Goal: Task Accomplishment & Management: Complete application form

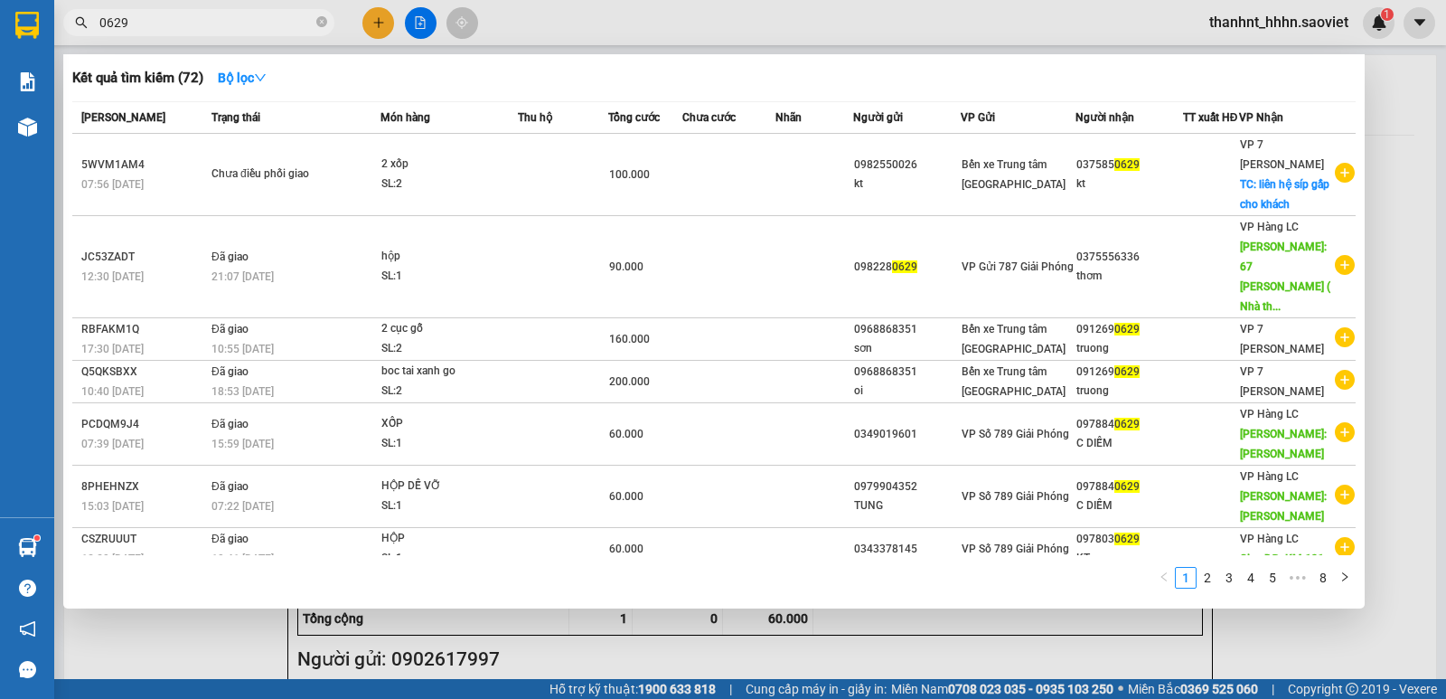
click at [207, 23] on input "0629" at bounding box center [205, 23] width 213 height 20
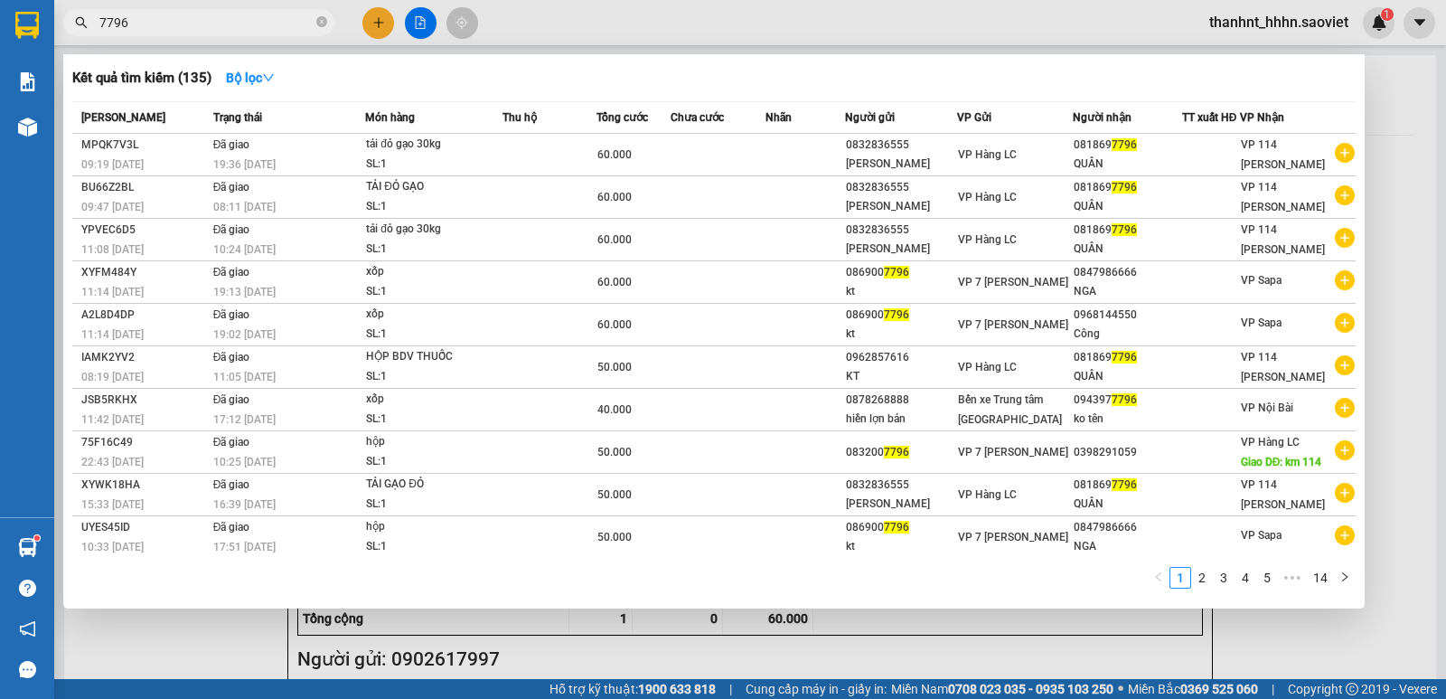
click at [180, 28] on input "7796" at bounding box center [205, 23] width 213 height 20
type input "7796"
click at [501, 654] on div at bounding box center [723, 349] width 1446 height 699
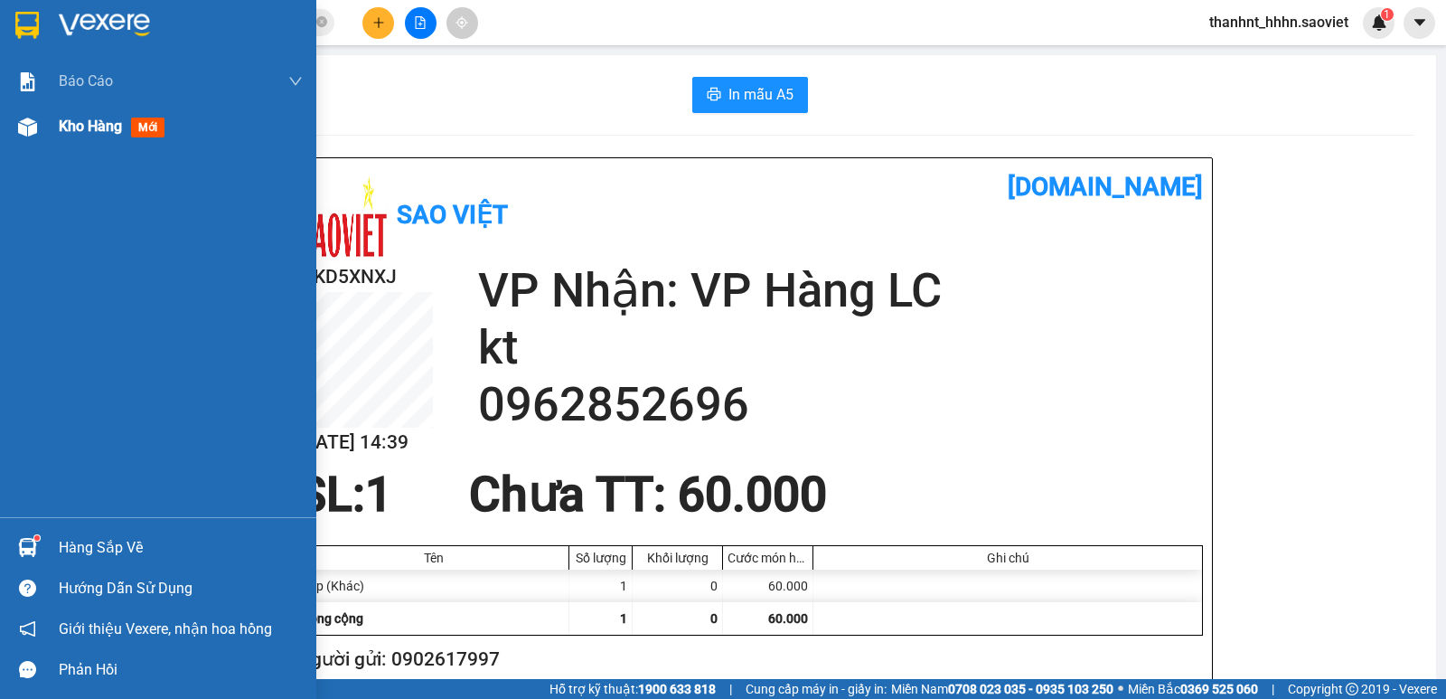
drag, startPoint x: 42, startPoint y: 132, endPoint x: 194, endPoint y: 210, distance: 171.4
click at [42, 131] on div at bounding box center [28, 127] width 32 height 32
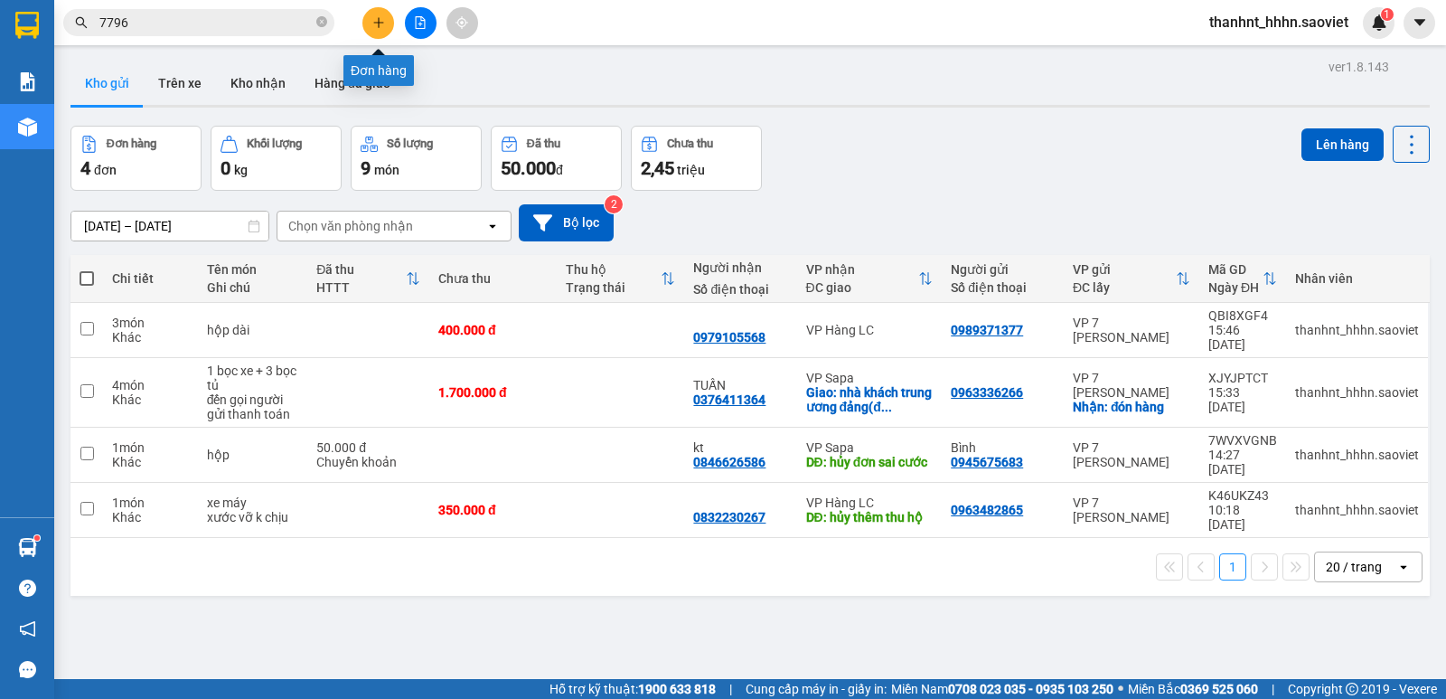
click at [372, 16] on icon "plus" at bounding box center [378, 22] width 13 height 13
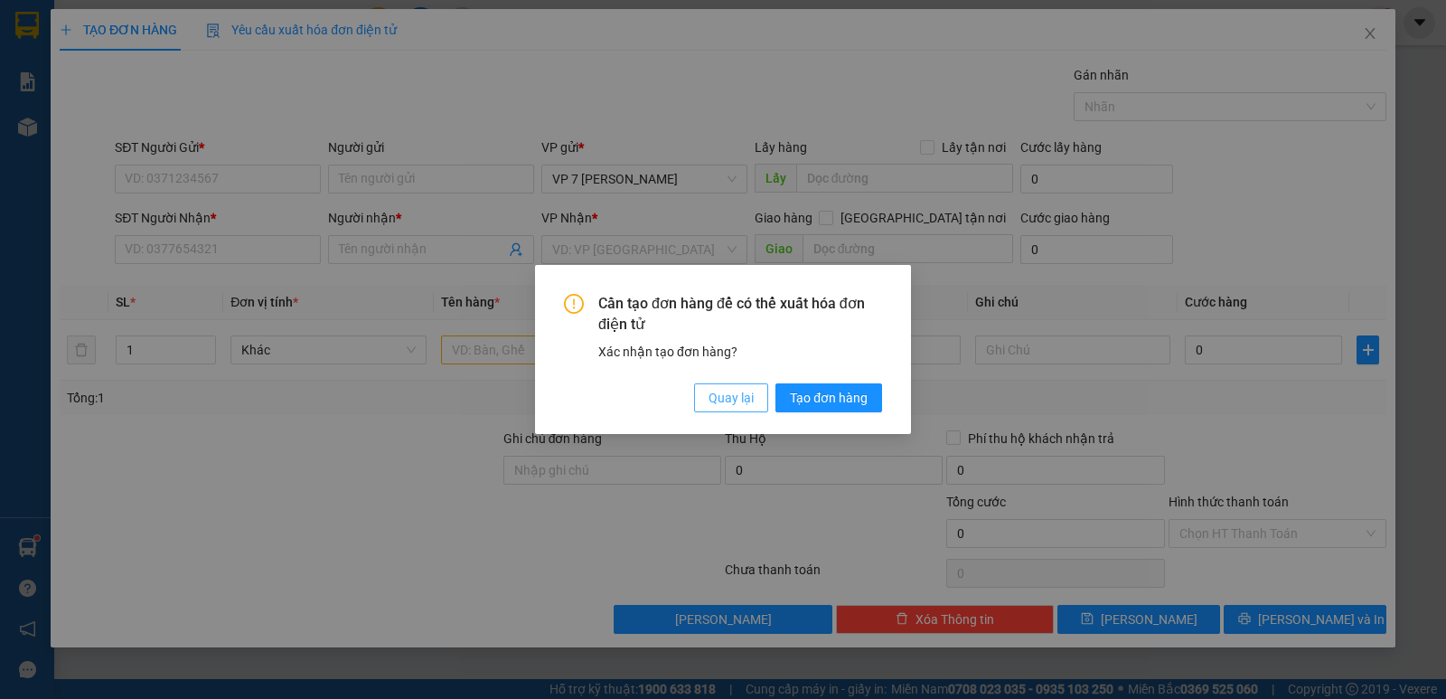
drag, startPoint x: 736, startPoint y: 391, endPoint x: 725, endPoint y: 392, distance: 10.9
click at [735, 391] on span "Quay lại" at bounding box center [731, 398] width 45 height 20
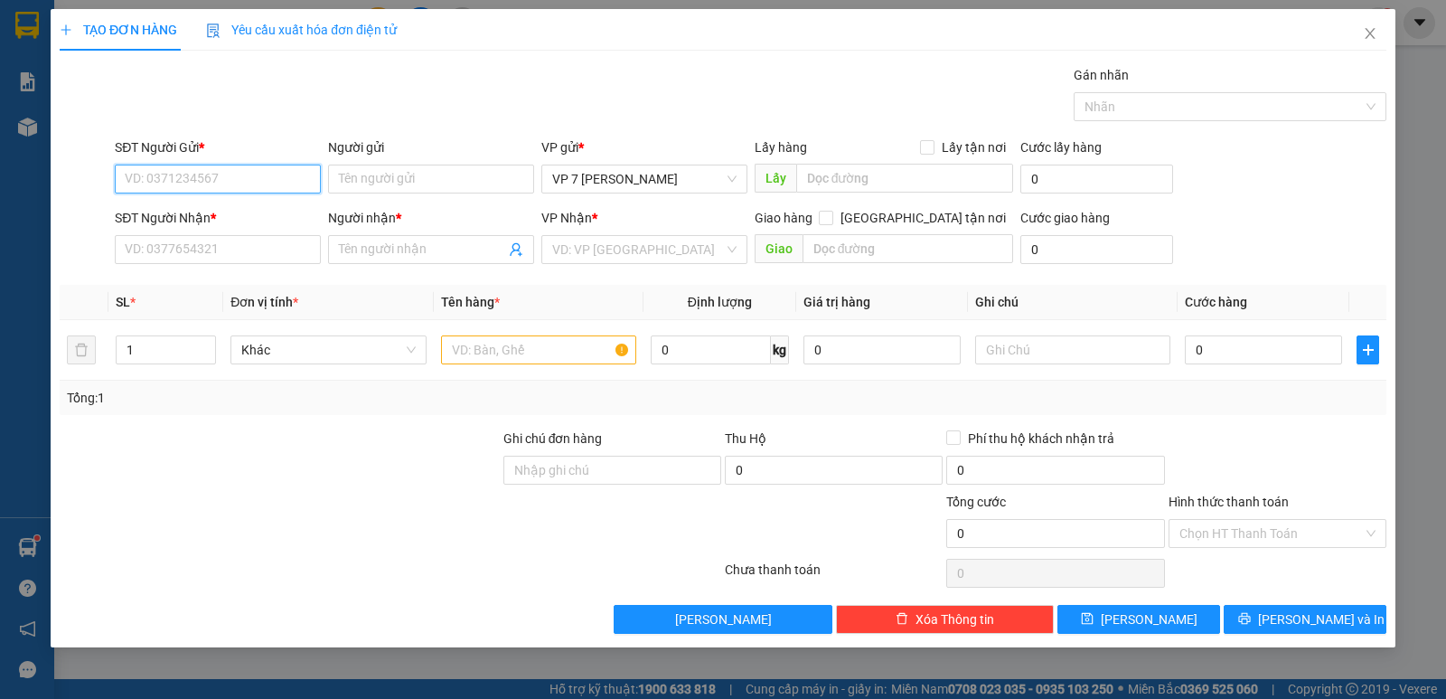
click at [166, 174] on input "SĐT Người Gửi *" at bounding box center [218, 179] width 206 height 29
type input "0971870989"
click at [178, 210] on div "0971870989 - e" at bounding box center [218, 215] width 184 height 20
type input "e"
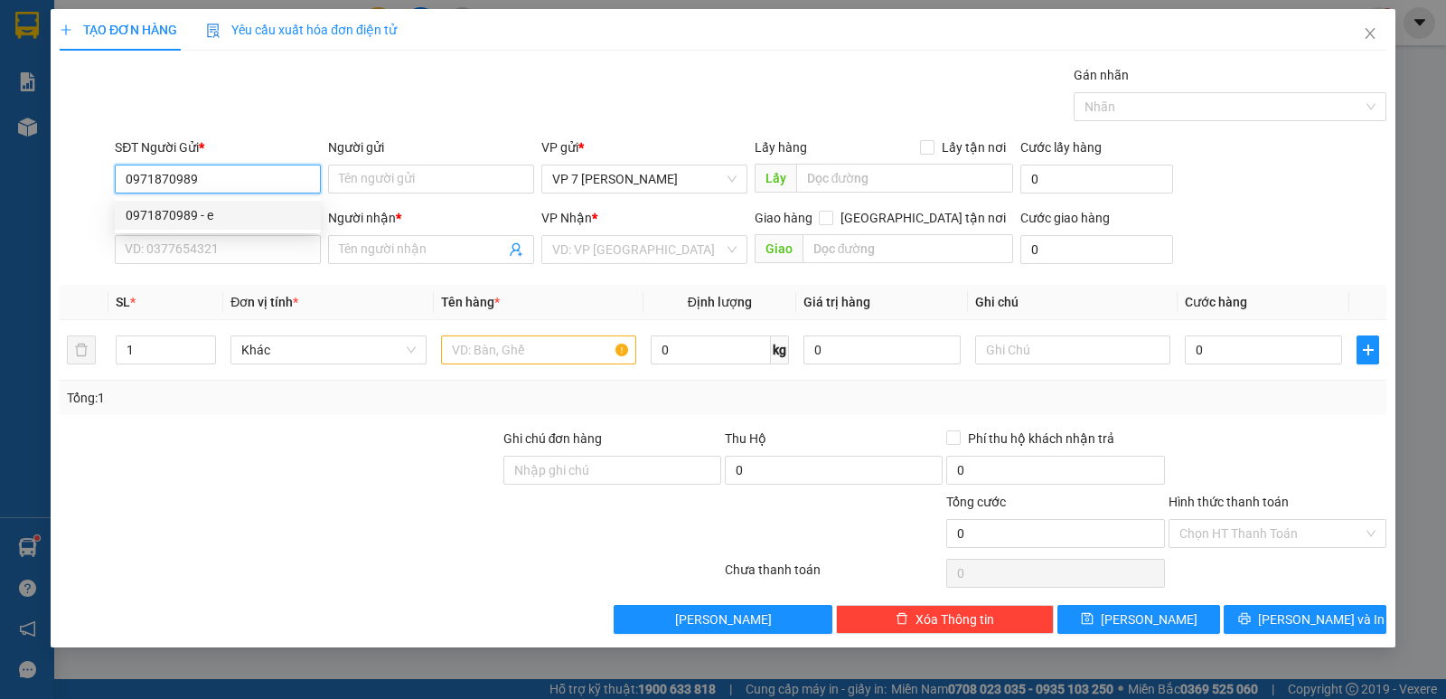
type input "0983031316"
type input "kt"
type input "0971870989"
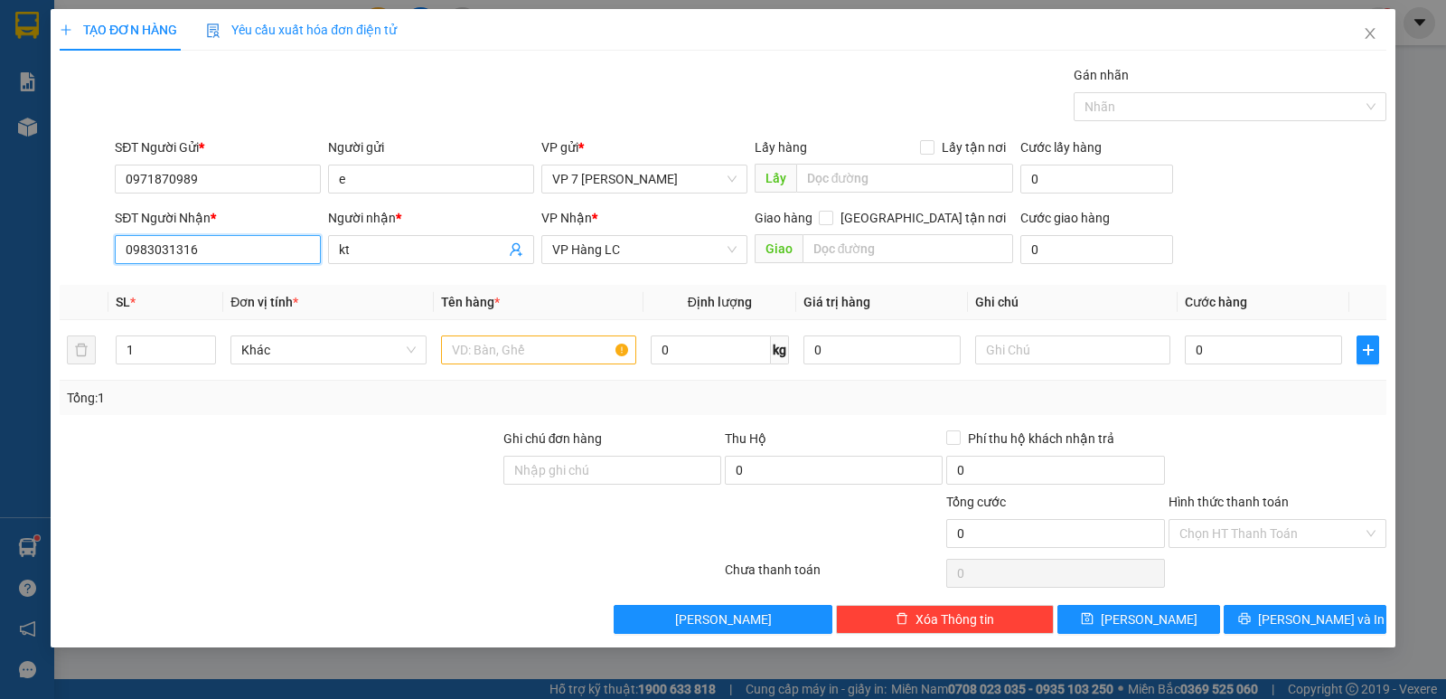
click at [232, 240] on input "0983031316" at bounding box center [218, 249] width 206 height 29
type input "0869015015"
click at [186, 283] on div "0869015015" at bounding box center [218, 286] width 184 height 20
type input "."
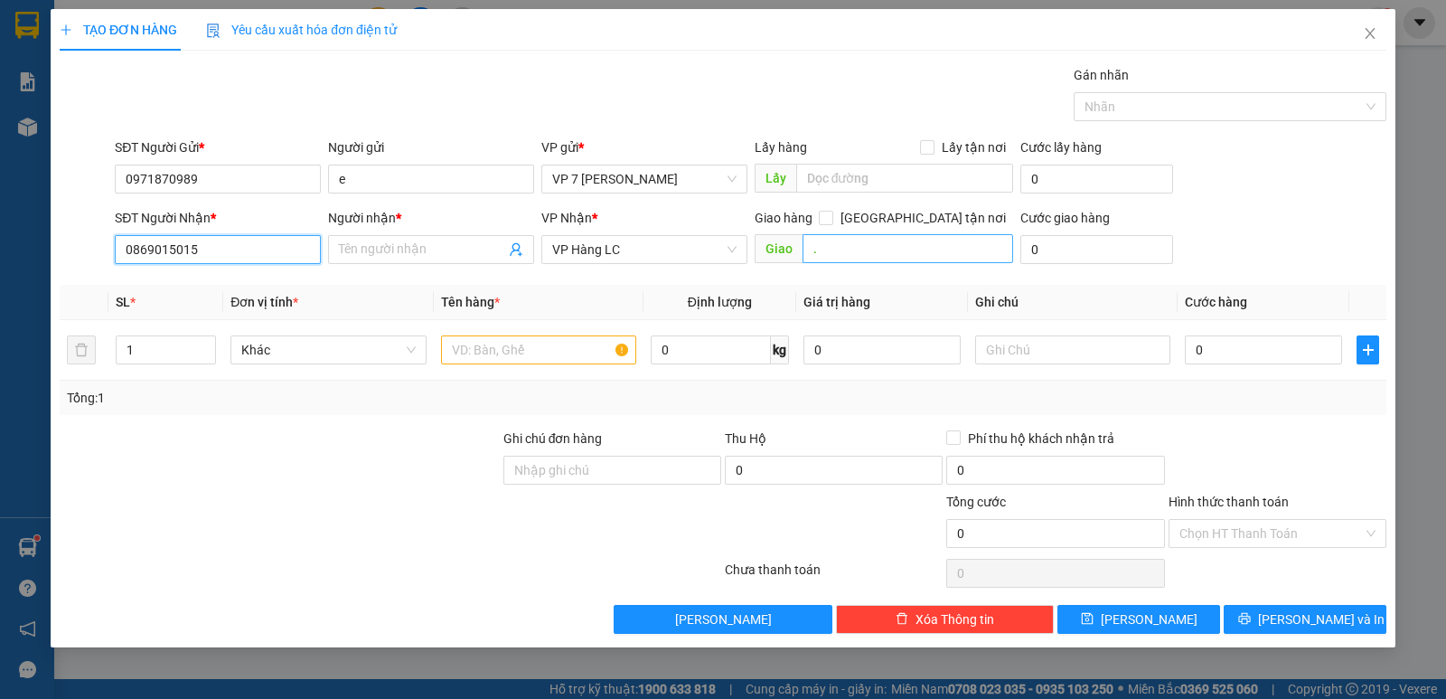
type input "0869015015"
click at [855, 259] on input "." at bounding box center [909, 248] width 212 height 29
drag, startPoint x: 537, startPoint y: 367, endPoint x: 544, endPoint y: 345, distance: 22.9
click at [537, 365] on div at bounding box center [538, 350] width 195 height 36
click at [544, 345] on input "text" at bounding box center [538, 349] width 195 height 29
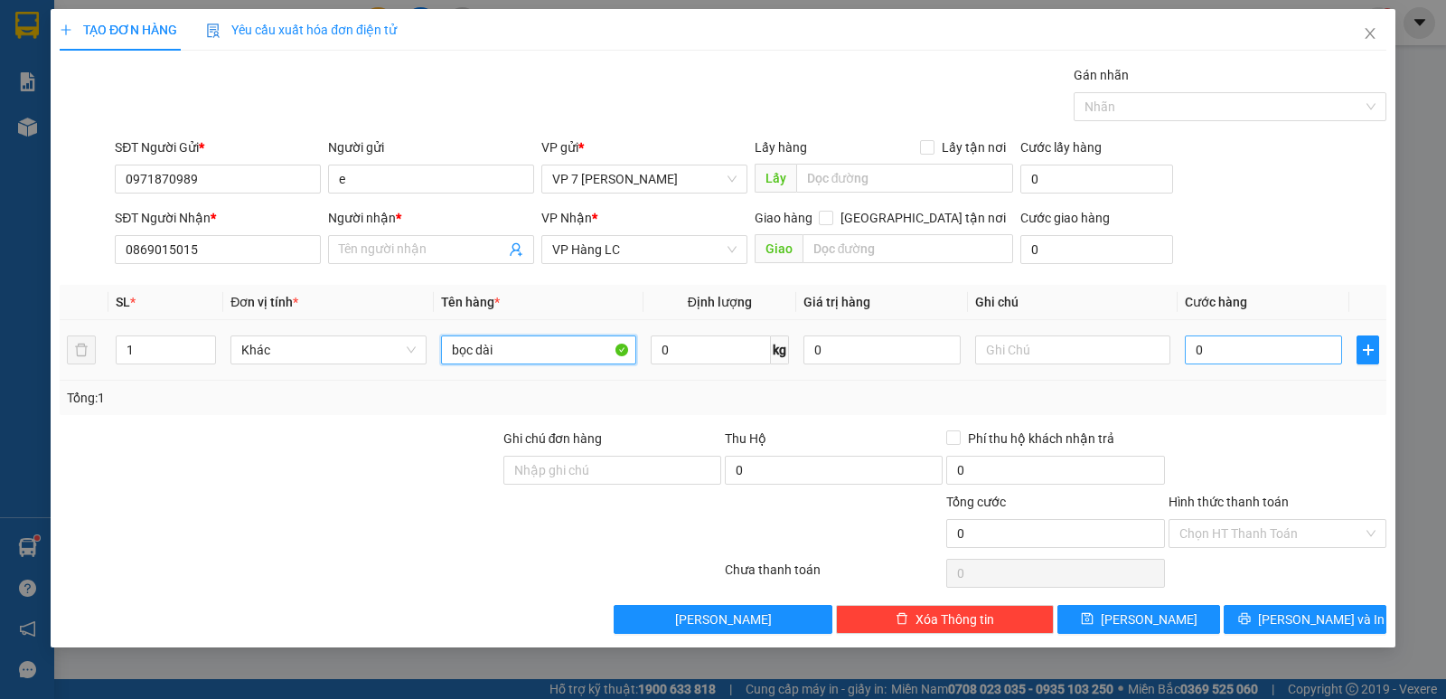
type input "bọc dài"
click at [1227, 353] on input "0" at bounding box center [1263, 349] width 157 height 29
type input "1"
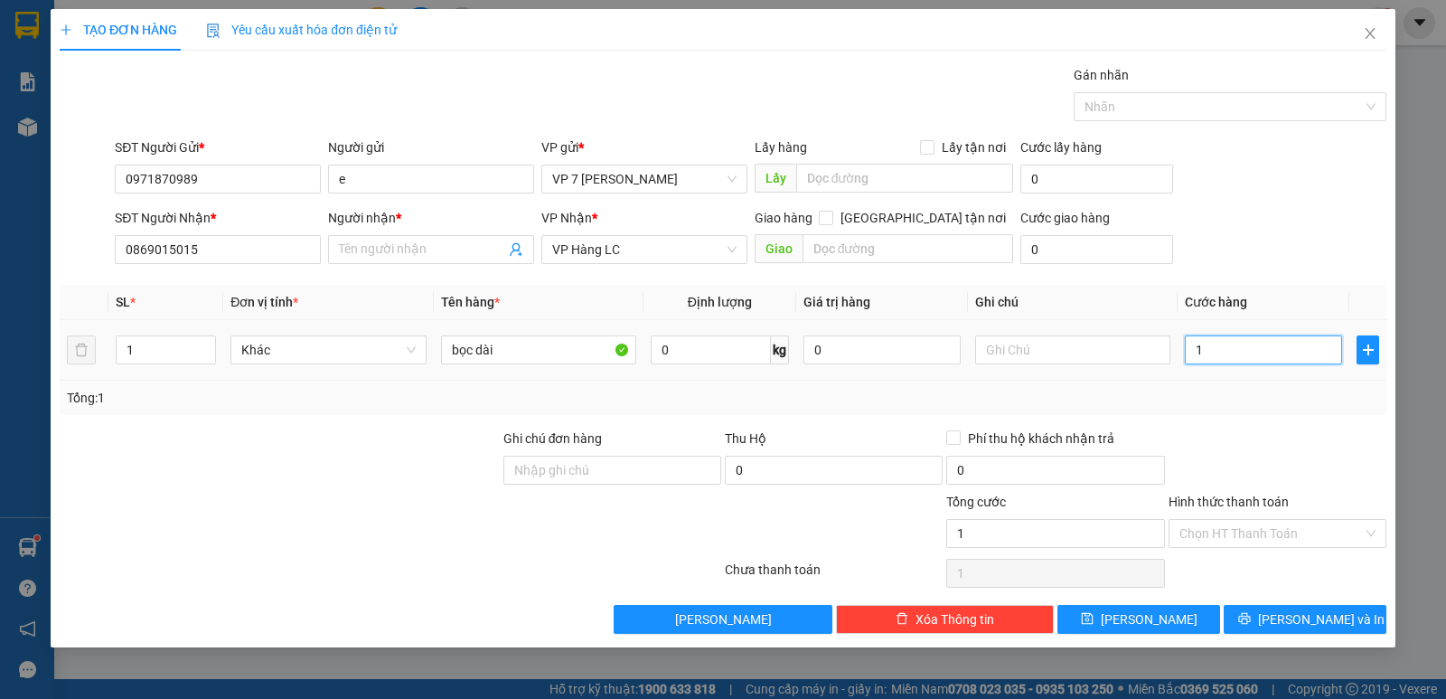
type input "15"
type input "150"
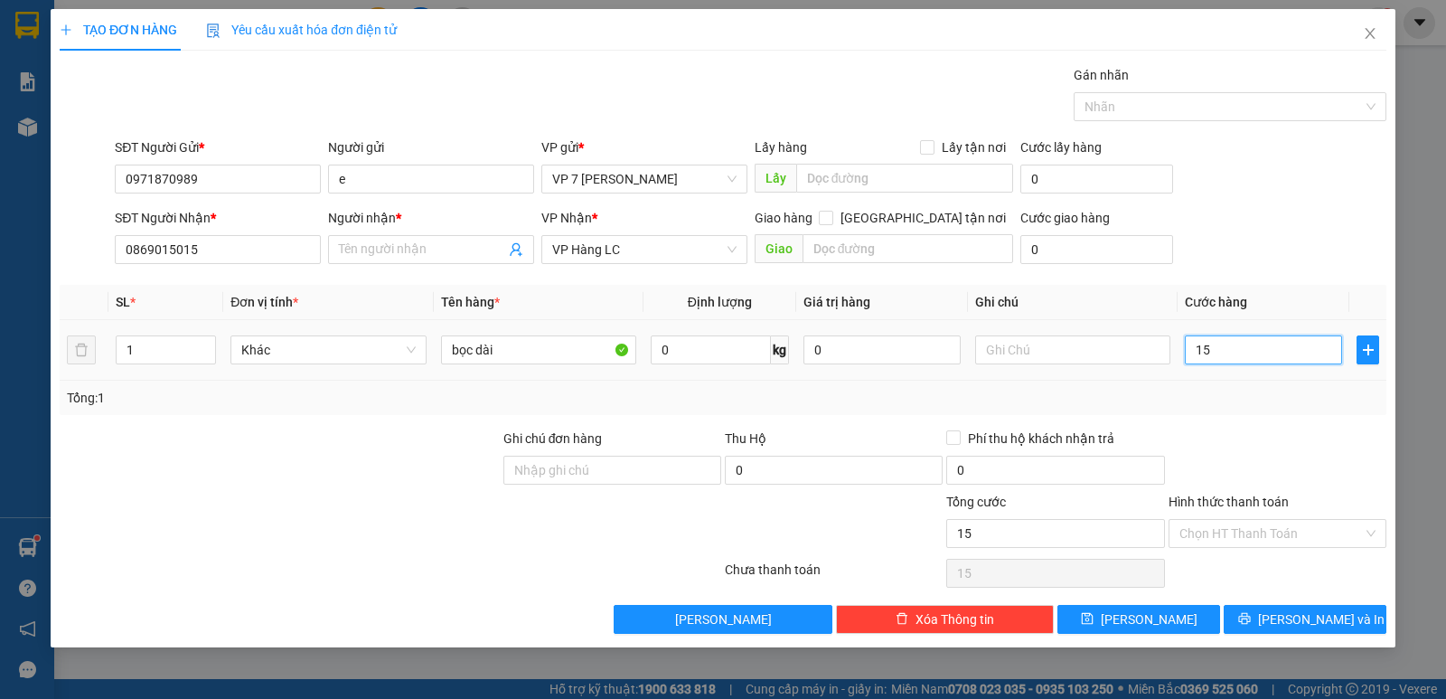
type input "150"
type input "150.000"
drag, startPoint x: 1234, startPoint y: 400, endPoint x: 1242, endPoint y: 428, distance: 29.2
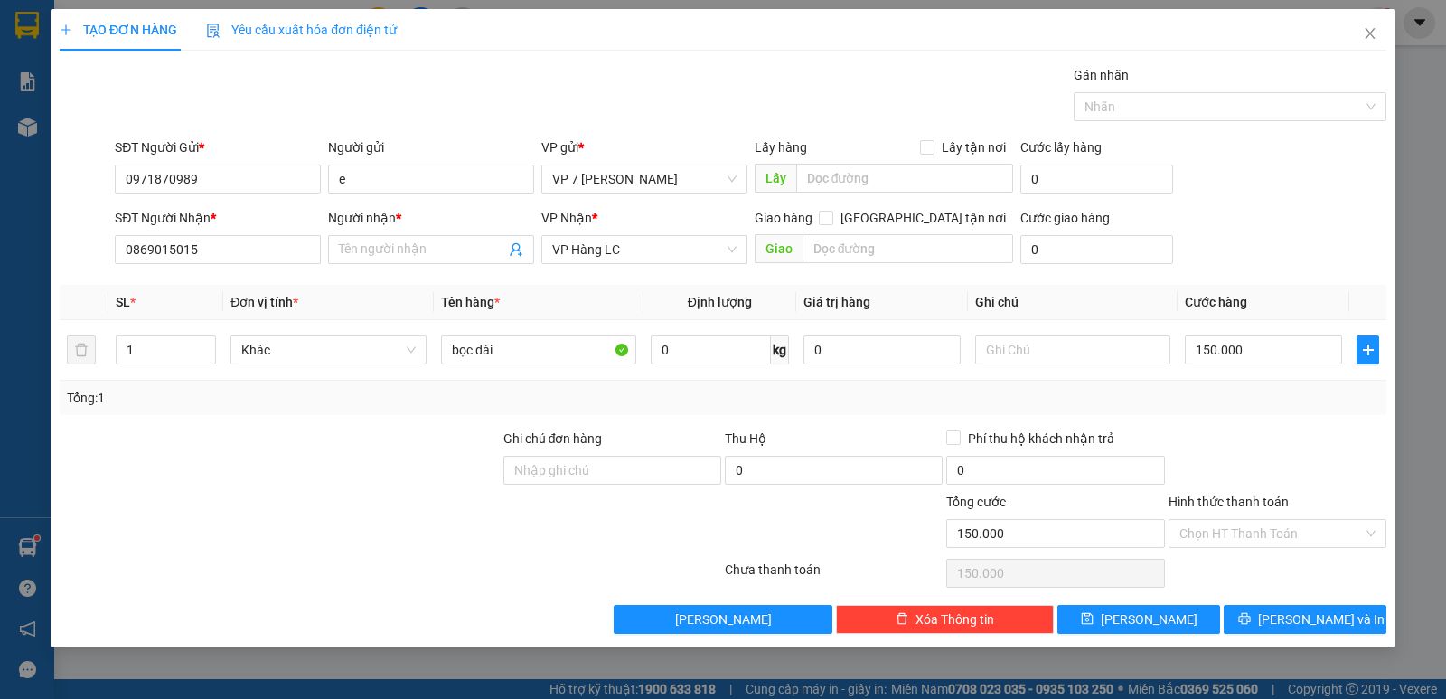
click at [1235, 401] on div "Tổng: 1" at bounding box center [723, 398] width 1313 height 20
click at [1315, 616] on span "[PERSON_NAME] và In" at bounding box center [1321, 619] width 127 height 20
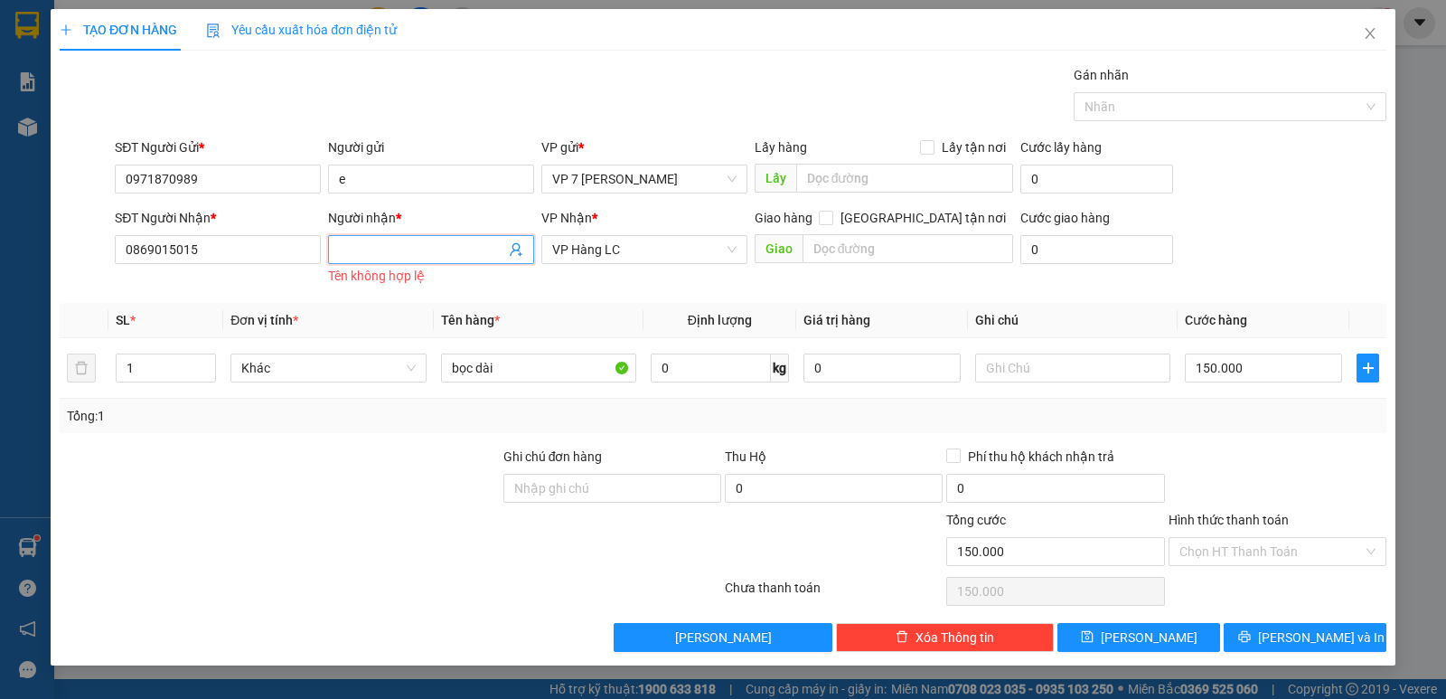
click at [364, 257] on input "Người nhận *" at bounding box center [422, 250] width 166 height 20
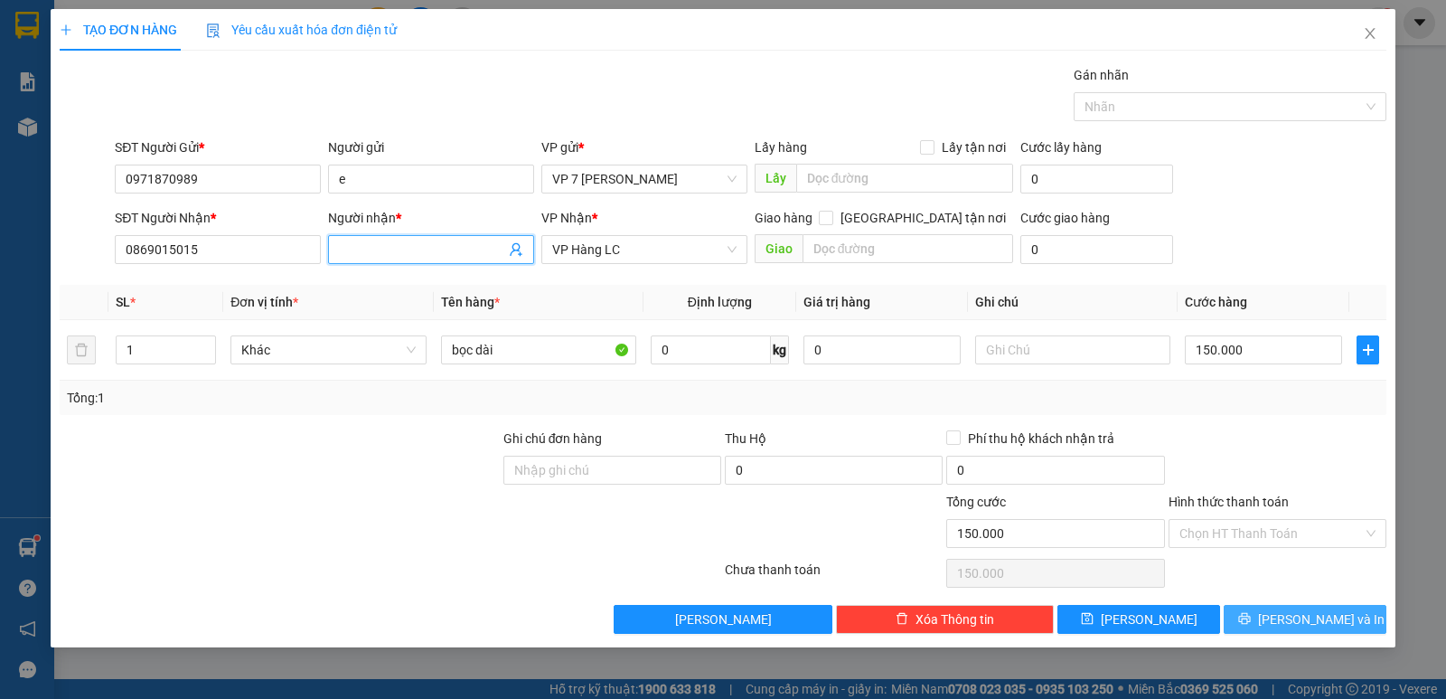
click at [1299, 614] on span "[PERSON_NAME] và In" at bounding box center [1321, 619] width 127 height 20
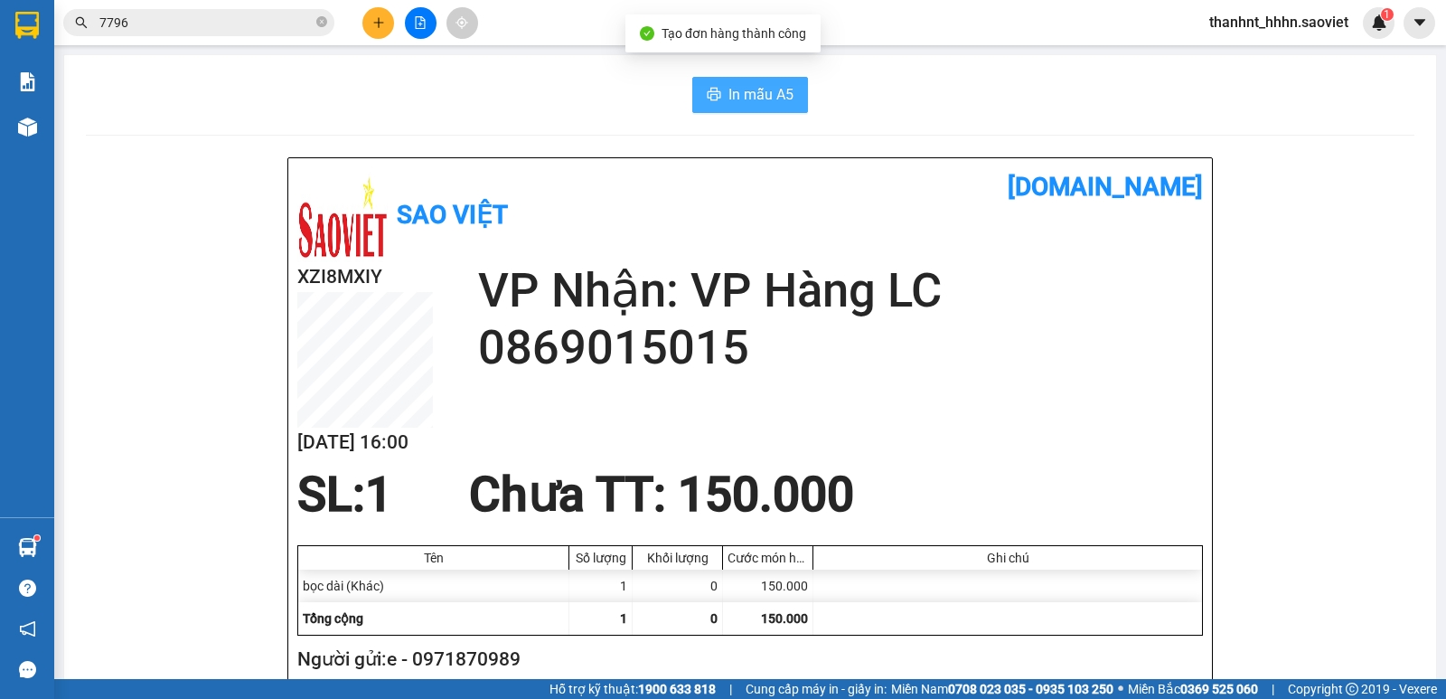
click at [744, 85] on span "In mẫu A5" at bounding box center [761, 94] width 65 height 23
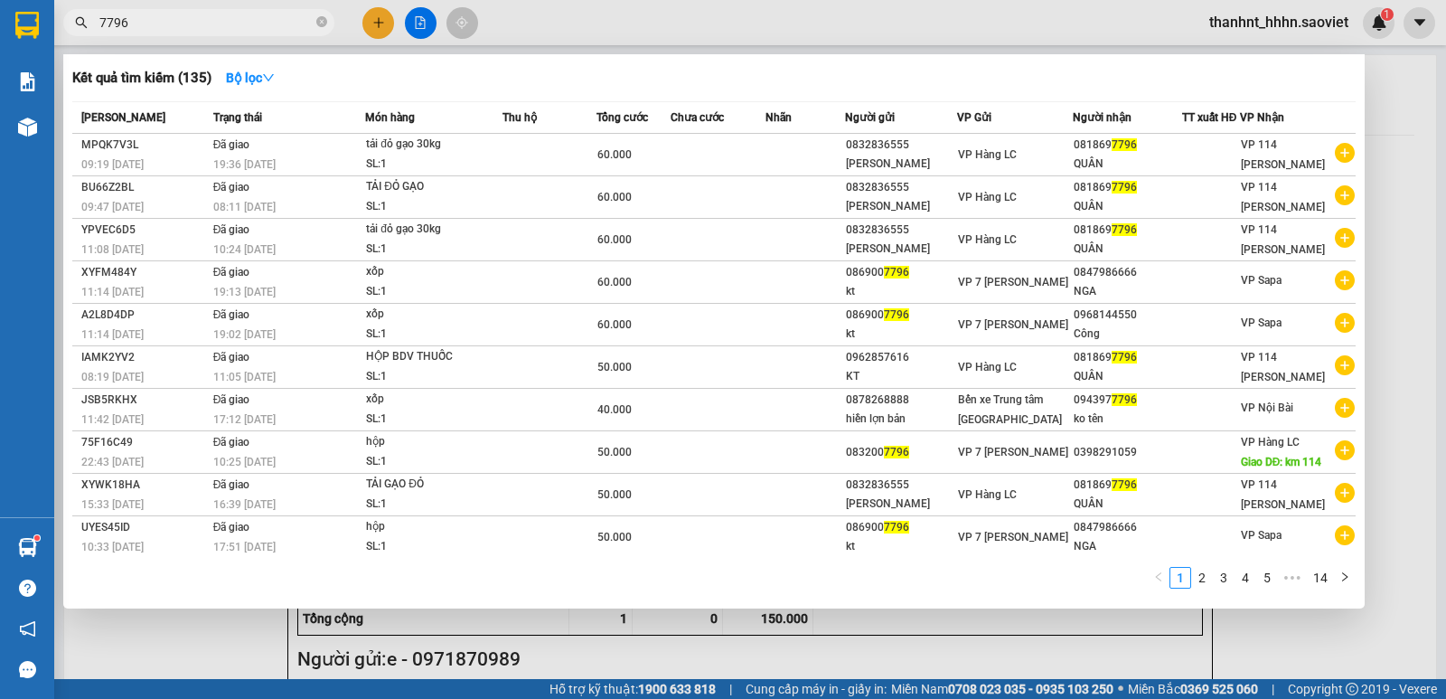
click at [218, 31] on input "7796" at bounding box center [205, 23] width 213 height 20
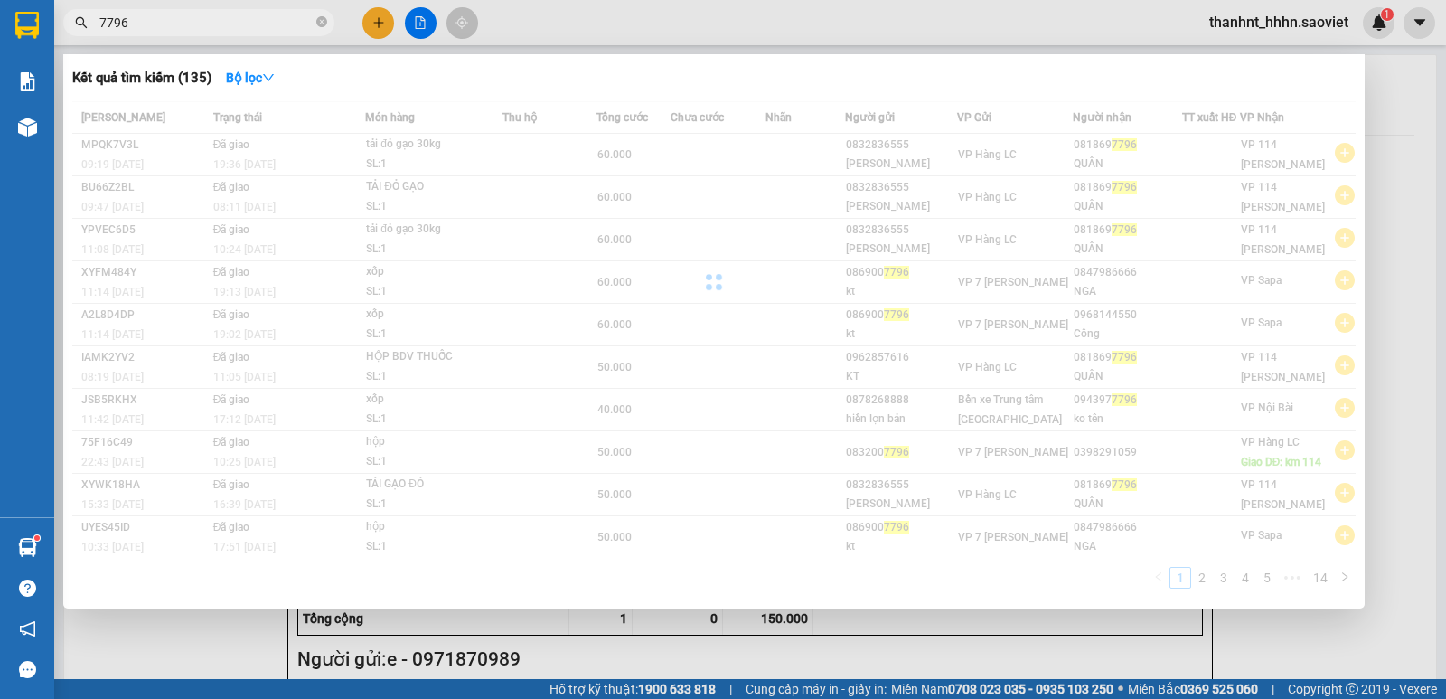
type input "0"
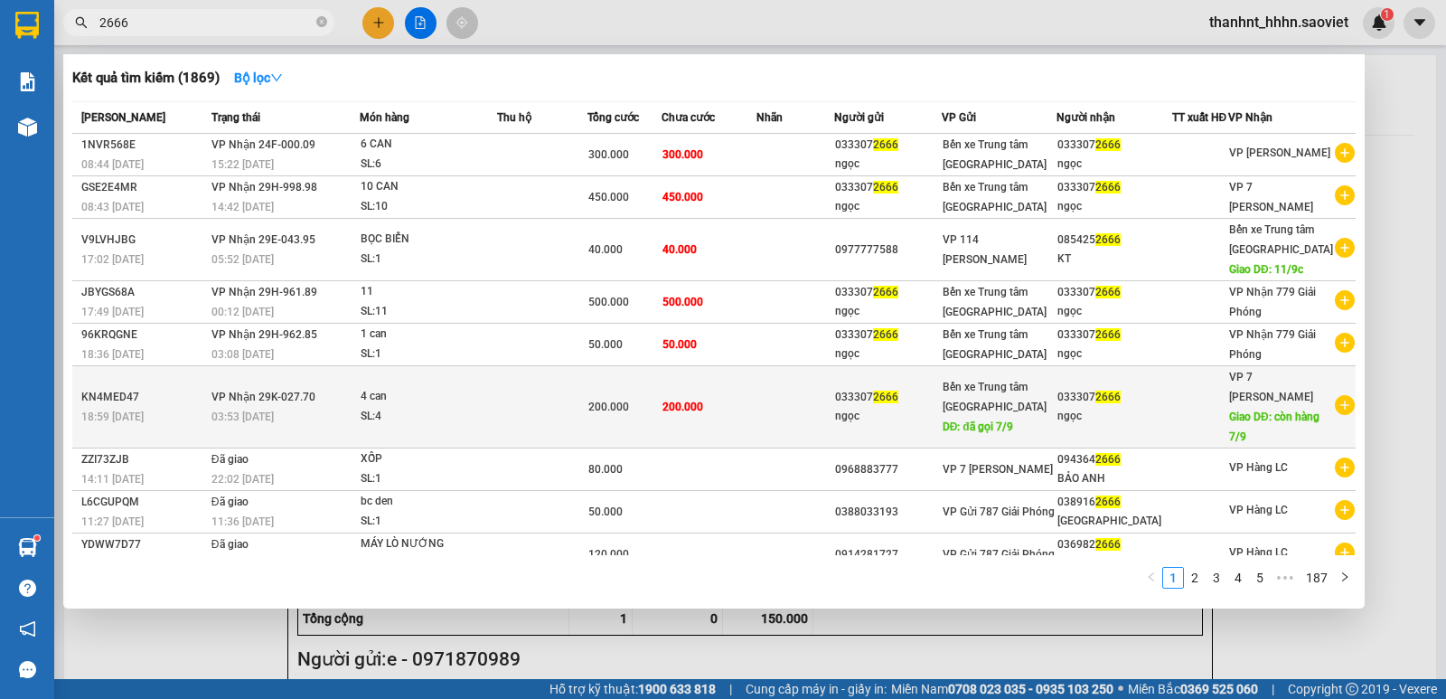
type input "2666"
click at [600, 407] on span "200.000" at bounding box center [608, 406] width 41 height 13
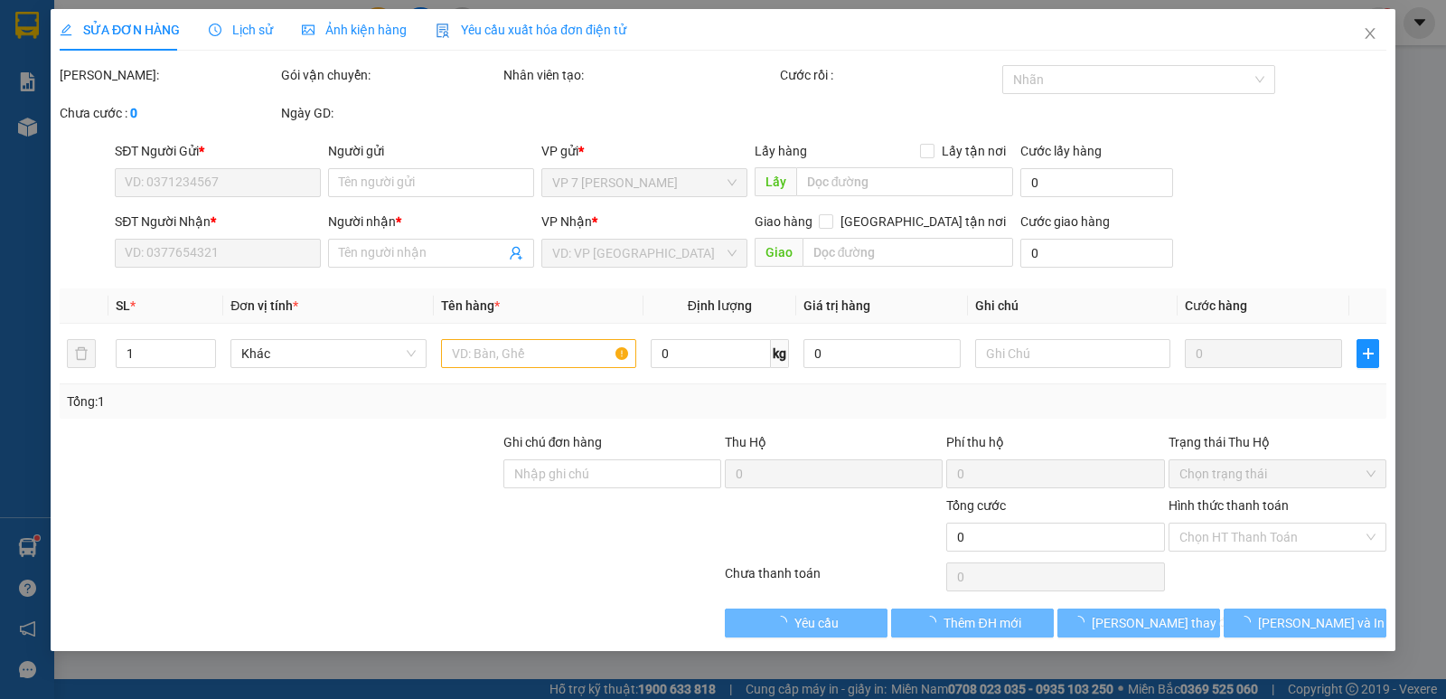
type input "0333072666"
type input "ngọc"
type input "đã gọi 7/9"
type input "0333072666"
type input "ngọc"
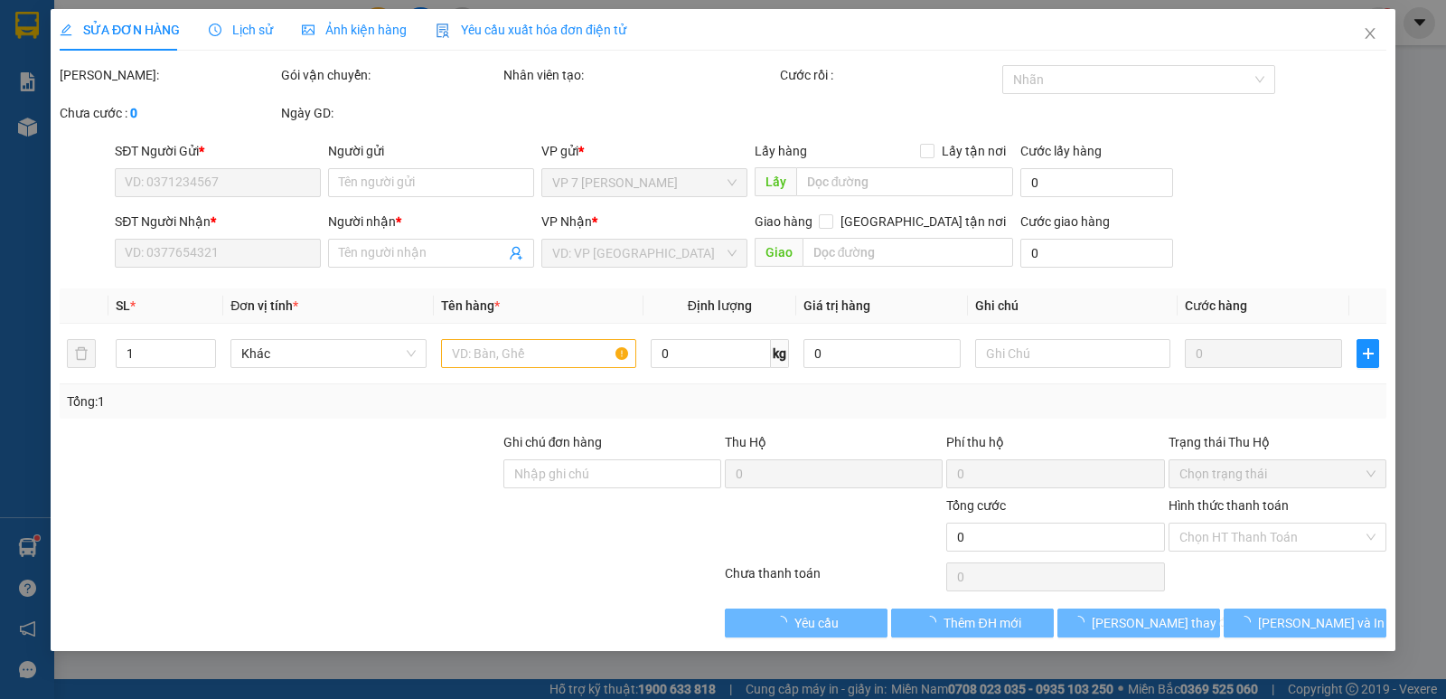
type input "còn hàng 7/9"
type input "200.000"
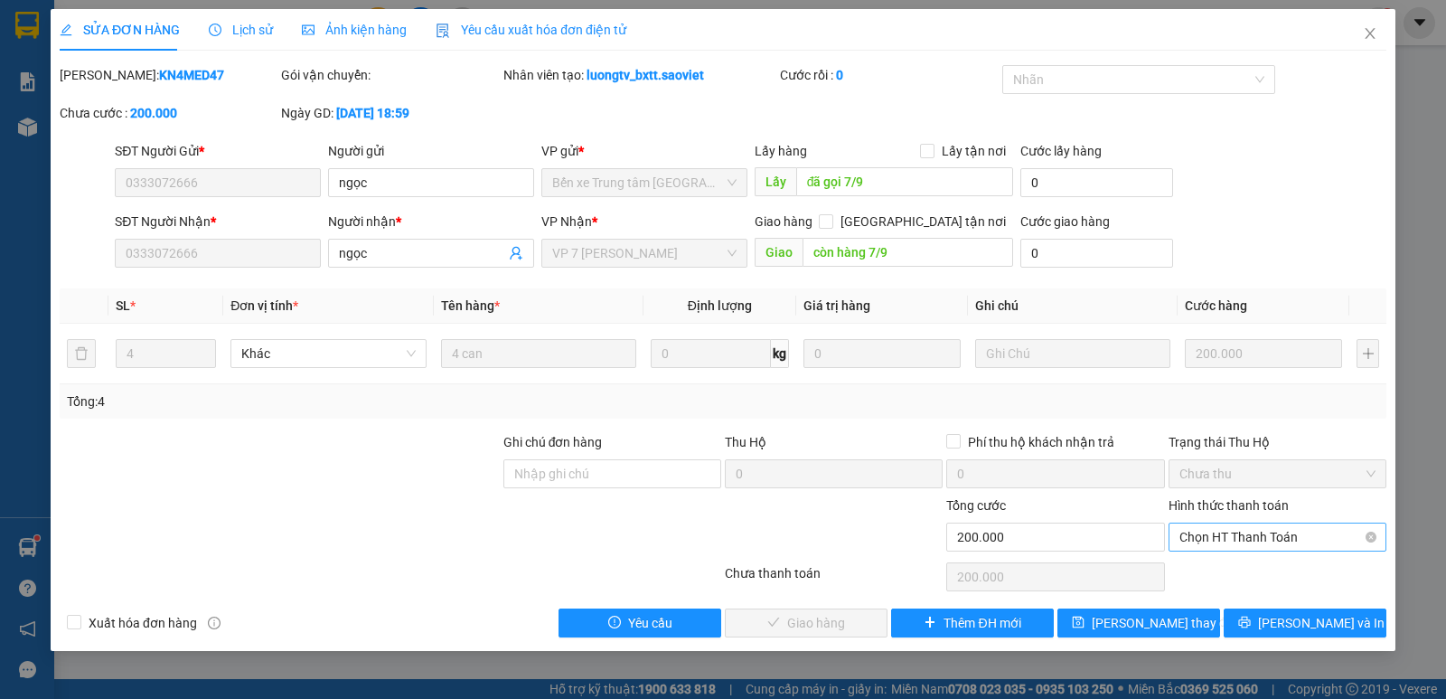
click at [1240, 542] on span "Chọn HT Thanh Toán" at bounding box center [1278, 536] width 196 height 27
click at [1226, 599] on div "Chuyển khoản" at bounding box center [1278, 602] width 196 height 20
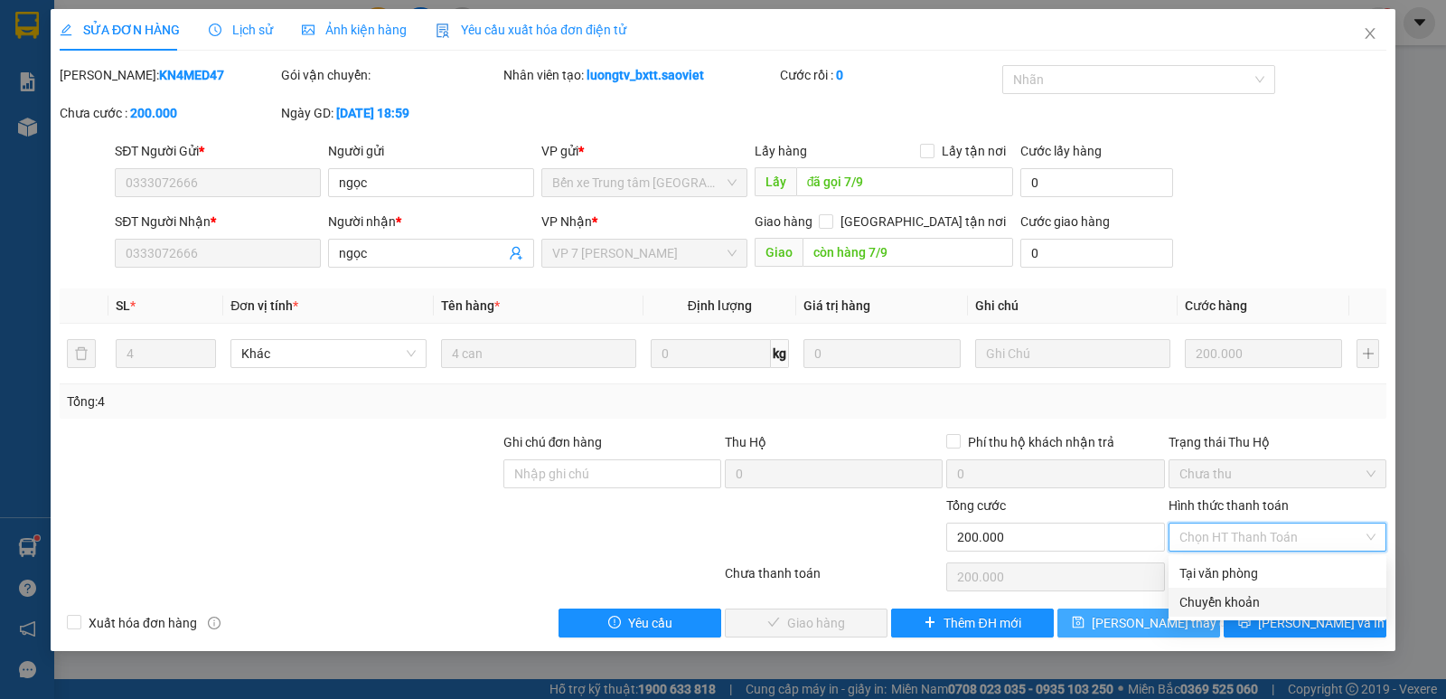
type input "0"
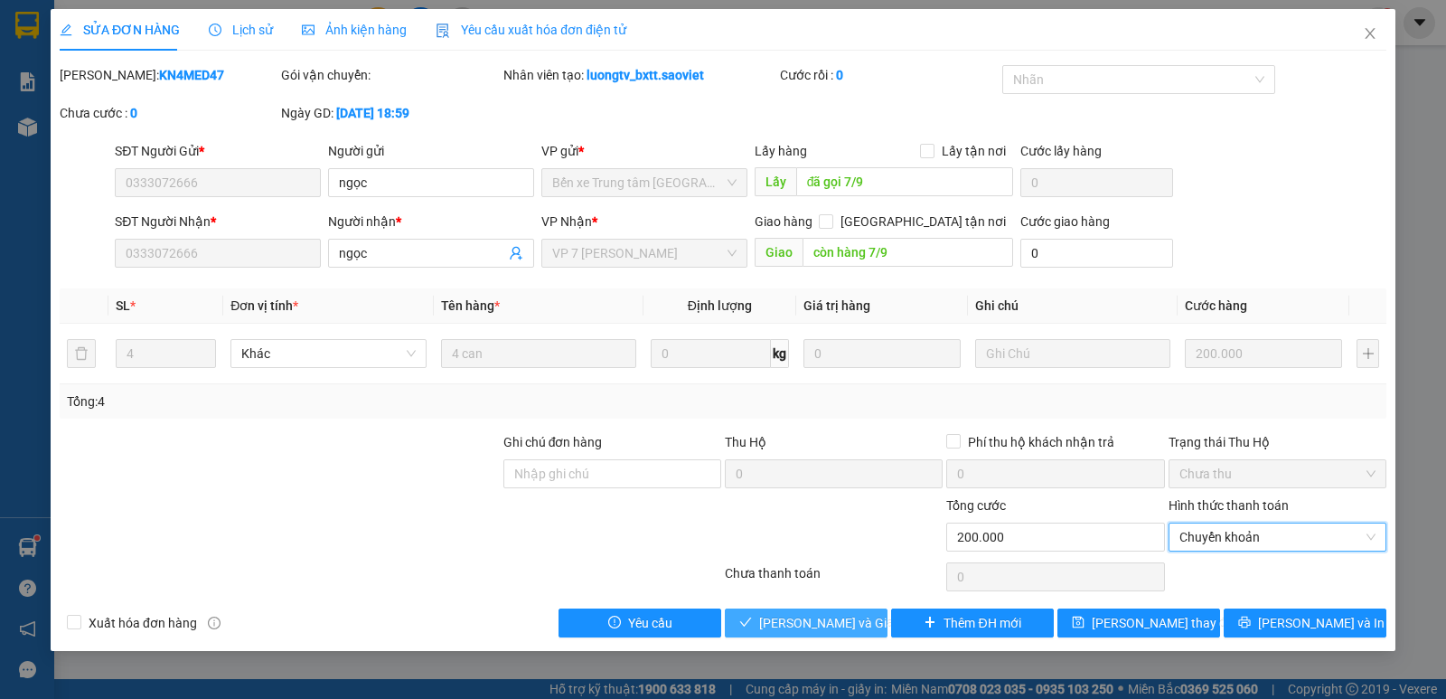
click at [829, 618] on span "[PERSON_NAME] và Giao hàng" at bounding box center [846, 623] width 174 height 20
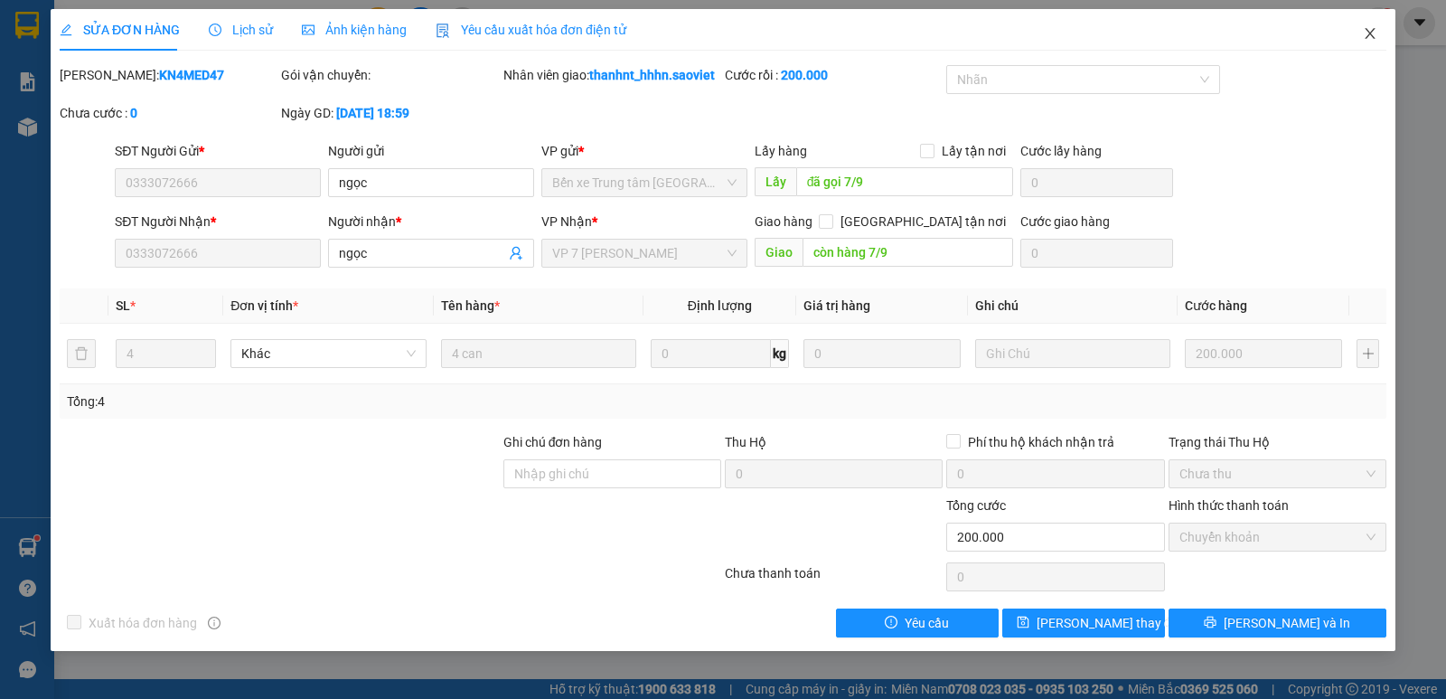
click at [1363, 31] on icon "close" at bounding box center [1370, 33] width 14 height 14
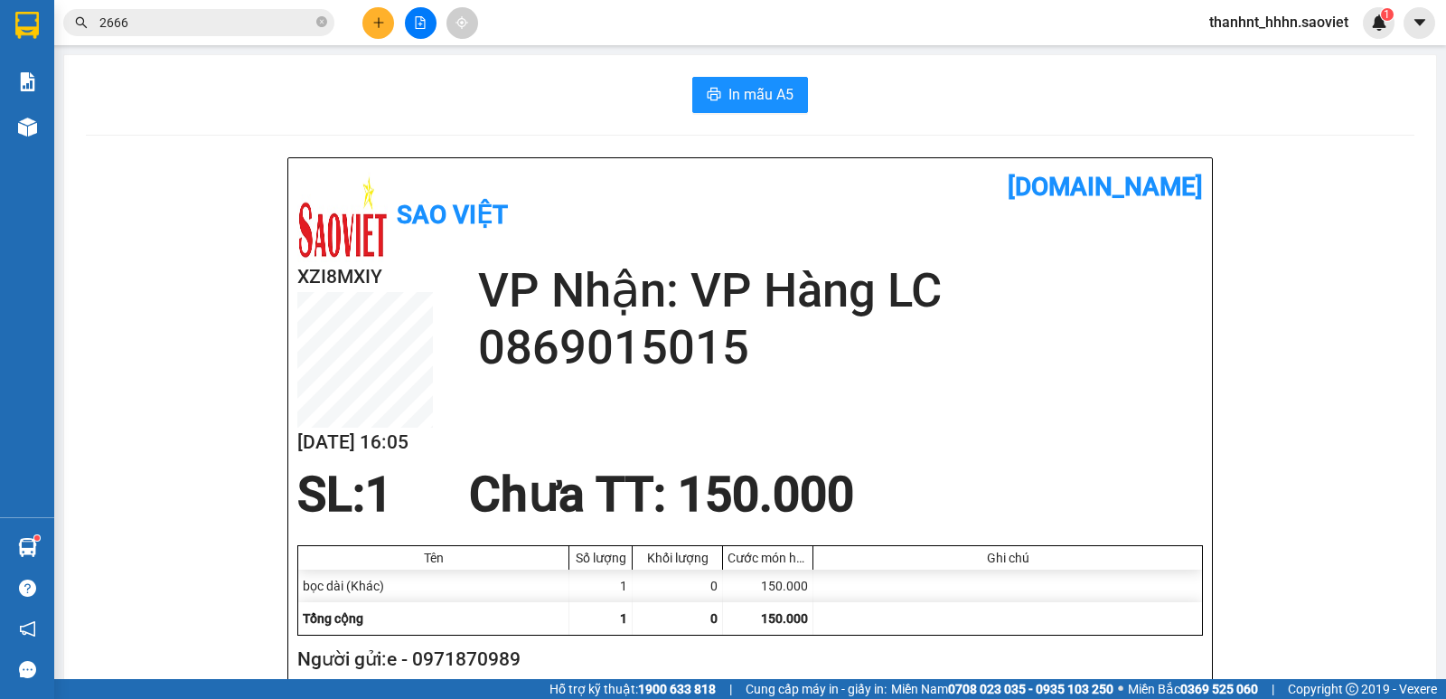
click at [377, 23] on icon "plus" at bounding box center [378, 22] width 10 height 1
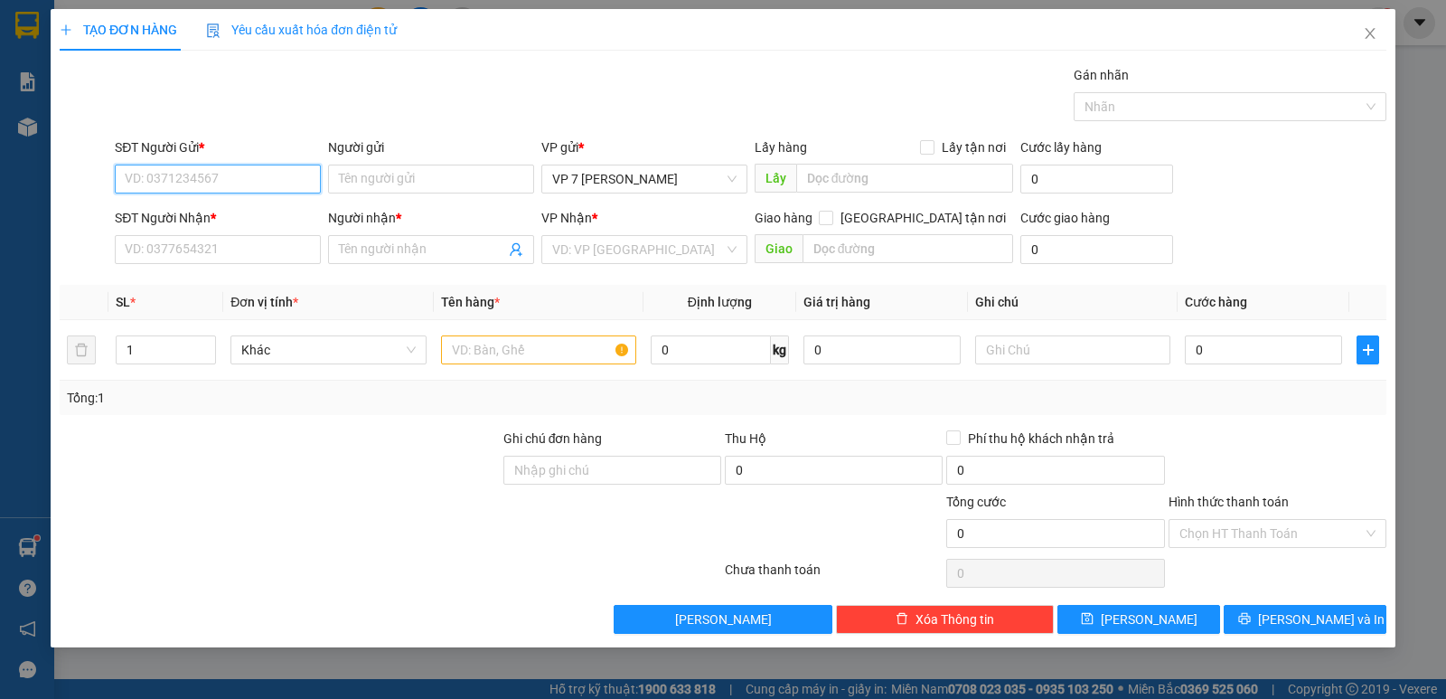
paste input "0989633439"
type input "0989633439"
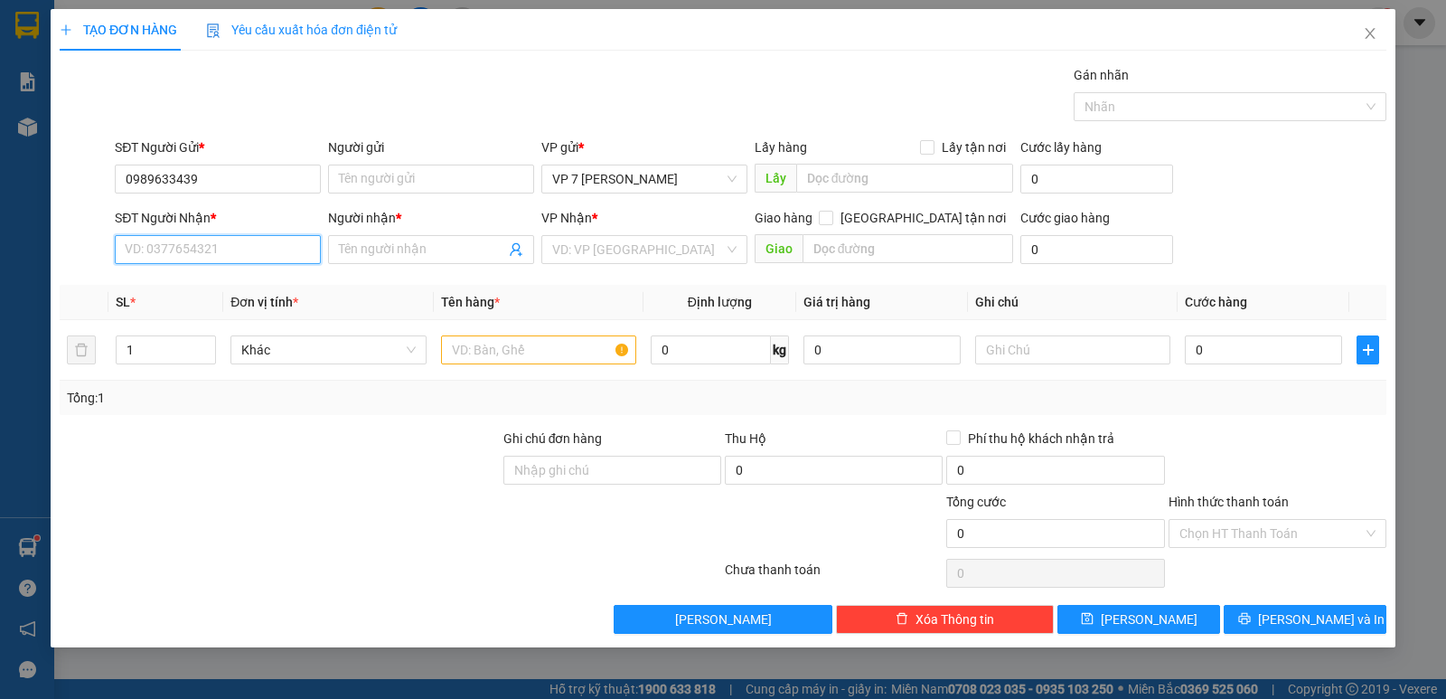
click at [249, 241] on input "SĐT Người Nhận *" at bounding box center [218, 249] width 206 height 29
paste input "0387445588"
type input "0387445588"
click at [175, 281] on div "0387445588 - thit lợn sạch" at bounding box center [218, 286] width 184 height 20
type input "thit lợn sạch"
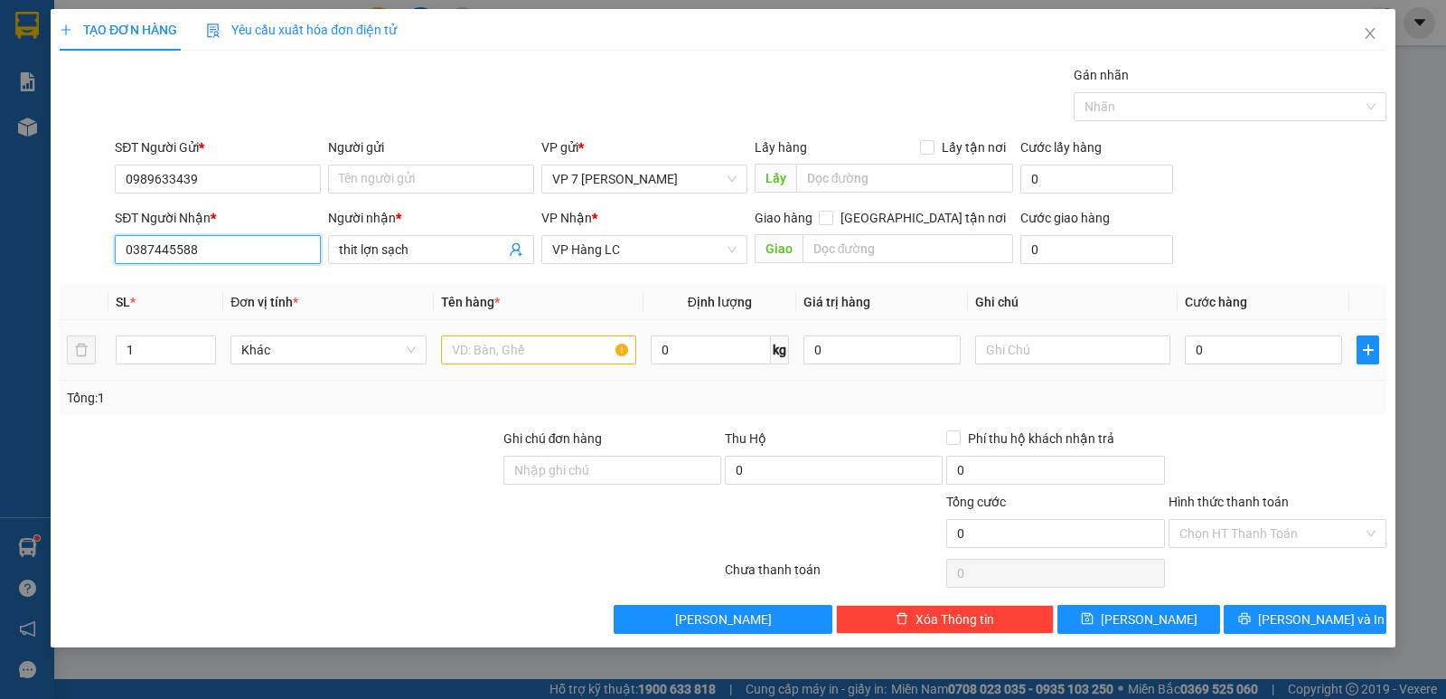
type input "0387445588"
click at [526, 347] on input "text" at bounding box center [538, 349] width 195 height 29
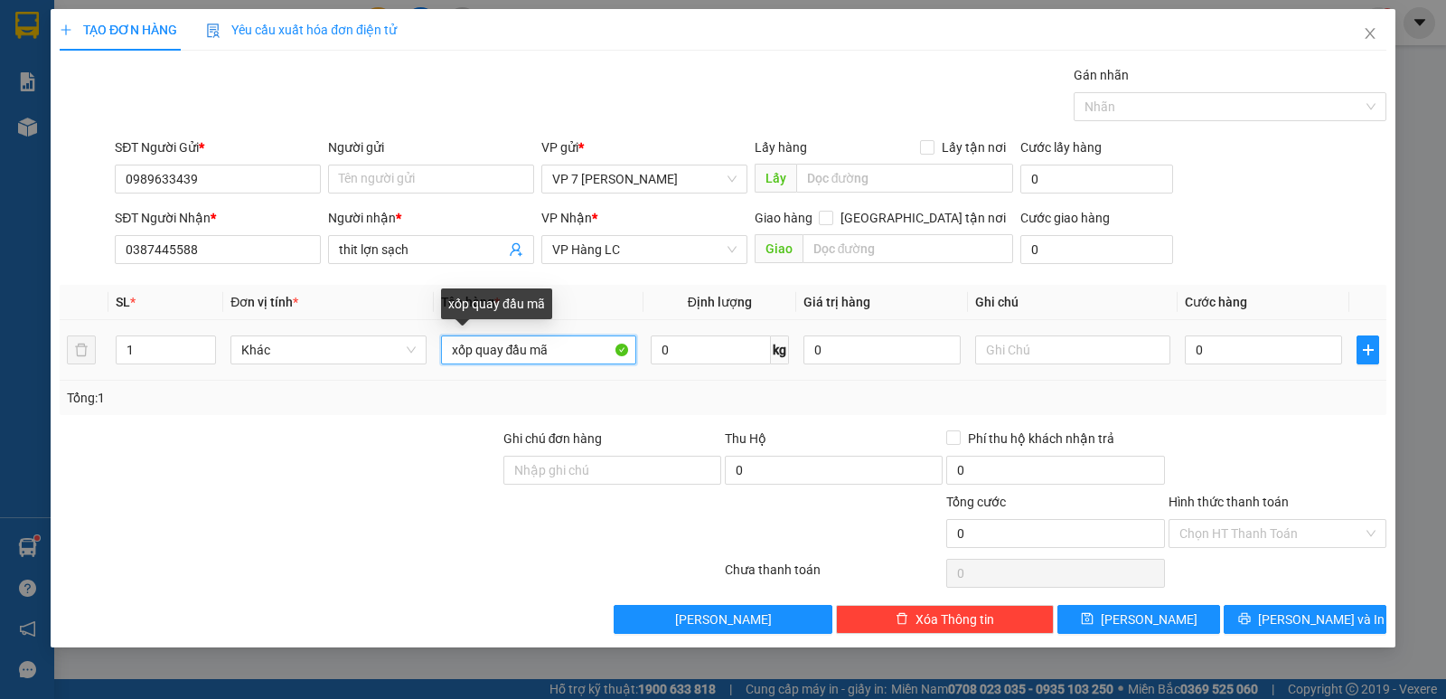
paste input "FCWC8EP1"
type input "xốp quay đầu mã FCWC8EP1"
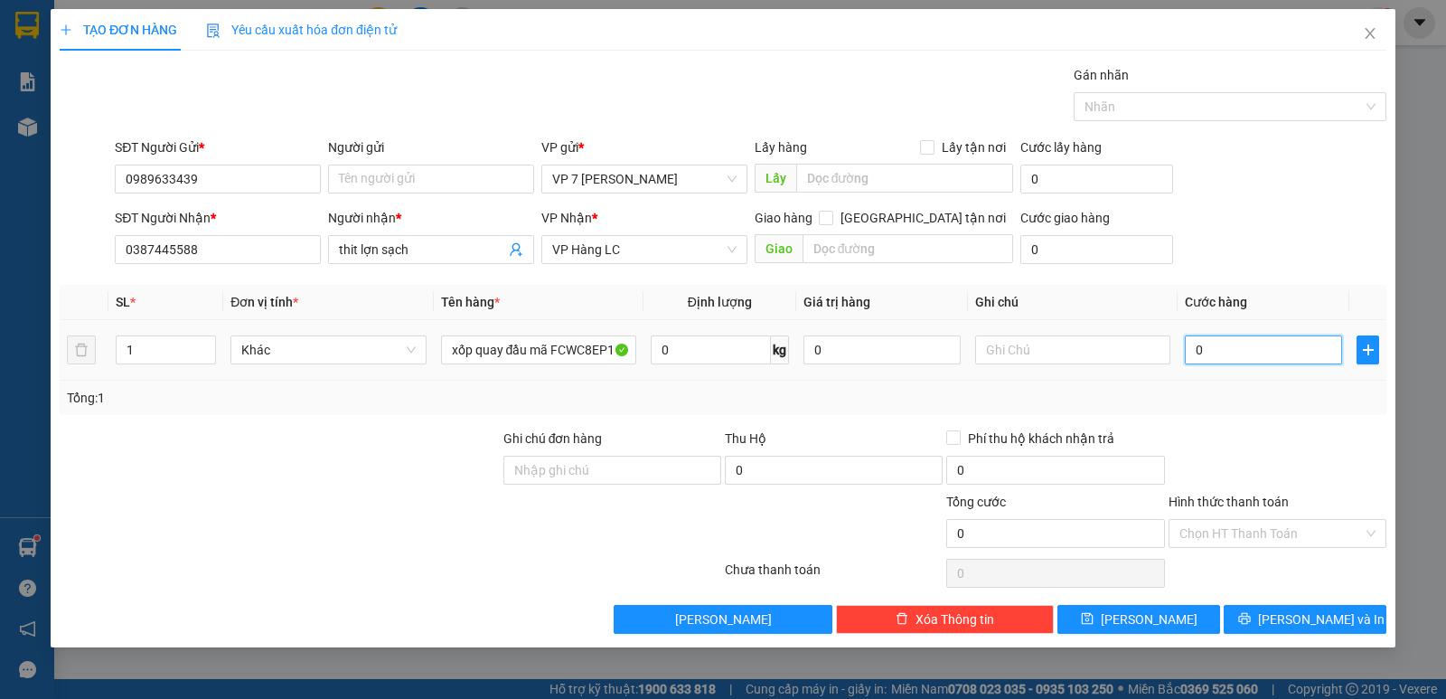
click at [1241, 353] on input "0" at bounding box center [1263, 349] width 157 height 29
type input "8"
type input "80"
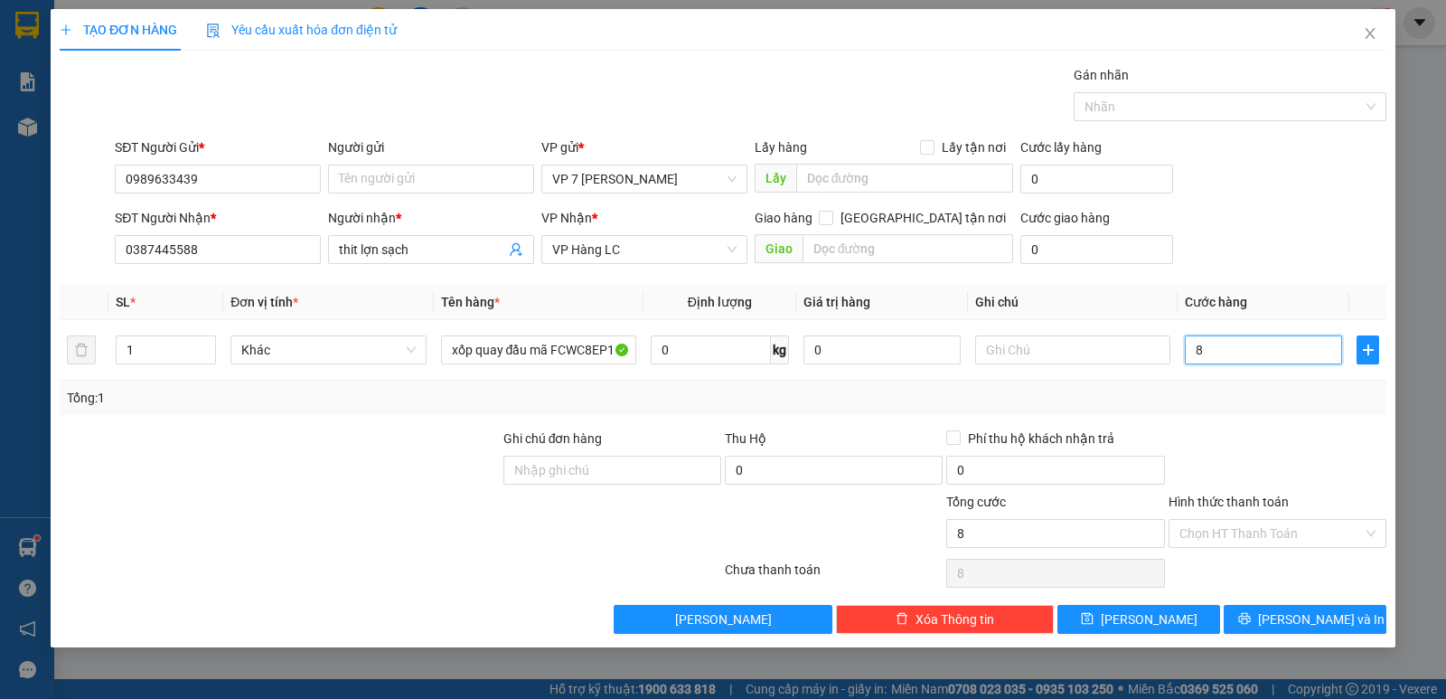
type input "80"
type input "80.000"
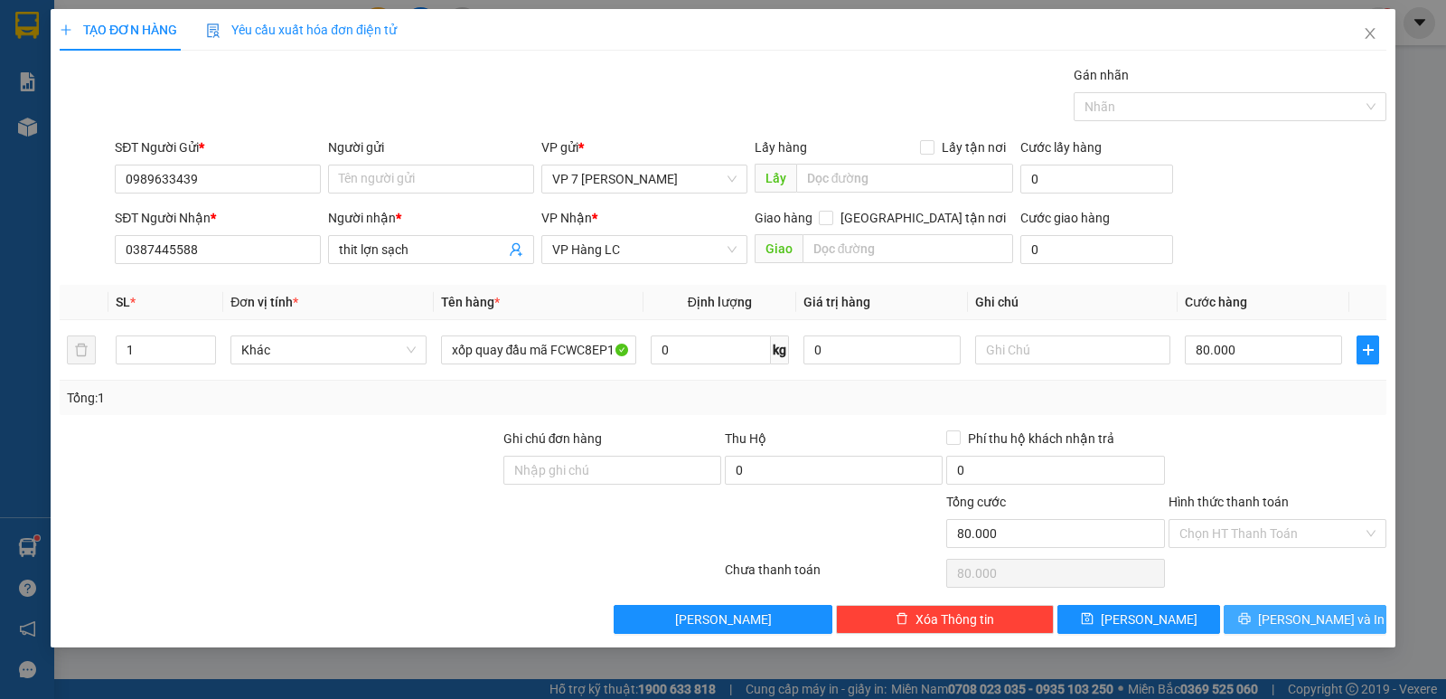
click at [1298, 619] on span "[PERSON_NAME] và In" at bounding box center [1321, 619] width 127 height 20
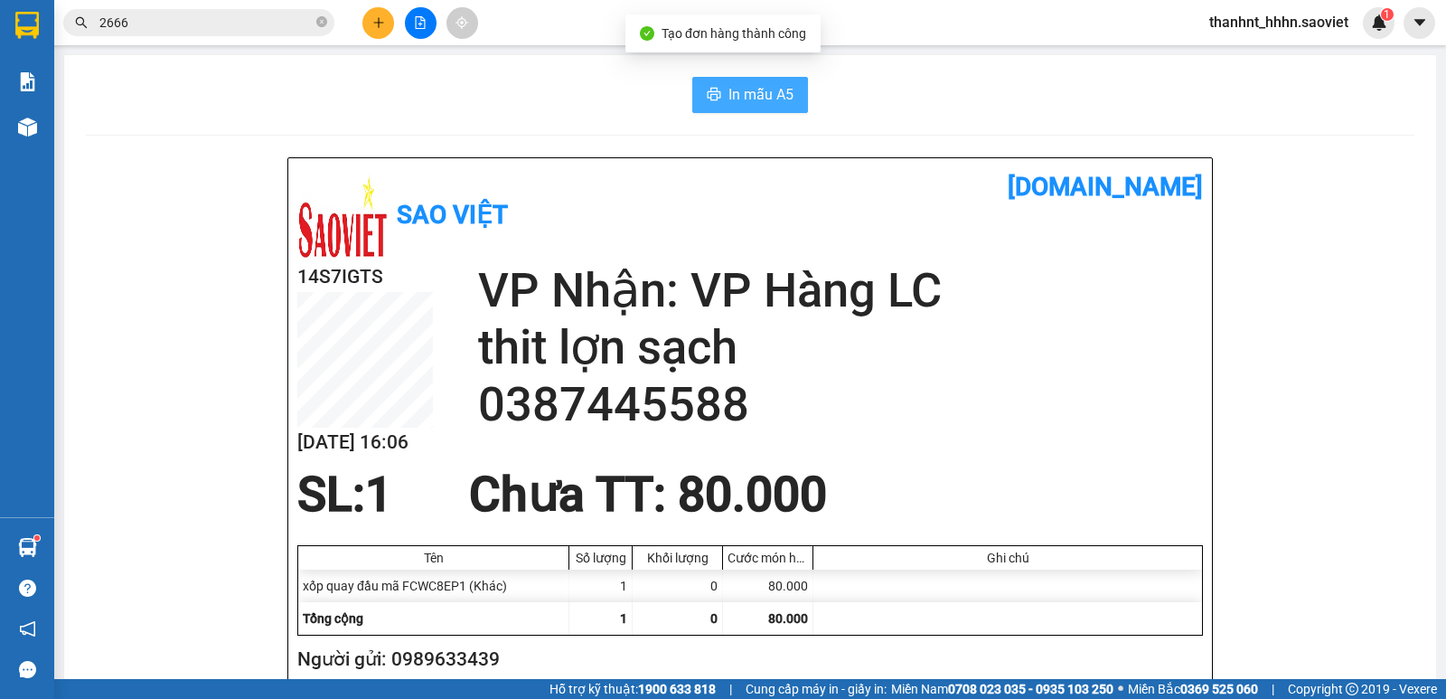
click at [766, 82] on button "In mẫu A5" at bounding box center [750, 95] width 116 height 36
click at [325, 283] on h2 "14S7IGTS" at bounding box center [365, 277] width 136 height 30
copy h2 "14S7IGTS"
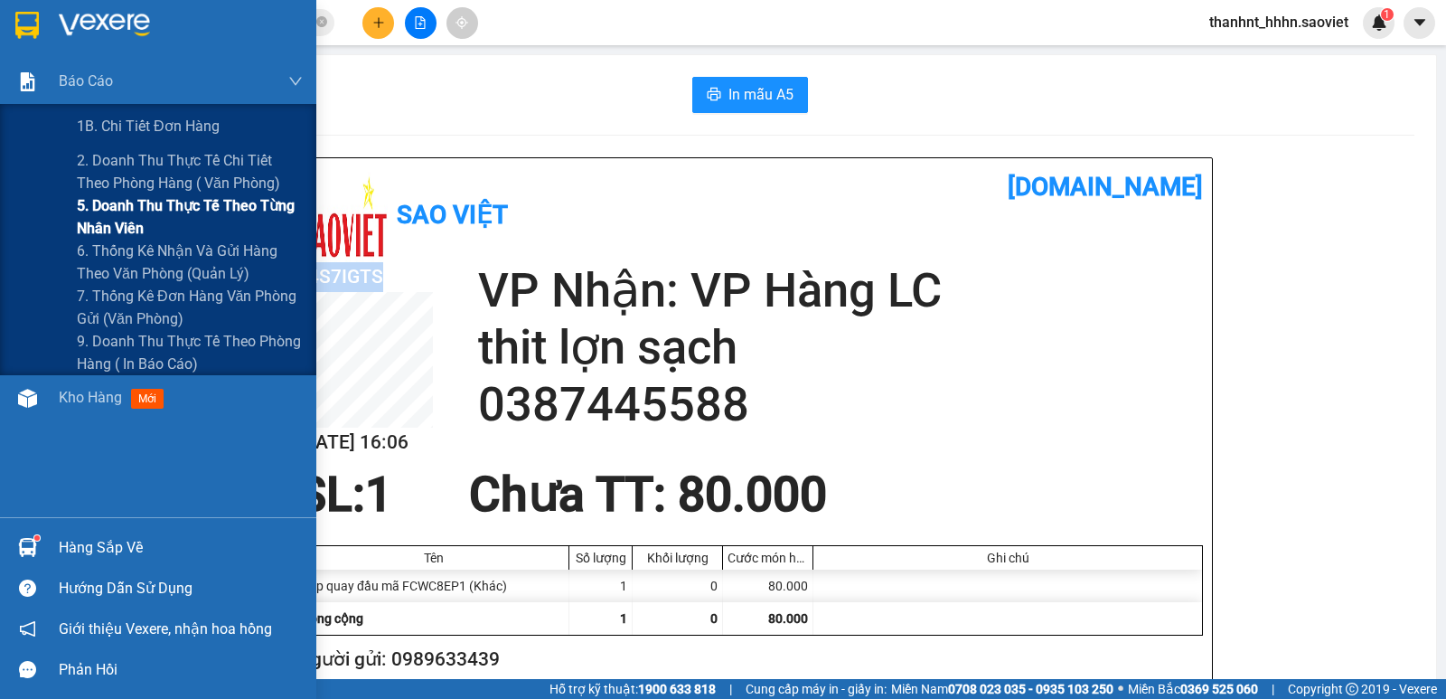
drag, startPoint x: 118, startPoint y: 203, endPoint x: 181, endPoint y: 220, distance: 64.5
click at [119, 204] on span "5. Doanh thu thực tế theo từng nhân viên" at bounding box center [190, 216] width 226 height 45
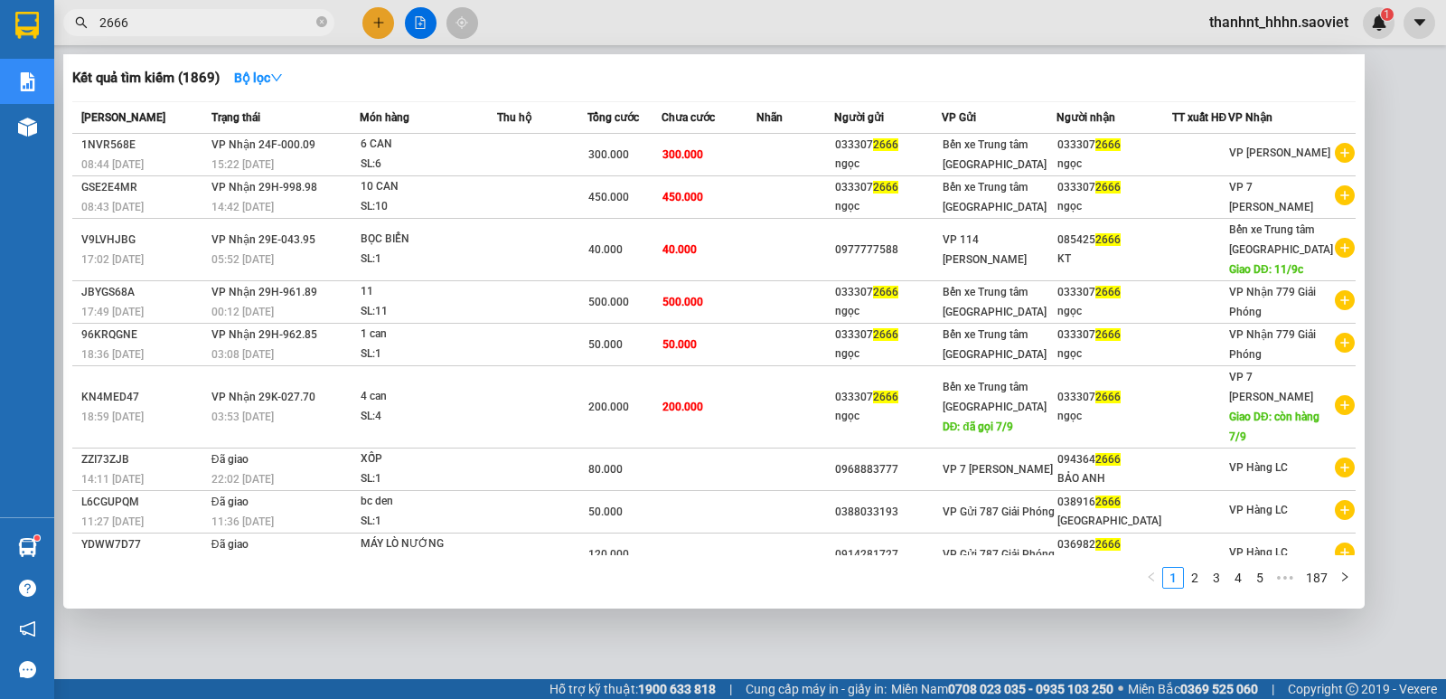
click at [264, 33] on span "2666" at bounding box center [198, 22] width 271 height 27
click at [272, 25] on input "2666" at bounding box center [205, 23] width 213 height 20
click at [176, 24] on input "2666" at bounding box center [205, 23] width 213 height 20
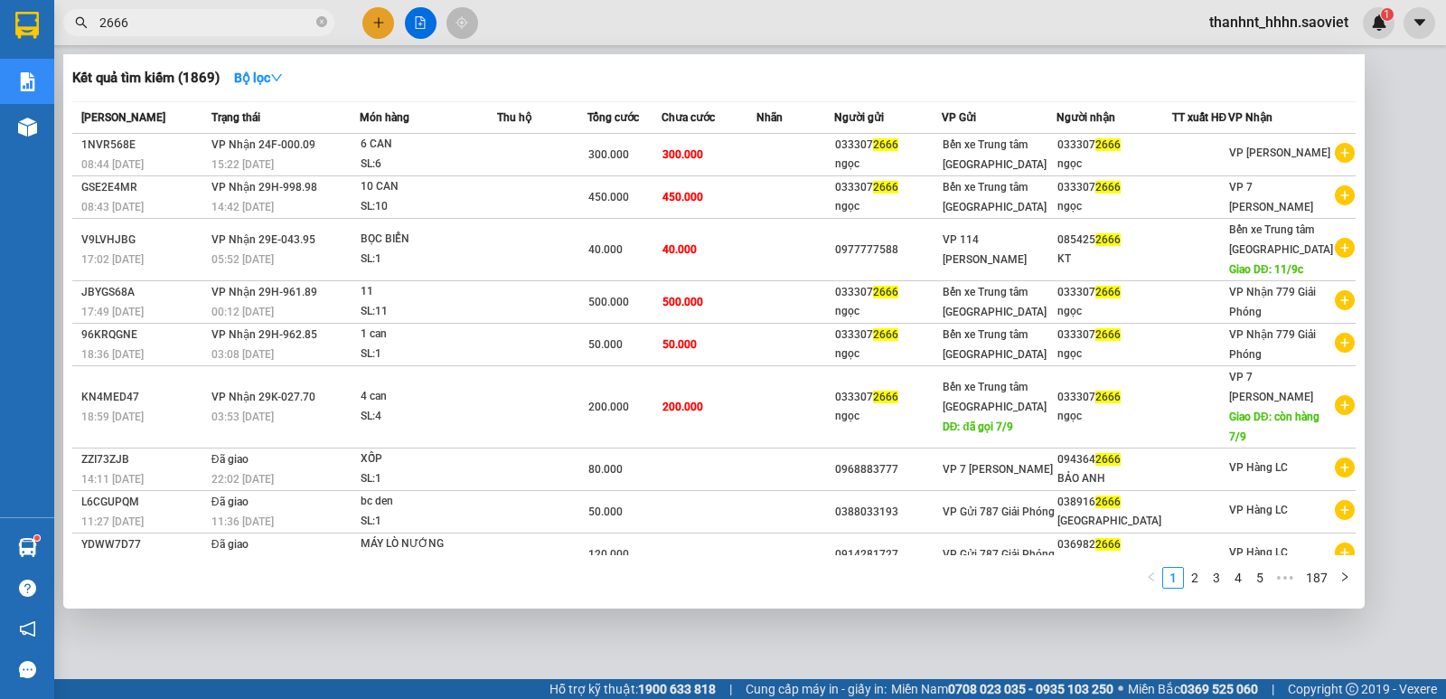
click at [176, 24] on input "2666" at bounding box center [205, 23] width 213 height 20
click at [186, 30] on input "2666" at bounding box center [205, 23] width 213 height 20
click at [190, 20] on input "2666" at bounding box center [205, 23] width 213 height 20
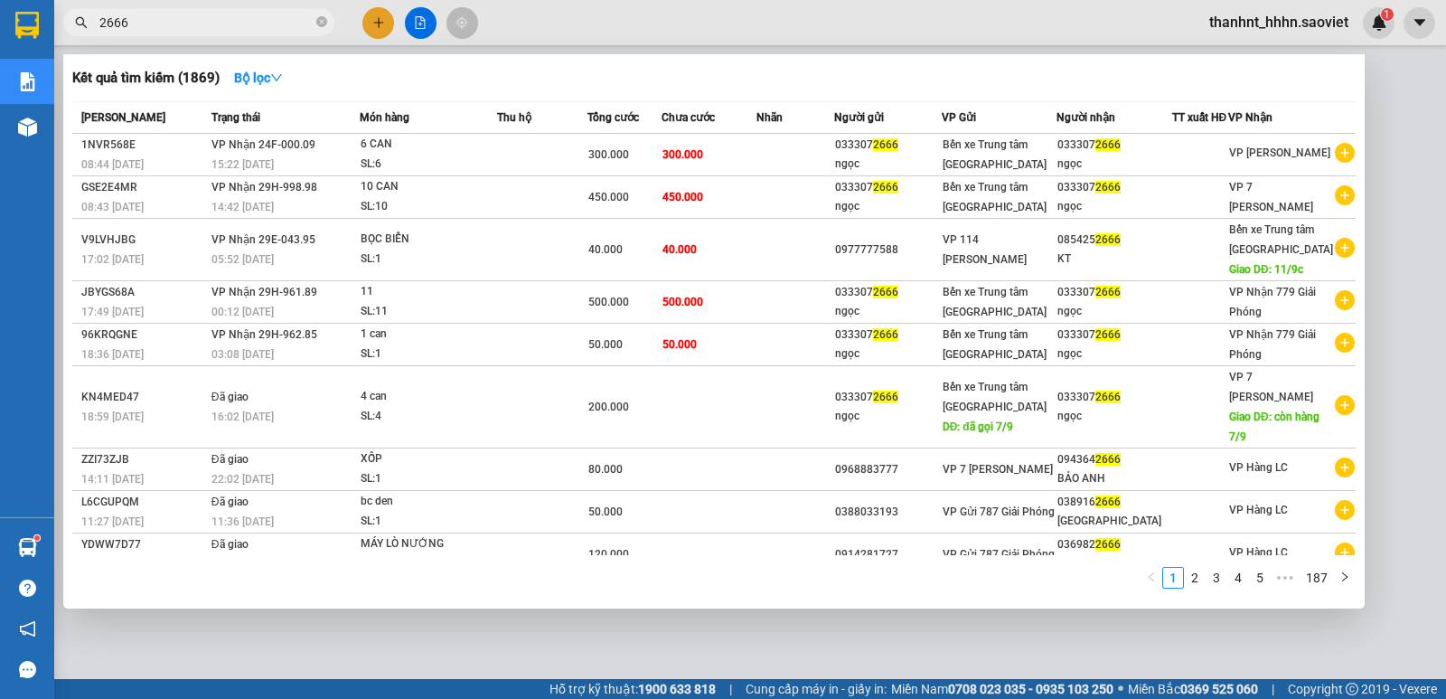
click at [244, 21] on input "2666" at bounding box center [205, 23] width 213 height 20
paste input "0904605500"
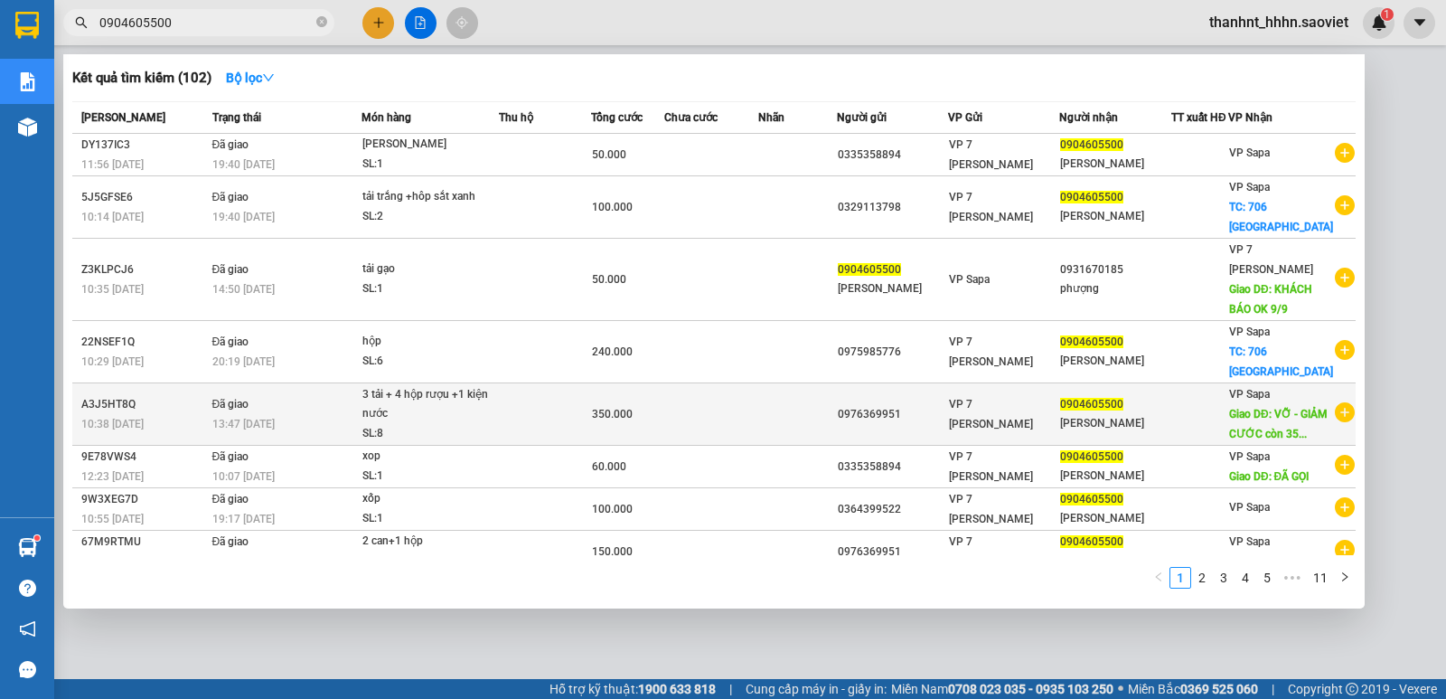
type input "0904605500"
click at [805, 431] on td at bounding box center [797, 414] width 79 height 62
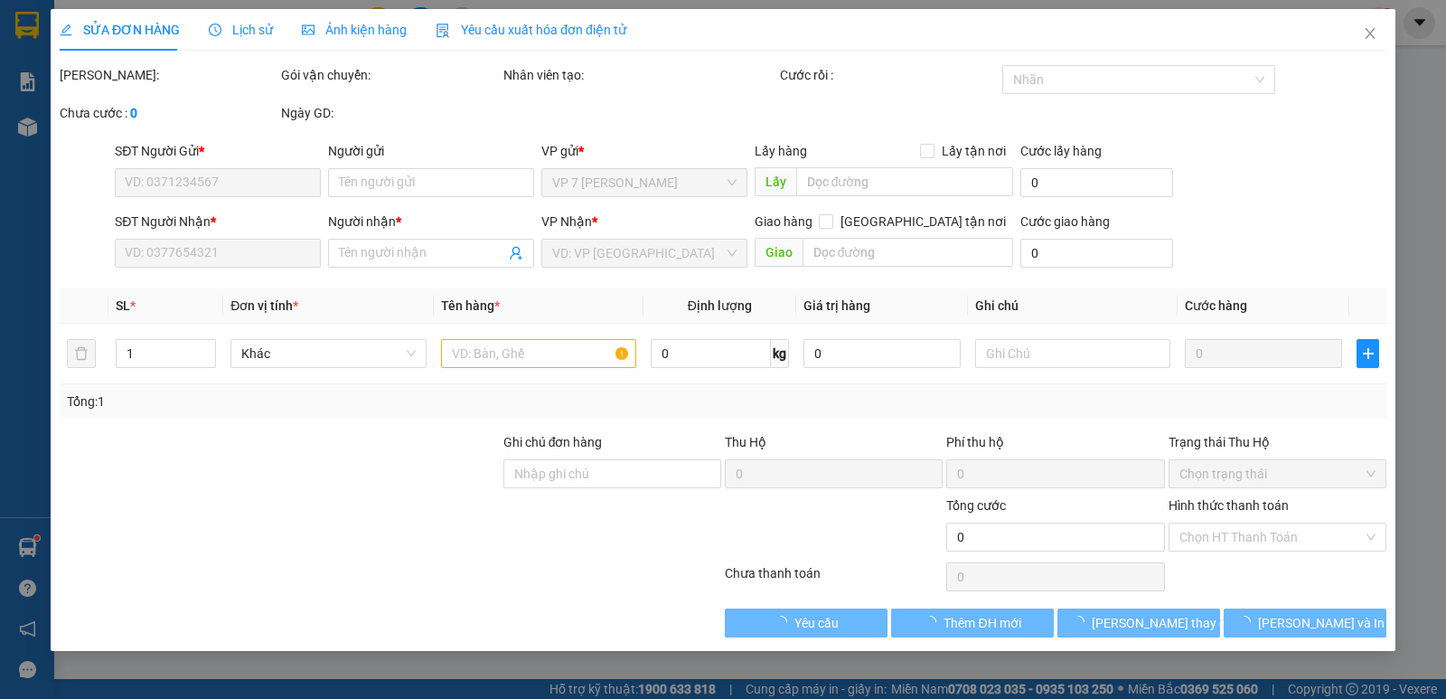
type input "0976369951"
type input "0904605500"
type input "[PERSON_NAME]"
type input "VỠ - GIẢM CƯỚC còn 350k"
type input "giảm có biên bản"
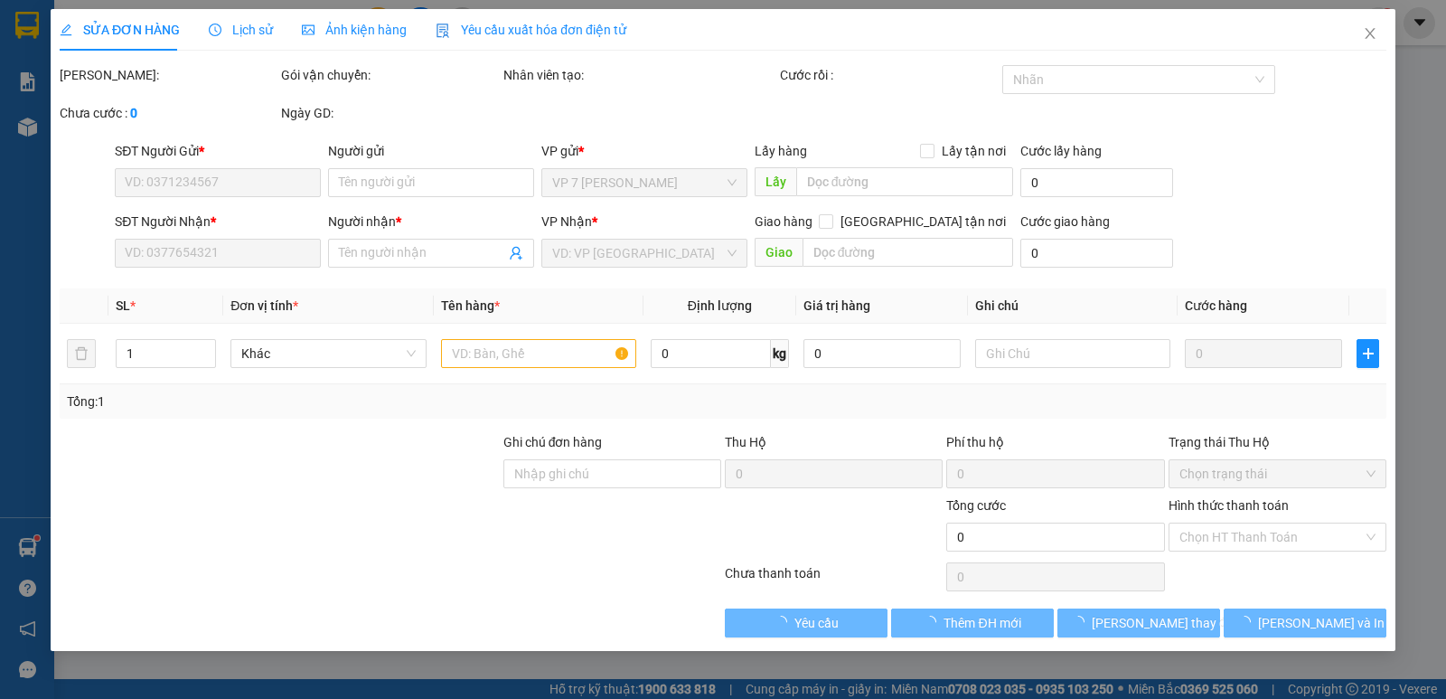
type input "350.000"
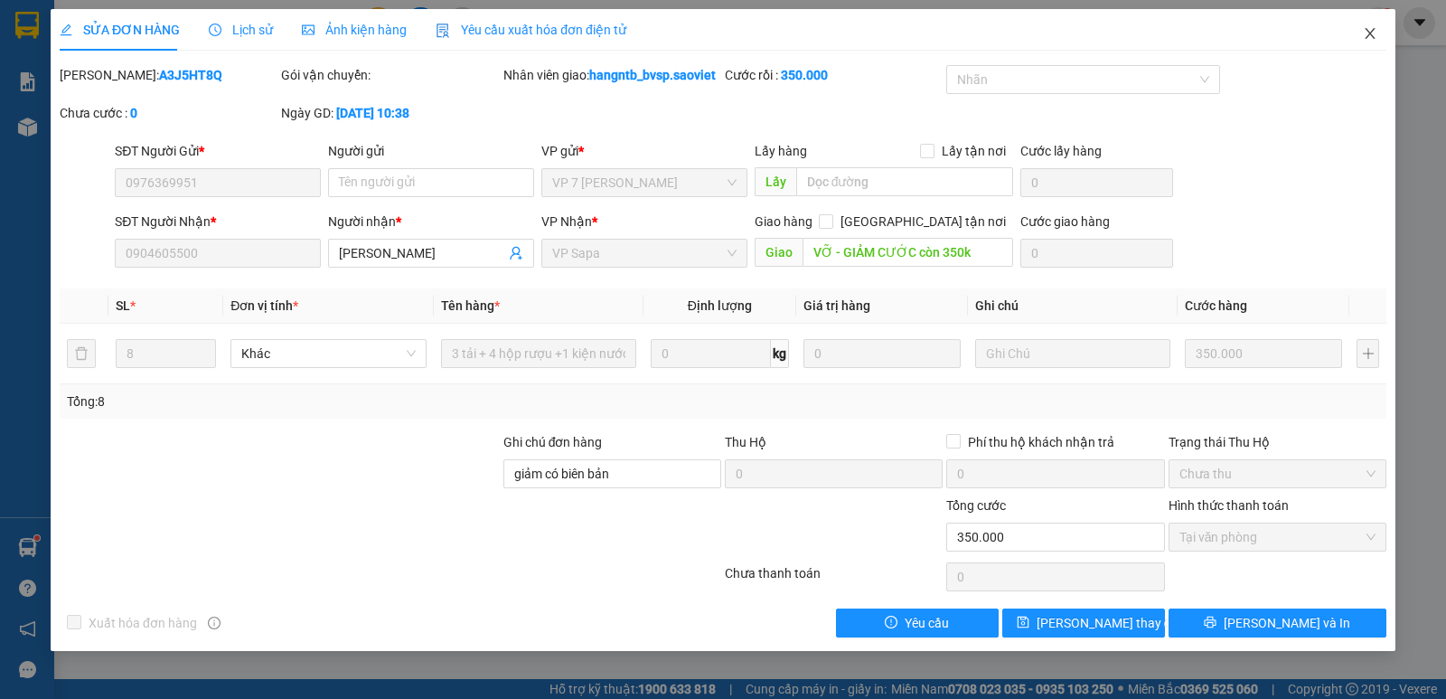
click at [1369, 34] on icon "close" at bounding box center [1370, 33] width 14 height 14
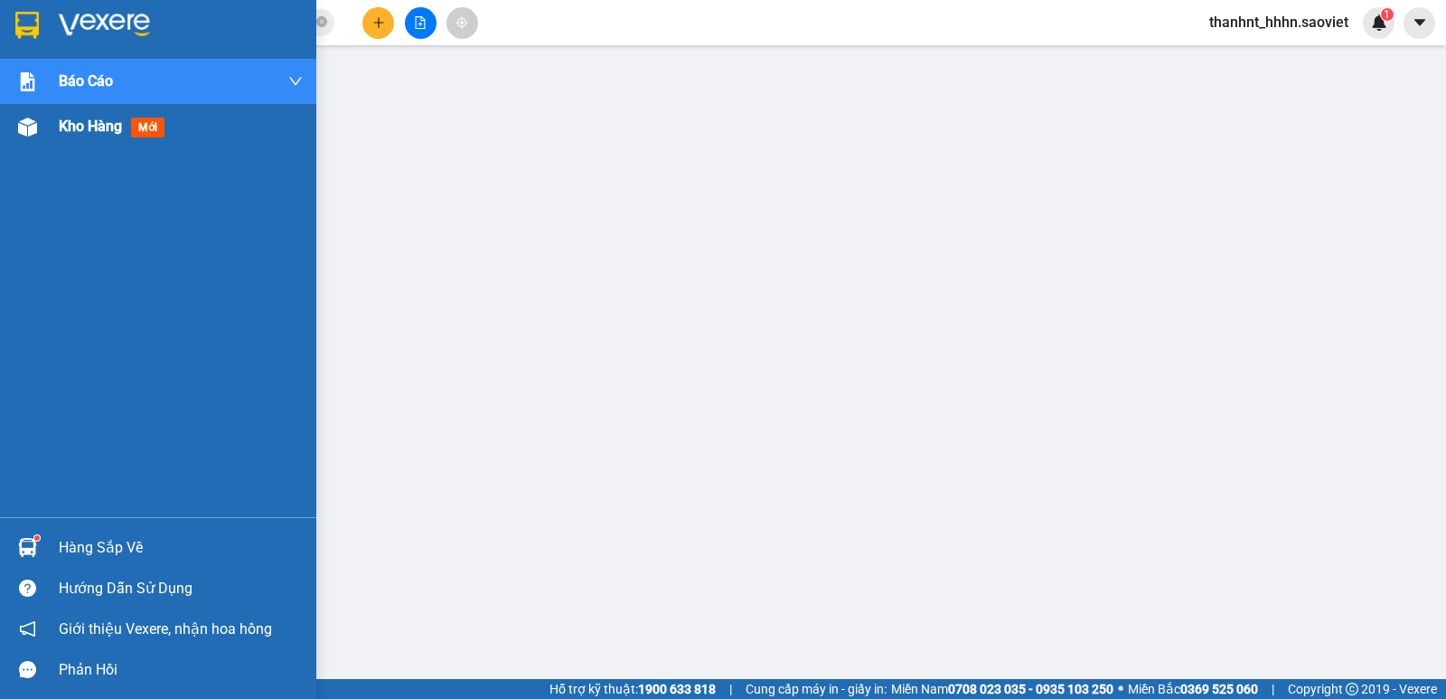
click at [31, 126] on img at bounding box center [27, 127] width 19 height 19
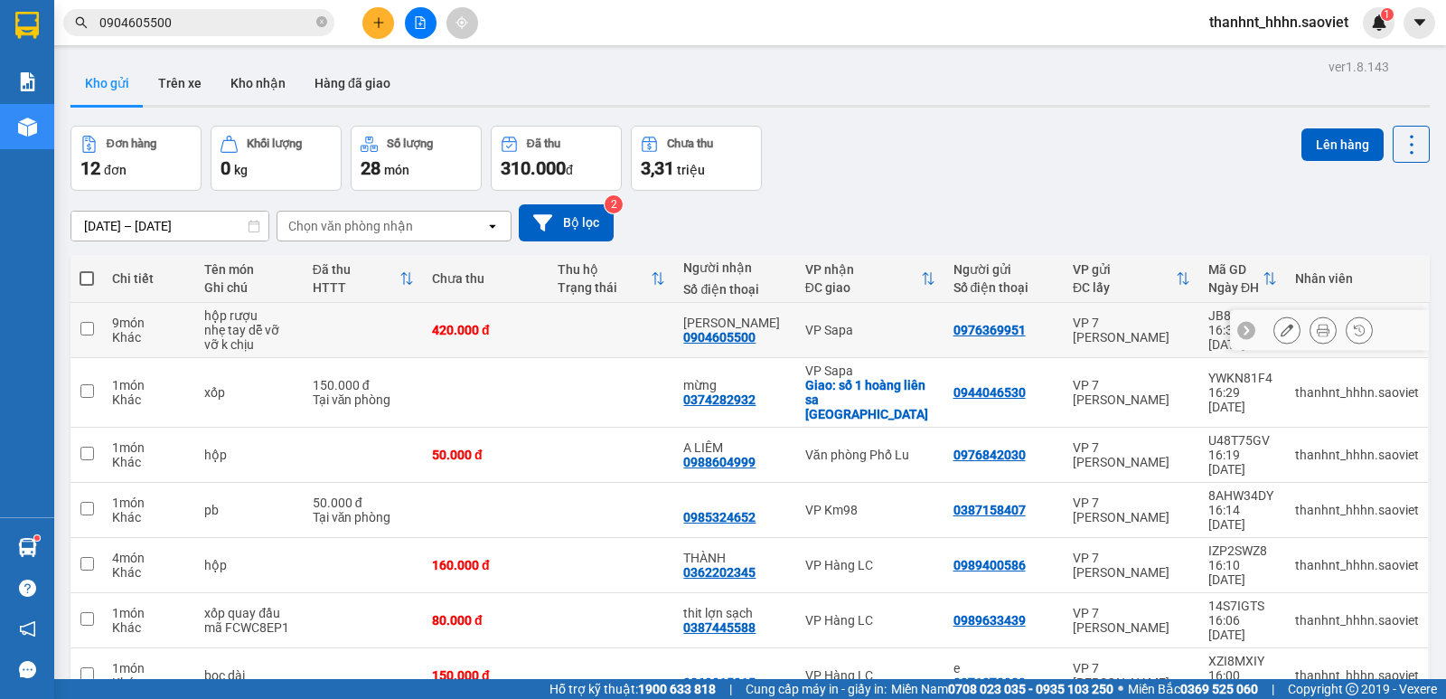
click at [1282, 330] on button at bounding box center [1287, 331] width 25 height 32
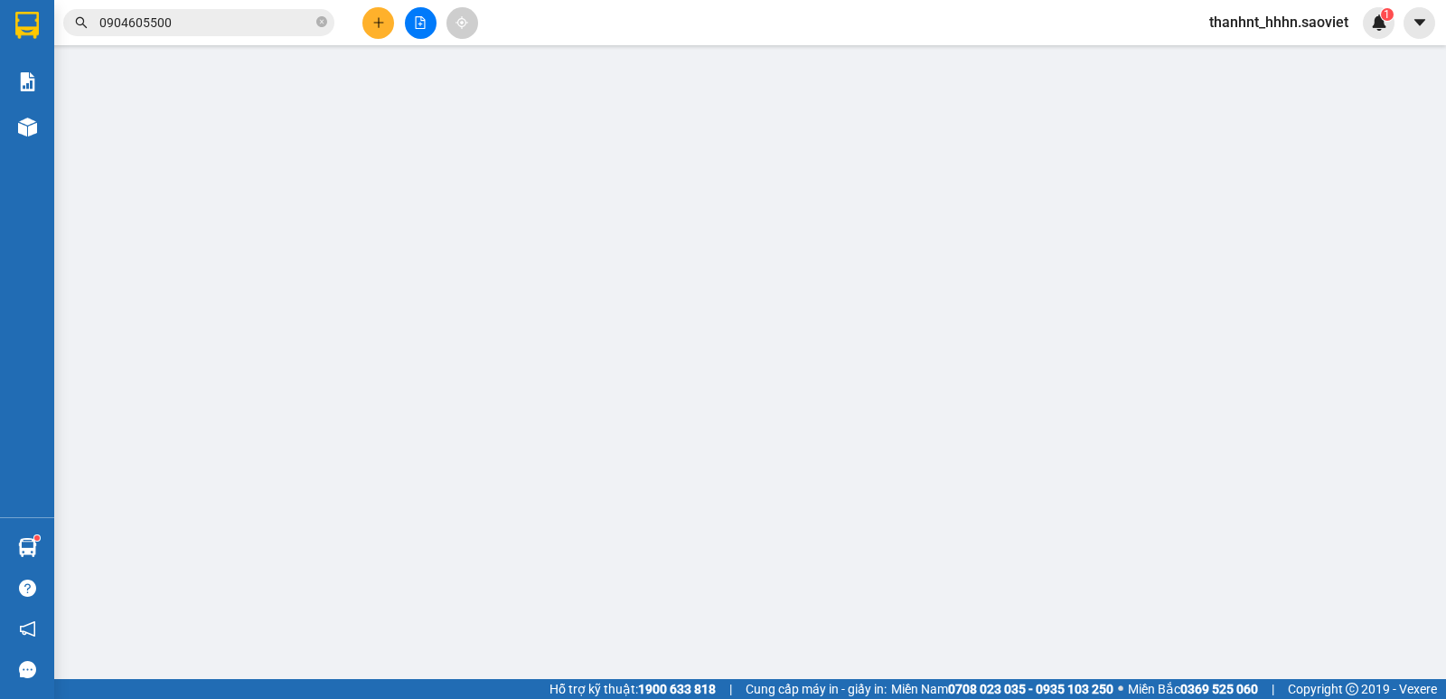
type input "0976369951"
type input "0904605500"
type input "[PERSON_NAME]"
type input "420.000"
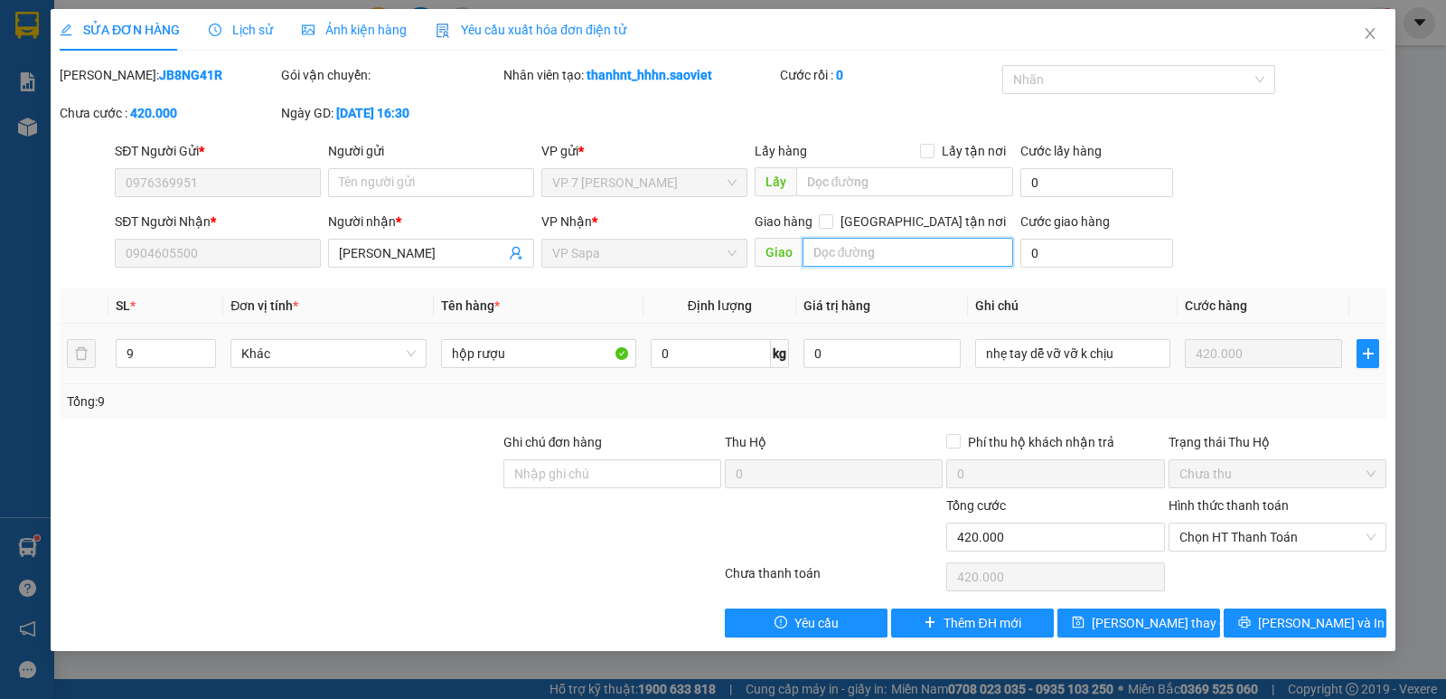
click at [885, 250] on input "text" at bounding box center [909, 252] width 212 height 29
type input "hủy sai số"
click at [1137, 619] on span "[PERSON_NAME] thay đổi" at bounding box center [1164, 623] width 145 height 20
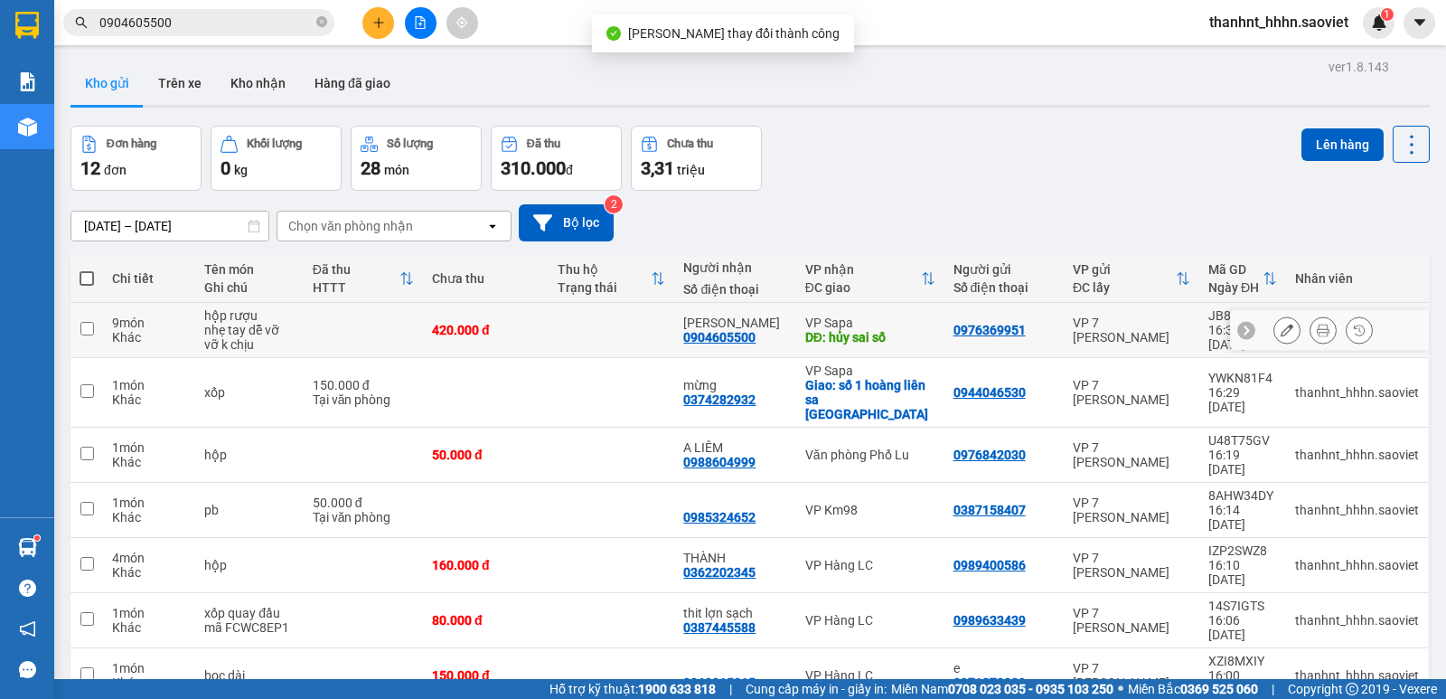
click at [1281, 325] on icon at bounding box center [1287, 330] width 13 height 13
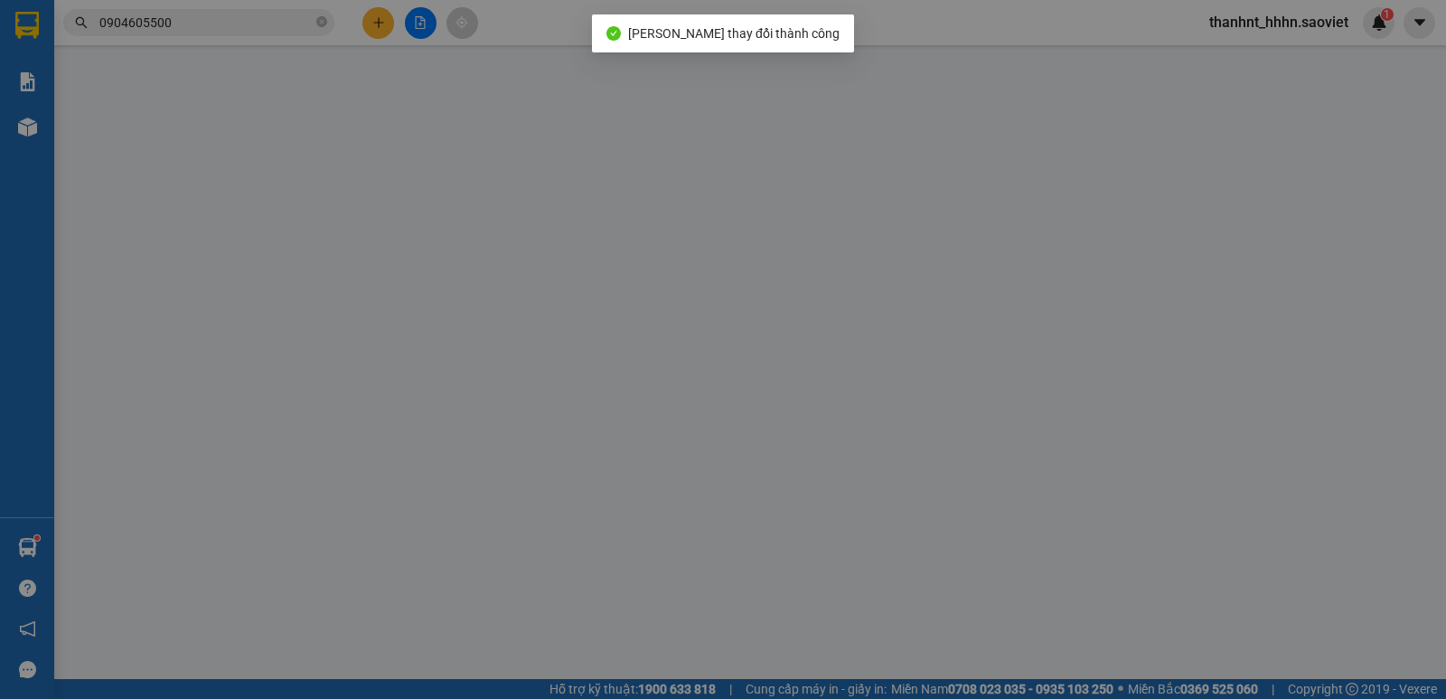
type input "0976369951"
type input "0904605500"
type input "[PERSON_NAME]"
type input "hủy sai số"
type input "420.000"
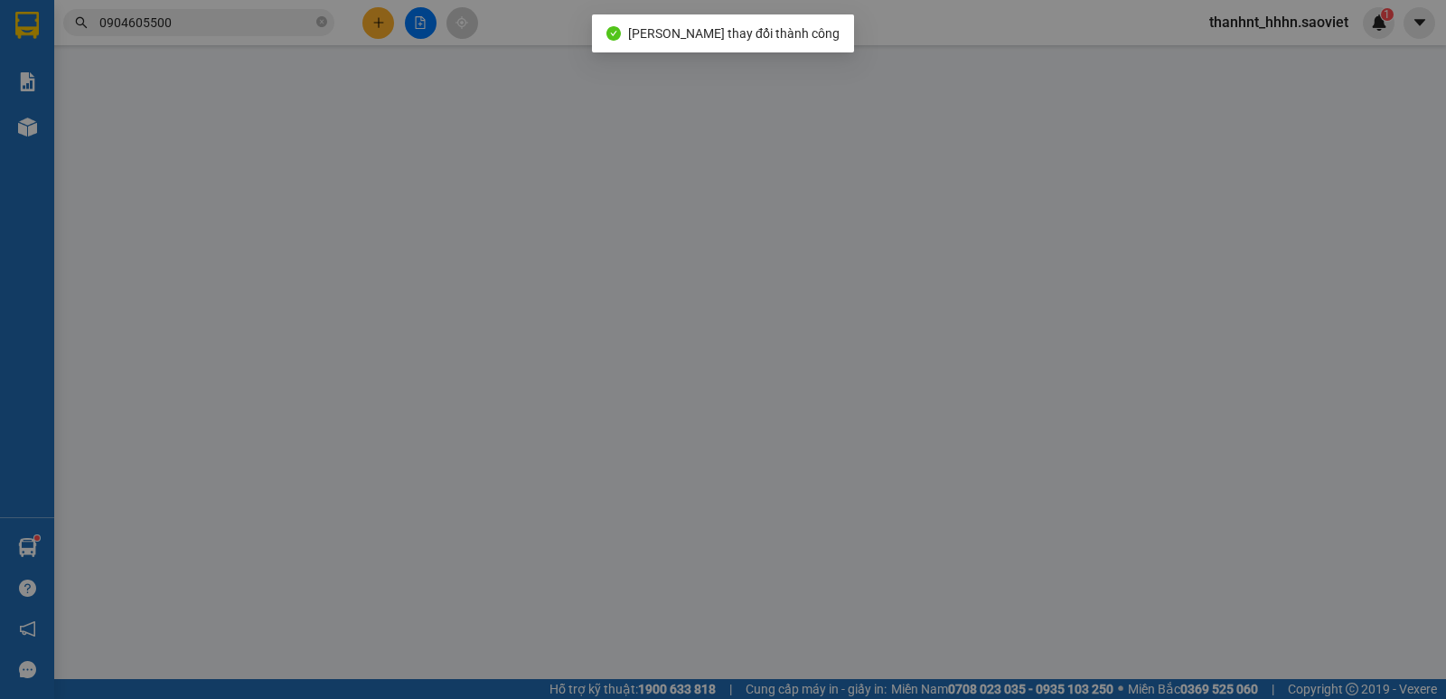
type input "420.000"
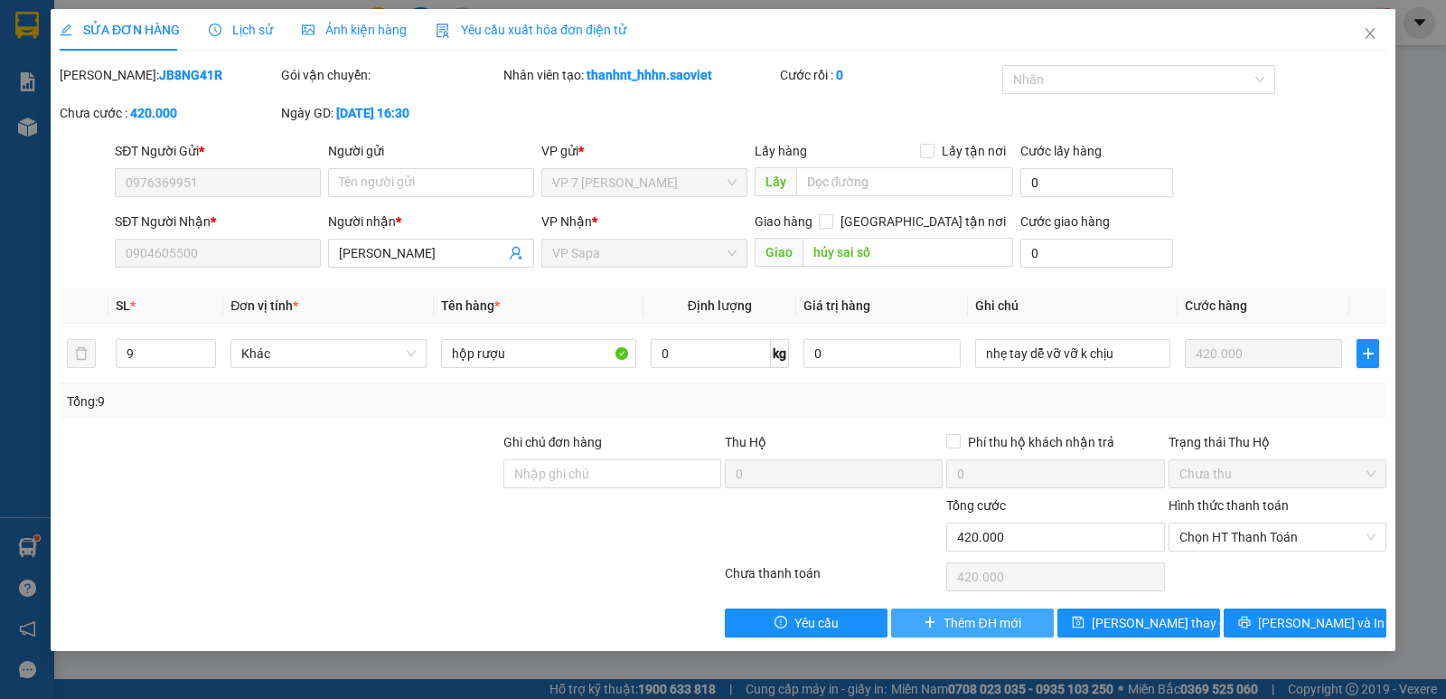
click at [928, 626] on icon "plus" at bounding box center [930, 622] width 13 height 13
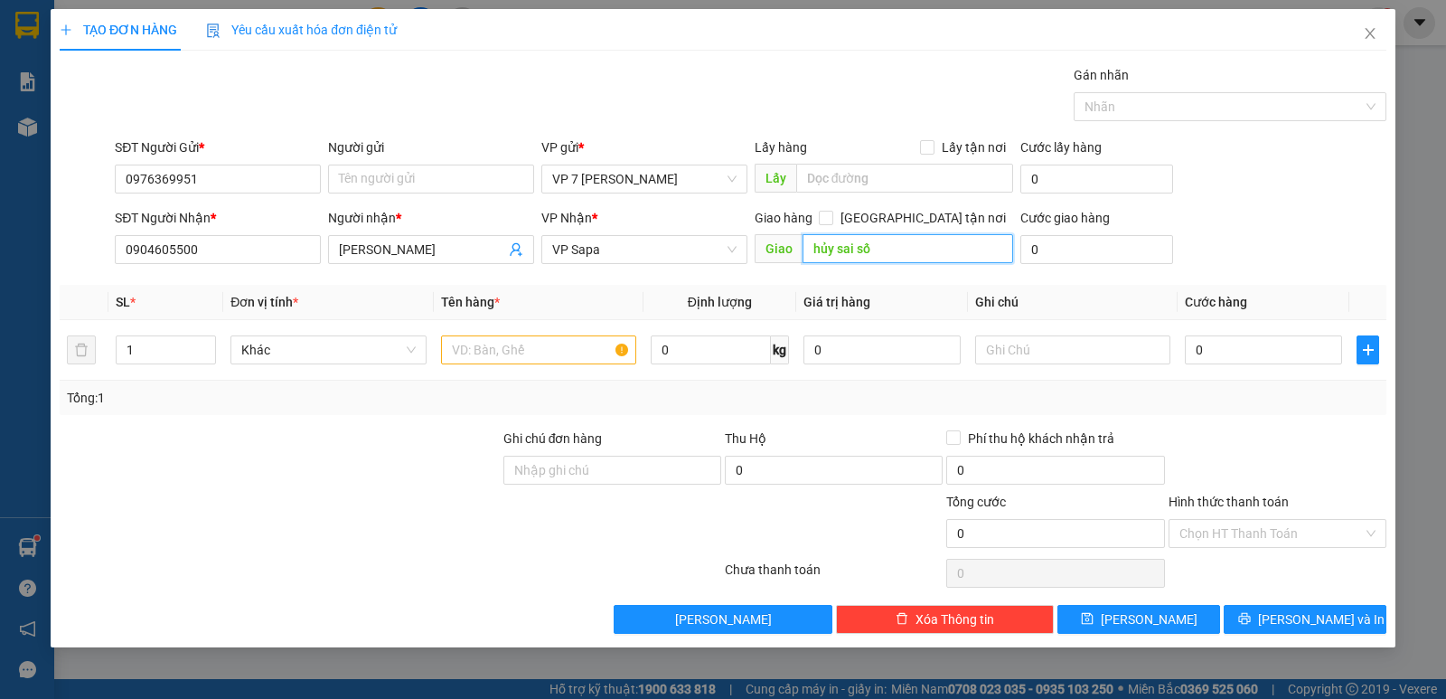
click at [872, 244] on input "hủy sai số" at bounding box center [909, 248] width 212 height 29
click at [543, 353] on input "text" at bounding box center [538, 349] width 195 height 29
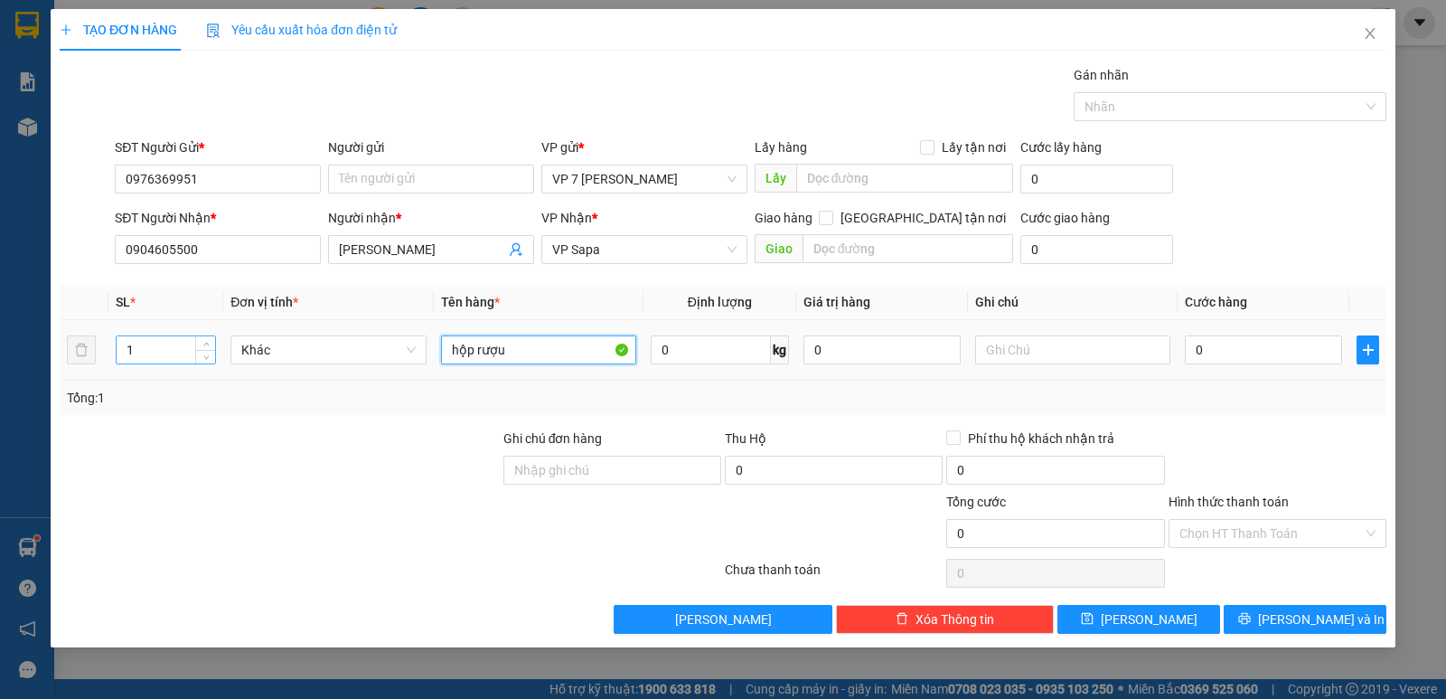
type input "hộp rượu"
drag, startPoint x: 159, startPoint y: 360, endPoint x: 5, endPoint y: 377, distance: 155.5
click at [5, 377] on div "TẠO ĐƠN HÀNG Yêu cầu xuất hóa đơn điện tử Transit Pickup Surcharge Ids Transit …" at bounding box center [723, 349] width 1446 height 699
type input "9"
click at [1248, 352] on input "0" at bounding box center [1263, 349] width 157 height 29
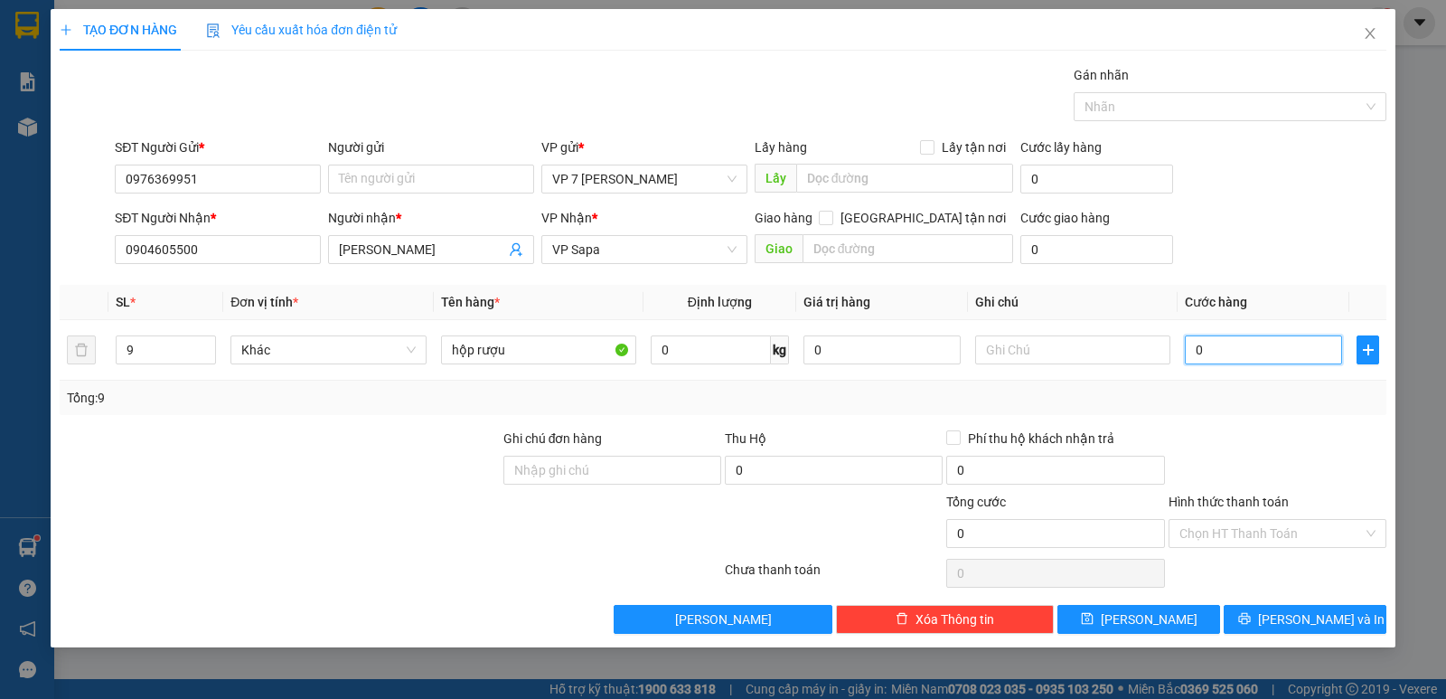
type input "4"
type input "42"
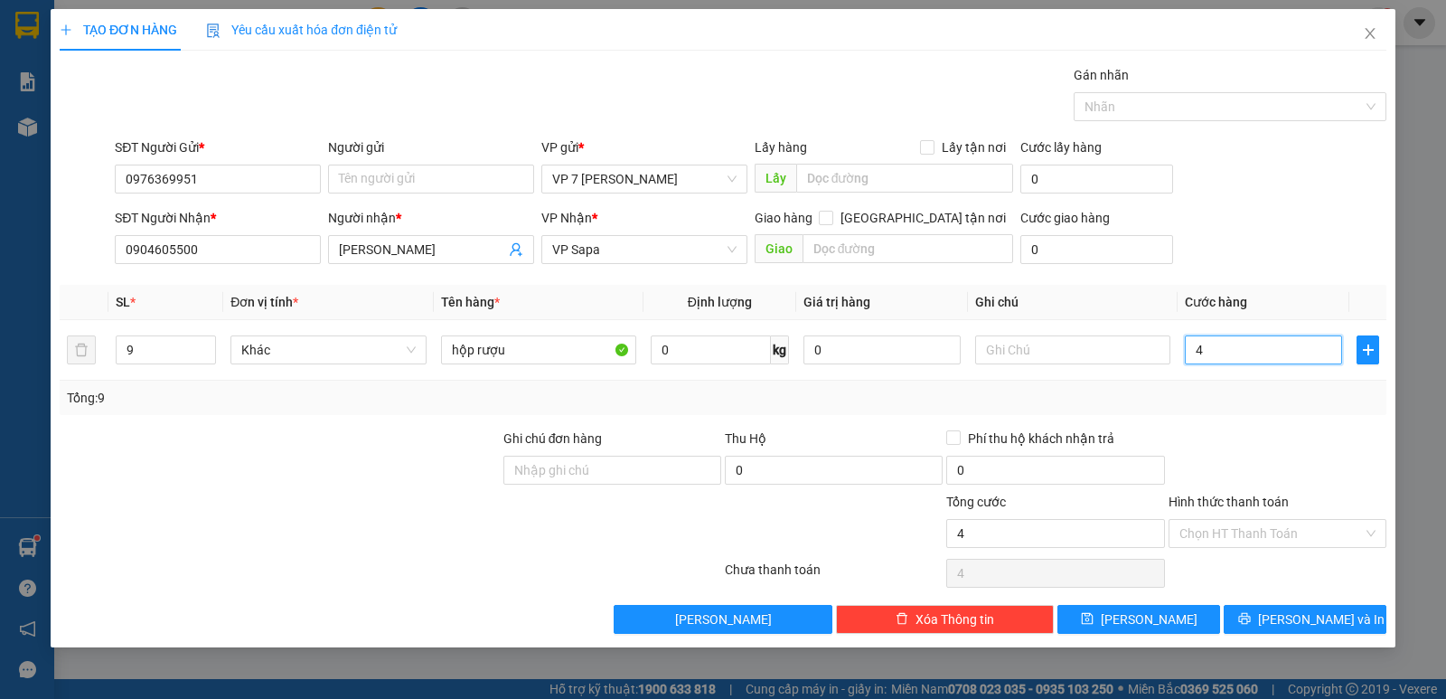
type input "42"
type input "420"
type input "420.000"
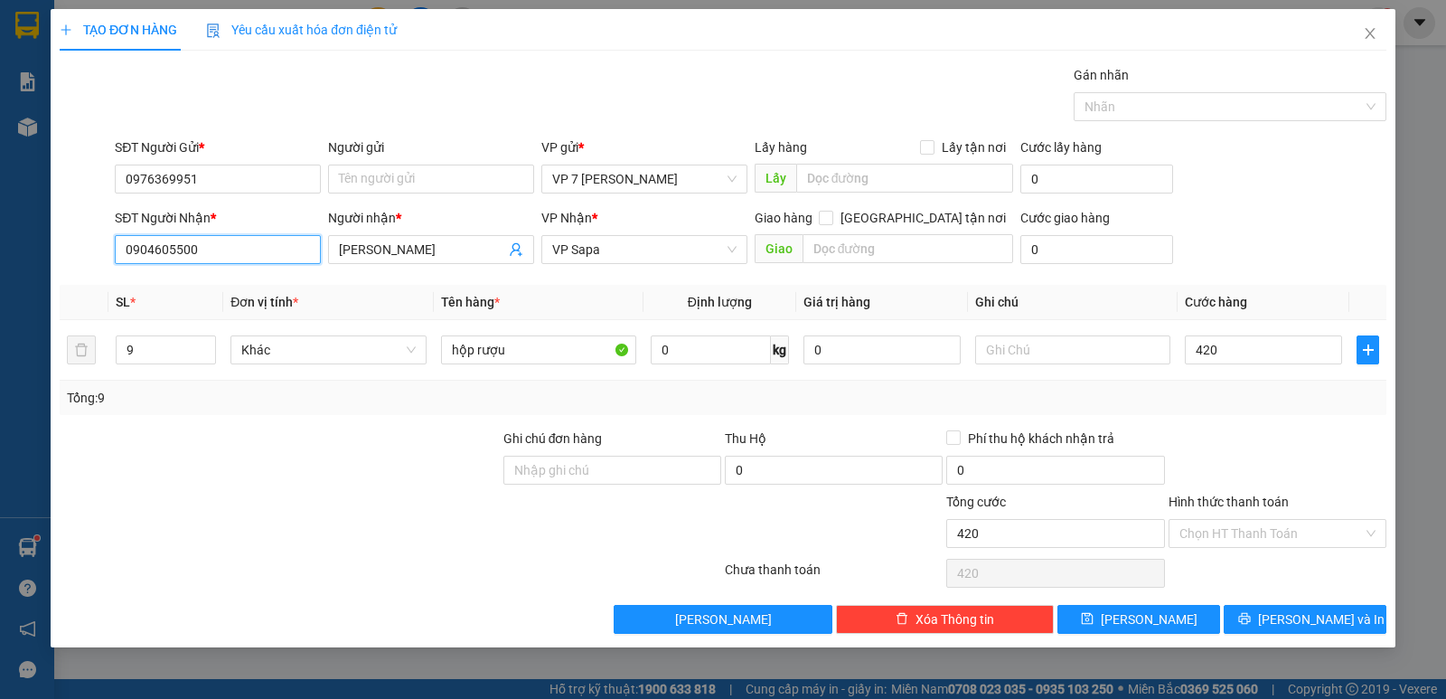
type input "420.000"
click at [258, 250] on input "0904605500" at bounding box center [218, 249] width 206 height 29
type input "0335308942"
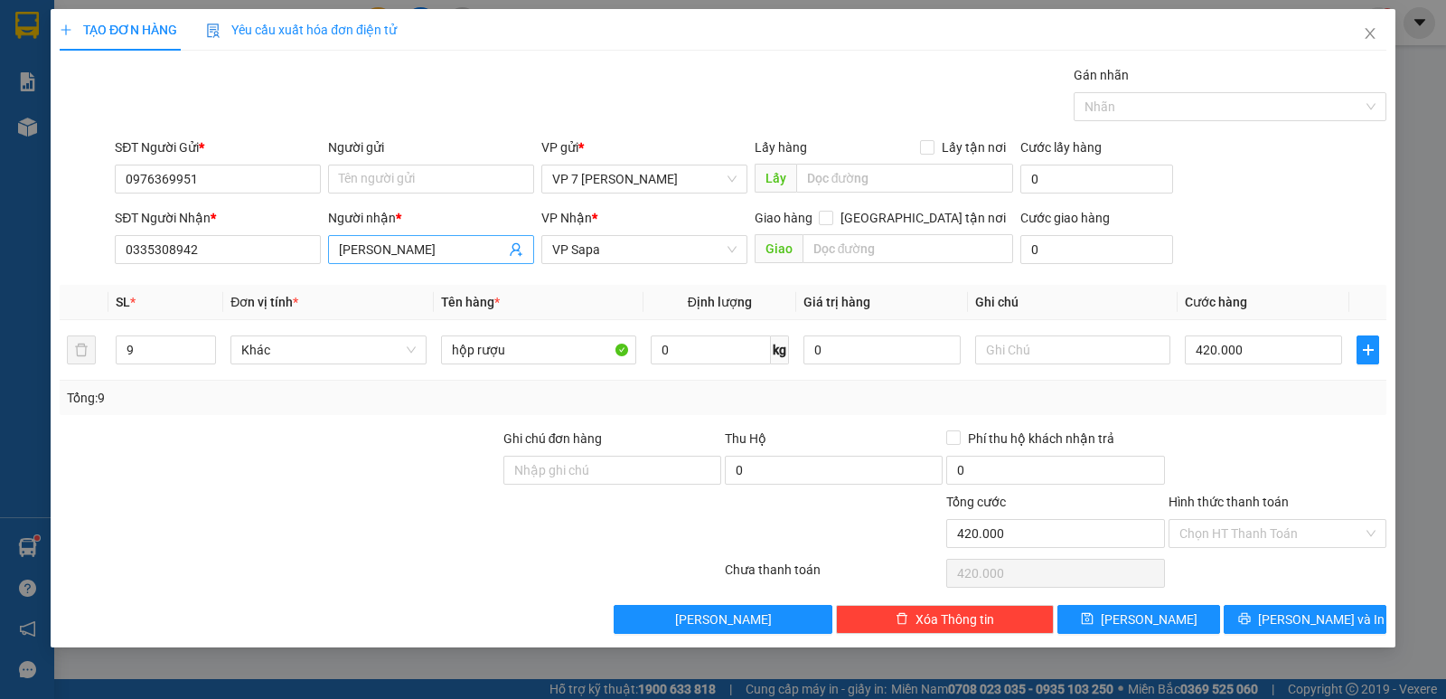
click at [452, 257] on input "[PERSON_NAME]" at bounding box center [422, 250] width 166 height 20
type input "J"
click at [1283, 413] on div "Tổng: 9" at bounding box center [723, 398] width 1327 height 34
click at [1324, 616] on span "[PERSON_NAME] và In" at bounding box center [1321, 619] width 127 height 20
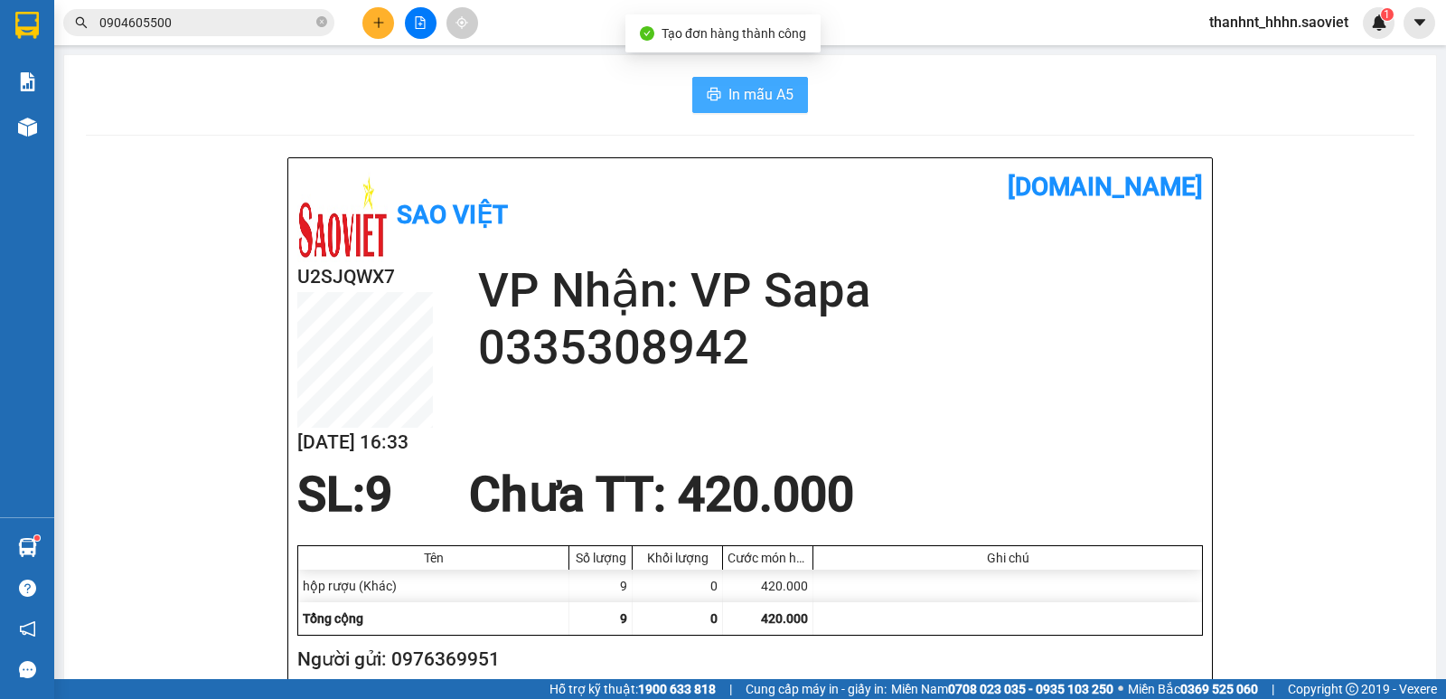
click at [758, 95] on span "In mẫu A5" at bounding box center [761, 94] width 65 height 23
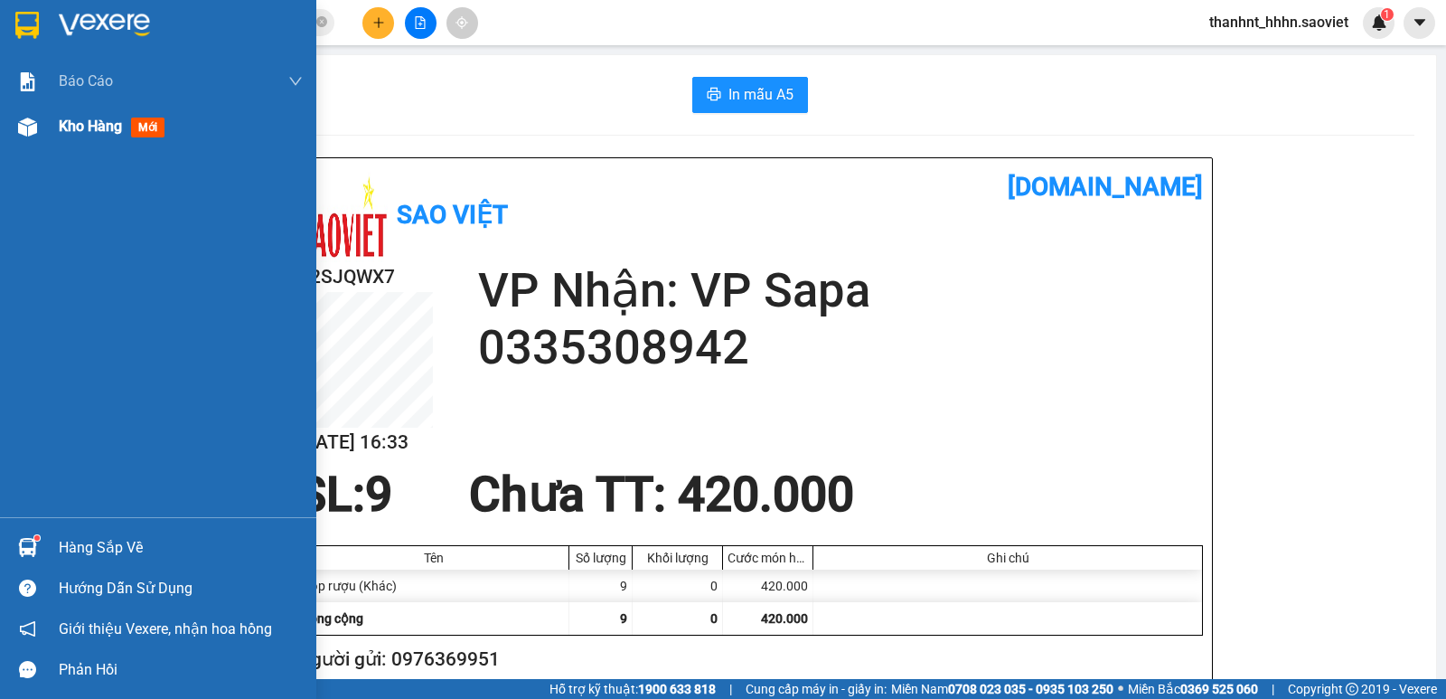
click at [12, 126] on div at bounding box center [28, 127] width 32 height 32
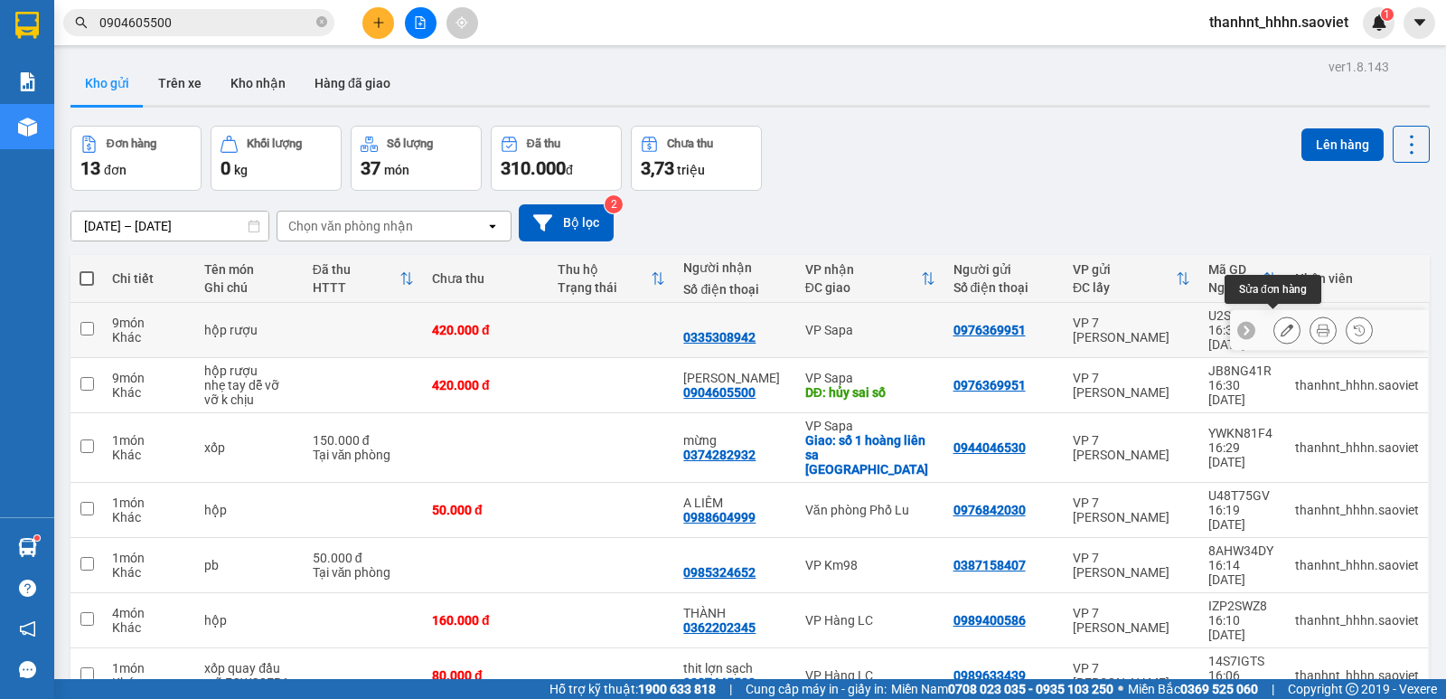
click at [1281, 324] on icon at bounding box center [1287, 330] width 13 height 13
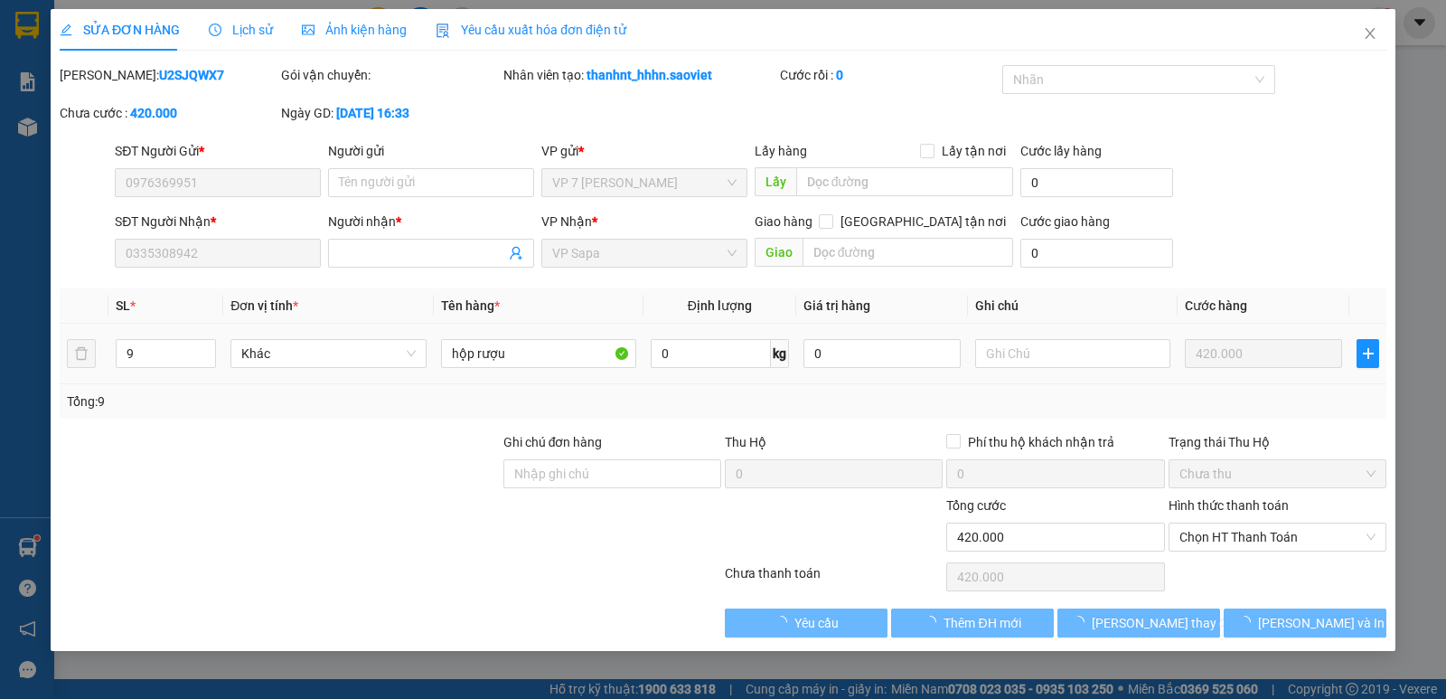
type input "0976369951"
type input "0335308942"
type input "420.000"
click at [1045, 351] on input "text" at bounding box center [1072, 353] width 195 height 29
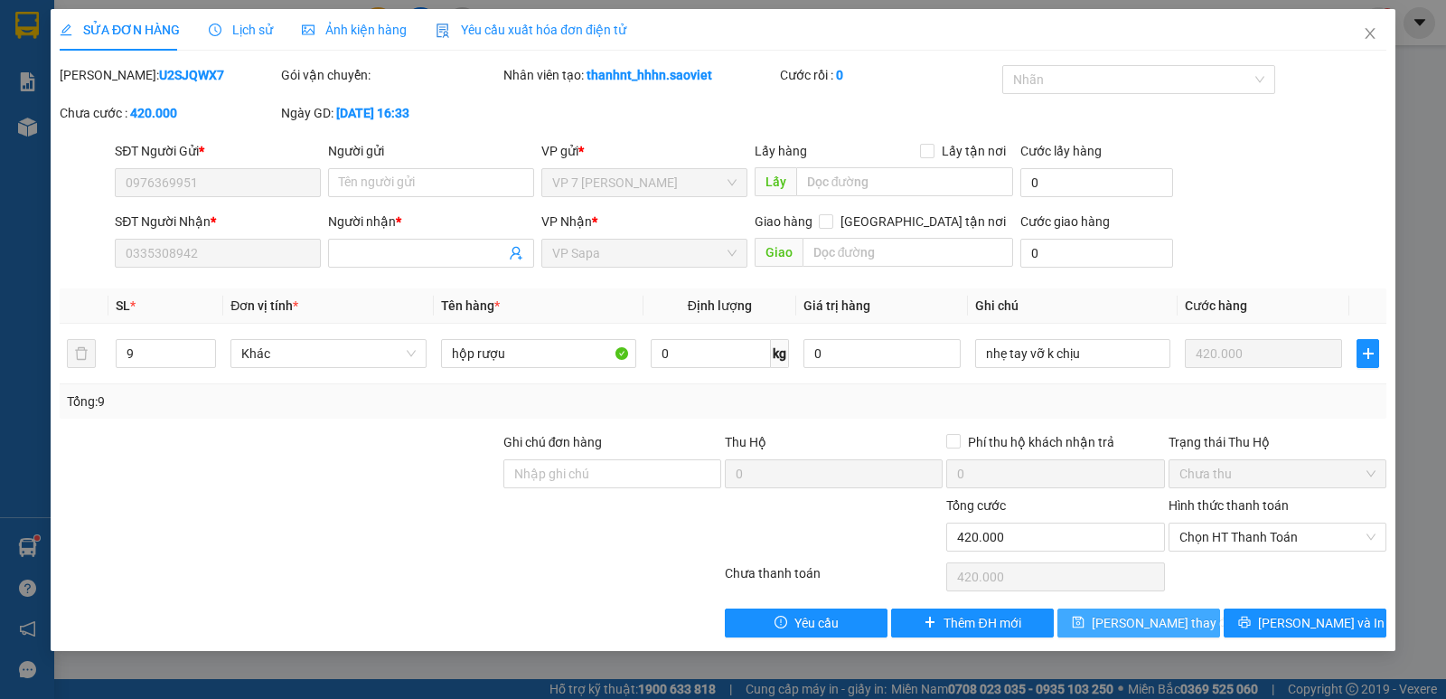
type input "nhẹ tay vỡ k chịu"
click at [1188, 619] on button "[PERSON_NAME] thay đổi" at bounding box center [1139, 622] width 163 height 29
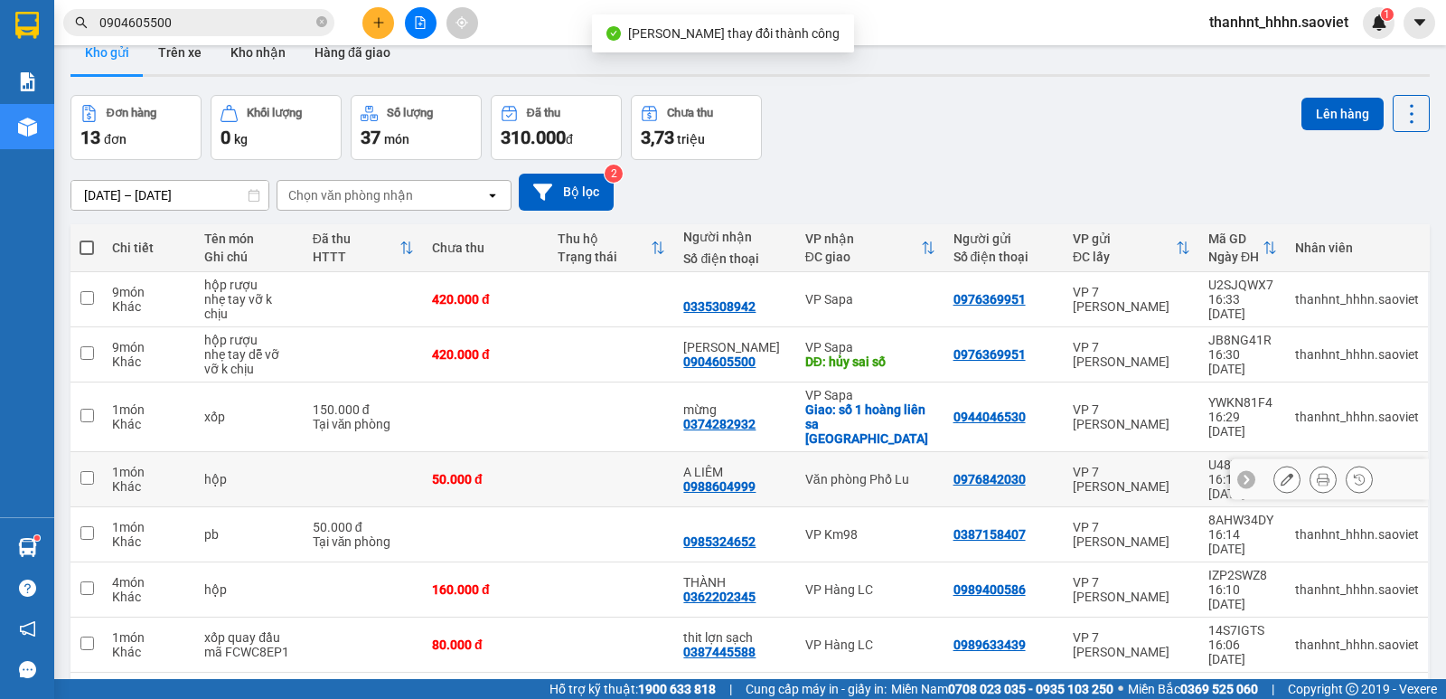
scroll to position [120, 0]
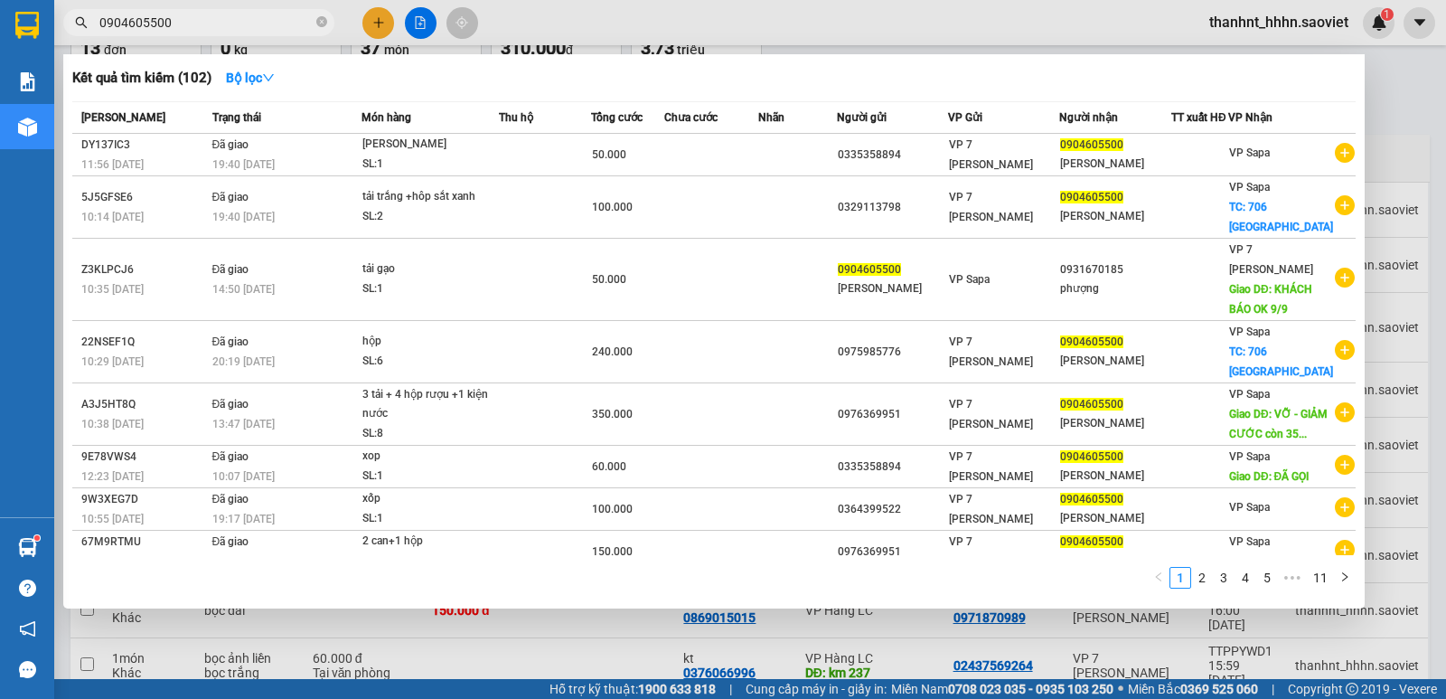
click at [179, 20] on input "0904605500" at bounding box center [205, 23] width 213 height 20
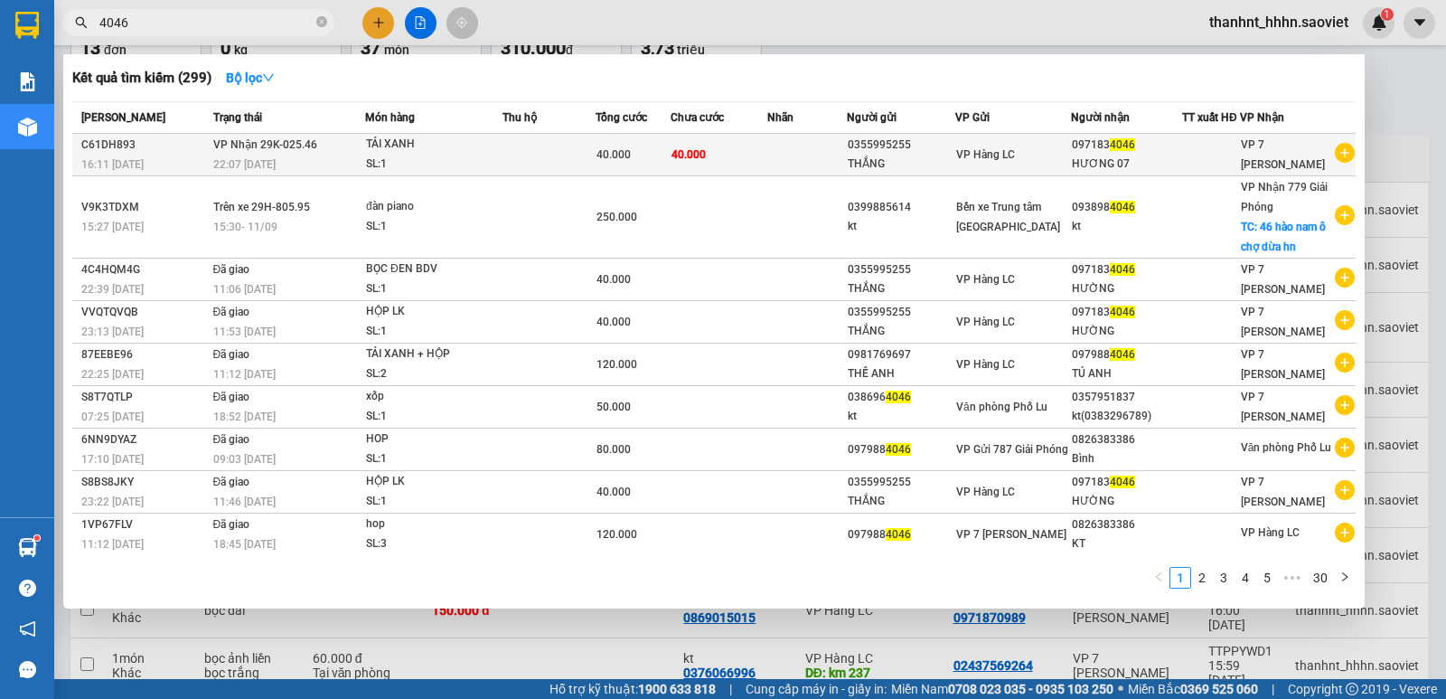
type input "4046"
click at [507, 157] on td at bounding box center [549, 155] width 93 height 42
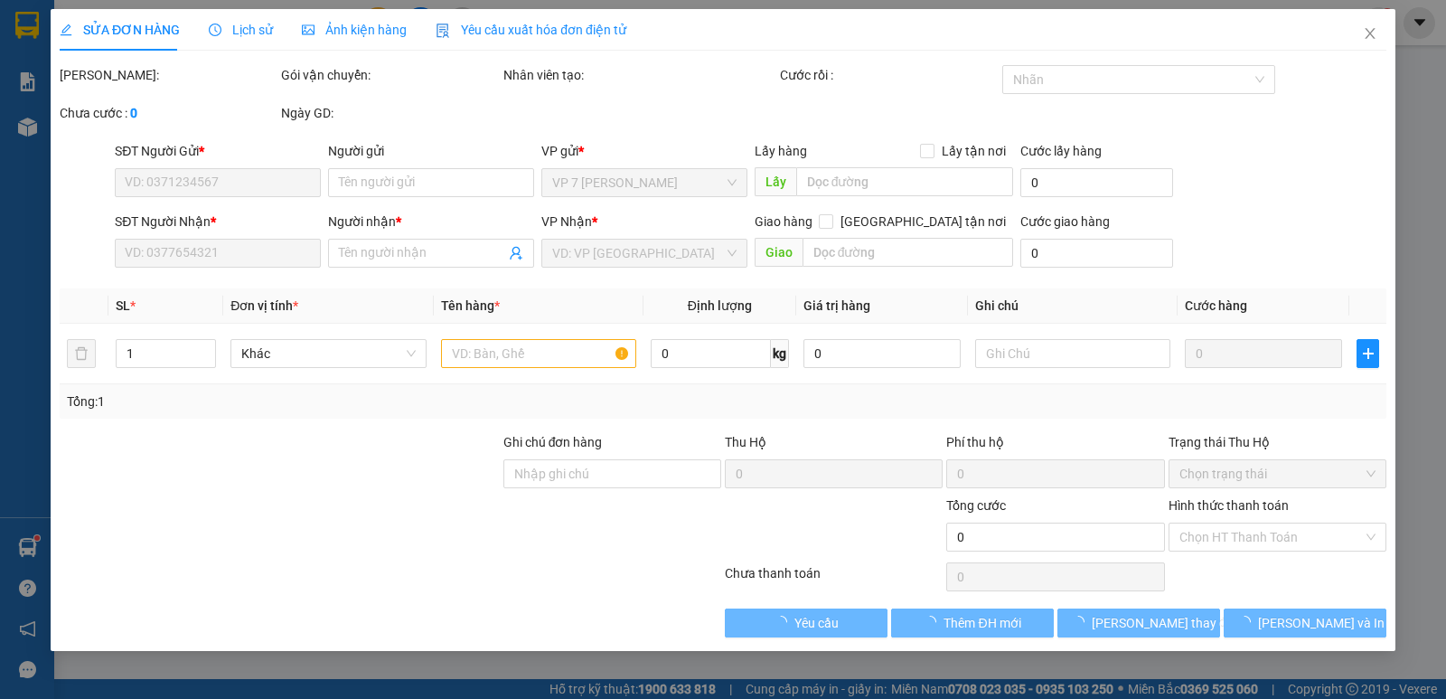
type input "0355995255"
type input "THẮNG"
type input "0971834046"
type input "HƯƠNG 07"
type input "40.000"
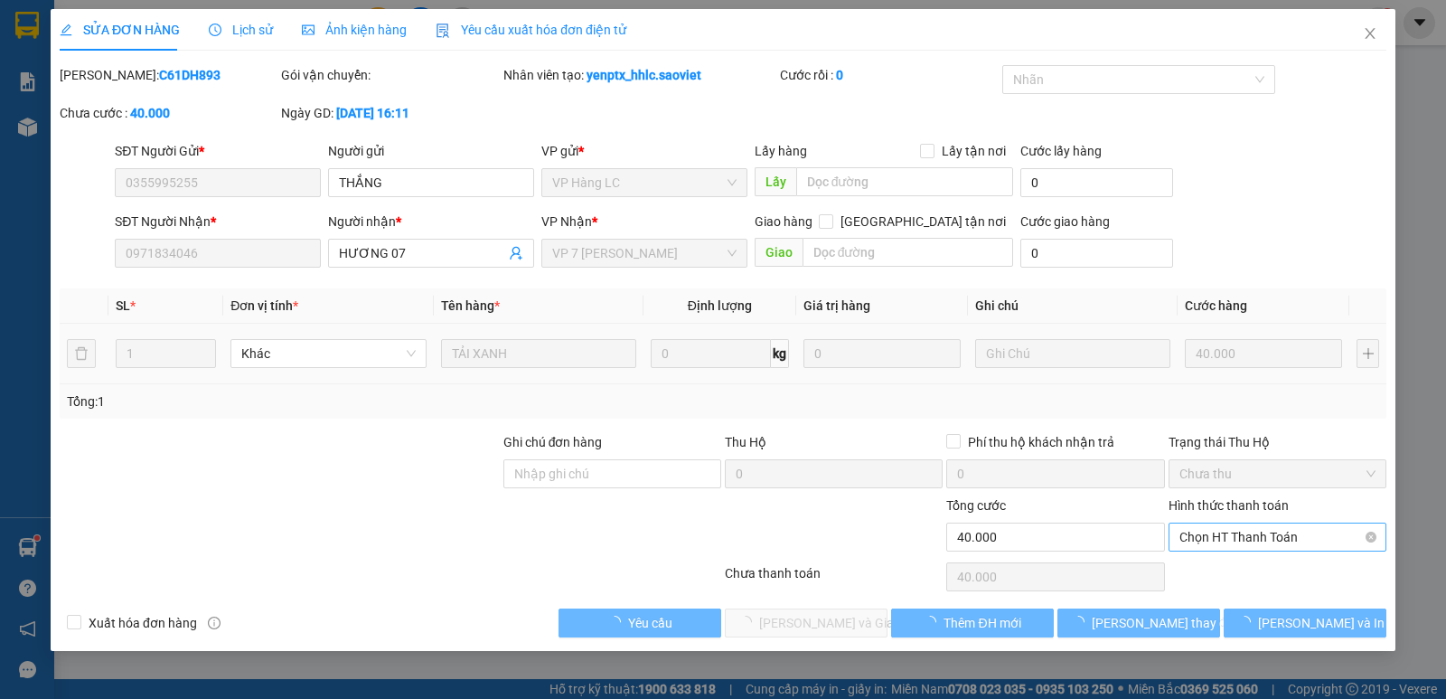
click at [1239, 534] on span "Chọn HT Thanh Toán" at bounding box center [1278, 536] width 196 height 27
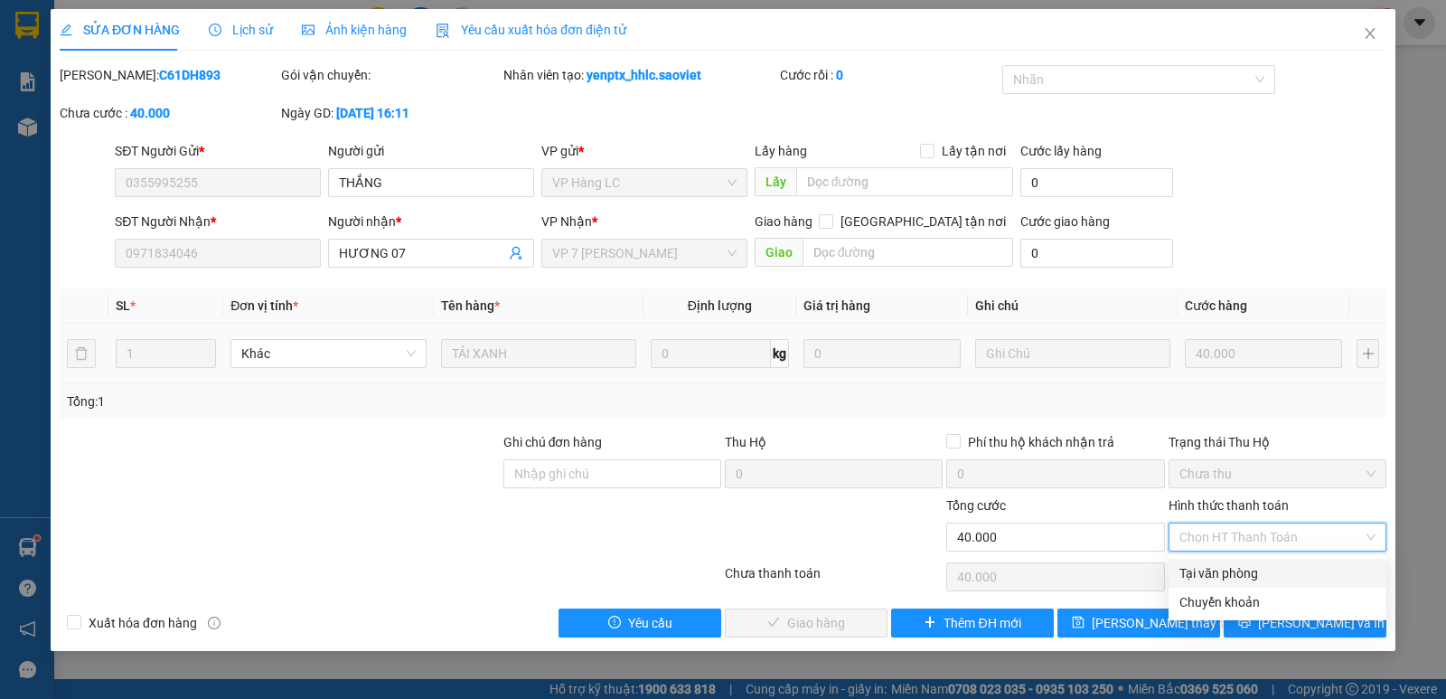
click at [1229, 573] on div "Tại văn phòng" at bounding box center [1278, 573] width 196 height 20
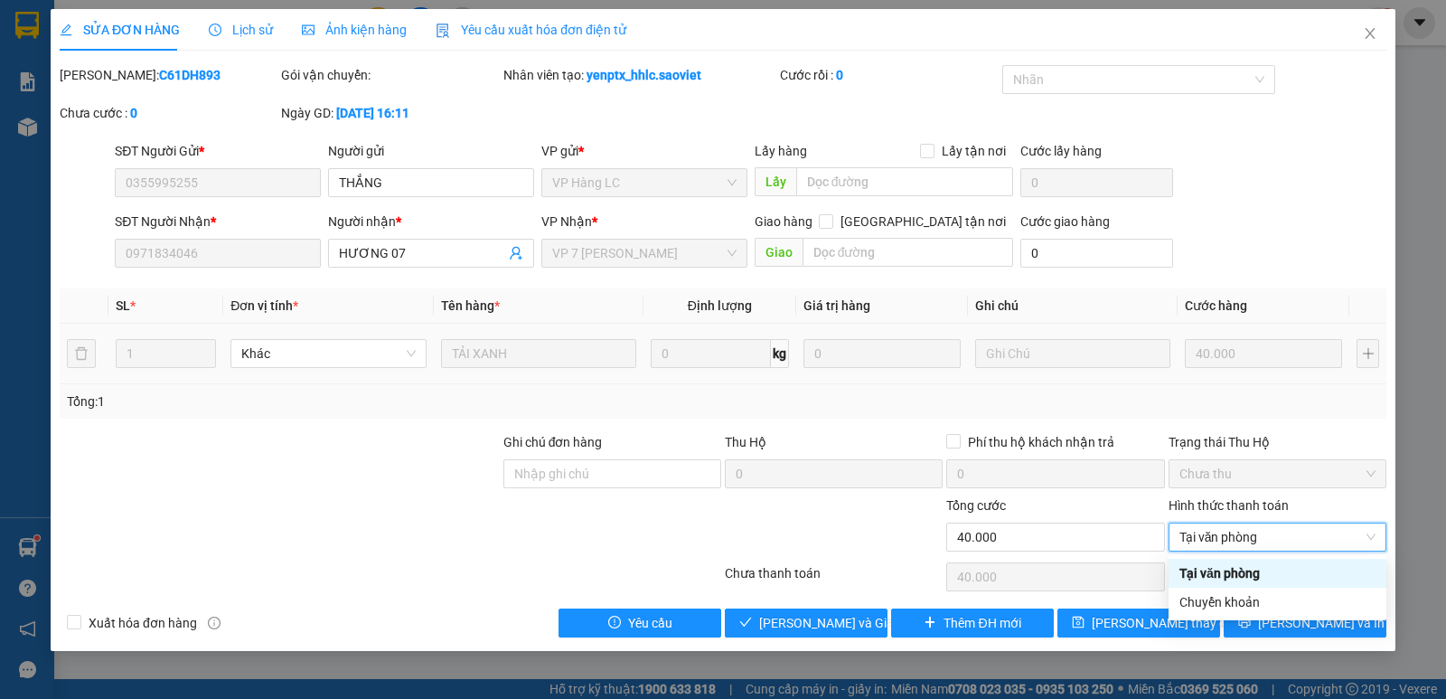
type input "0"
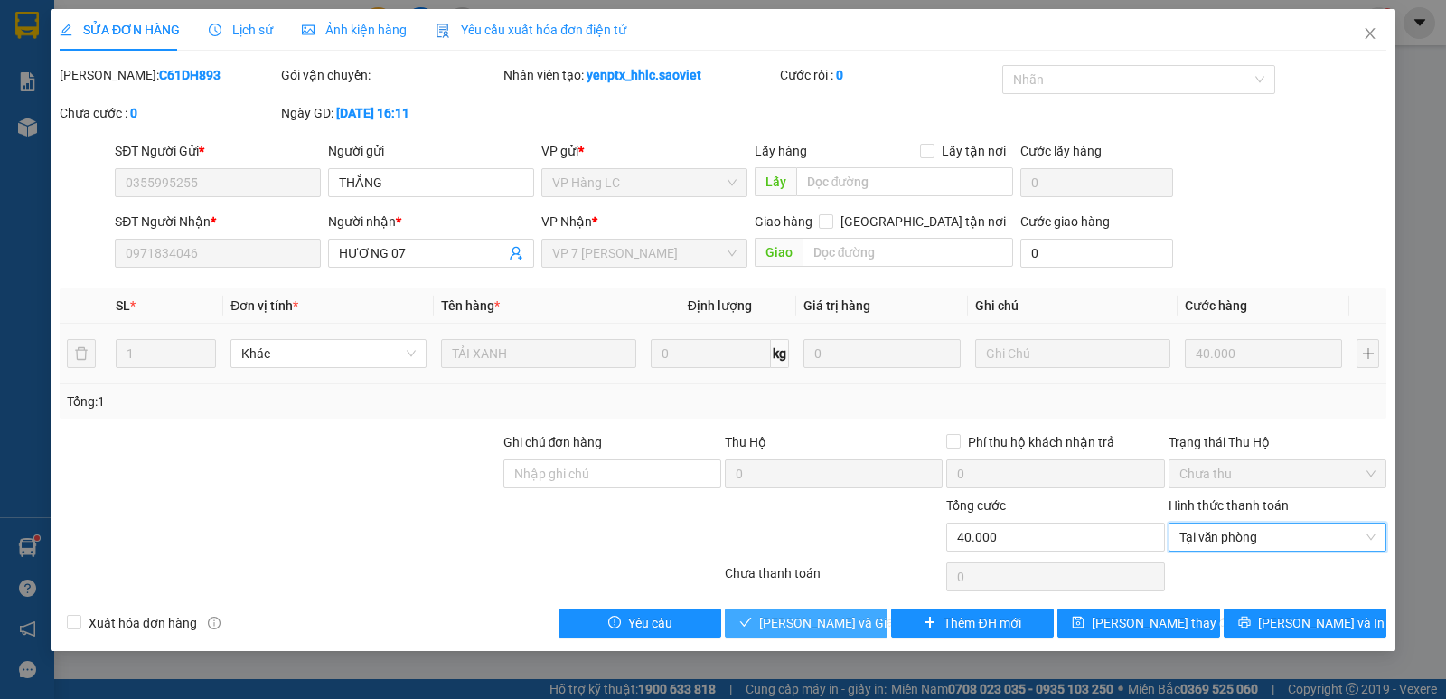
drag, startPoint x: 814, startPoint y: 616, endPoint x: 839, endPoint y: 664, distance: 53.0
click at [814, 617] on span "[PERSON_NAME] và Giao hàng" at bounding box center [846, 623] width 174 height 20
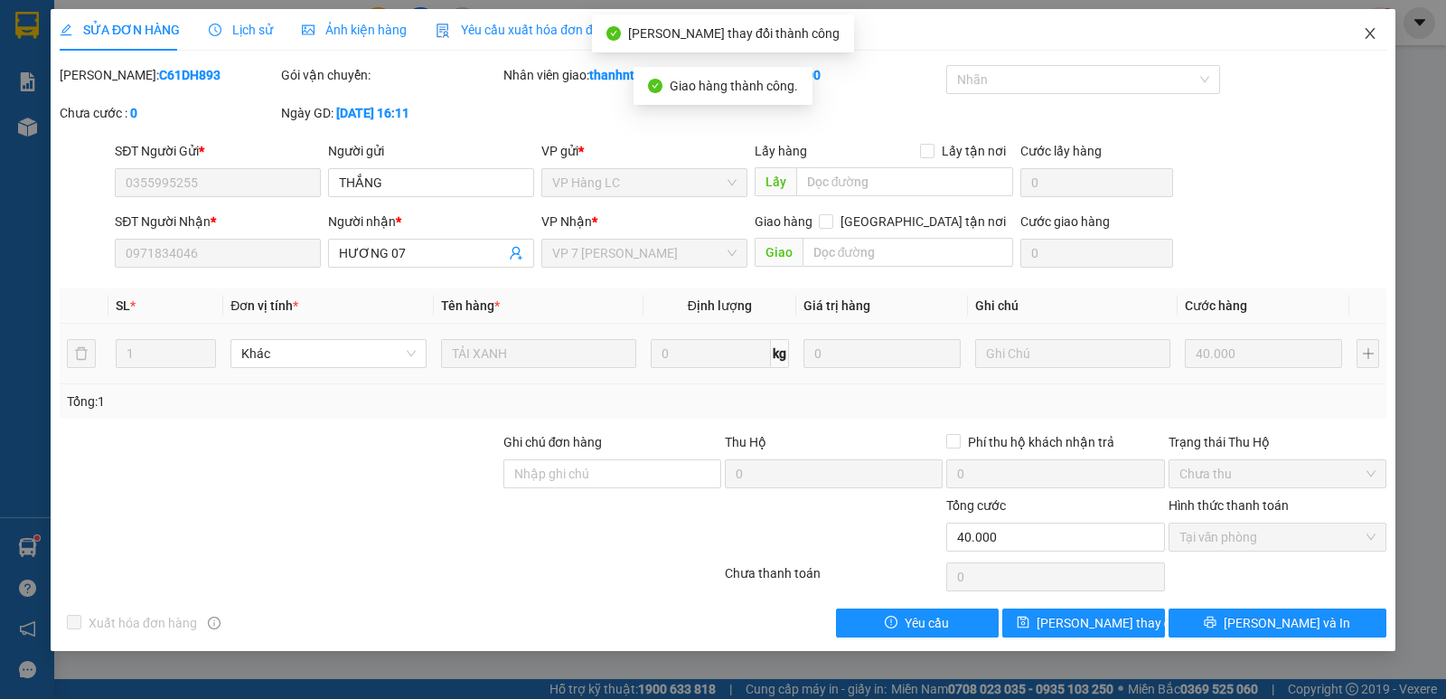
click at [1373, 28] on icon "close" at bounding box center [1370, 33] width 14 height 14
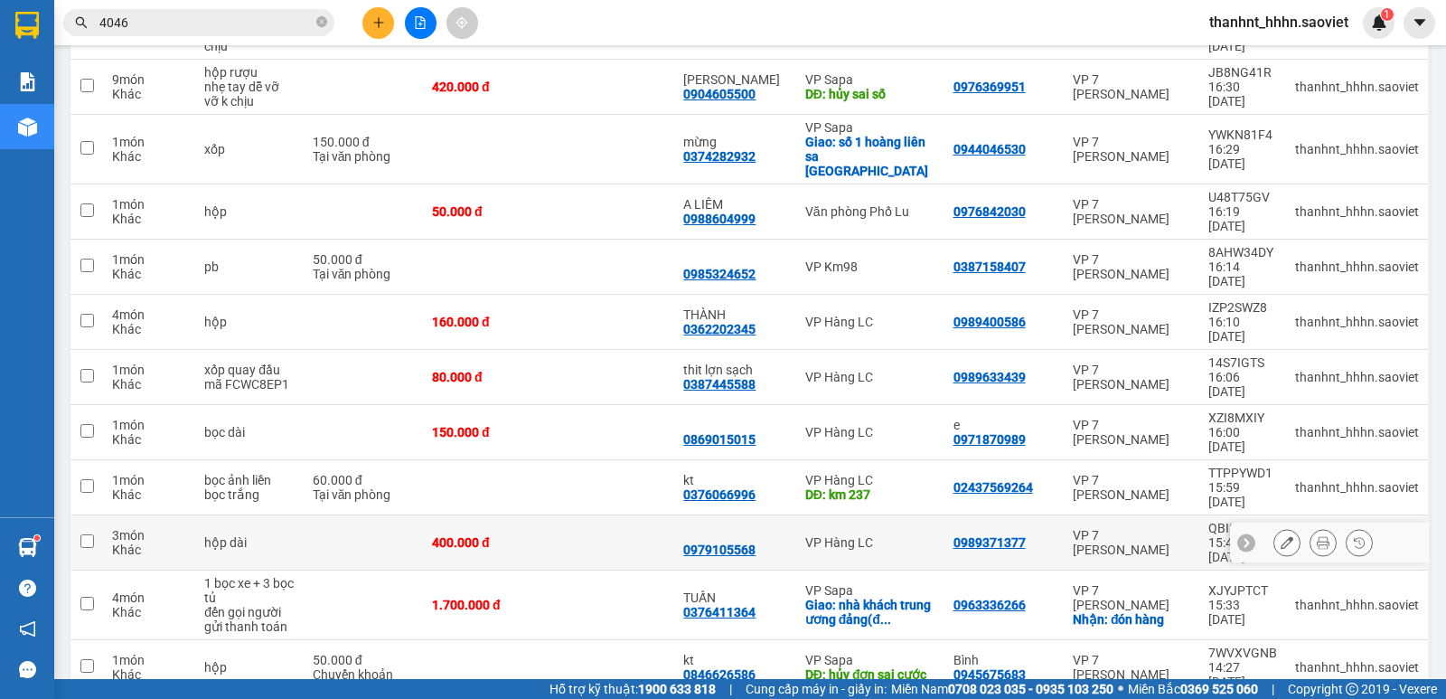
scroll to position [299, 0]
click at [613, 514] on td at bounding box center [612, 541] width 126 height 55
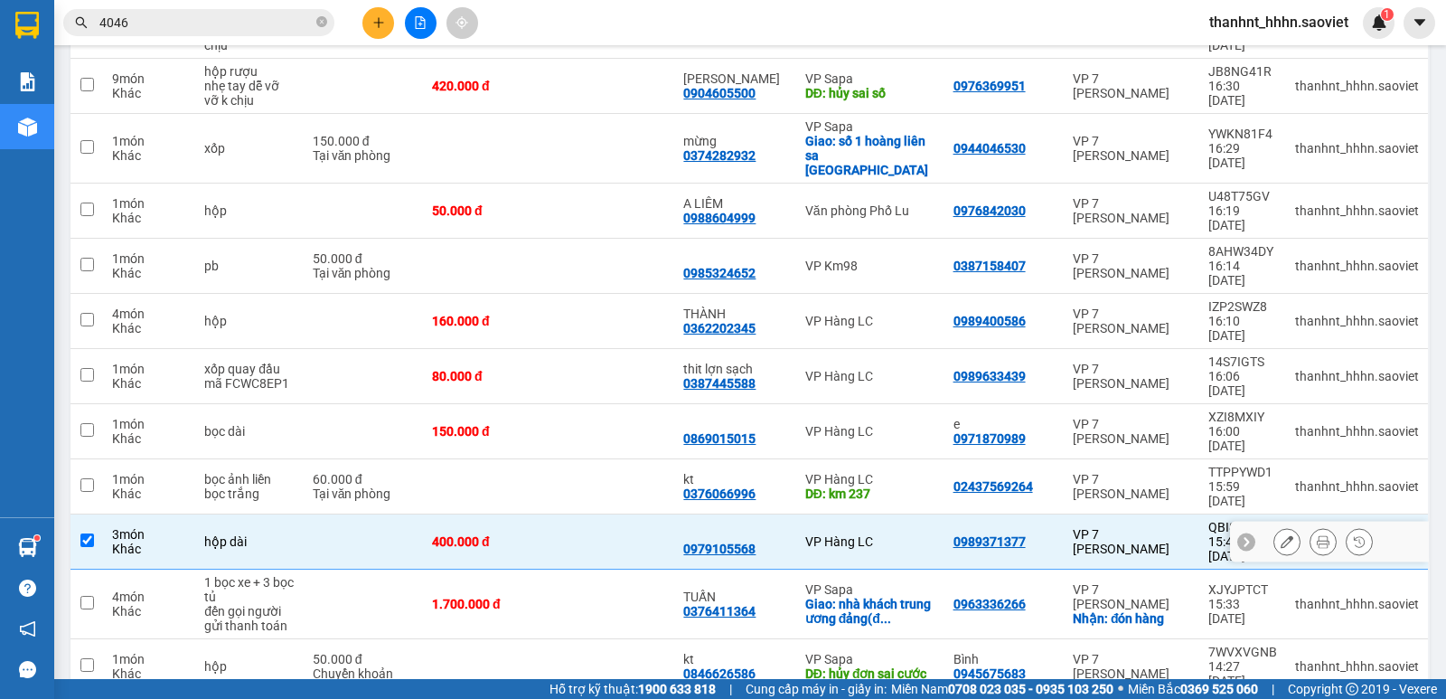
click at [612, 514] on td at bounding box center [612, 541] width 126 height 55
checkbox input "false"
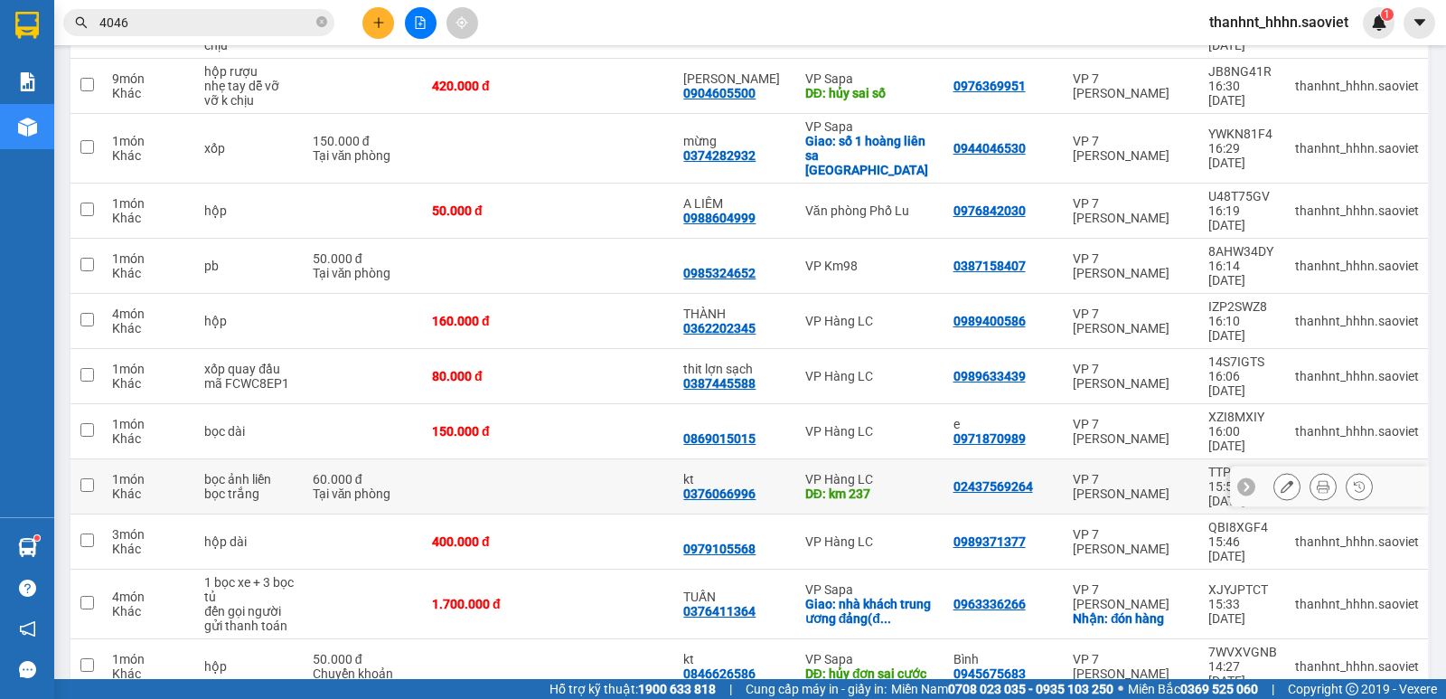
click at [610, 459] on td at bounding box center [612, 486] width 126 height 55
checkbox input "true"
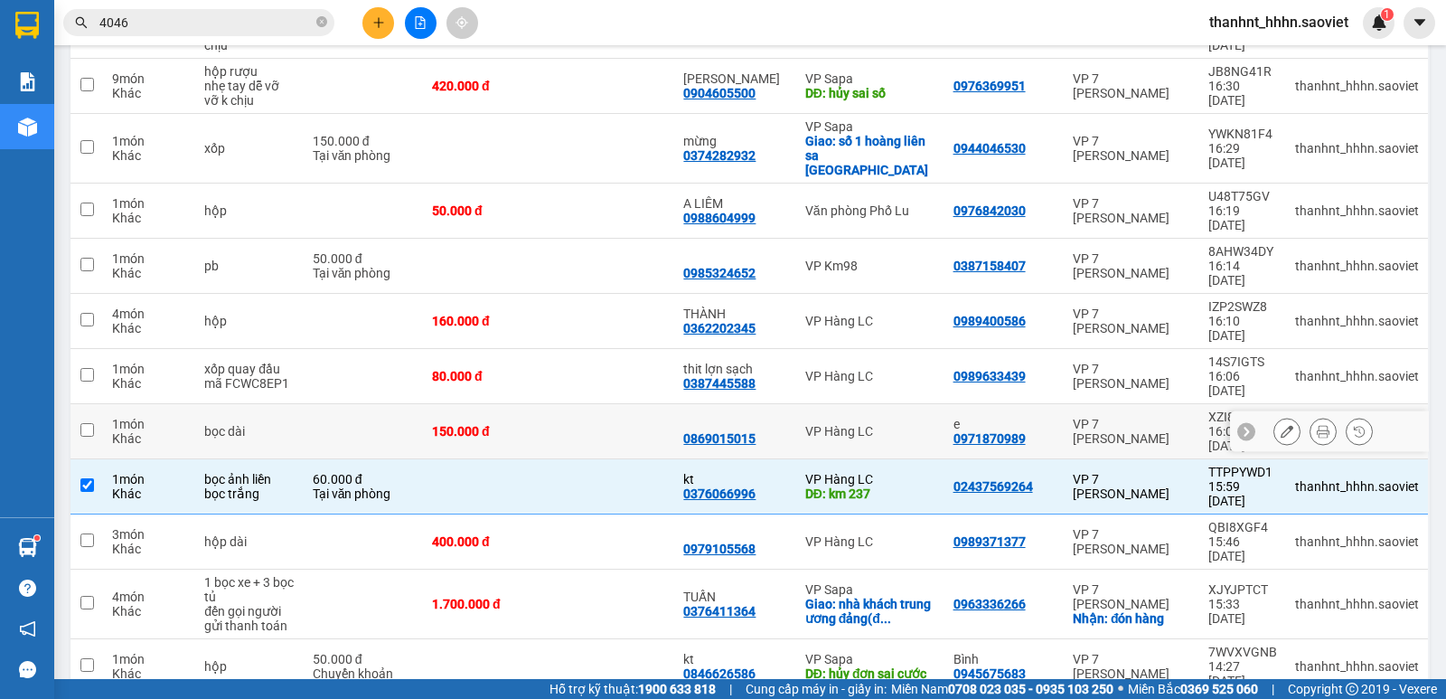
click at [624, 404] on td at bounding box center [612, 431] width 126 height 55
checkbox input "true"
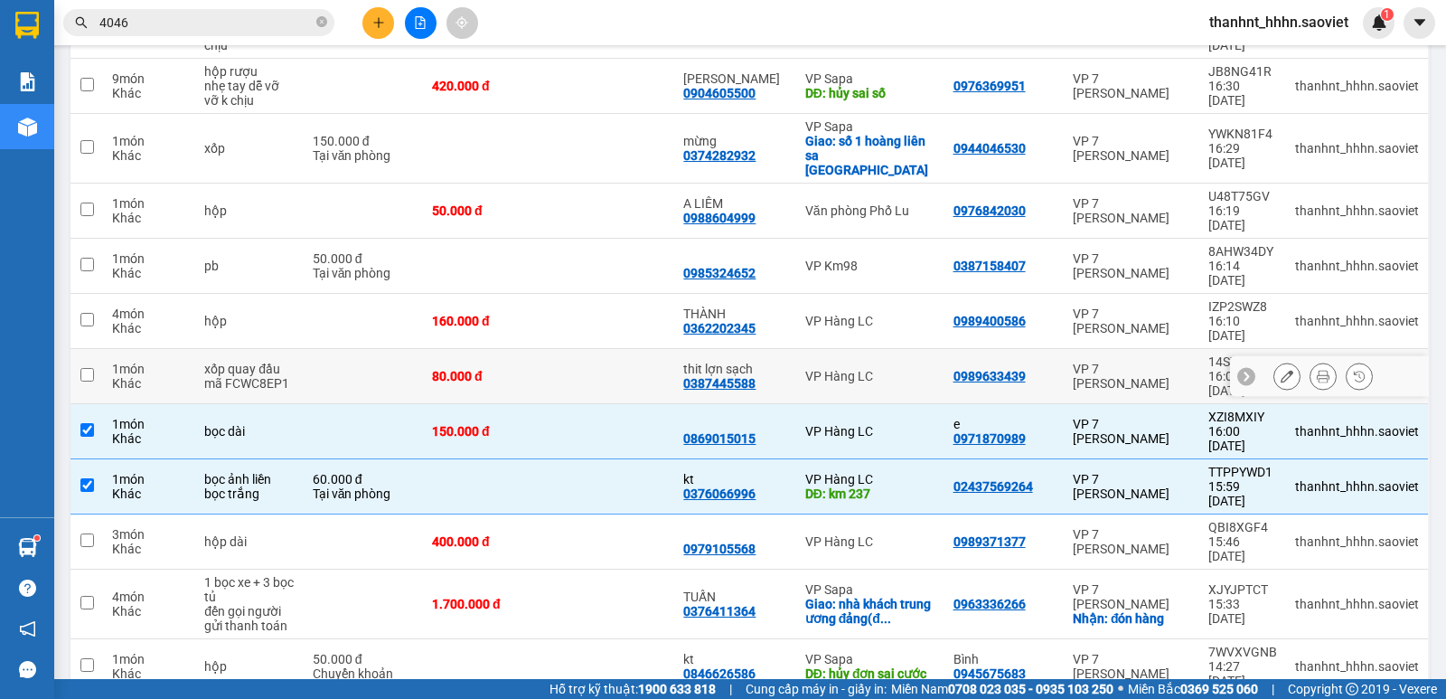
click at [614, 349] on td at bounding box center [612, 376] width 126 height 55
checkbox input "true"
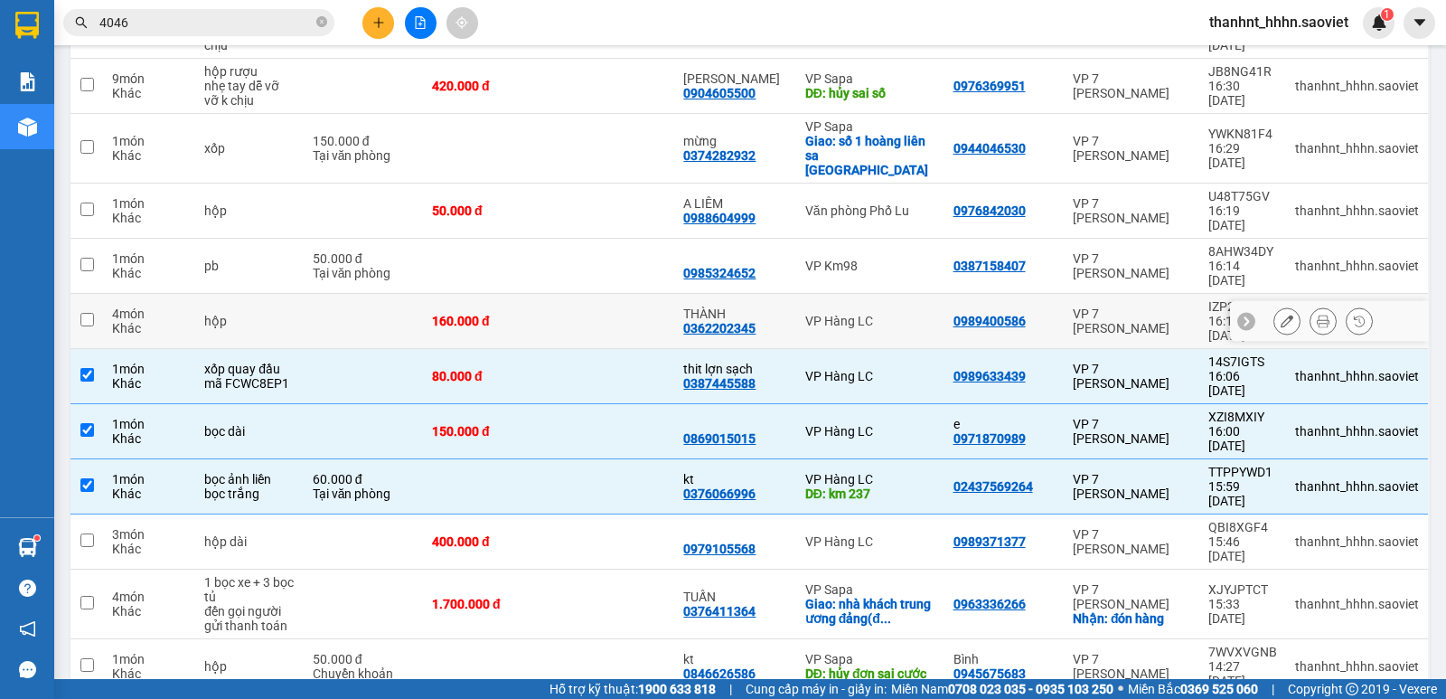
click at [613, 294] on td at bounding box center [612, 321] width 126 height 55
checkbox input "true"
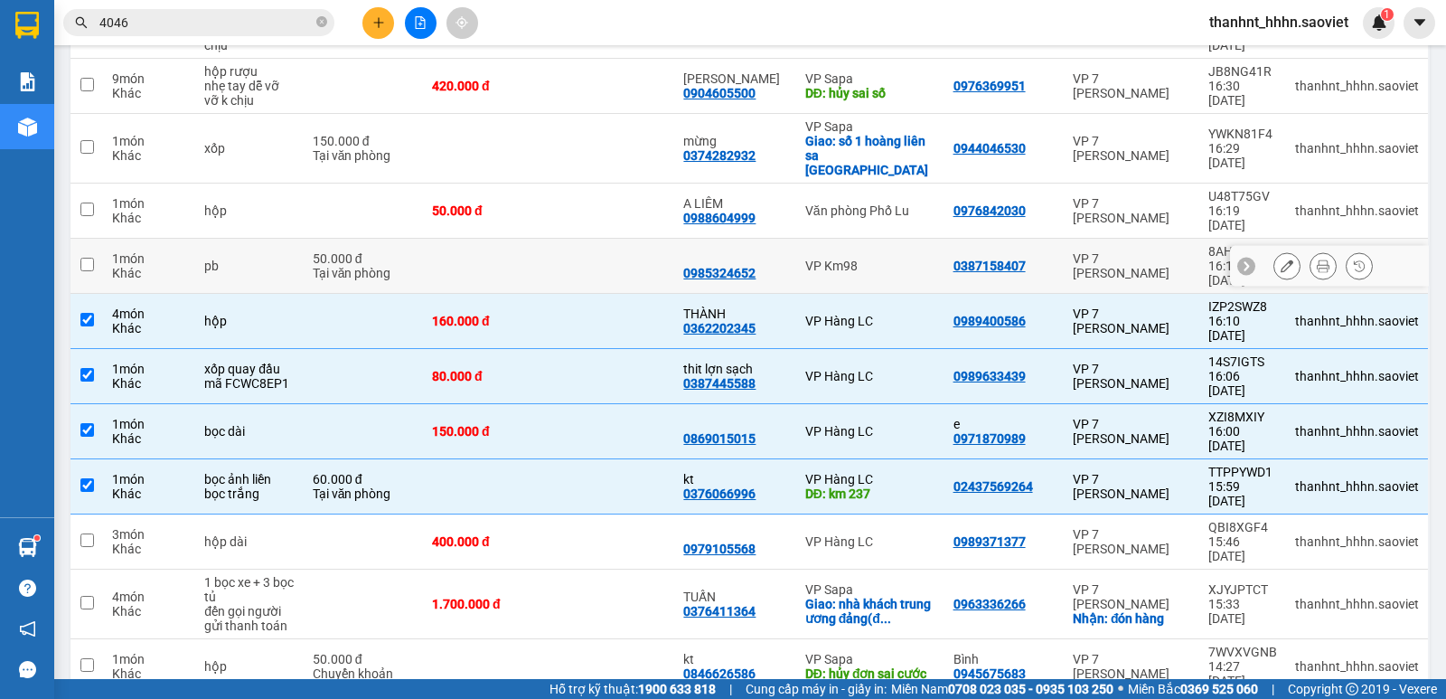
click at [620, 239] on td at bounding box center [612, 266] width 126 height 55
checkbox input "true"
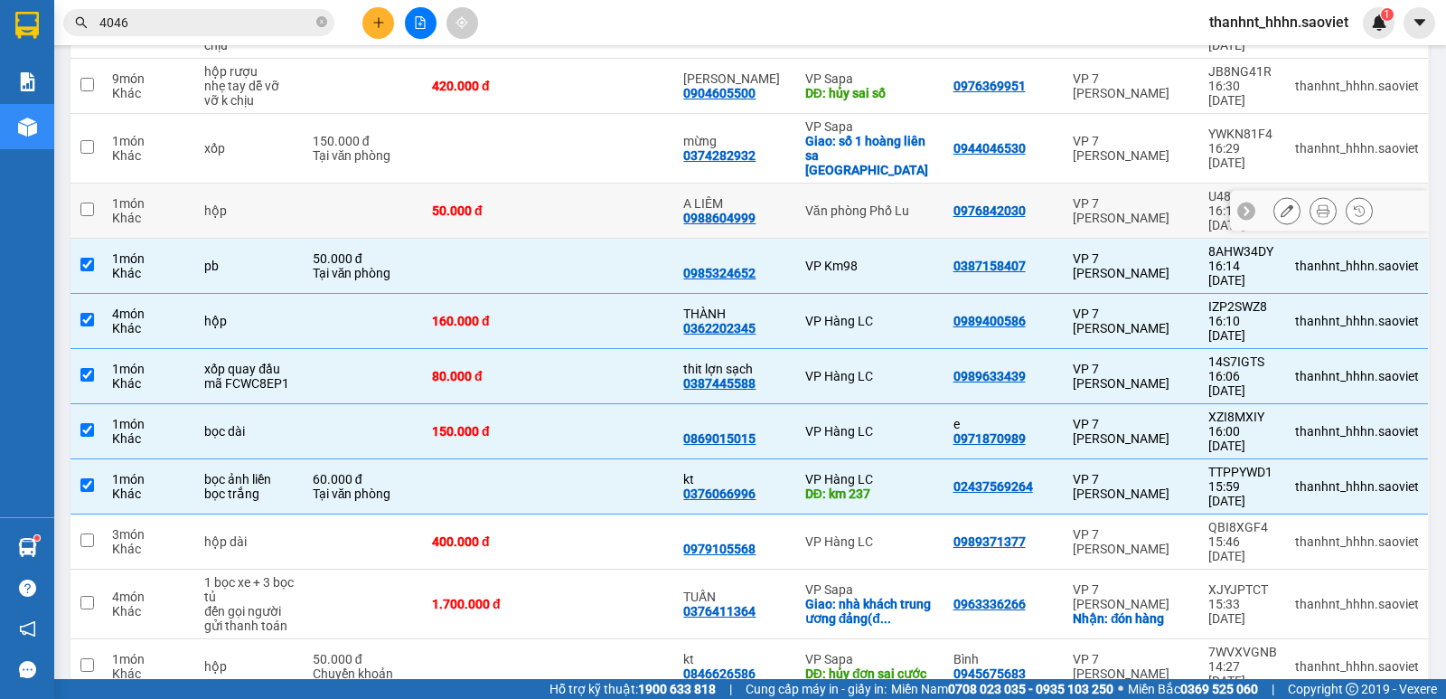
click at [626, 184] on td at bounding box center [612, 211] width 126 height 55
checkbox input "true"
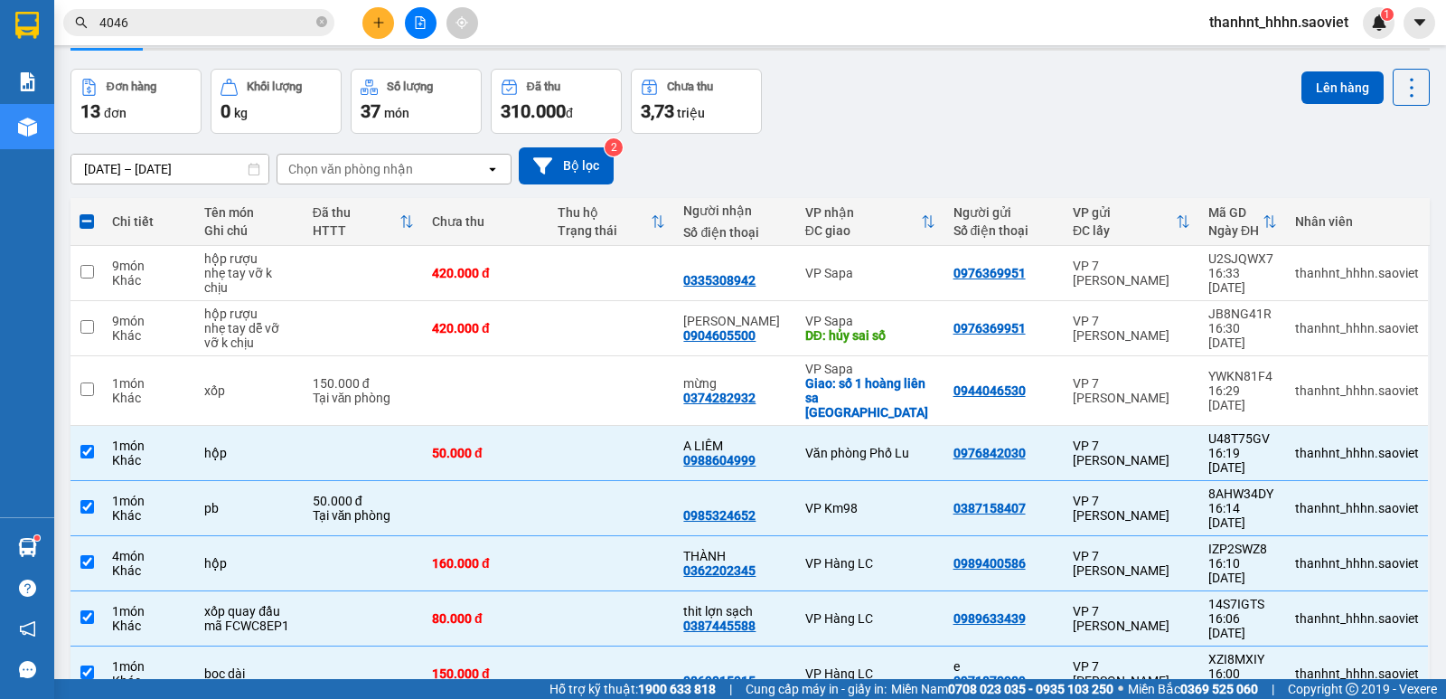
scroll to position [0, 0]
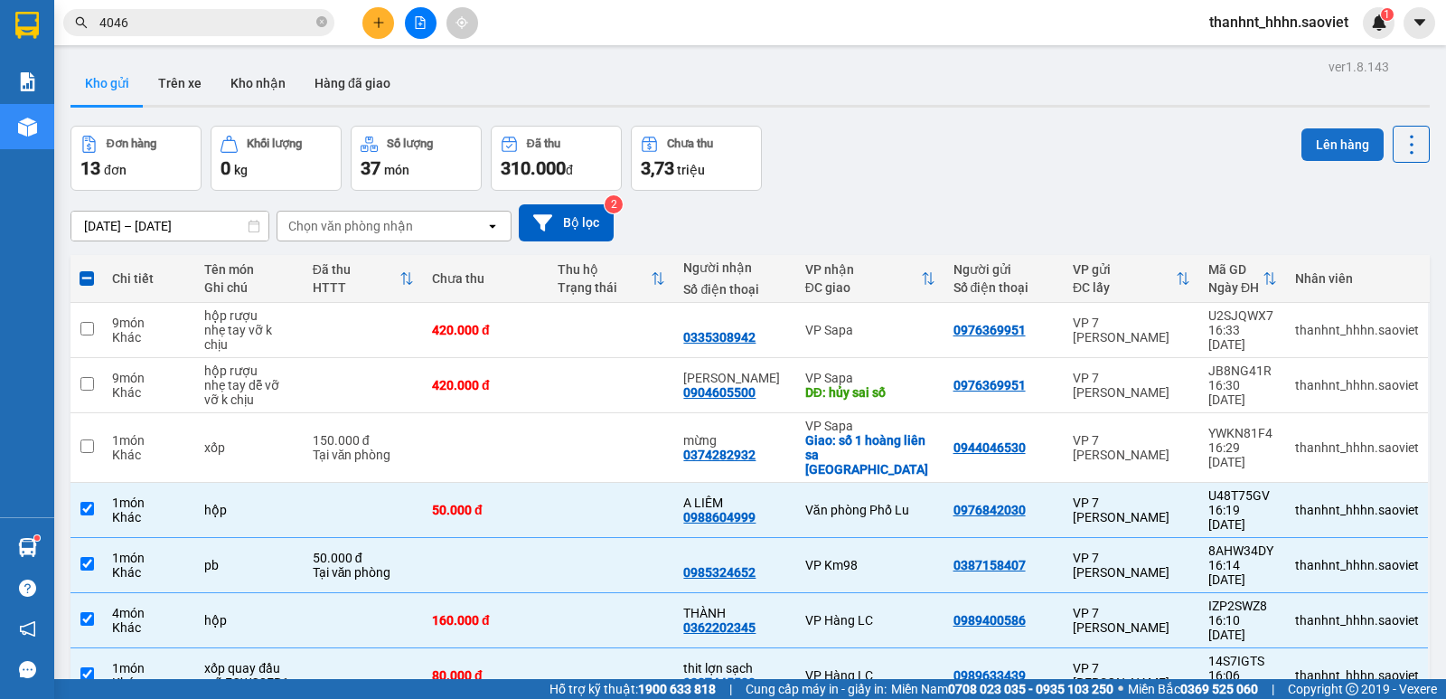
click at [1316, 139] on button "Lên hàng" at bounding box center [1343, 144] width 82 height 33
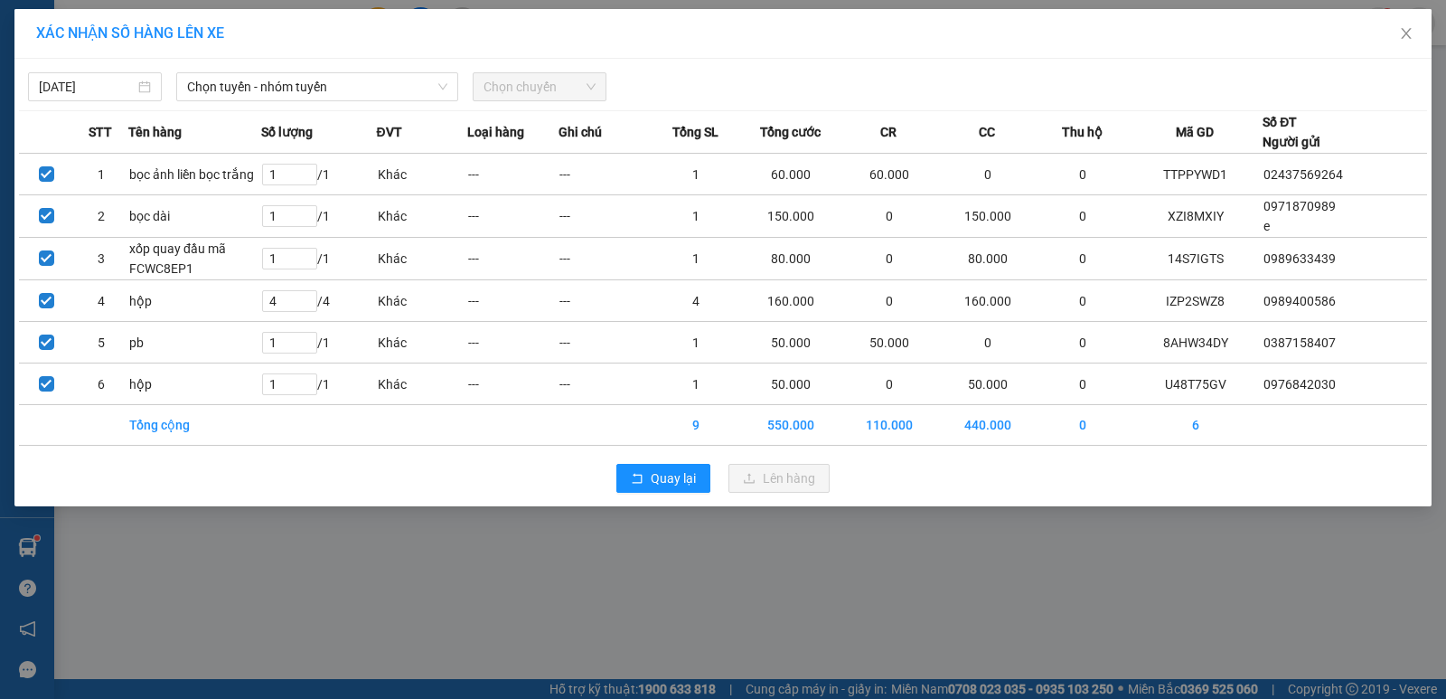
click at [525, 85] on span "Chọn chuyến" at bounding box center [540, 86] width 112 height 27
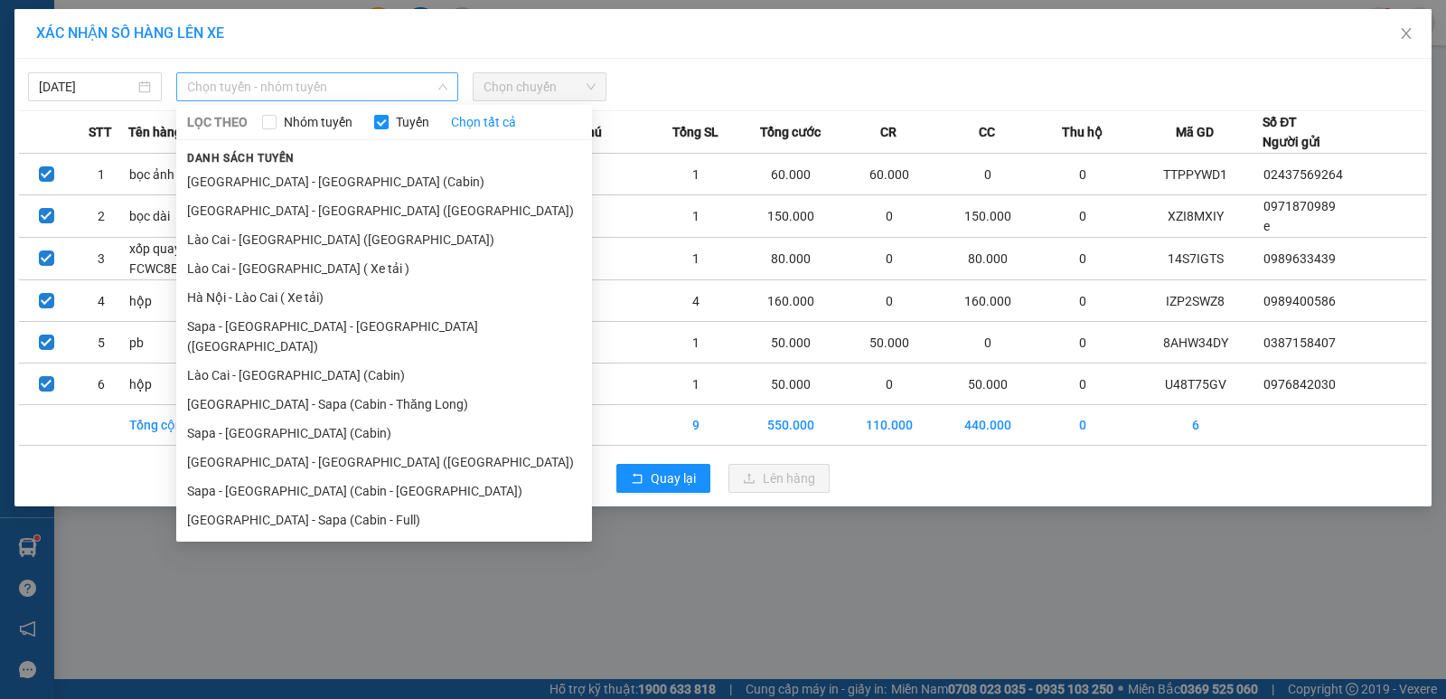
click at [299, 89] on span "Chọn tuyến - nhóm tuyến" at bounding box center [317, 86] width 260 height 27
click at [295, 212] on li "[GEOGRAPHIC_DATA] - [GEOGRAPHIC_DATA] ([GEOGRAPHIC_DATA])" at bounding box center [384, 210] width 416 height 29
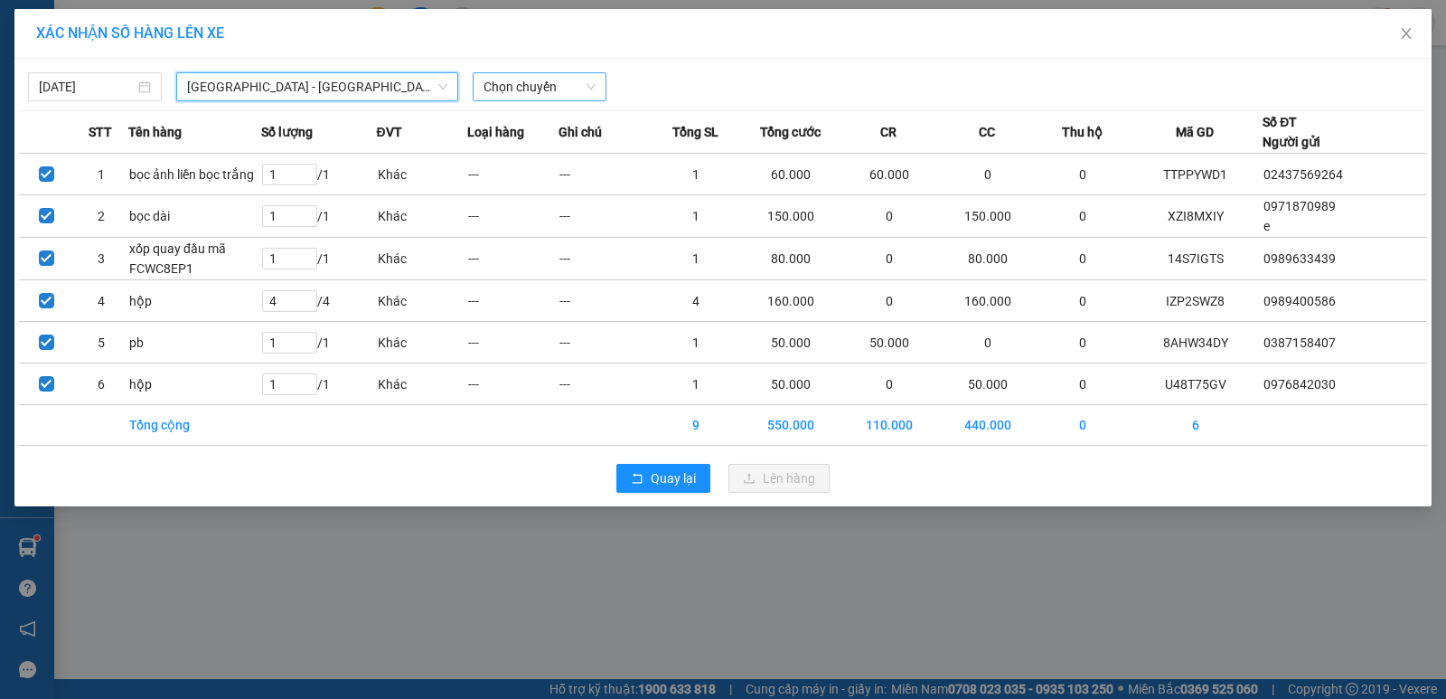
click at [519, 88] on span "Chọn chuyến" at bounding box center [540, 86] width 112 height 27
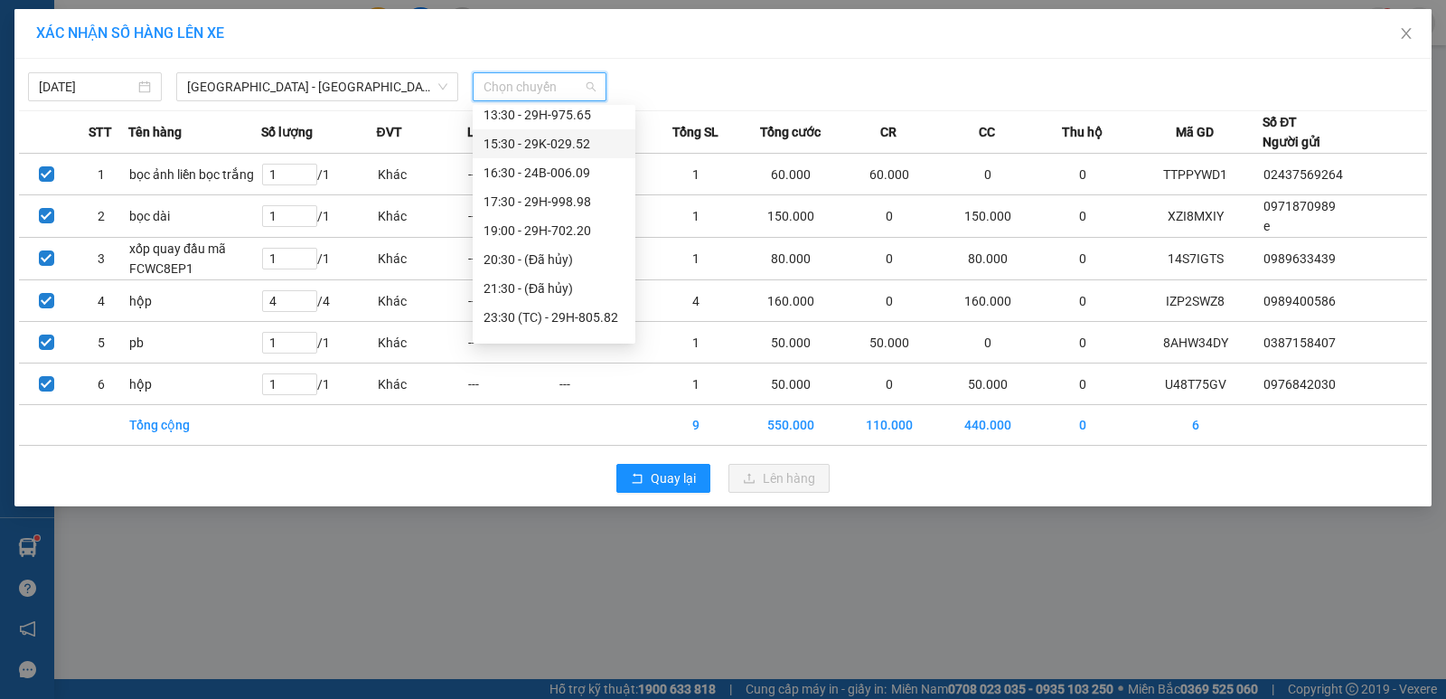
scroll to position [151, 0]
click at [549, 202] on div "16:30 - 24B-006.09" at bounding box center [554, 203] width 141 height 20
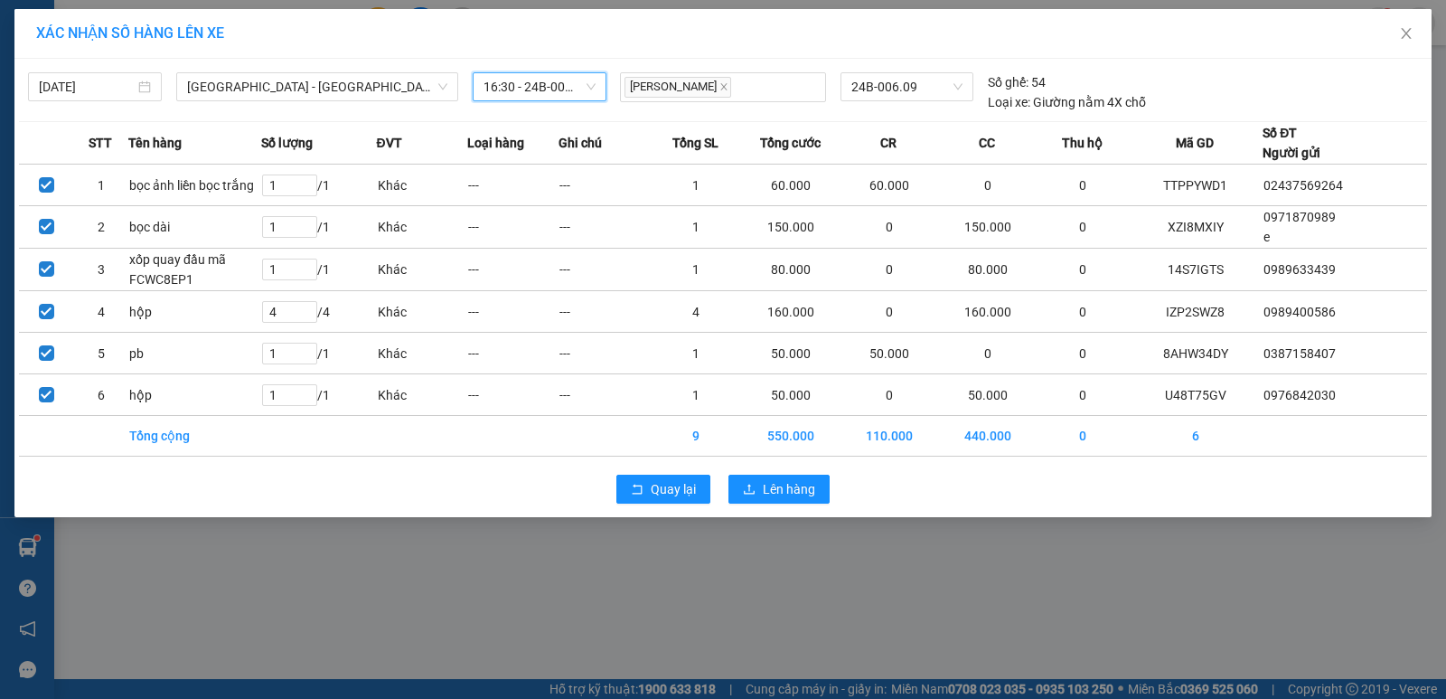
click at [547, 95] on span "16:30 - 24B-006.09" at bounding box center [540, 86] width 112 height 27
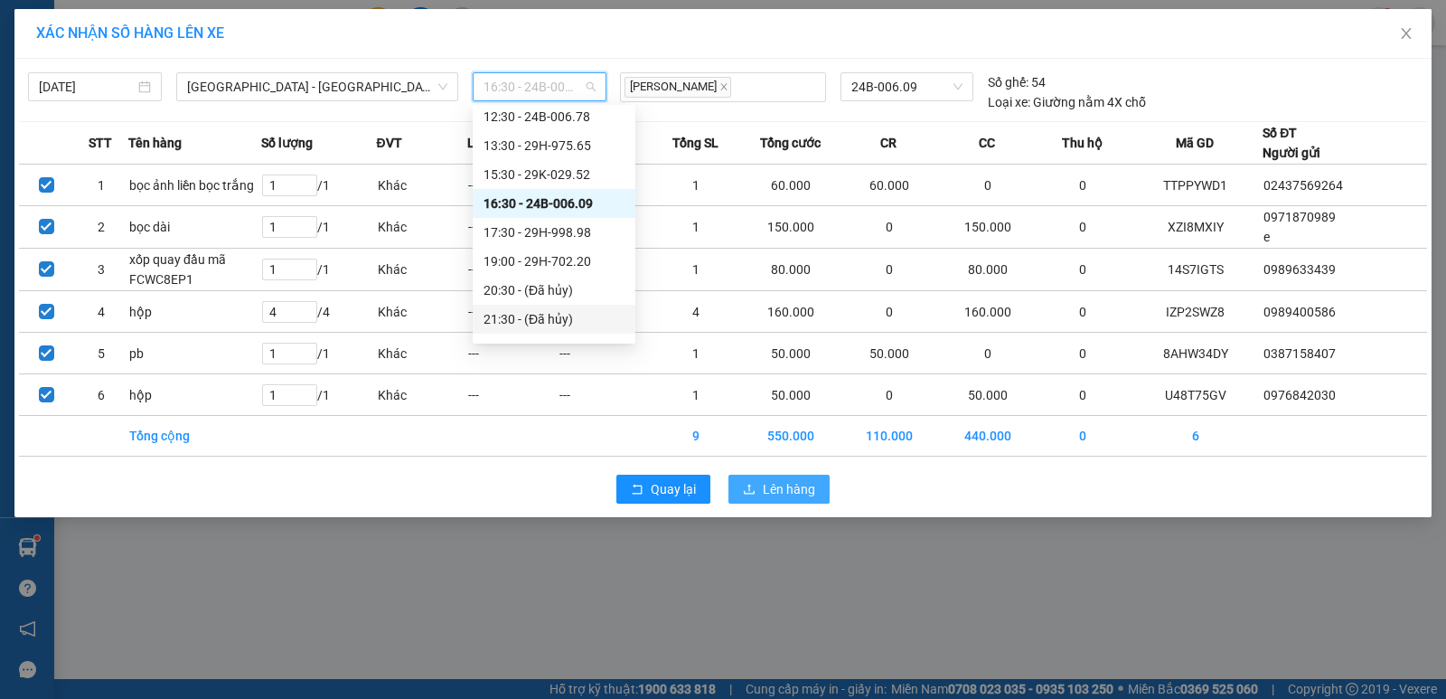
click at [793, 507] on div "Quay lại Lên hàng" at bounding box center [723, 489] width 1408 height 47
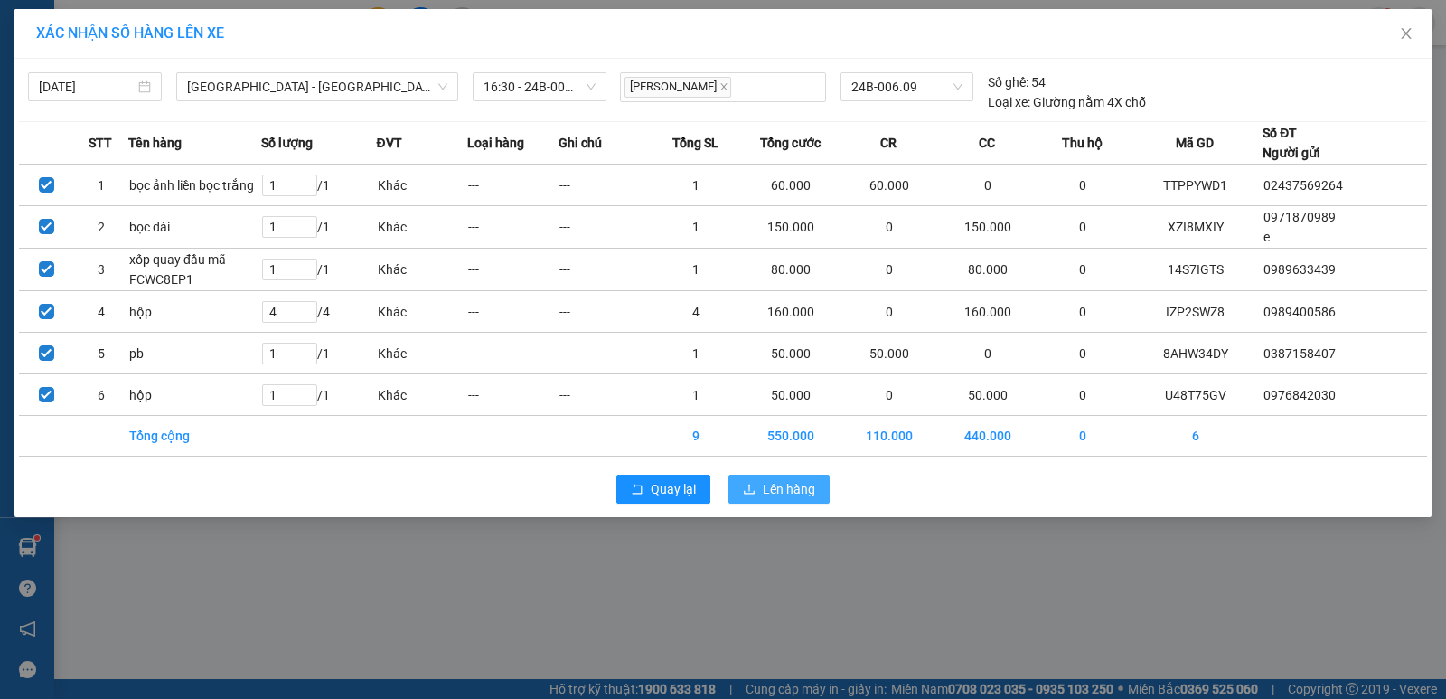
click at [781, 482] on span "Lên hàng" at bounding box center [789, 489] width 52 height 20
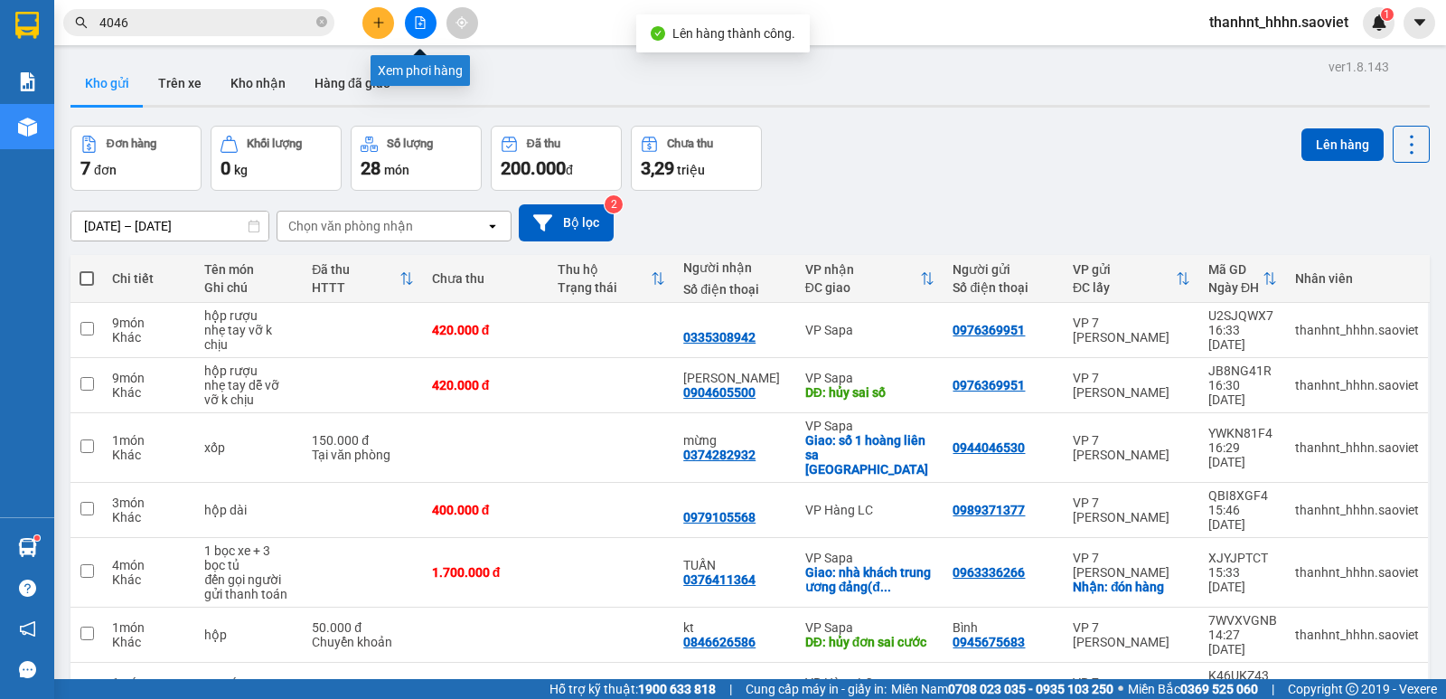
click at [425, 20] on icon "file-add" at bounding box center [421, 22] width 10 height 13
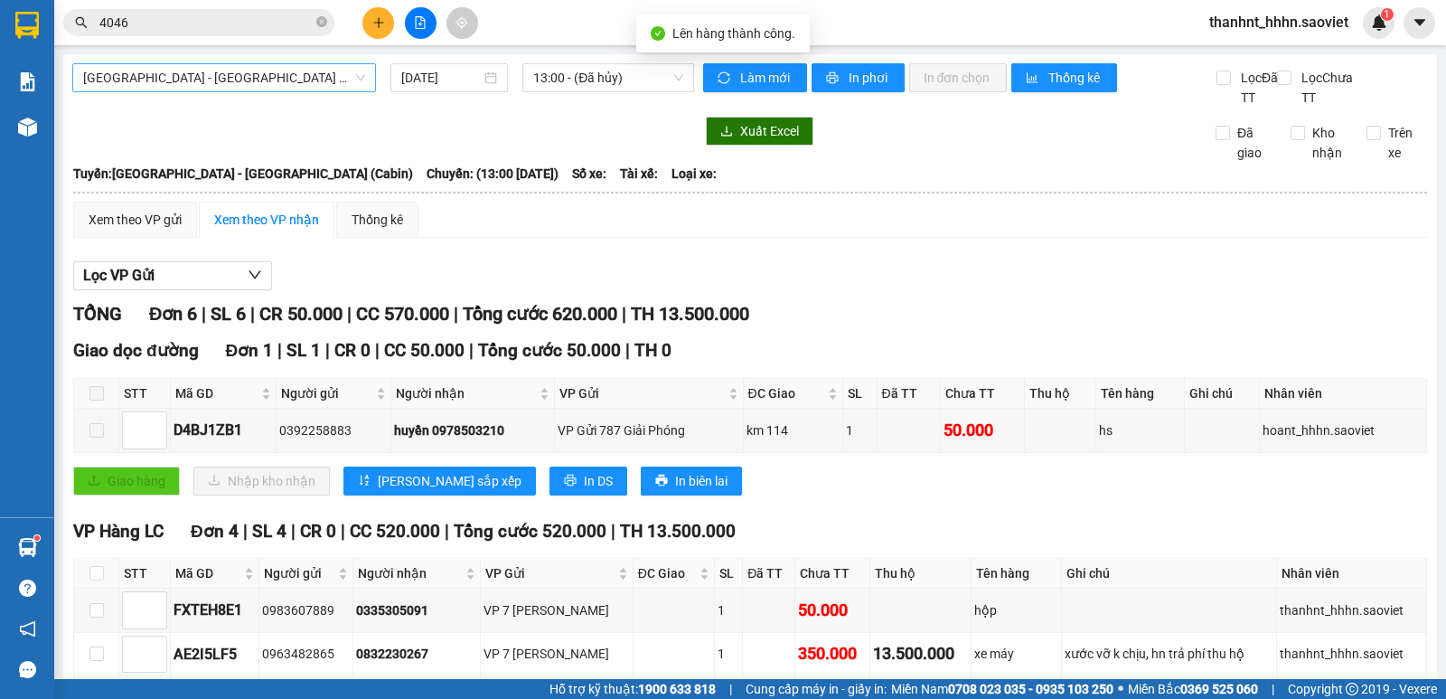
click at [271, 79] on span "[GEOGRAPHIC_DATA] - [GEOGRAPHIC_DATA] (Cabin)" at bounding box center [224, 77] width 282 height 27
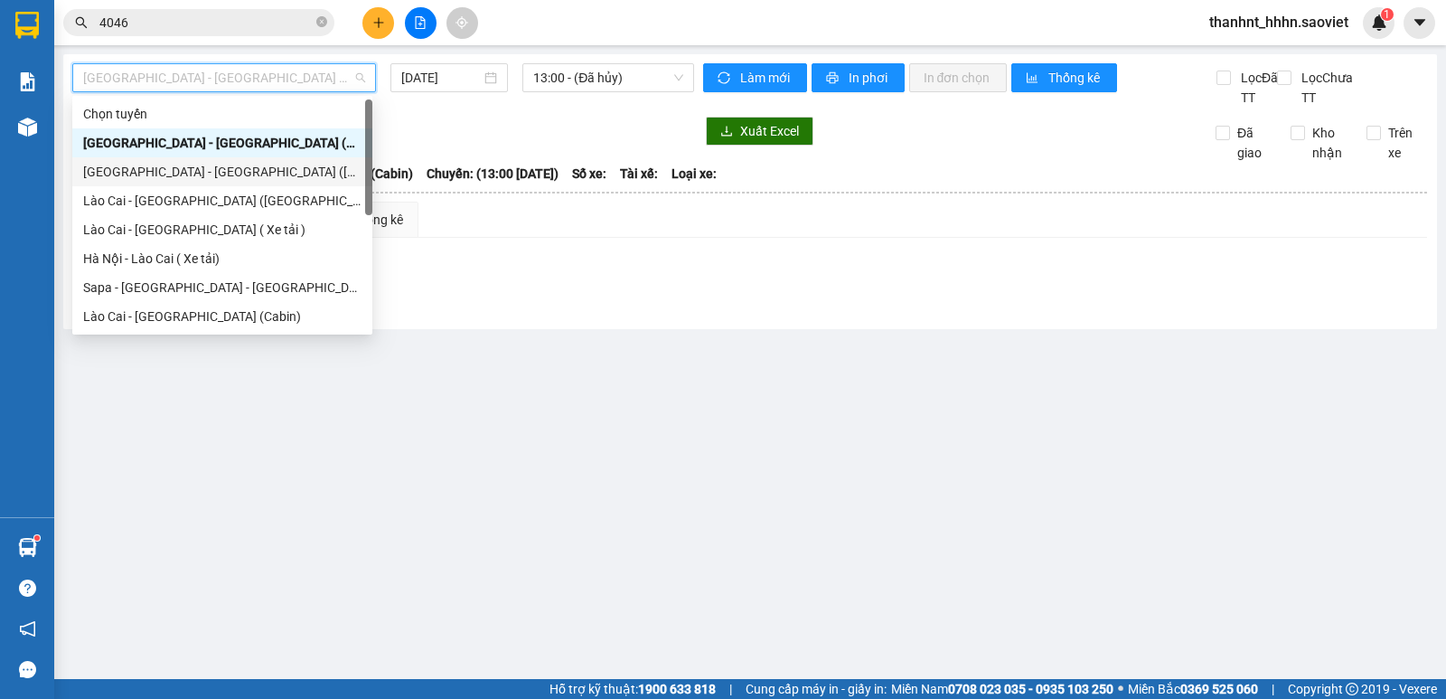
click at [224, 174] on div "[GEOGRAPHIC_DATA] - [GEOGRAPHIC_DATA] ([GEOGRAPHIC_DATA])" at bounding box center [222, 172] width 278 height 20
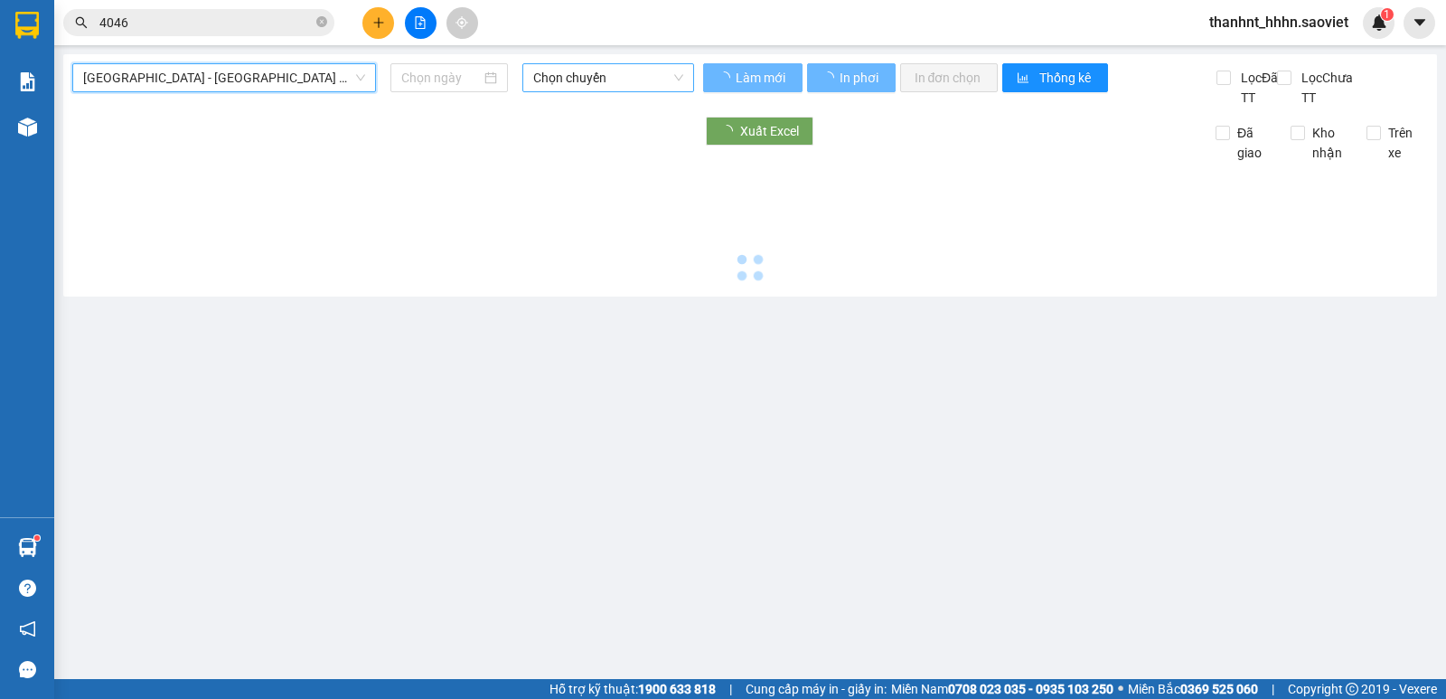
type input "[DATE]"
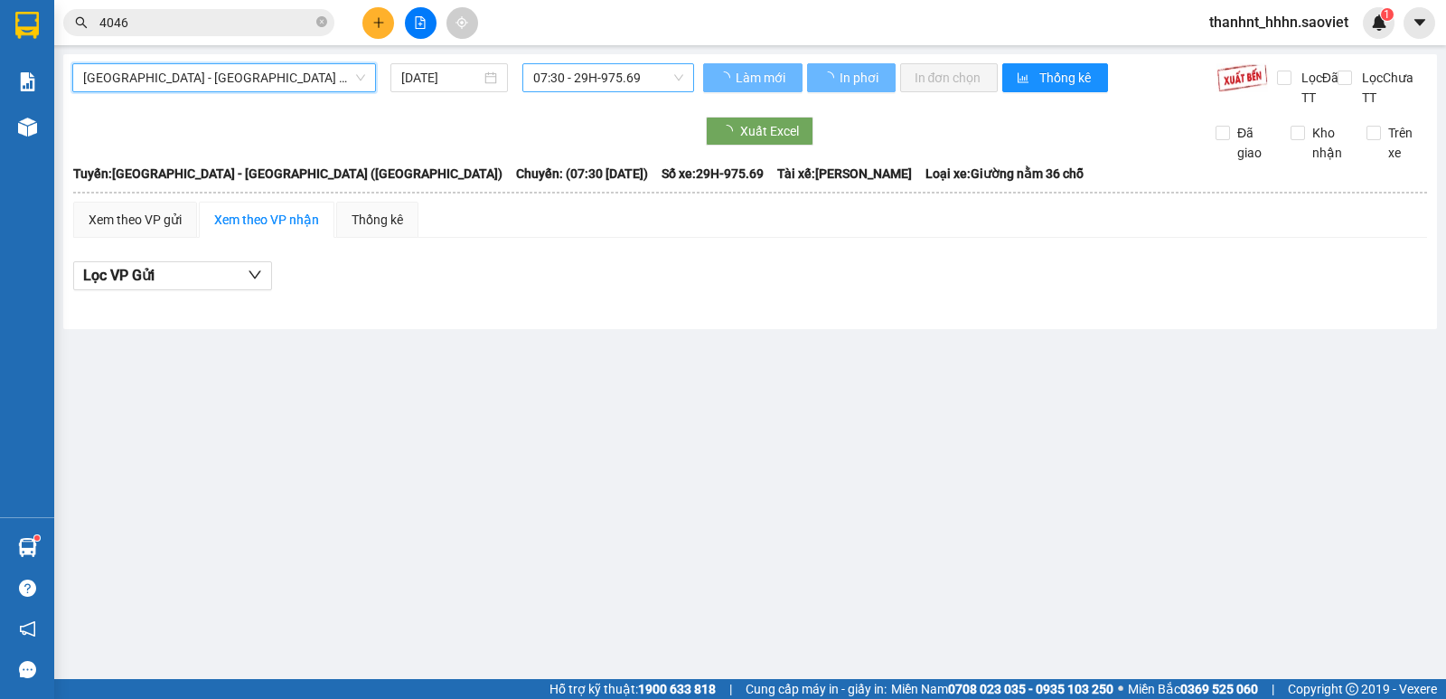
click at [561, 80] on span "07:30 - 29H-975.69" at bounding box center [607, 77] width 149 height 27
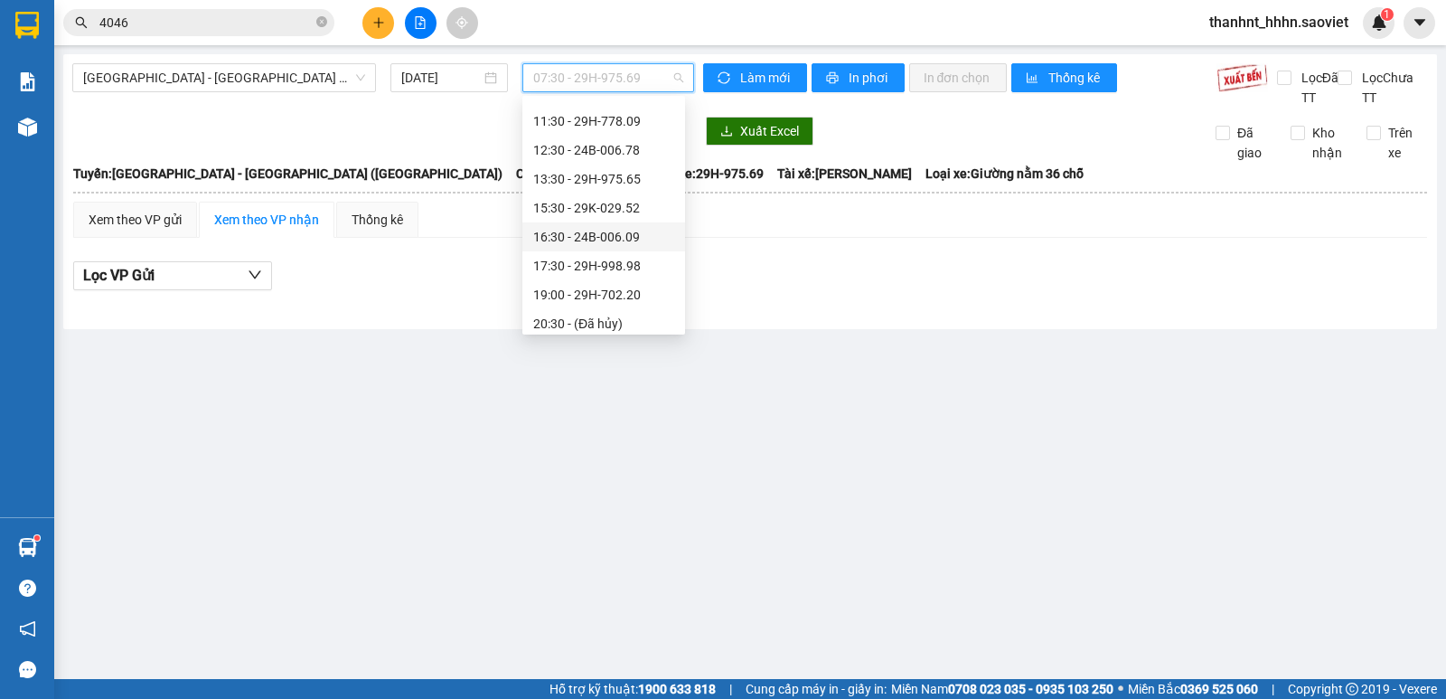
scroll to position [120, 0]
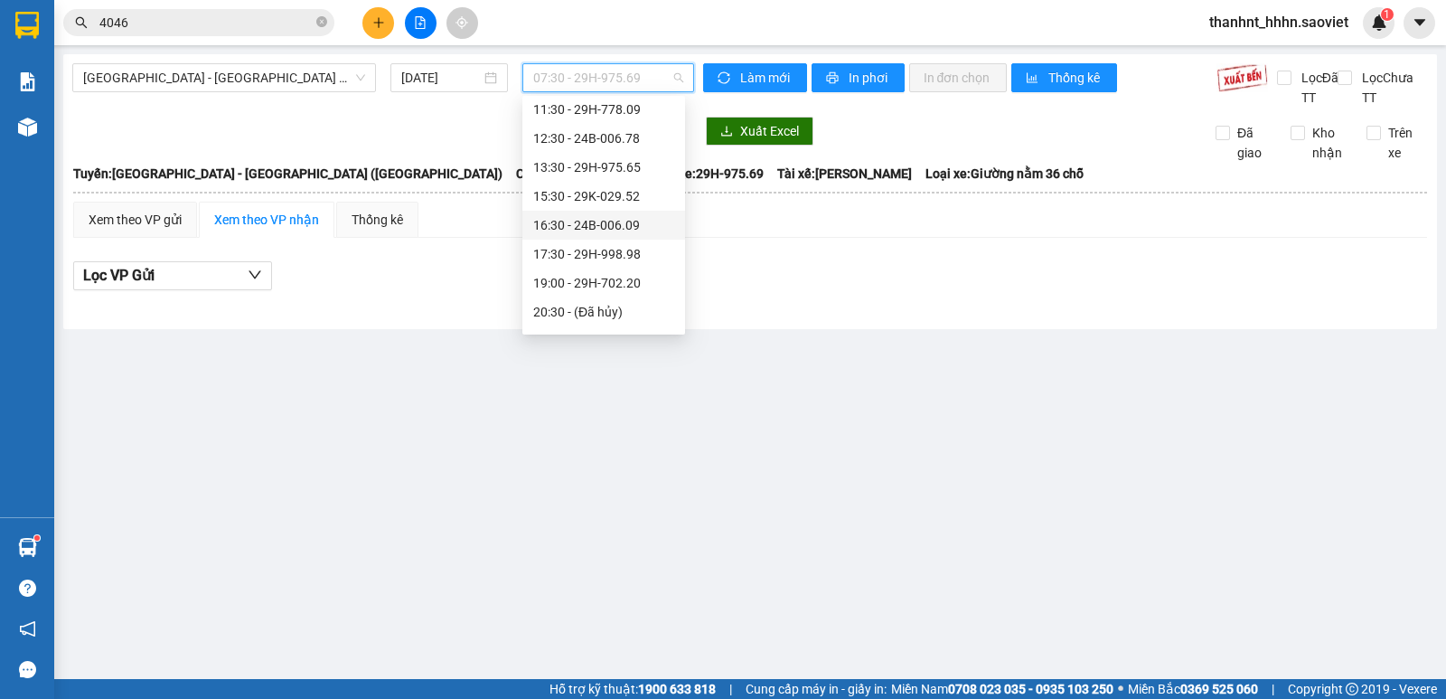
click at [606, 220] on div "16:30 - 24B-006.09" at bounding box center [603, 225] width 141 height 20
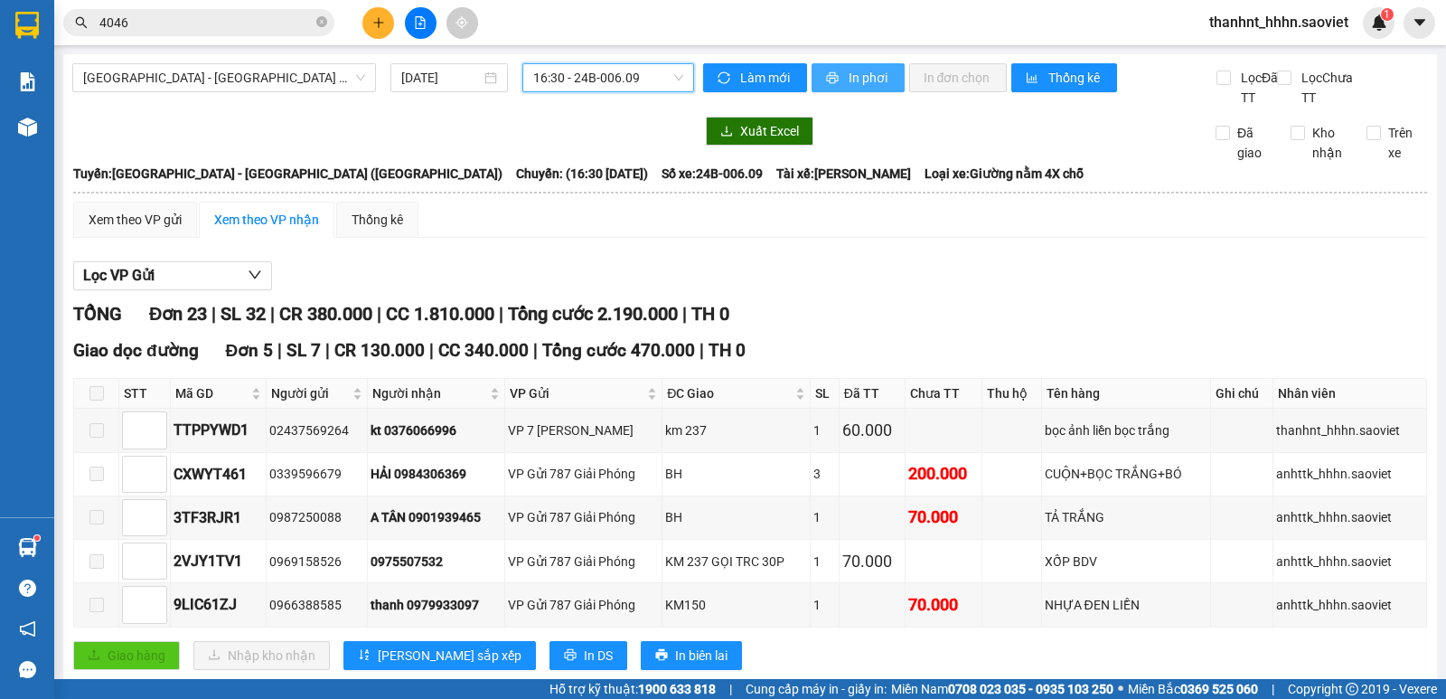
click at [849, 71] on span "In phơi" at bounding box center [870, 78] width 42 height 20
click at [185, 20] on input "4046" at bounding box center [205, 23] width 213 height 20
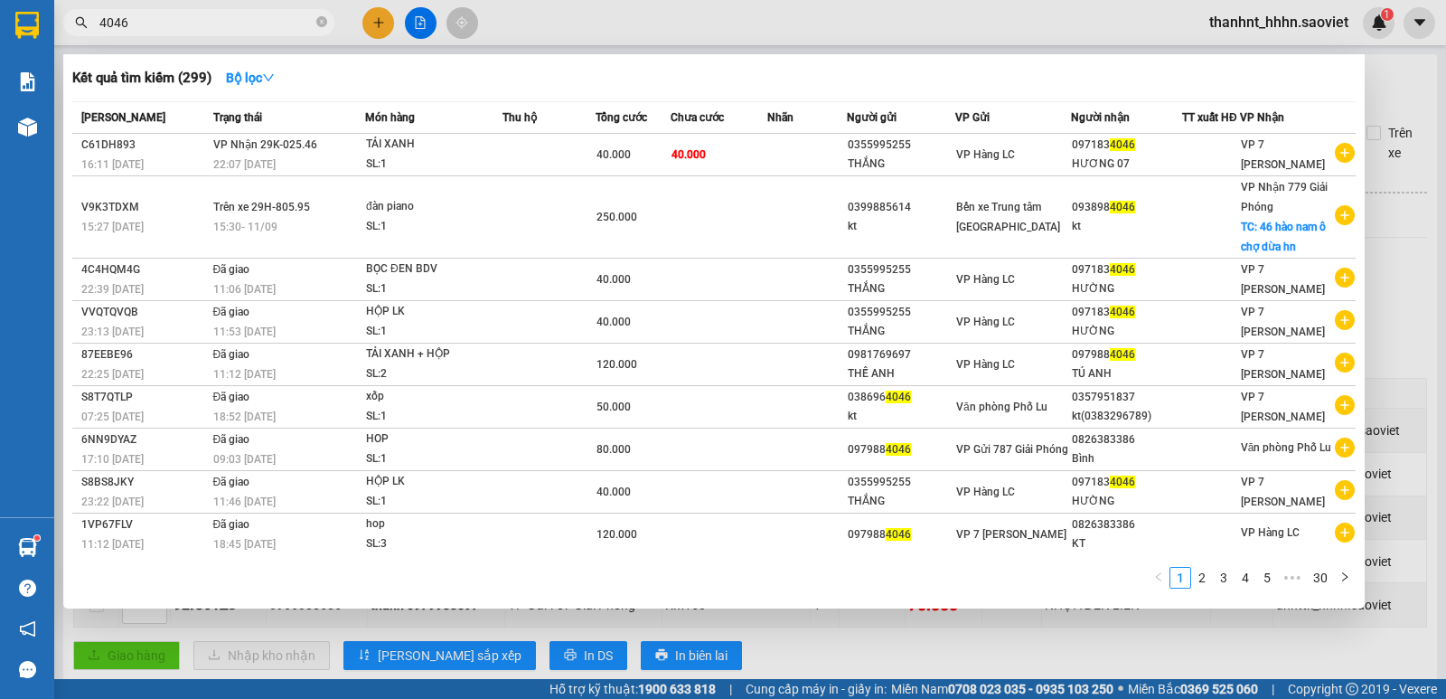
click at [185, 20] on input "4046" at bounding box center [205, 23] width 213 height 20
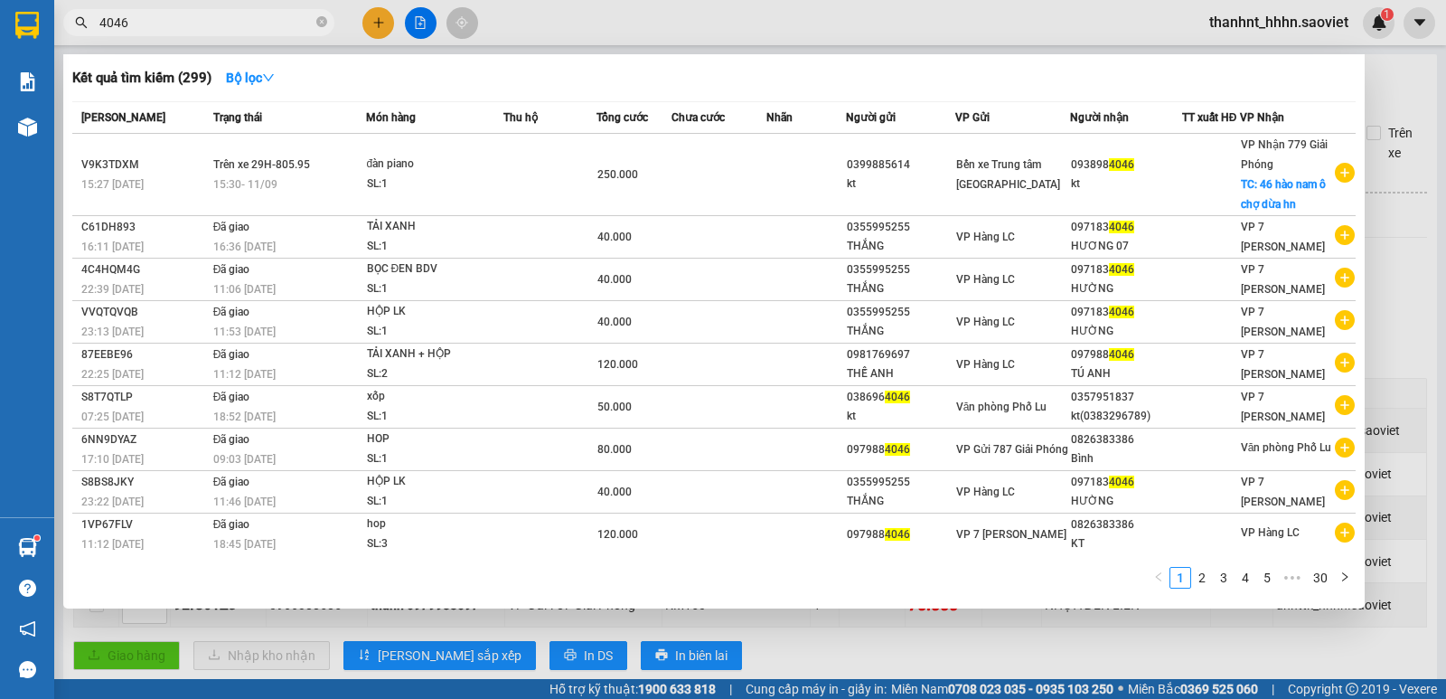
click at [374, 18] on div at bounding box center [723, 349] width 1446 height 699
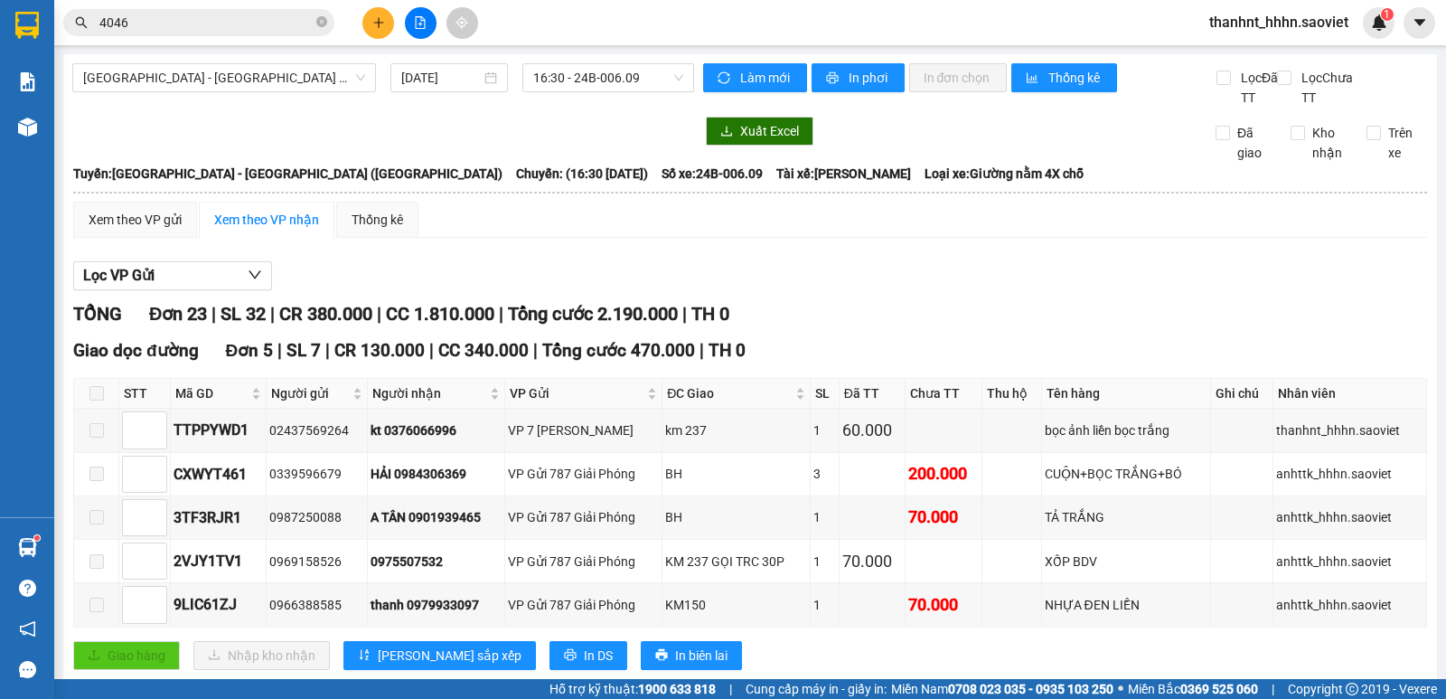
click at [375, 18] on icon "plus" at bounding box center [378, 22] width 13 height 13
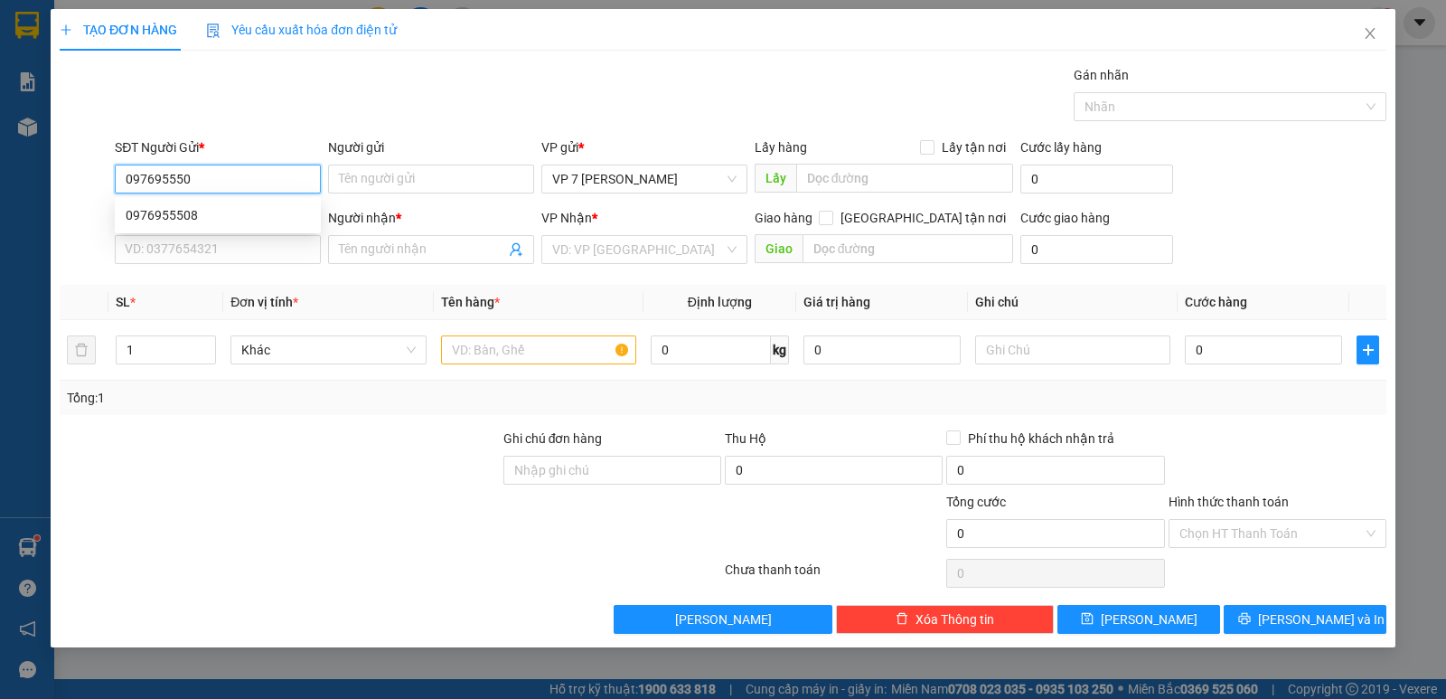
type input "0976955508"
click at [192, 207] on div "0976955508" at bounding box center [218, 215] width 184 height 20
type input "0328568789"
type input "PHÚC"
type input "0976955508"
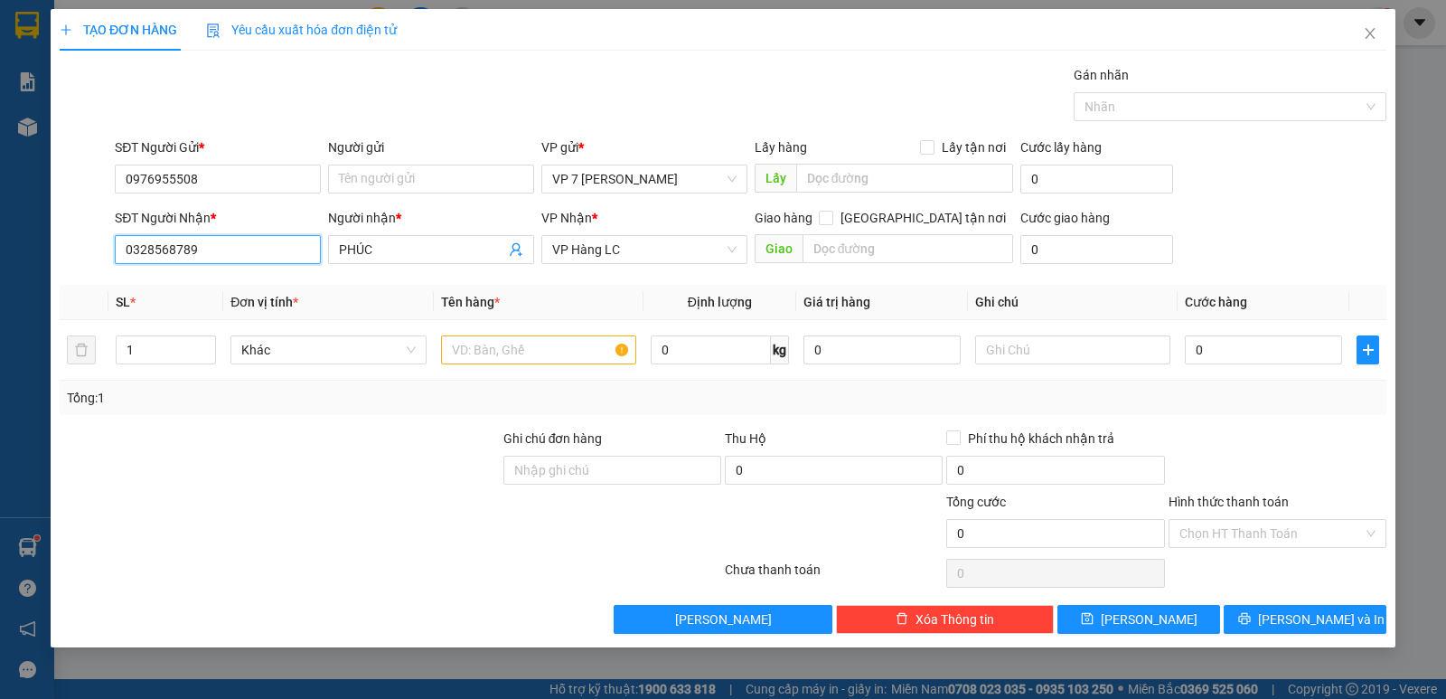
click at [241, 257] on input "0328568789" at bounding box center [218, 249] width 206 height 29
type input "0975150307"
click at [184, 282] on div "0975150307 - GIÁP" at bounding box center [218, 286] width 184 height 20
type input "GIÁP"
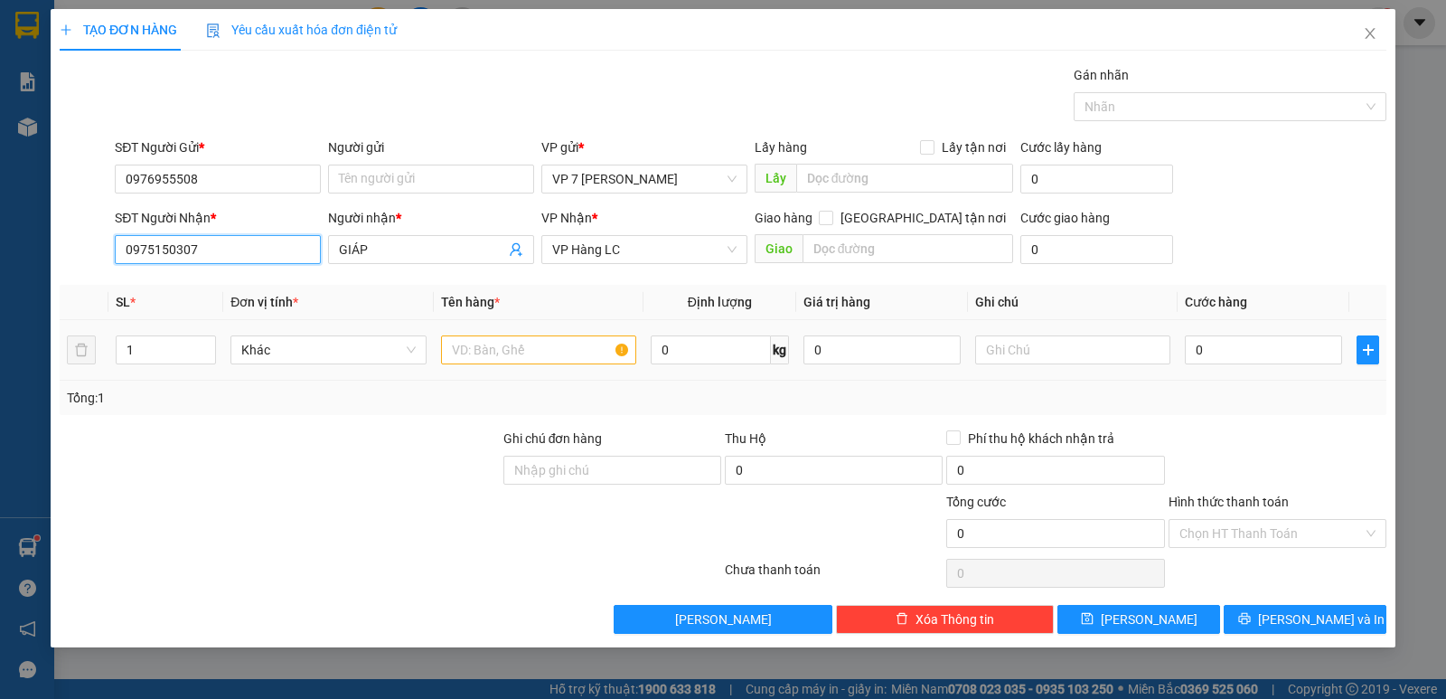
type input "0975150307"
click at [503, 355] on input "text" at bounding box center [538, 349] width 195 height 29
click at [503, 354] on input "text" at bounding box center [538, 349] width 195 height 29
click at [503, 353] on input "text" at bounding box center [538, 349] width 195 height 29
type input "2"
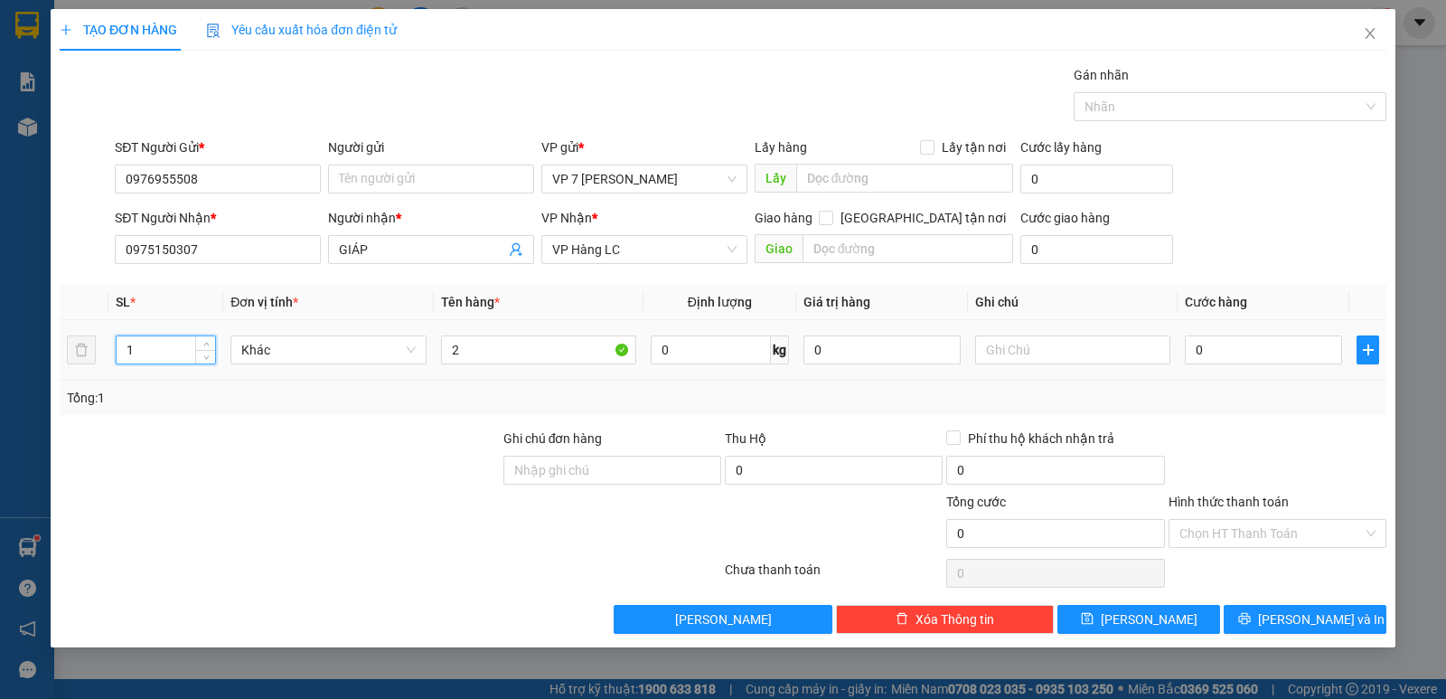
click at [163, 353] on input "1" at bounding box center [166, 349] width 99 height 27
type input "3"
click at [481, 353] on input "2" at bounding box center [538, 349] width 195 height 29
type input "2 tải + 1 hộp liền"
click at [1251, 349] on input "0" at bounding box center [1263, 349] width 157 height 29
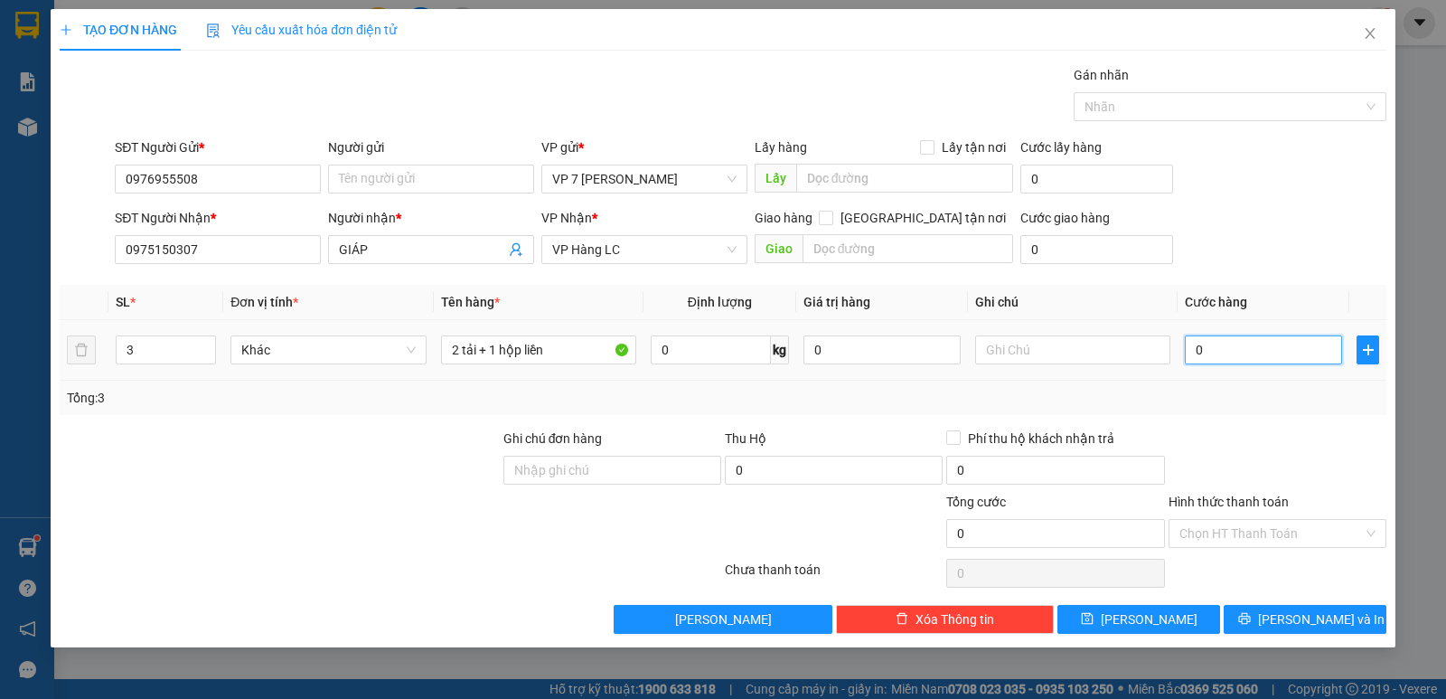
type input "1"
type input "15"
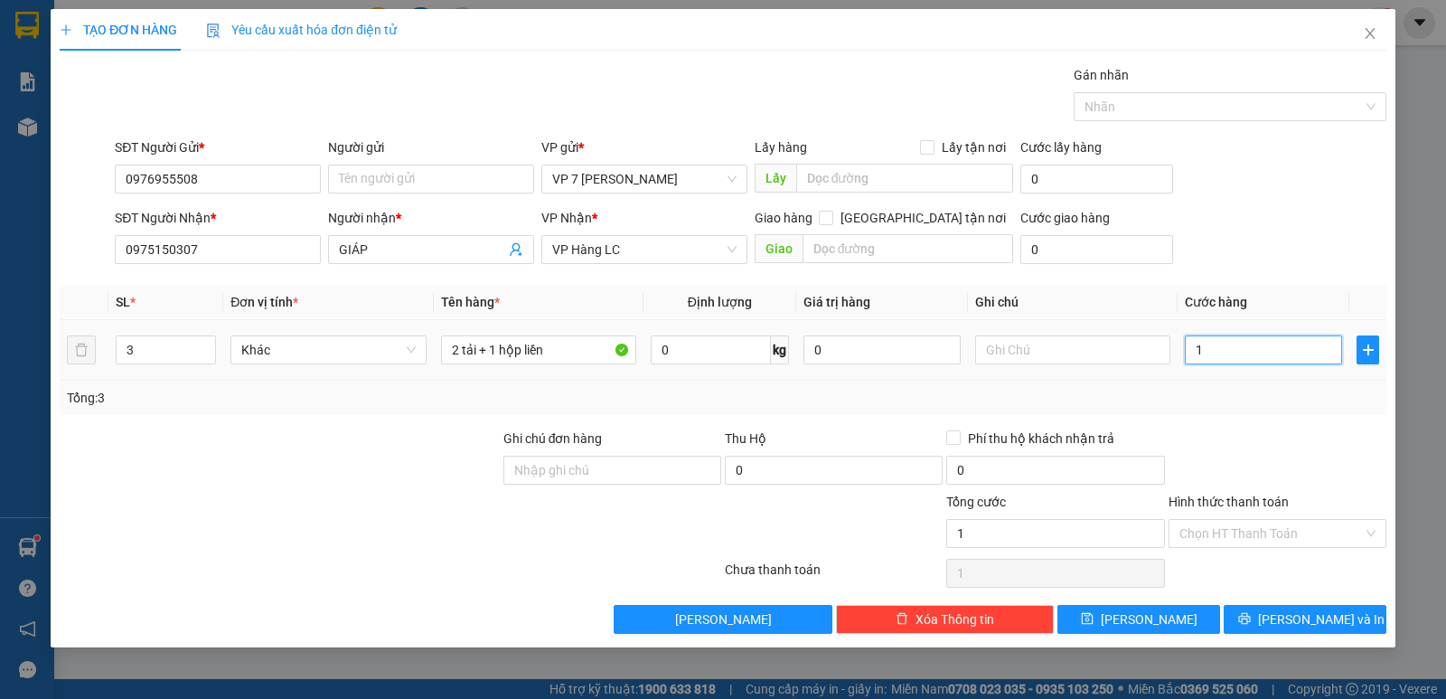
type input "15"
type input "150"
type input "15"
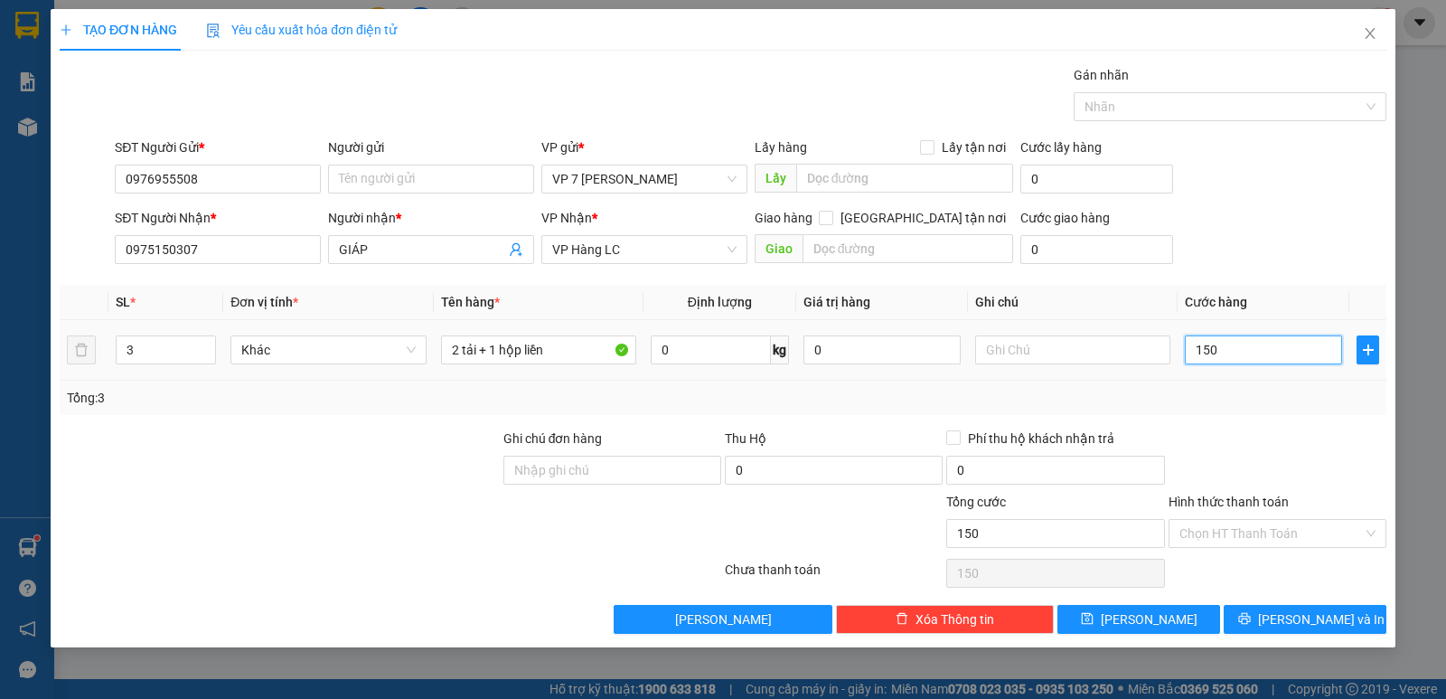
type input "15"
type input "1"
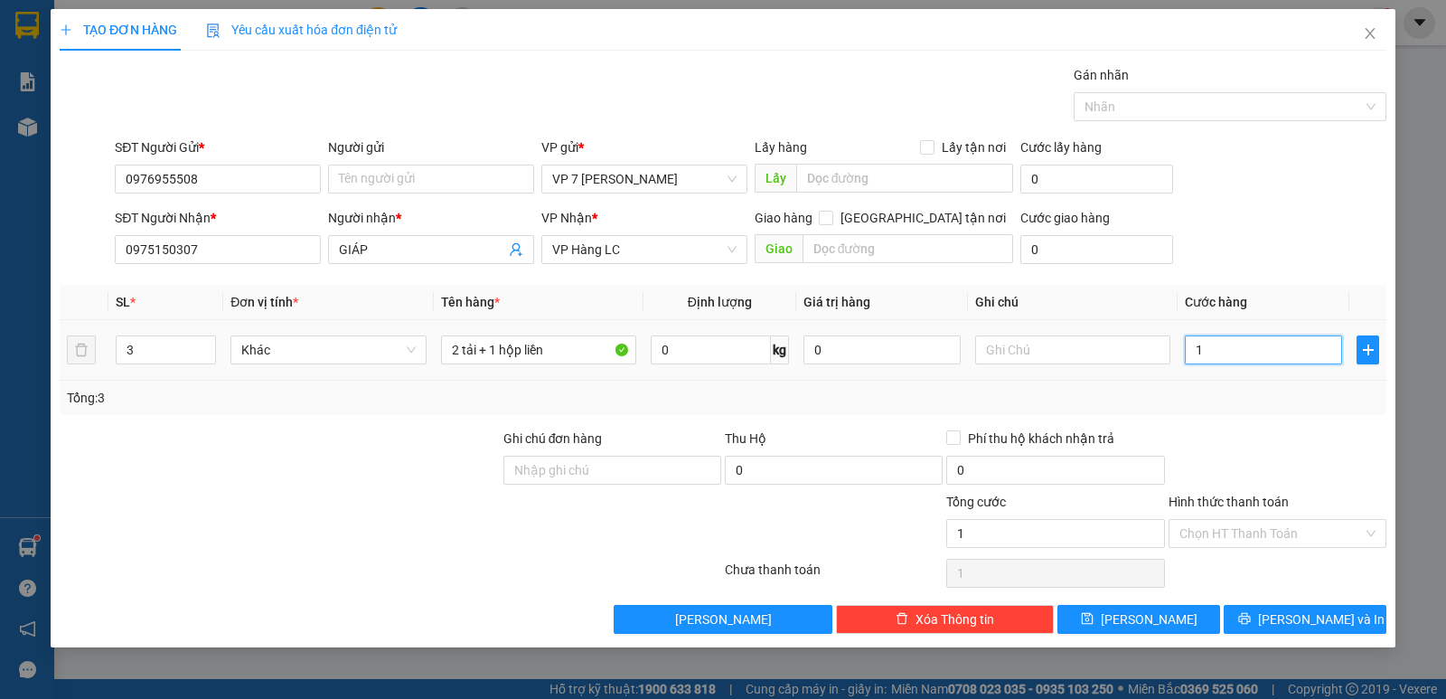
type input "14"
type input "140"
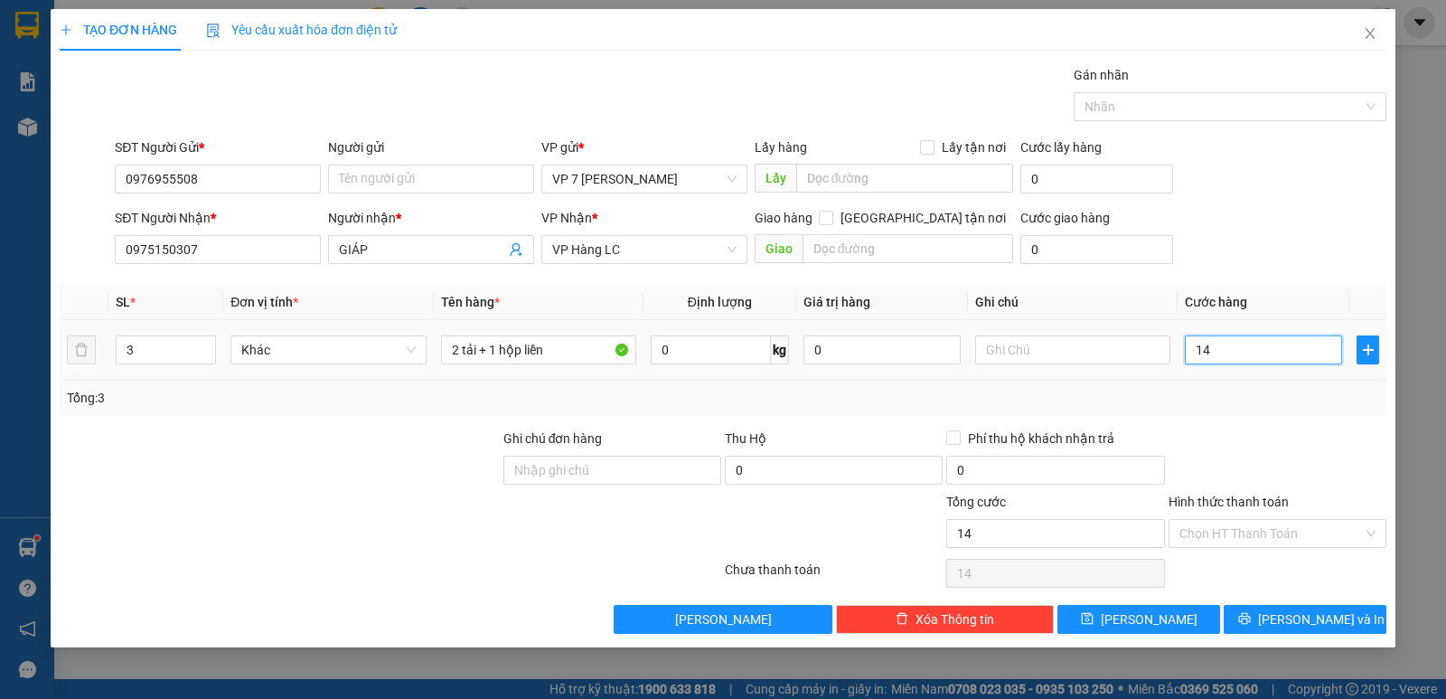
type input "140"
type input "140.000"
click at [1247, 408] on div "Tổng: 3" at bounding box center [723, 398] width 1327 height 34
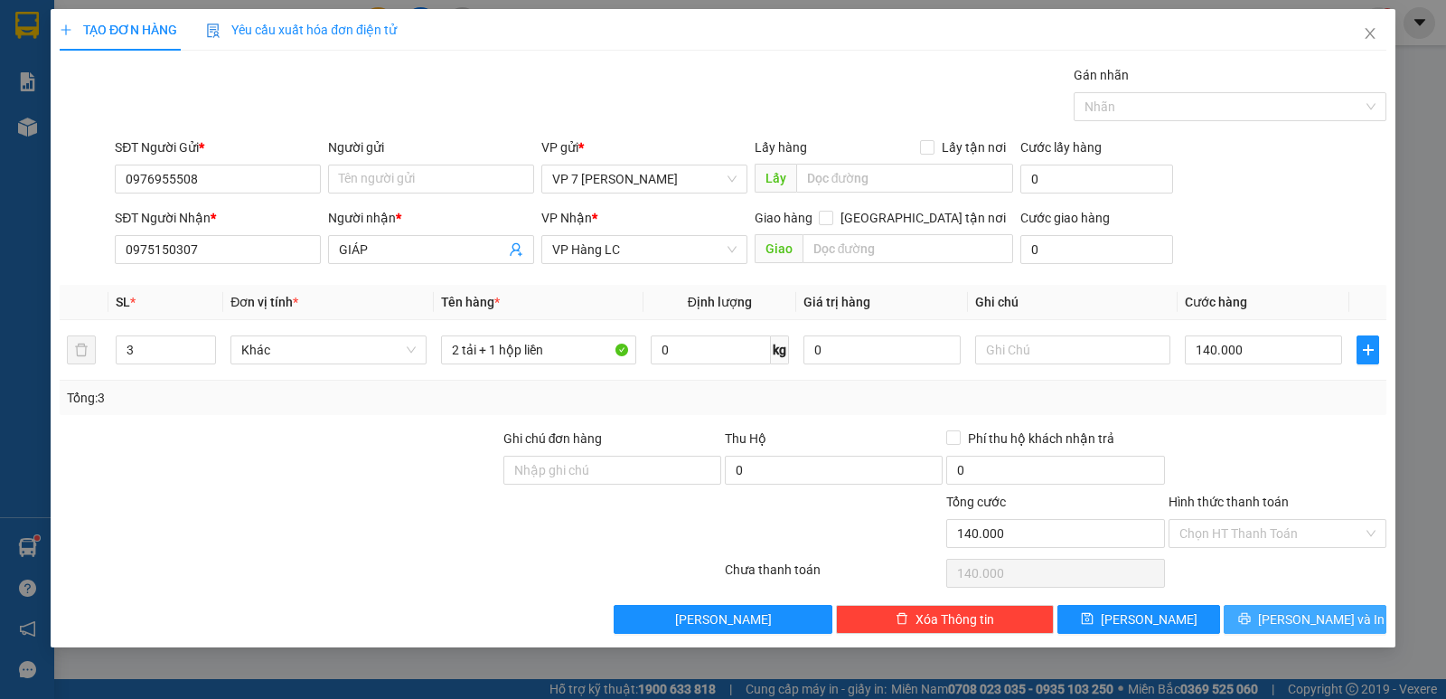
drag, startPoint x: 1335, startPoint y: 616, endPoint x: 1150, endPoint y: 565, distance: 192.3
click at [1332, 619] on span "[PERSON_NAME] và In" at bounding box center [1321, 619] width 127 height 20
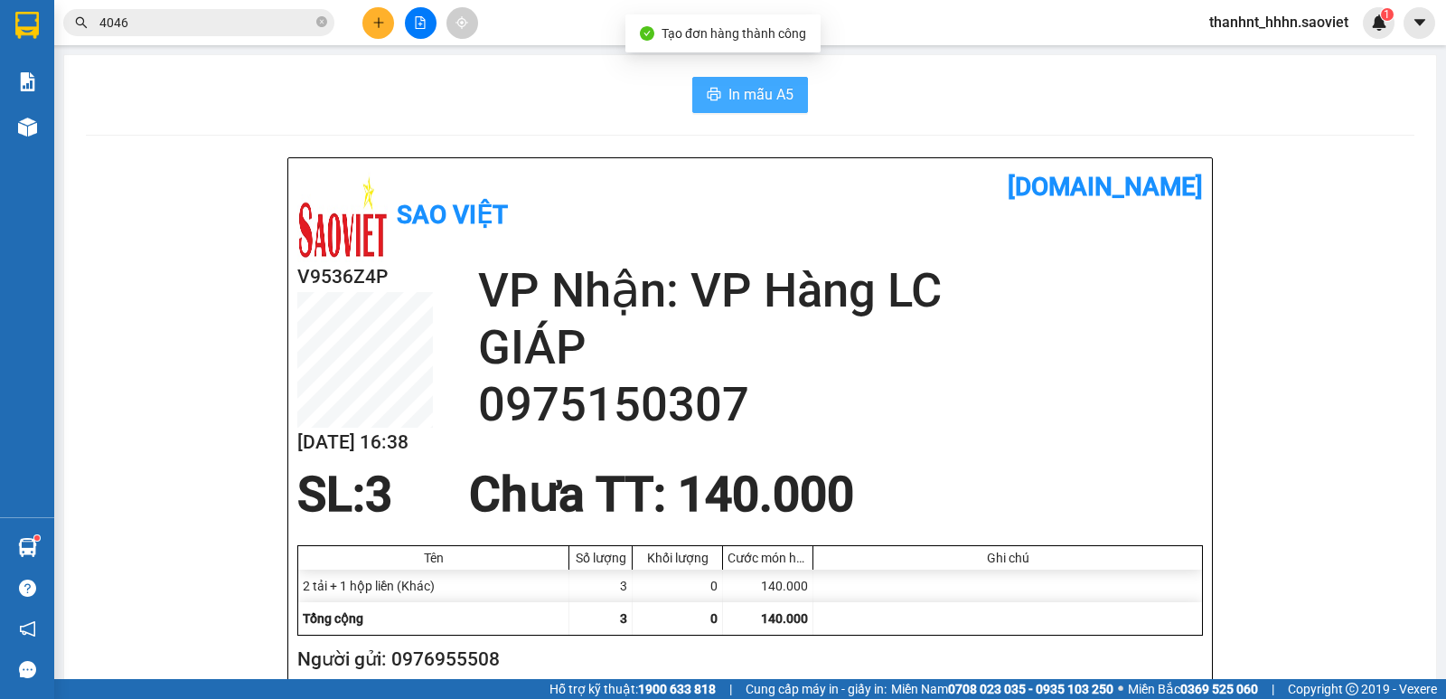
click at [716, 88] on button "In mẫu A5" at bounding box center [750, 95] width 116 height 36
click at [716, 91] on button "In mẫu A5" at bounding box center [750, 95] width 116 height 36
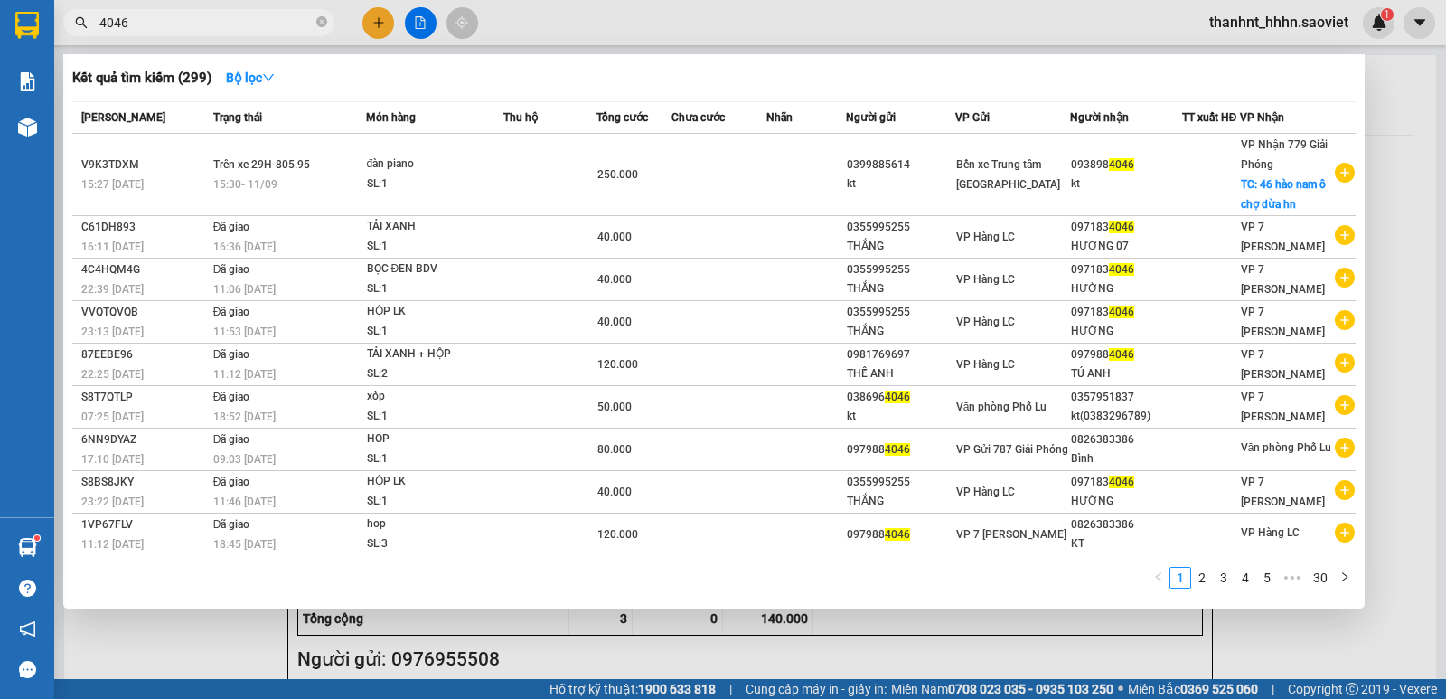
click at [171, 22] on input "4046" at bounding box center [205, 23] width 213 height 20
click at [240, 26] on input "4046" at bounding box center [205, 23] width 213 height 20
click at [160, 29] on input "4046" at bounding box center [205, 23] width 213 height 20
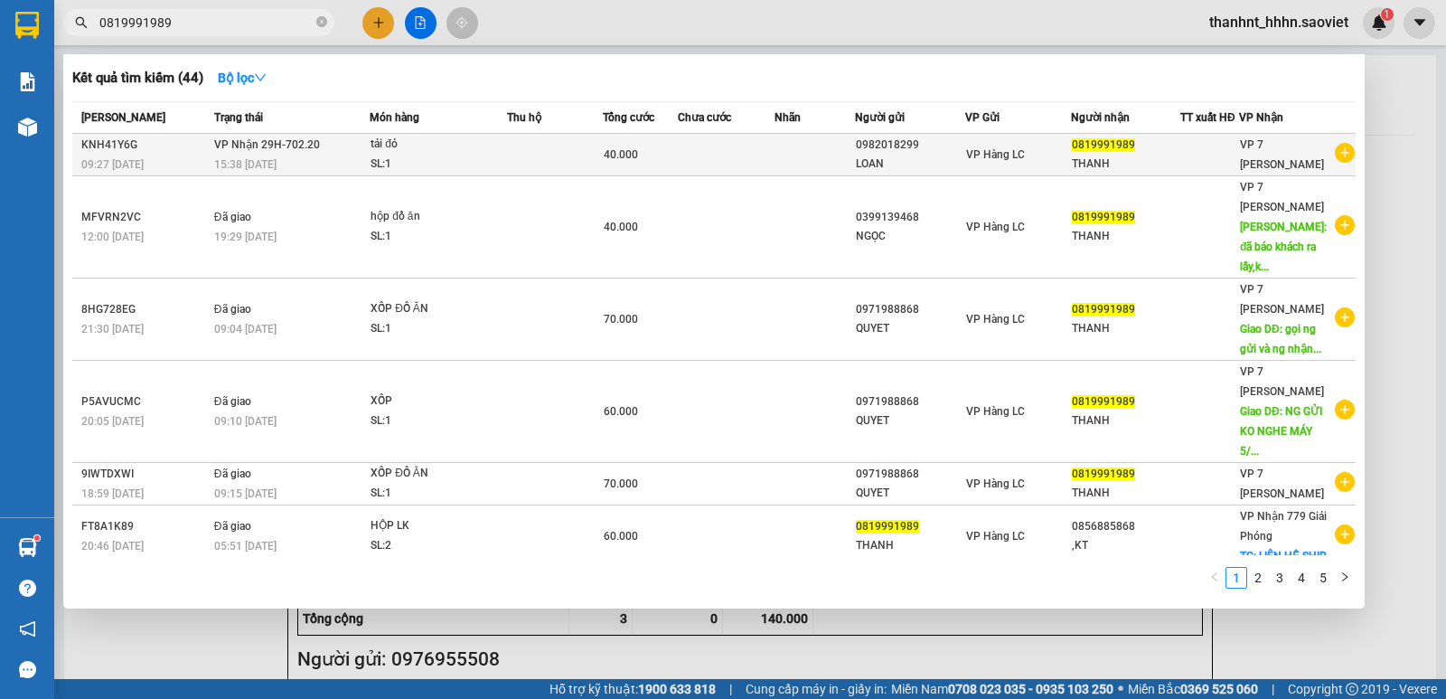
type input "0819991989"
click at [485, 161] on div "SL: 1" at bounding box center [439, 165] width 136 height 20
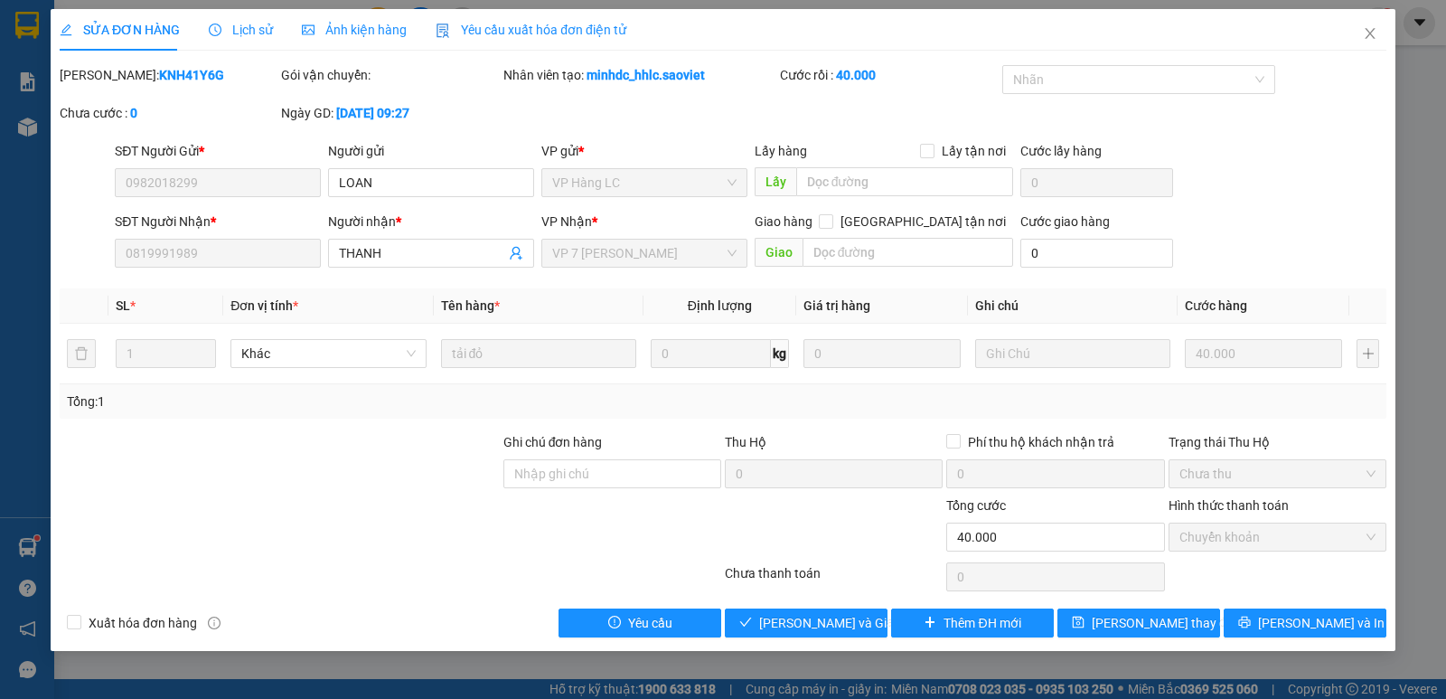
type input "0982018299"
type input "LOAN"
type input "0819991989"
type input "THANH"
type input "40.000"
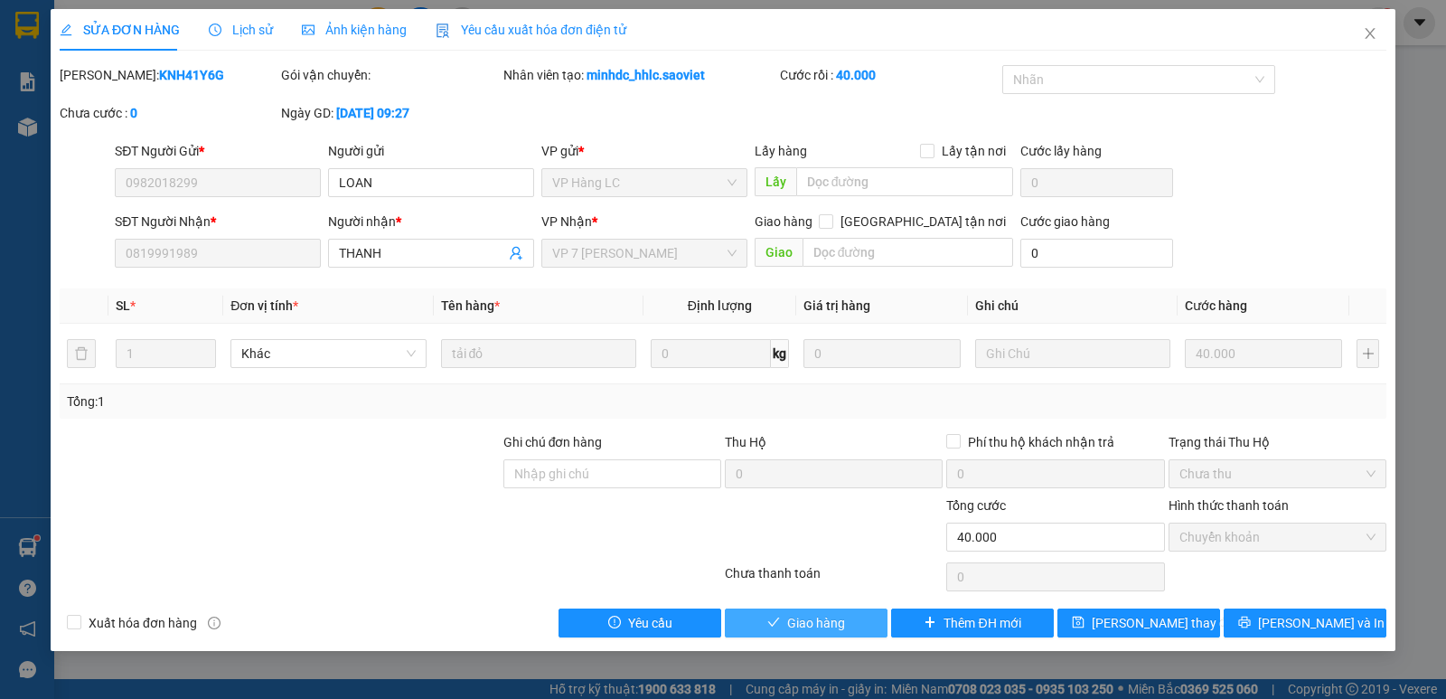
click at [812, 627] on span "Giao hàng" at bounding box center [816, 623] width 58 height 20
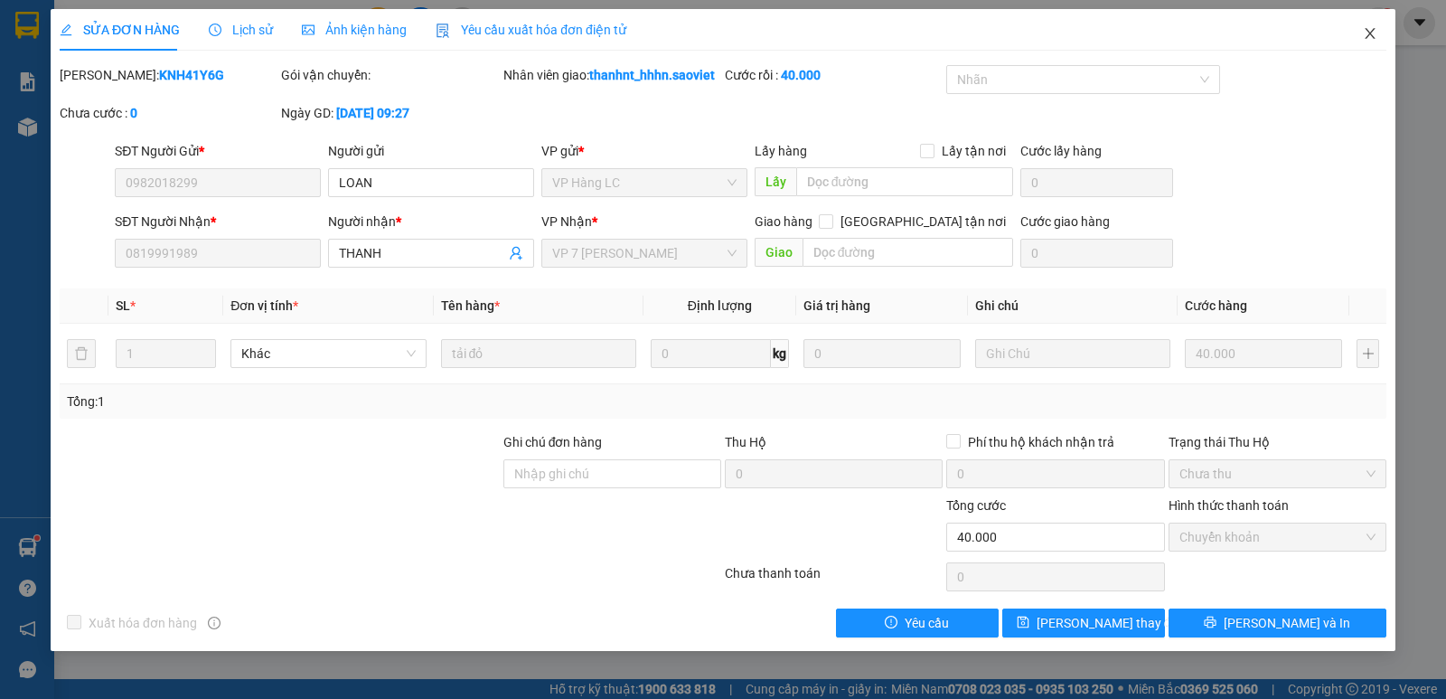
click at [1365, 34] on icon "close" at bounding box center [1370, 33] width 14 height 14
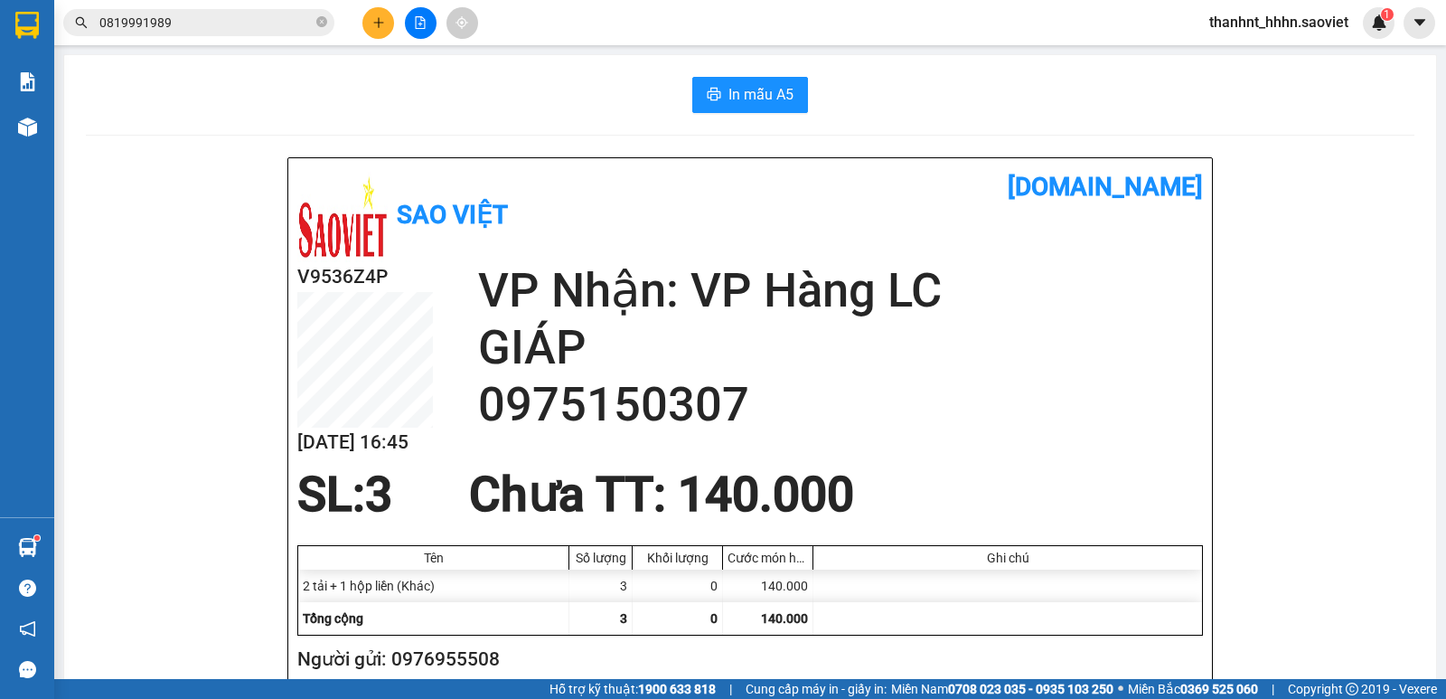
click at [205, 14] on input "0819991989" at bounding box center [205, 23] width 213 height 20
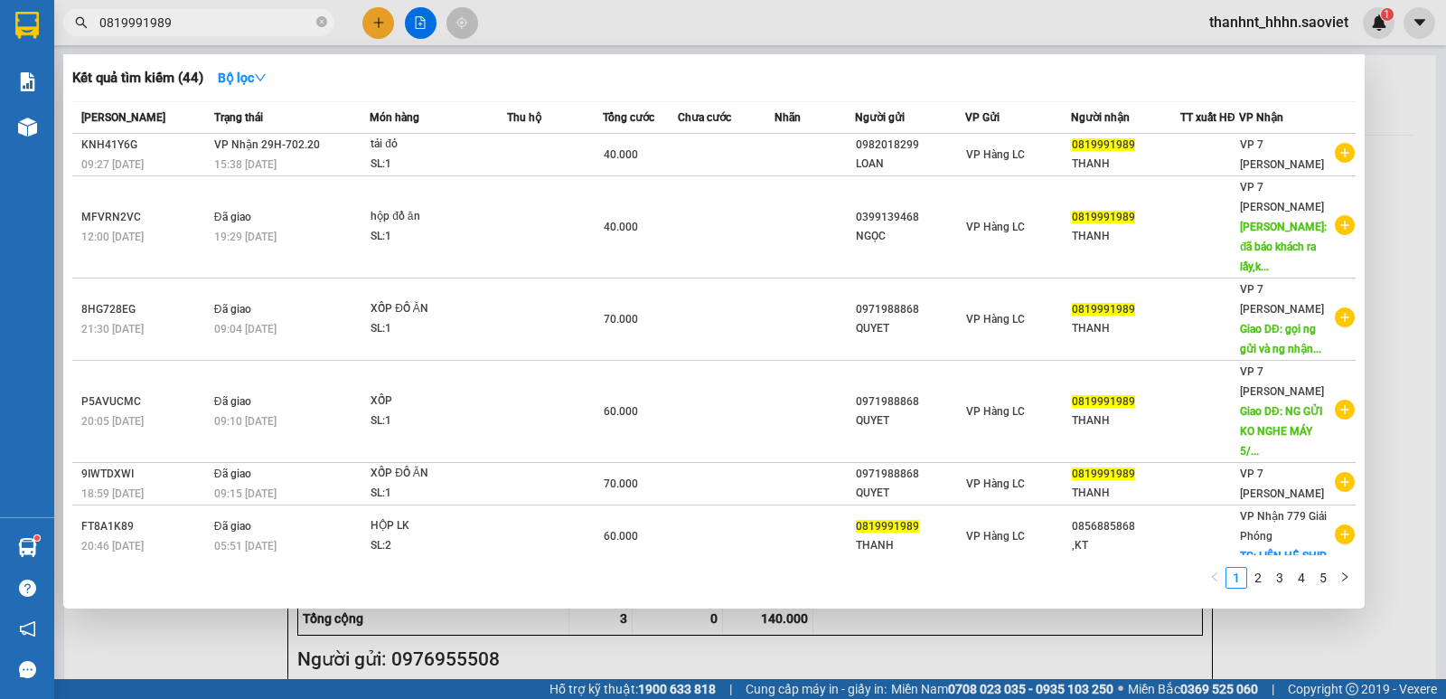
click at [205, 14] on input "0819991989" at bounding box center [205, 23] width 213 height 20
drag, startPoint x: 673, startPoint y: 642, endPoint x: 652, endPoint y: 635, distance: 22.0
click at [663, 637] on div at bounding box center [723, 349] width 1446 height 699
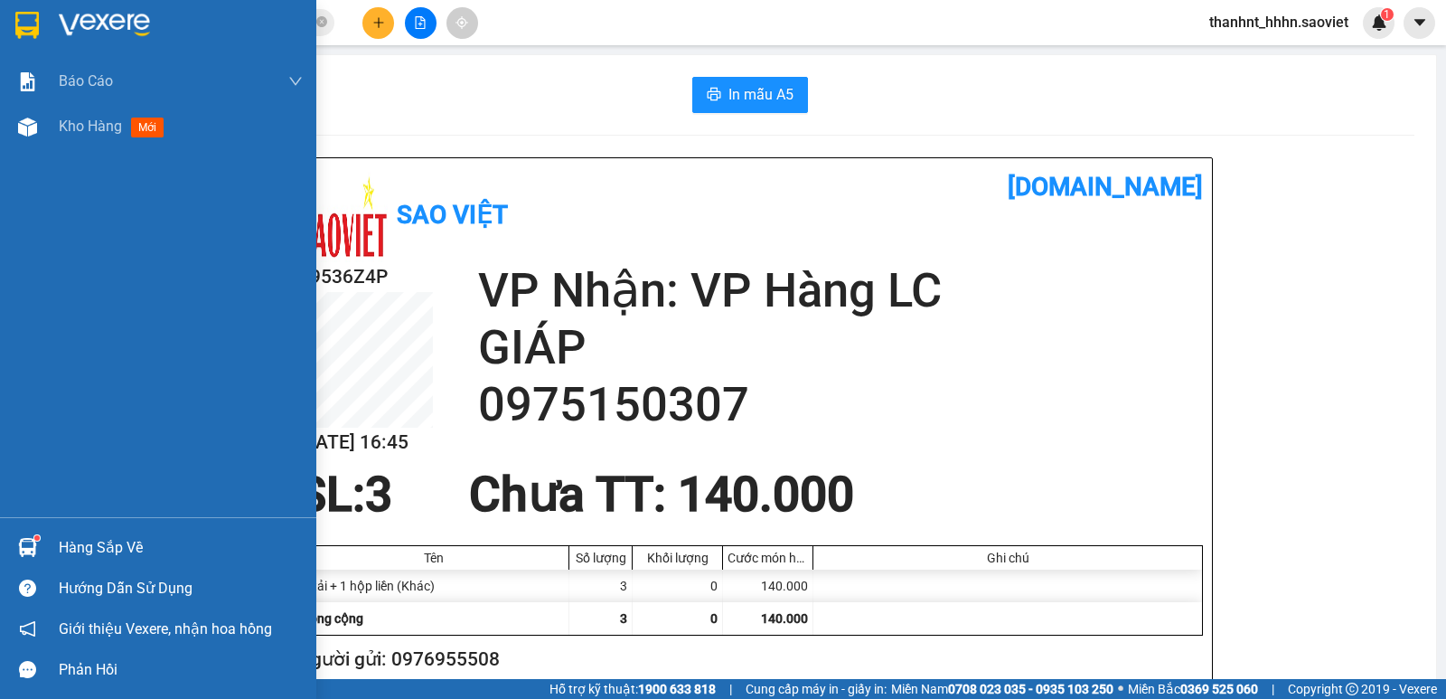
click at [51, 557] on div "Hàng sắp về" at bounding box center [158, 547] width 316 height 41
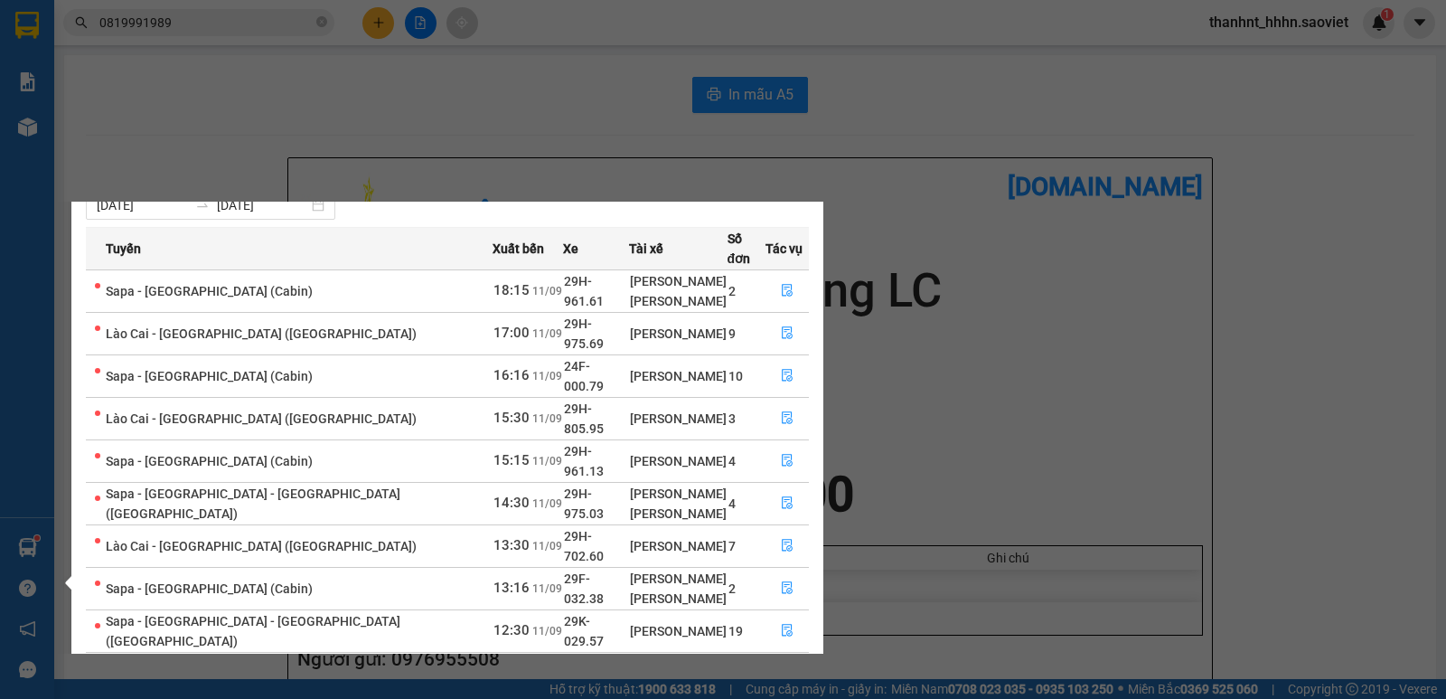
scroll to position [61, 0]
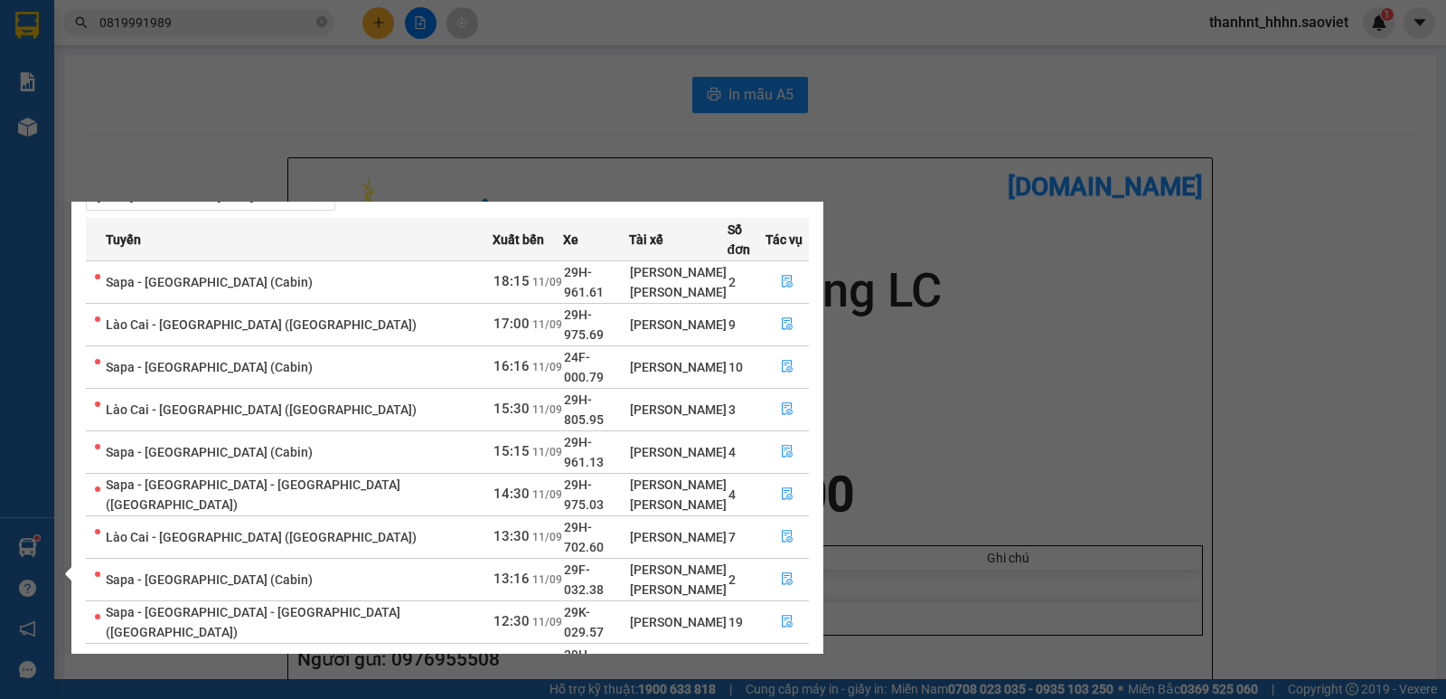
click at [778, 698] on link "2" at bounding box center [777, 708] width 20 height 20
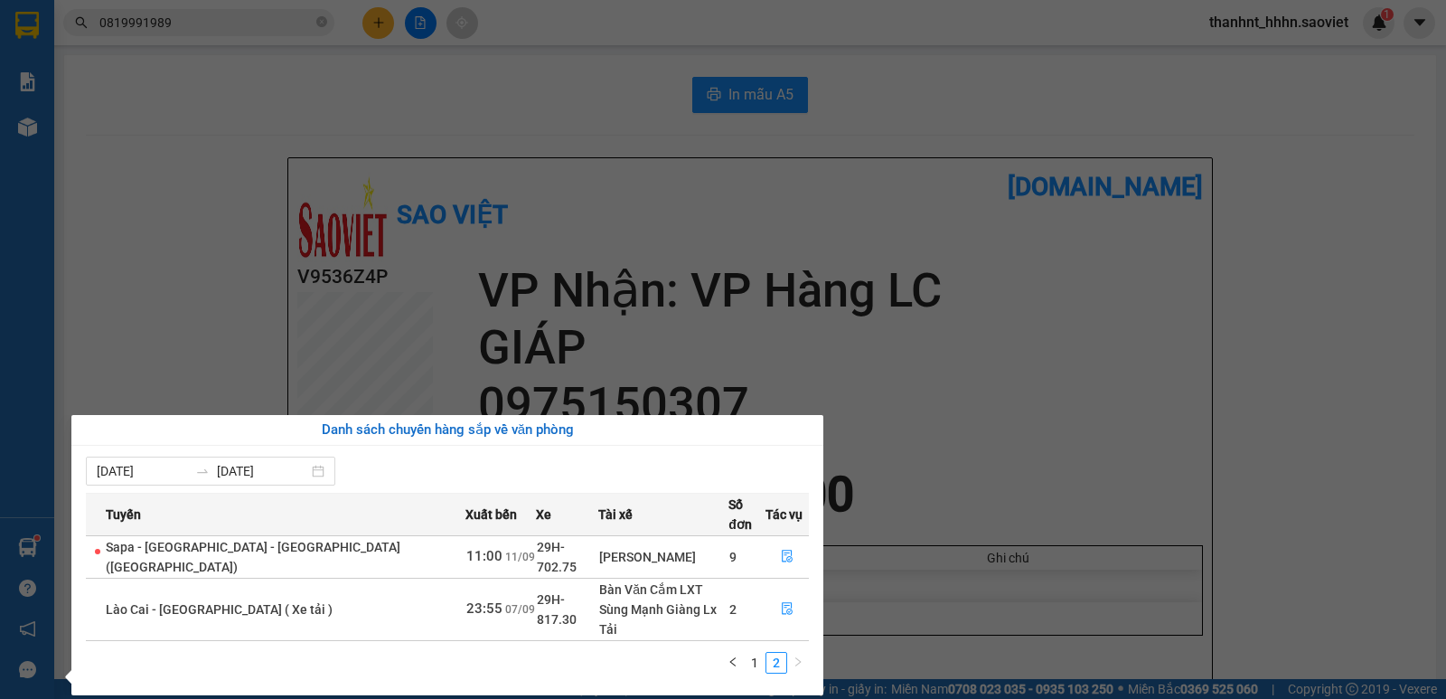
scroll to position [0, 0]
click at [784, 550] on icon "file-done" at bounding box center [787, 556] width 13 height 13
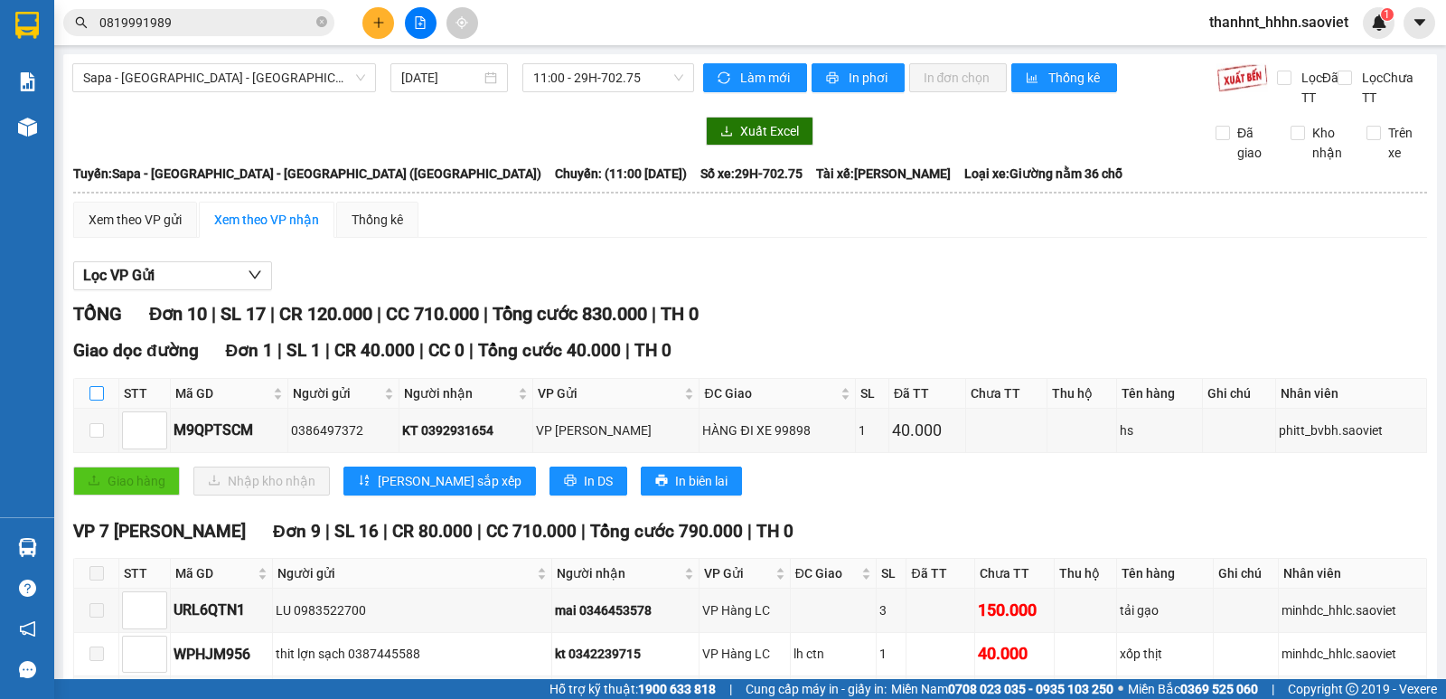
scroll to position [181, 0]
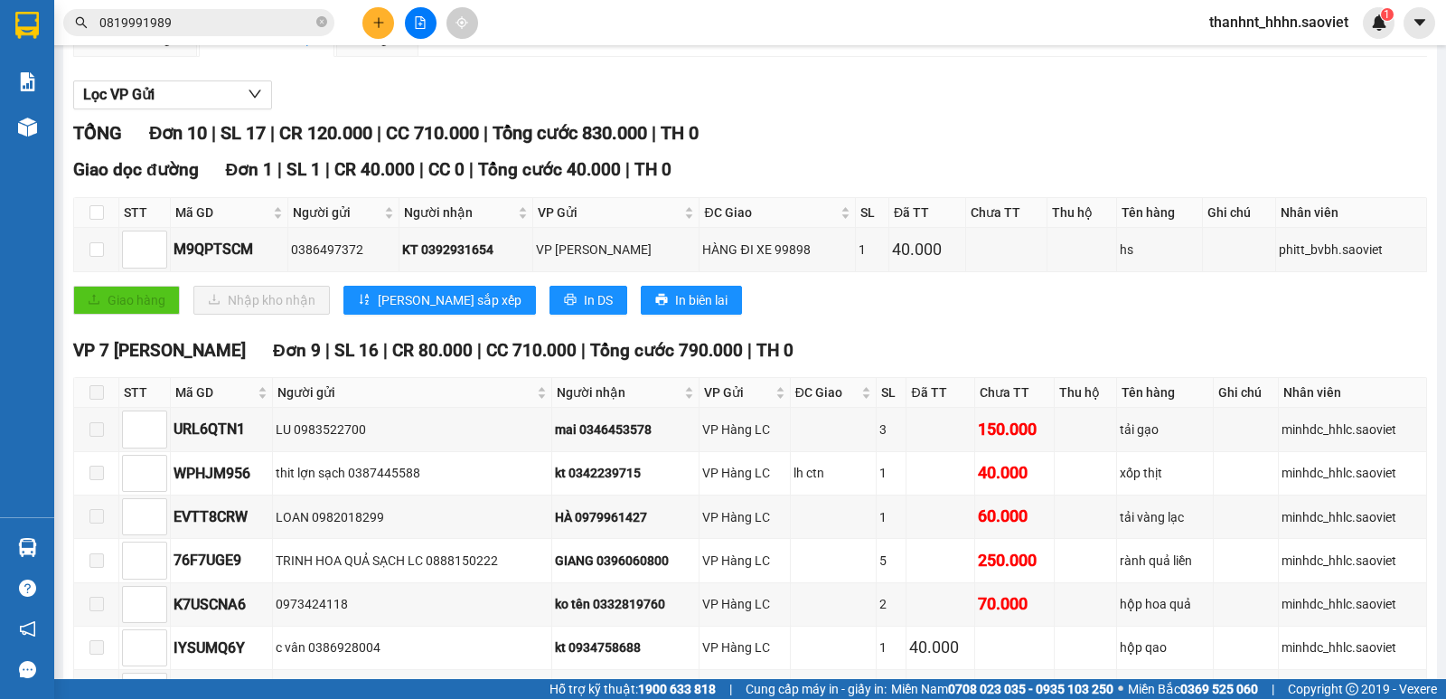
click at [99, 393] on span at bounding box center [96, 392] width 14 height 14
click at [99, 399] on span at bounding box center [96, 392] width 14 height 14
click at [97, 394] on span at bounding box center [96, 392] width 14 height 14
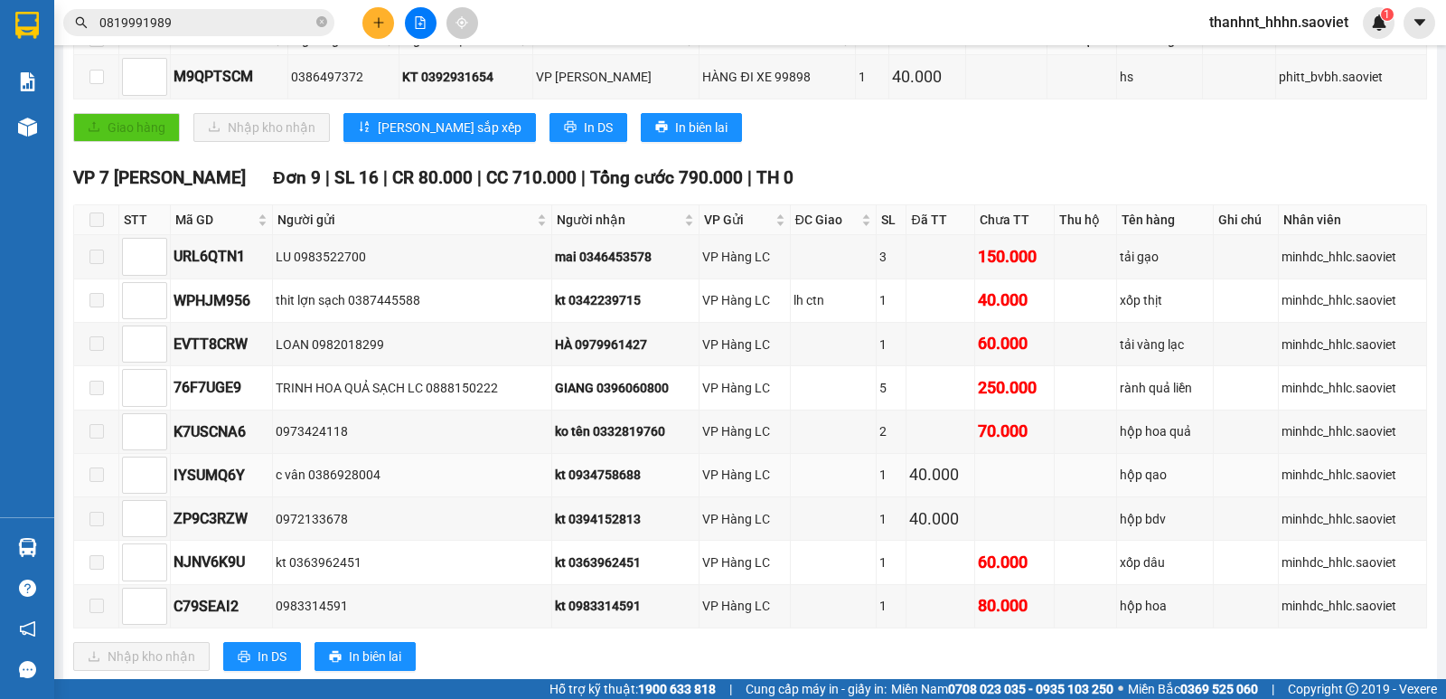
scroll to position [362, 0]
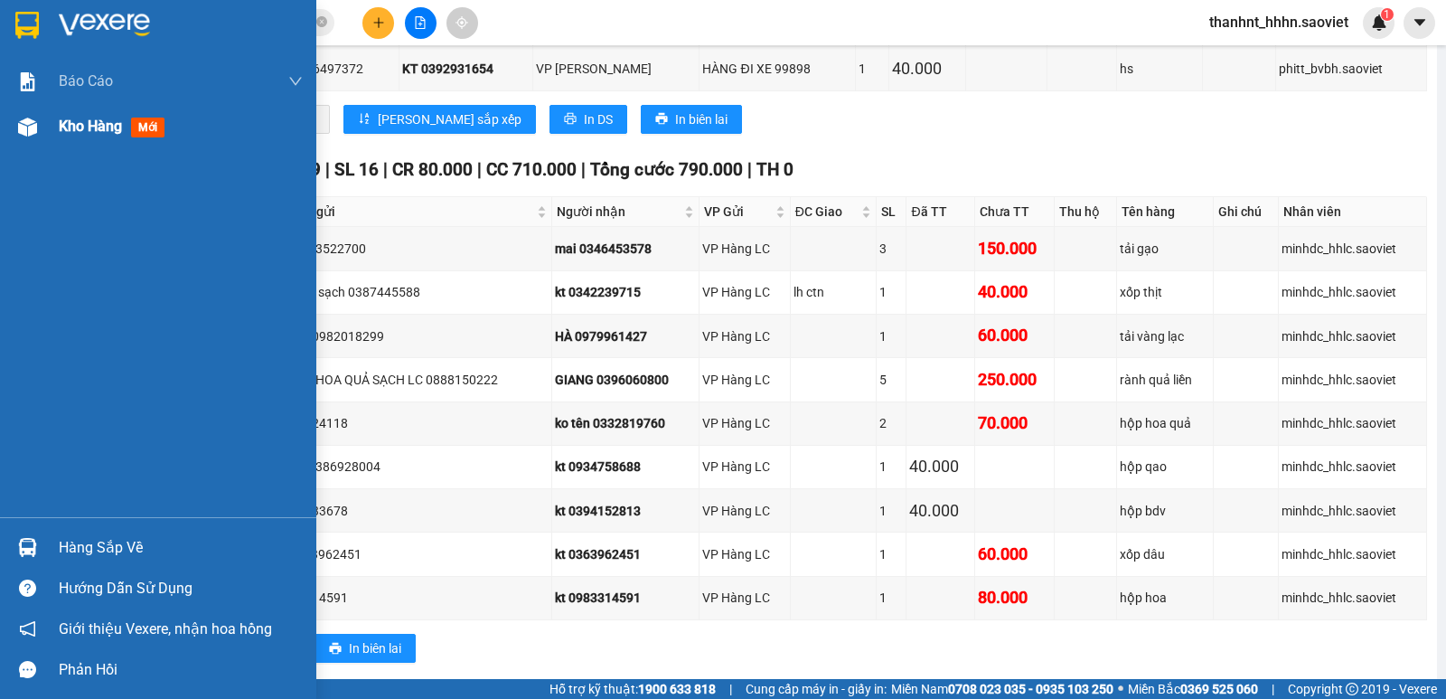
click at [24, 122] on img at bounding box center [27, 127] width 19 height 19
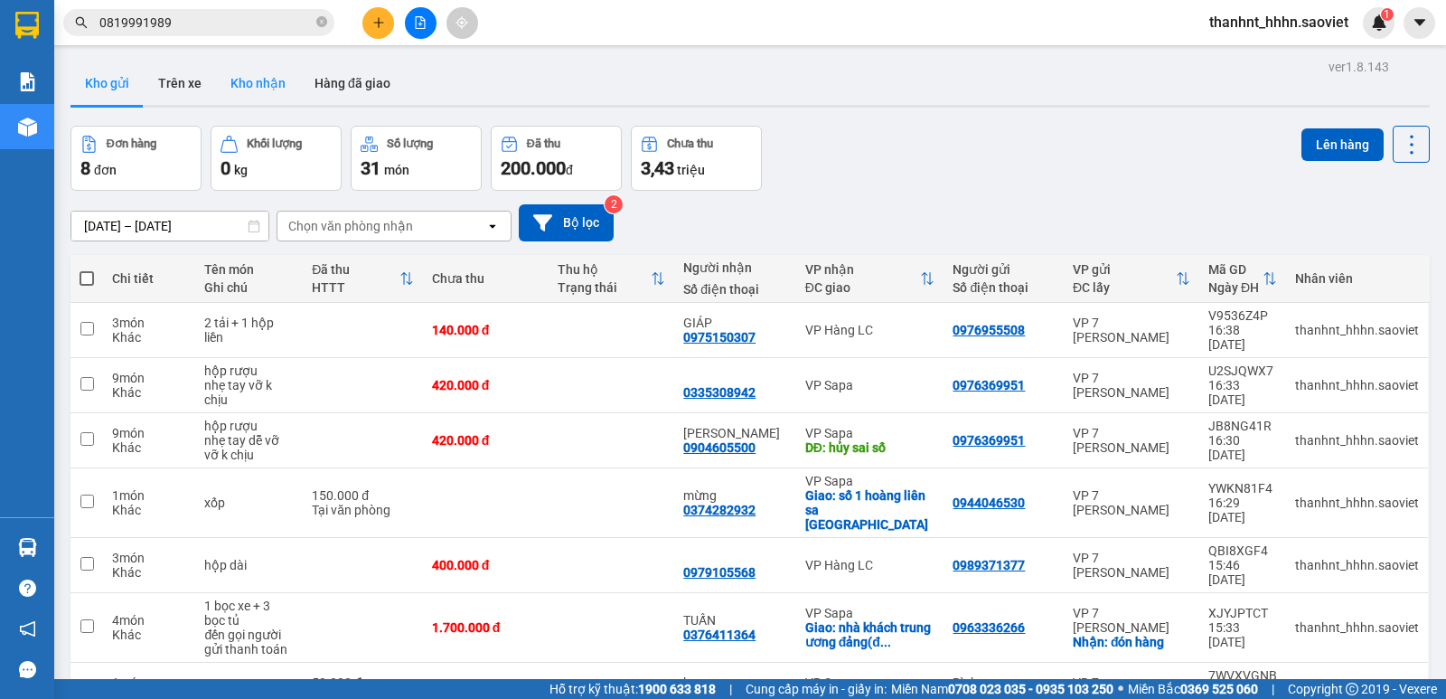
click at [243, 87] on button "Kho nhận" at bounding box center [258, 82] width 84 height 43
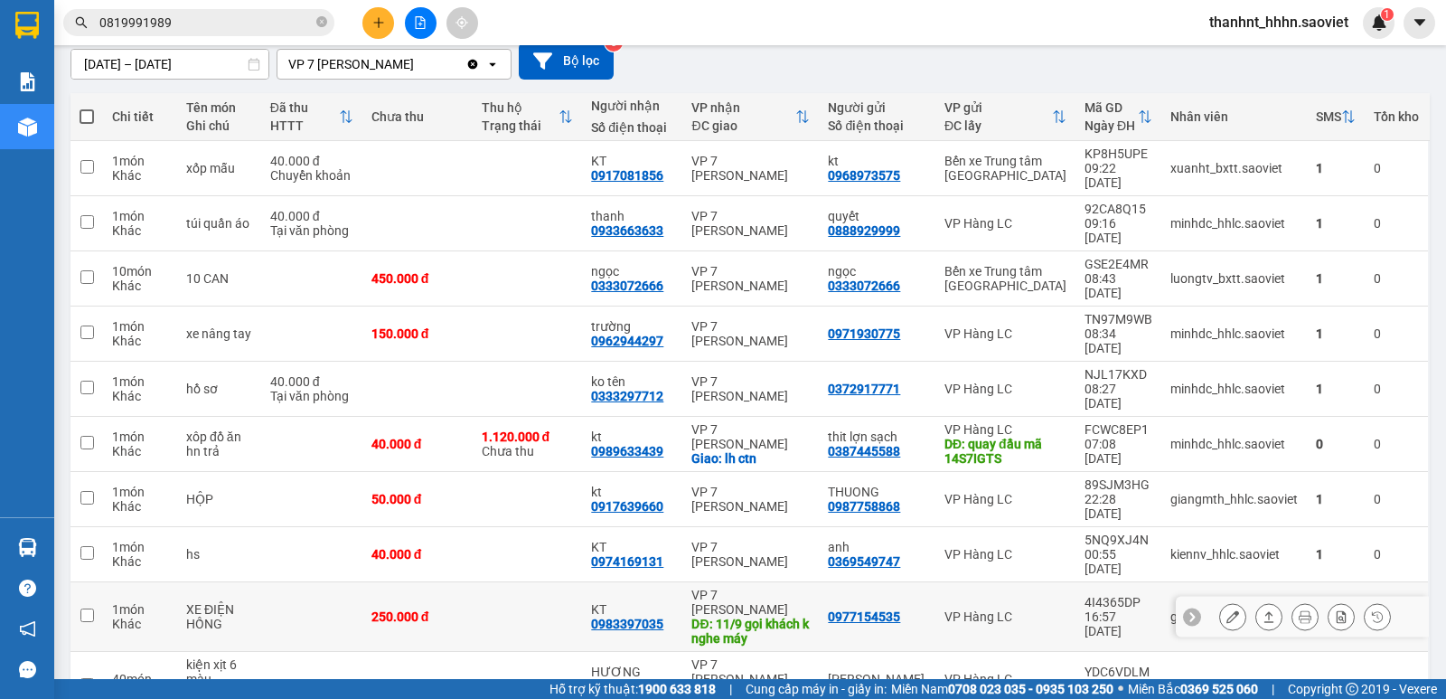
scroll to position [163, 0]
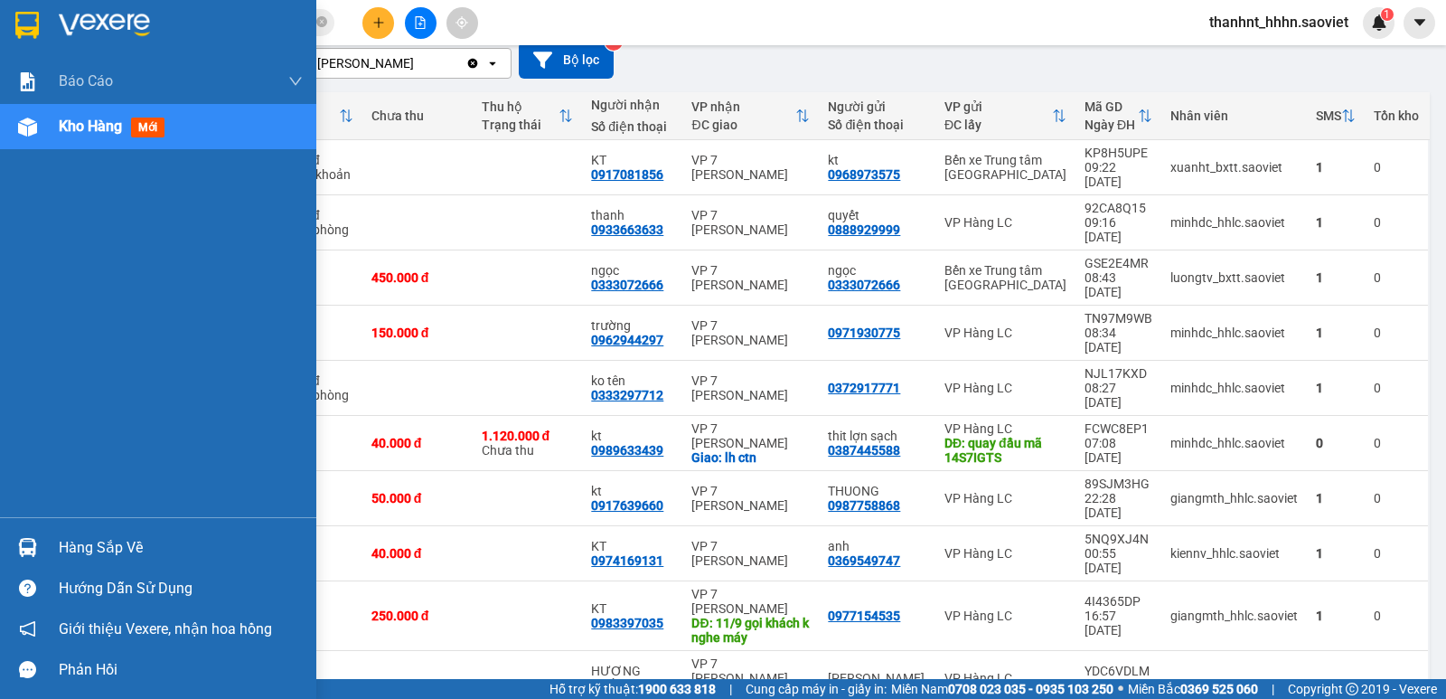
click at [60, 537] on div "Hàng sắp về" at bounding box center [181, 547] width 244 height 27
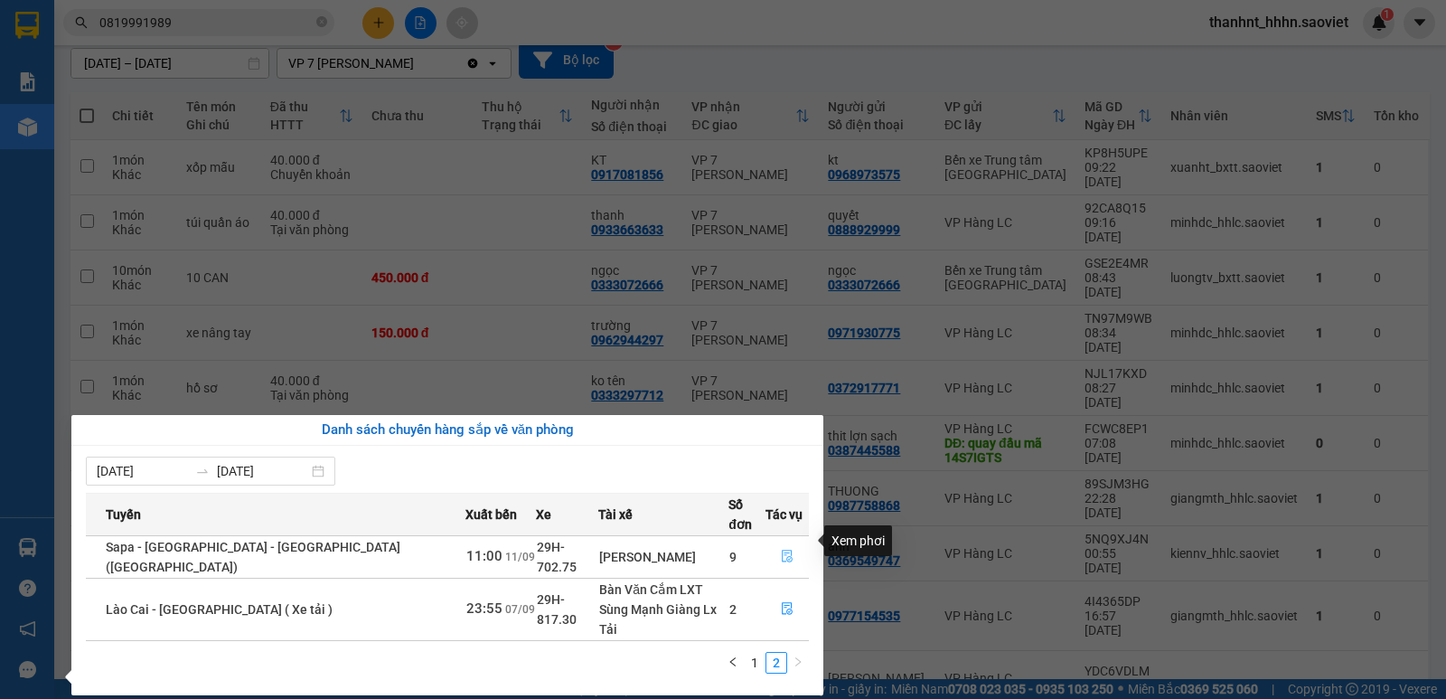
click at [781, 550] on icon "file-done" at bounding box center [787, 556] width 13 height 13
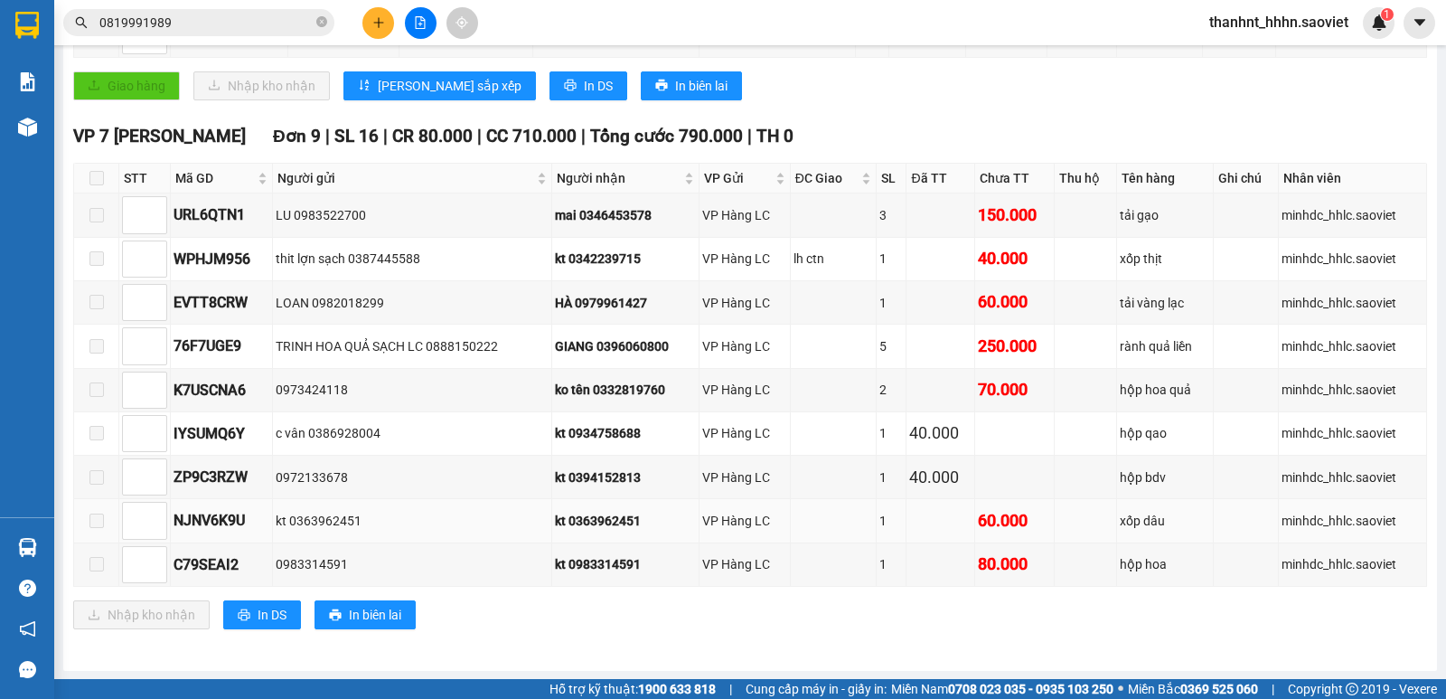
scroll to position [396, 0]
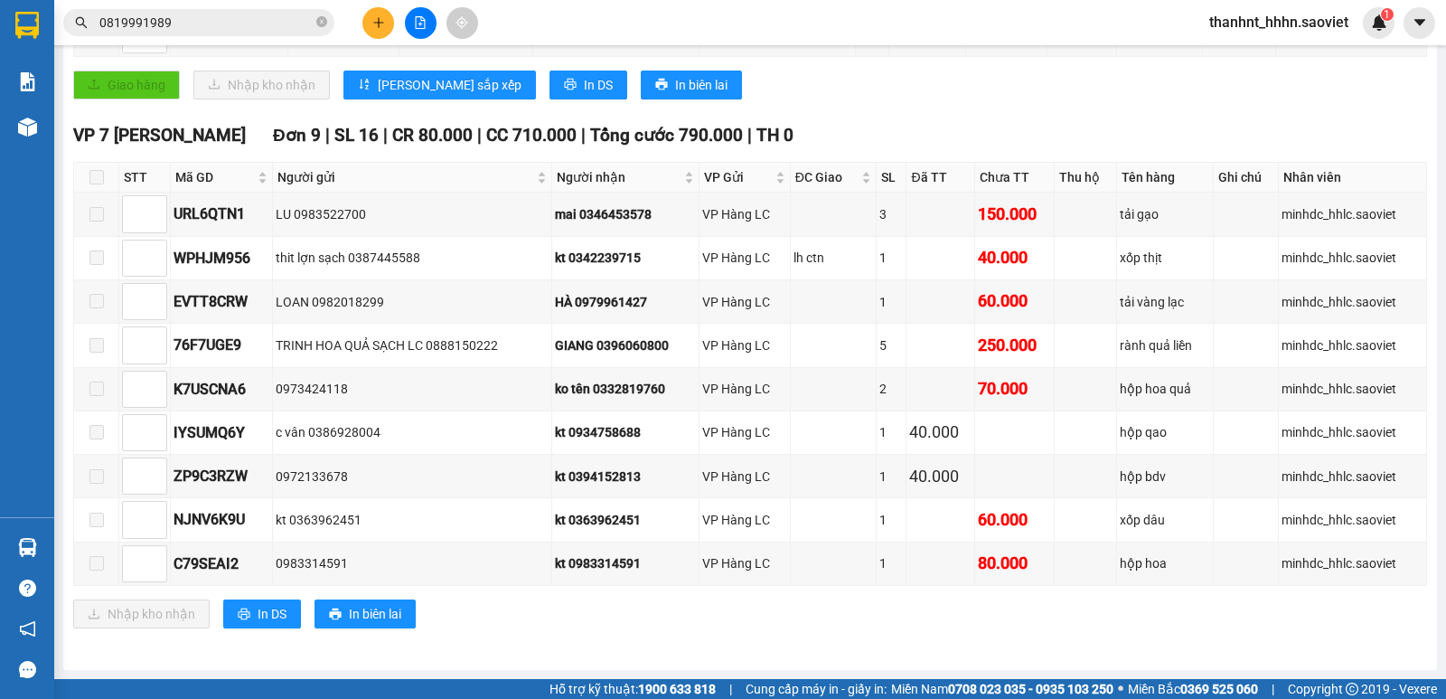
click at [238, 27] on input "0819991989" at bounding box center [205, 23] width 213 height 20
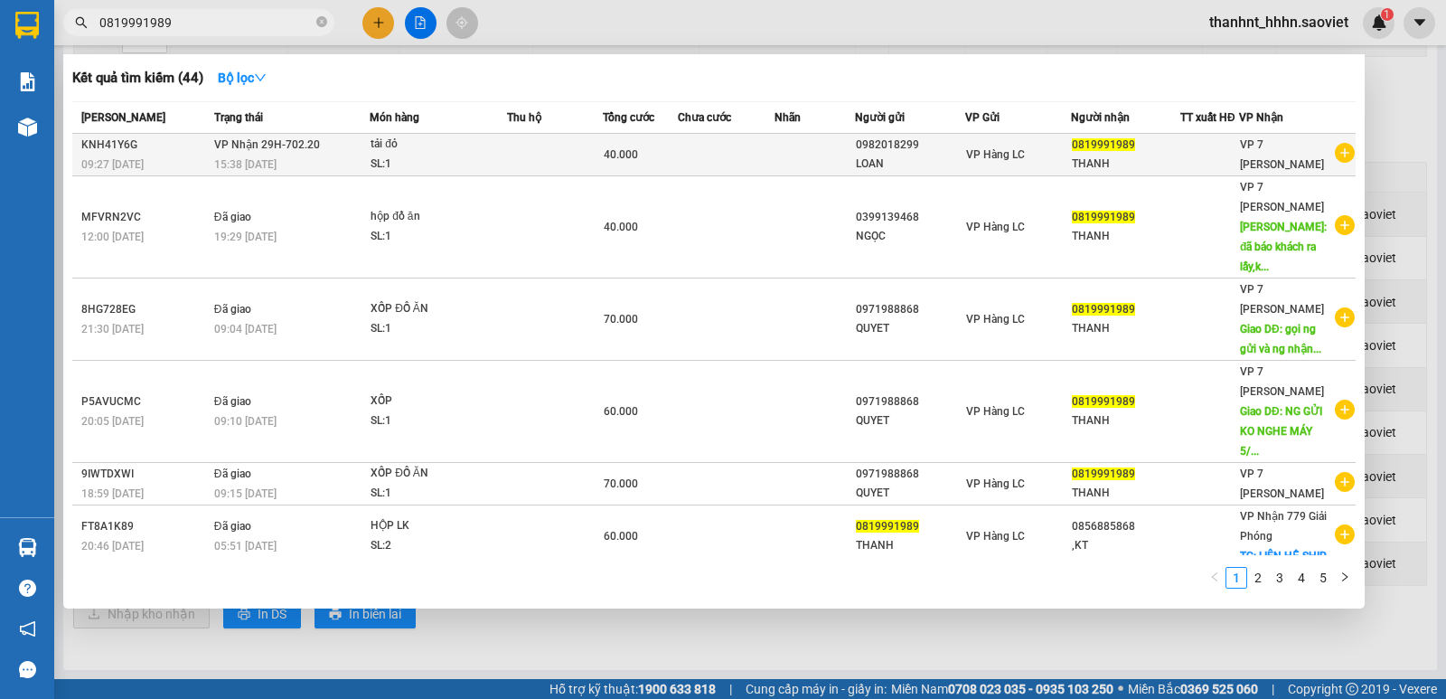
click at [343, 153] on td "VP Nhận 29H-702.20 15:38 [DATE]" at bounding box center [290, 155] width 160 height 42
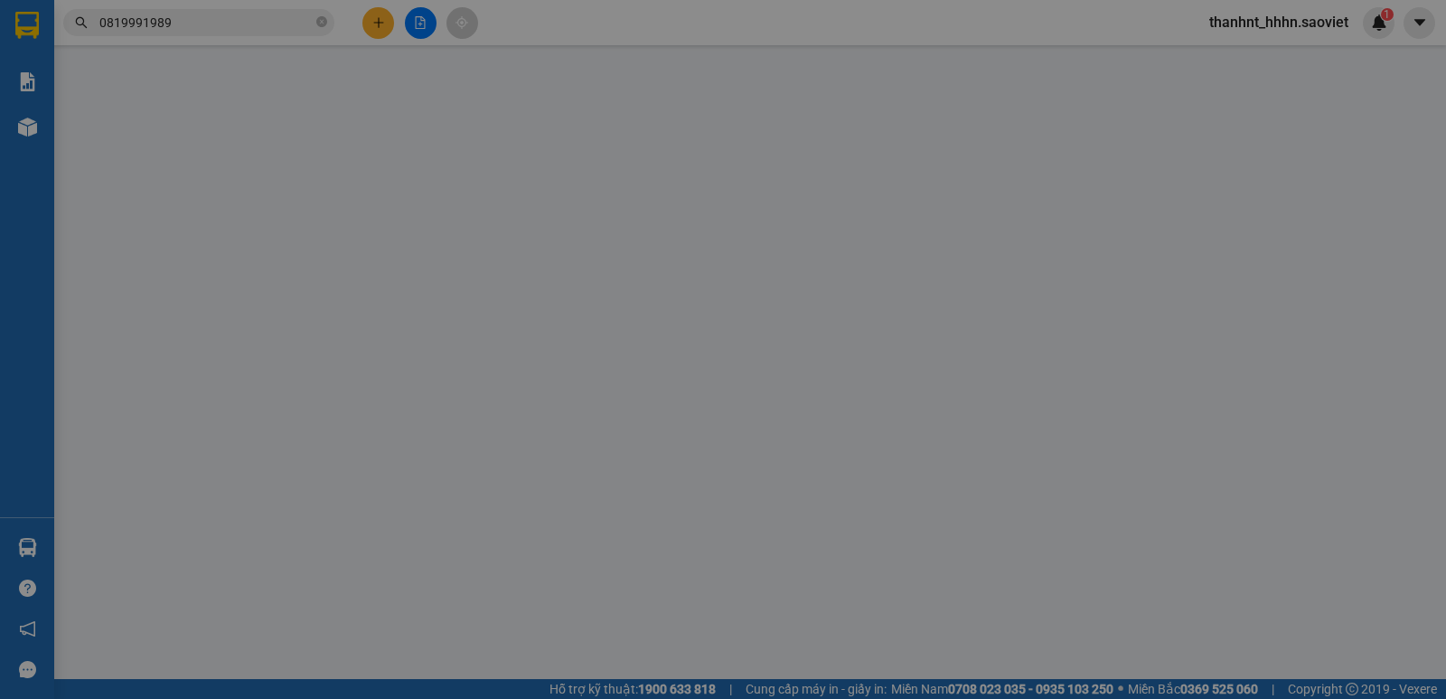
type input "0982018299"
type input "LOAN"
type input "0819991989"
type input "THANH"
type input "40.000"
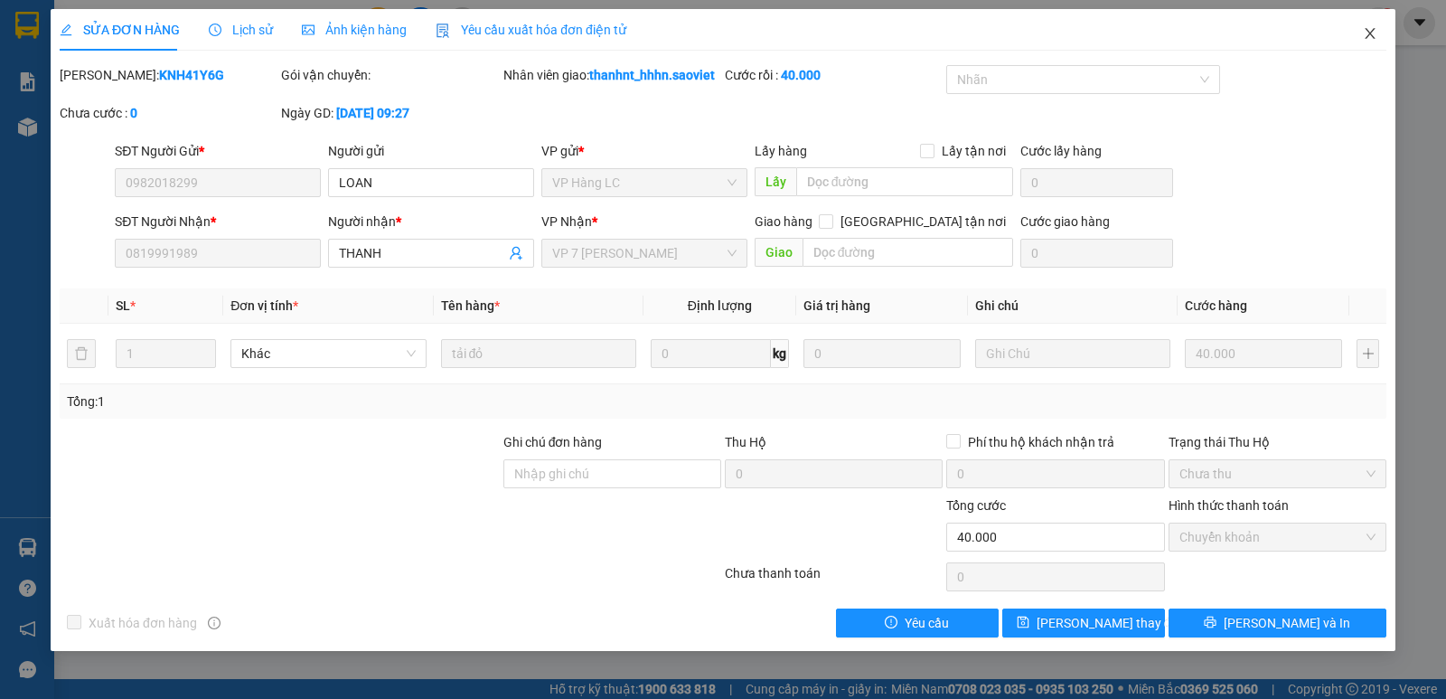
click at [1371, 33] on icon "close" at bounding box center [1370, 33] width 10 height 11
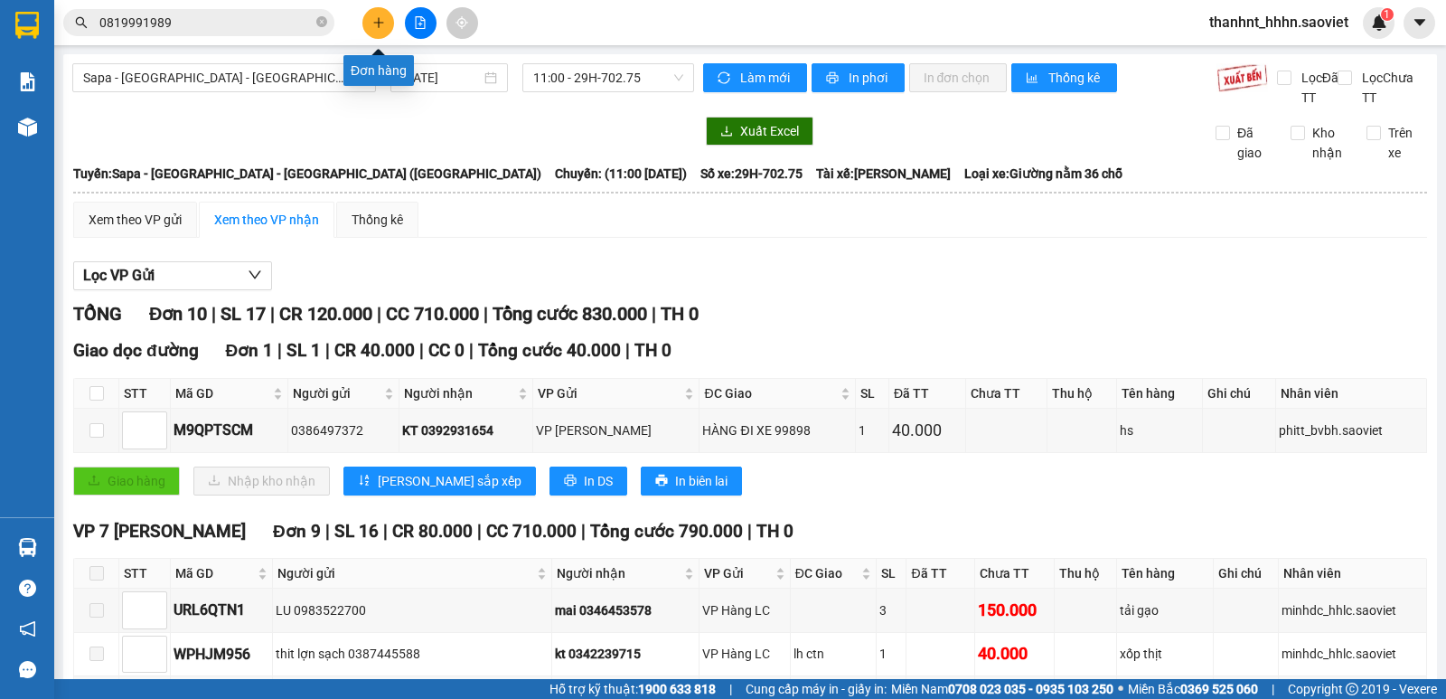
click at [378, 25] on icon "plus" at bounding box center [378, 22] width 13 height 13
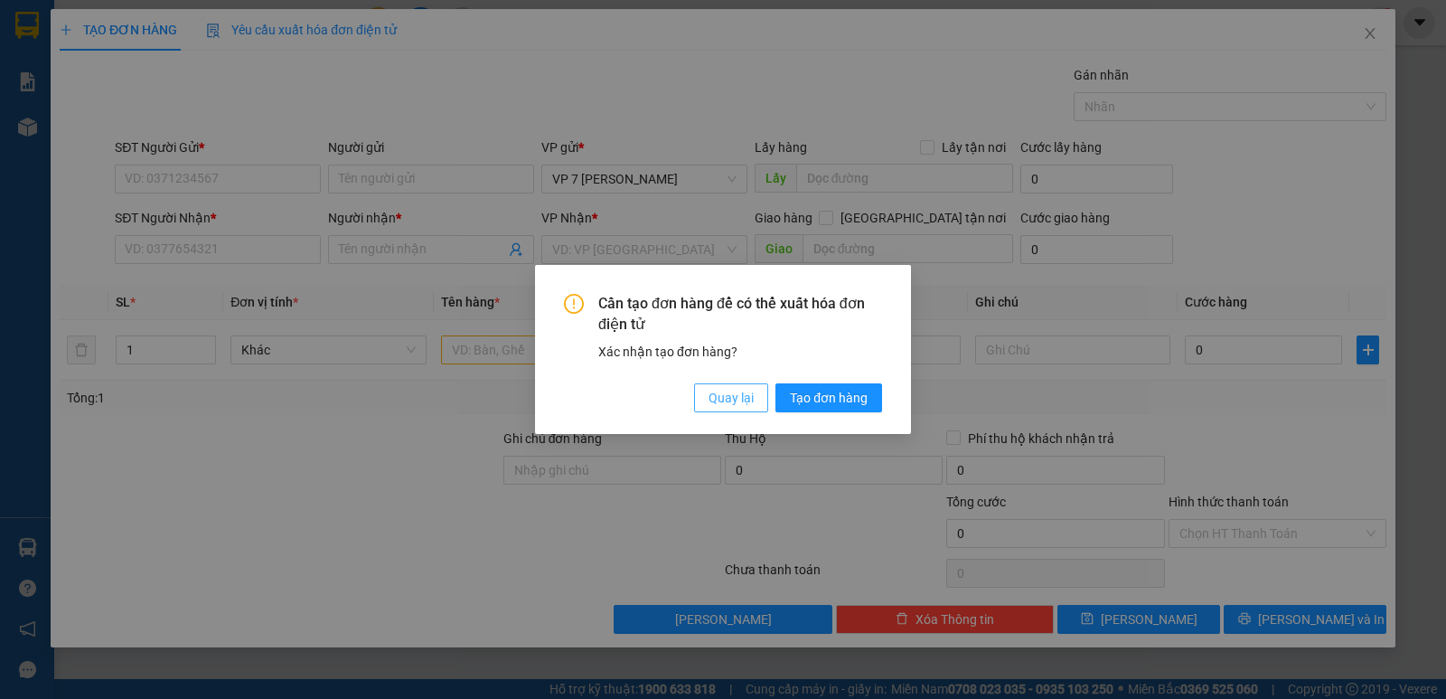
click at [723, 402] on span "Quay lại" at bounding box center [731, 398] width 45 height 20
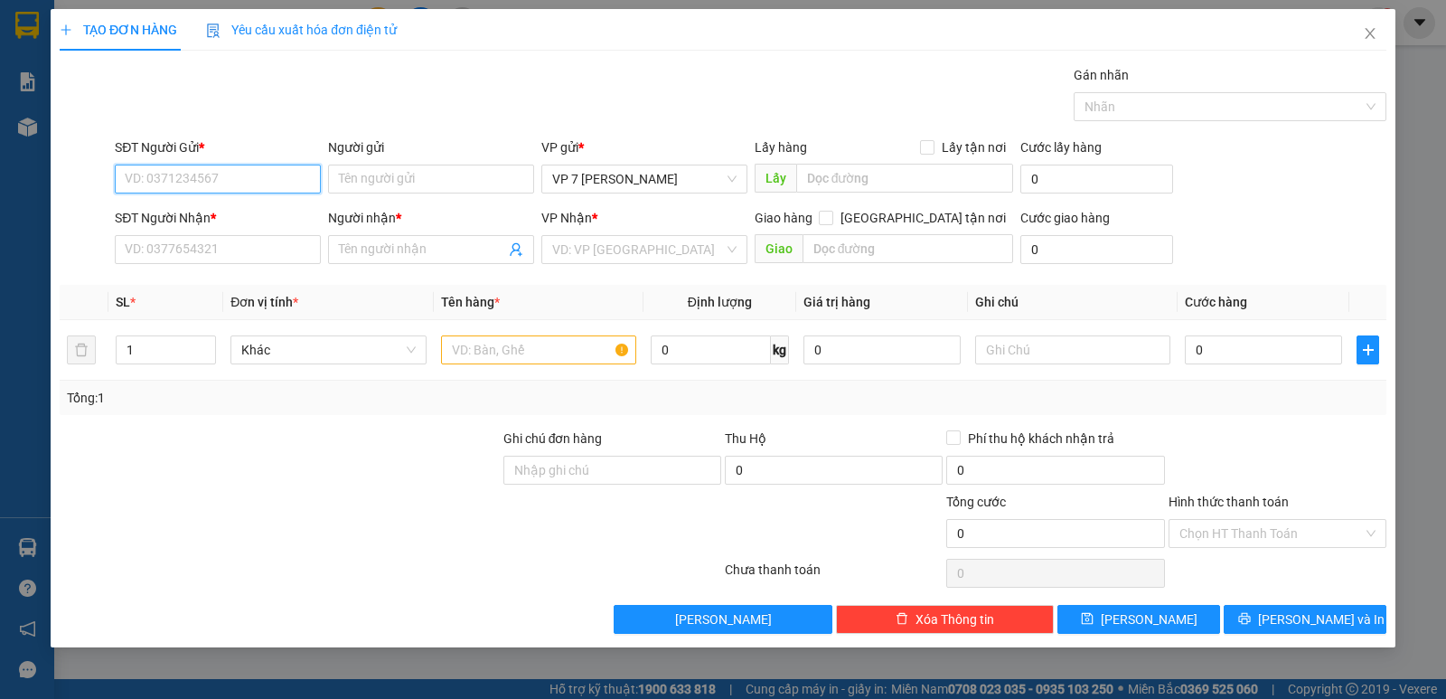
click at [193, 166] on input "SĐT Người Gửi *" at bounding box center [218, 179] width 206 height 29
click at [197, 173] on input "SĐT Người Gửi *" at bounding box center [218, 179] width 206 height 29
type input "0982910247"
click at [190, 214] on div "0982910247" at bounding box center [218, 215] width 184 height 20
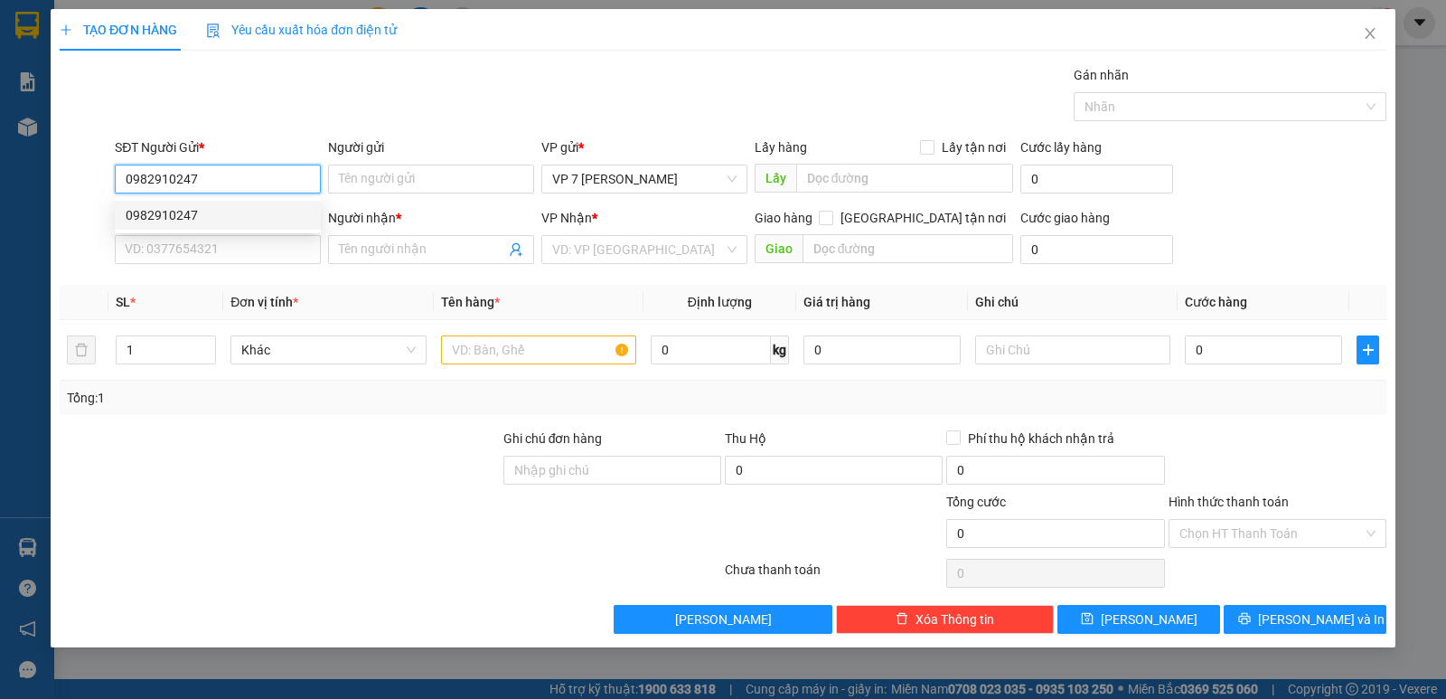
type input "SHIP SANG BÍCH ĐÀO 2"
type input "0968672788"
type input "[PERSON_NAME]"
type input "đã lấy hàng"
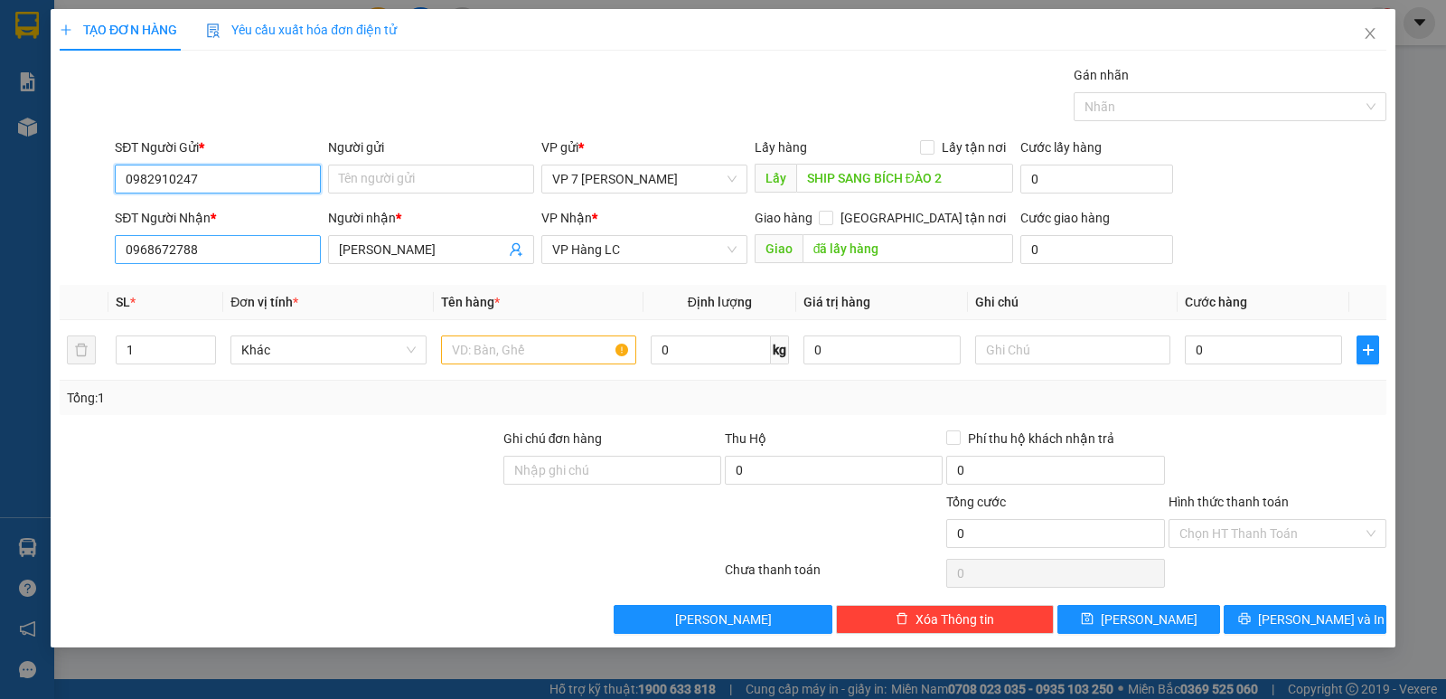
type input "0982910247"
click at [242, 249] on input "0968672788" at bounding box center [218, 249] width 206 height 29
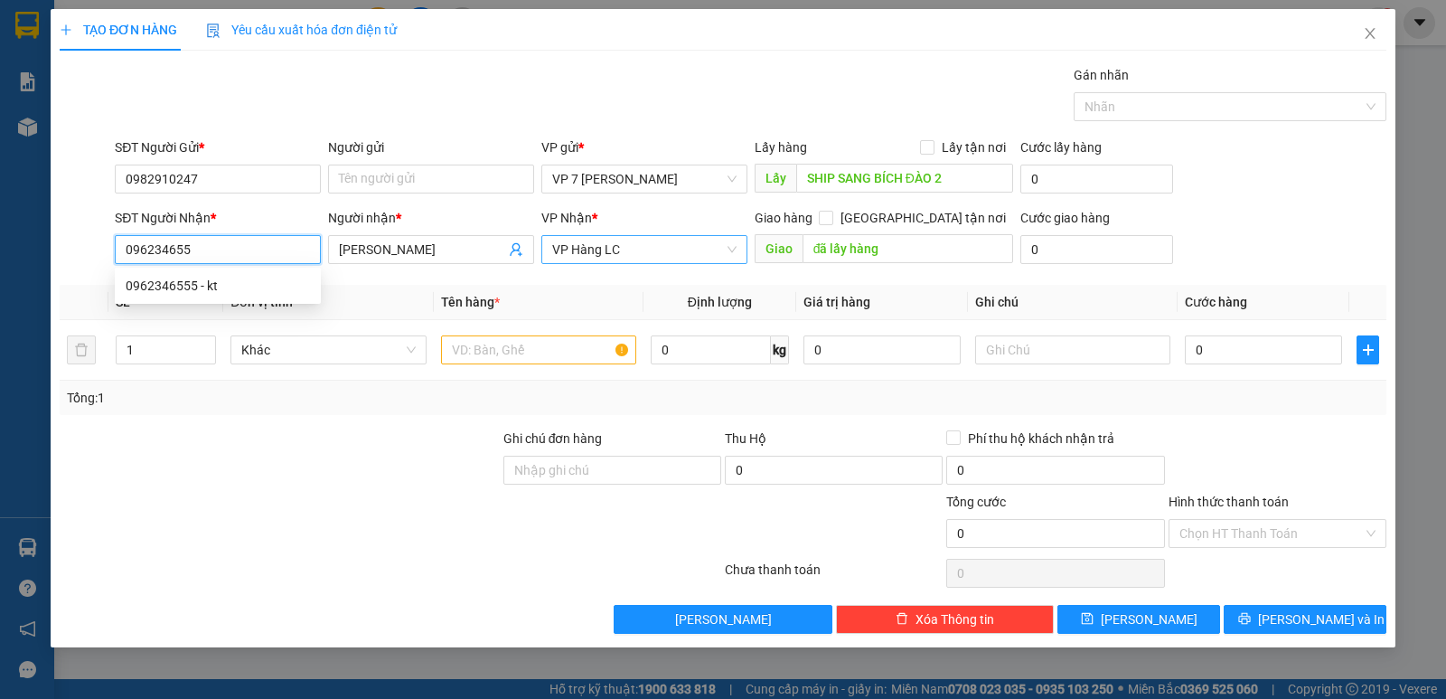
type input "0962346555"
click at [161, 280] on div "0962346555 - kt" at bounding box center [218, 286] width 184 height 20
type input "kt"
type input "0962346555"
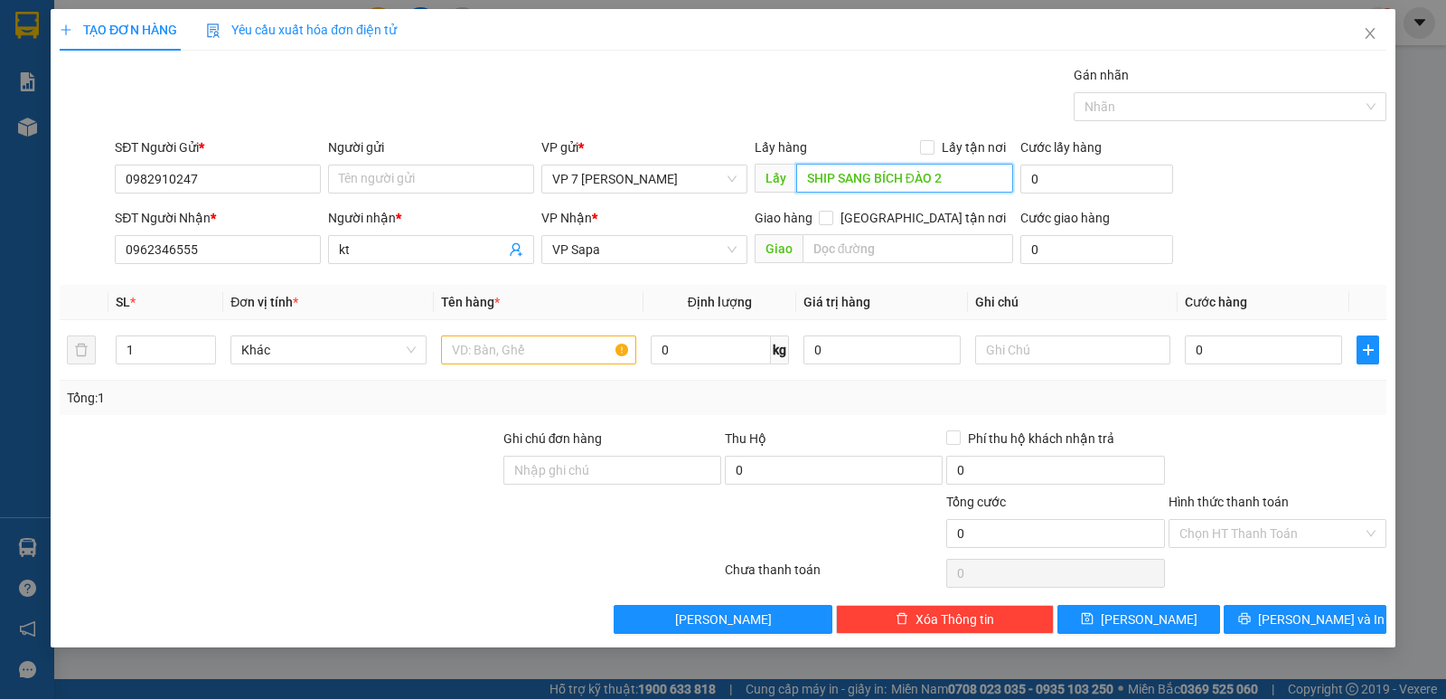
click at [929, 178] on input "SHIP SANG BÍCH ĐÀO 2" at bounding box center [905, 178] width 218 height 29
click at [524, 344] on input "text" at bounding box center [538, 349] width 195 height 29
click at [559, 348] on input "text" at bounding box center [538, 349] width 195 height 29
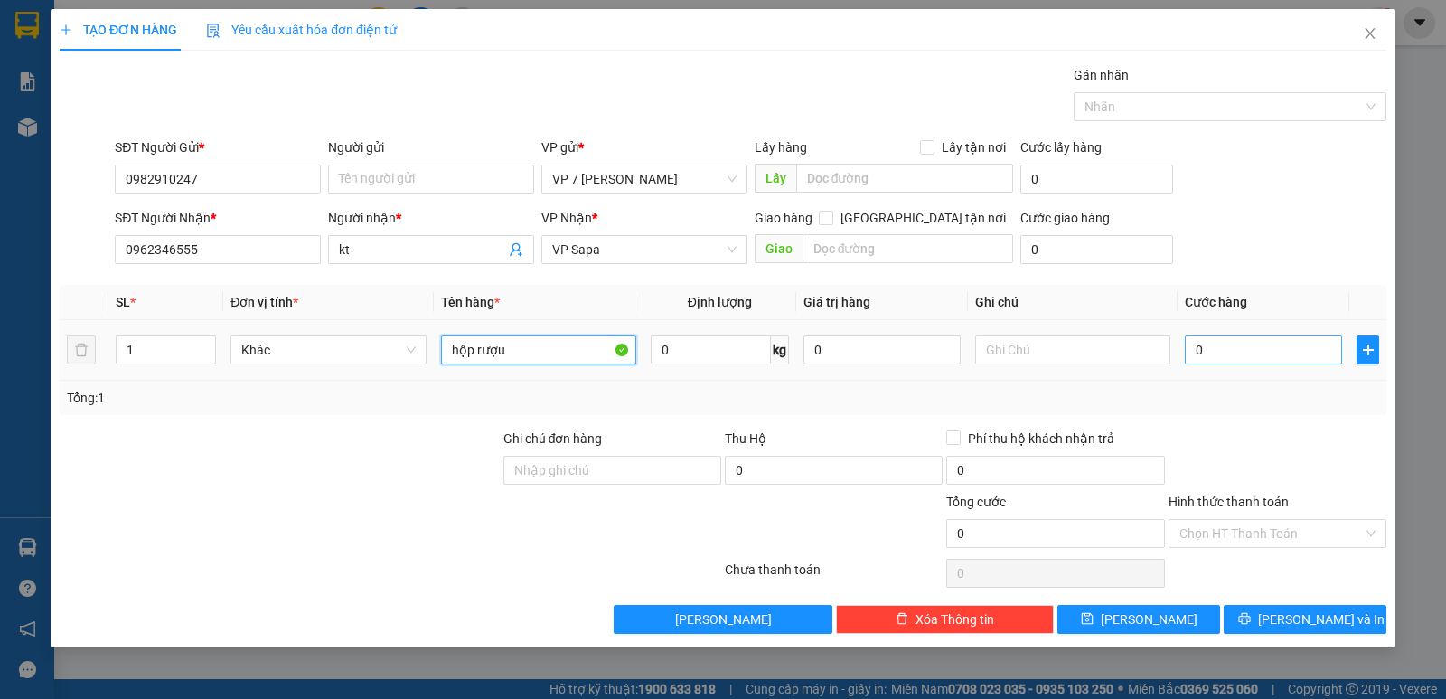
type input "hộp rượu"
click at [1252, 355] on input "0" at bounding box center [1263, 349] width 157 height 29
type input "5"
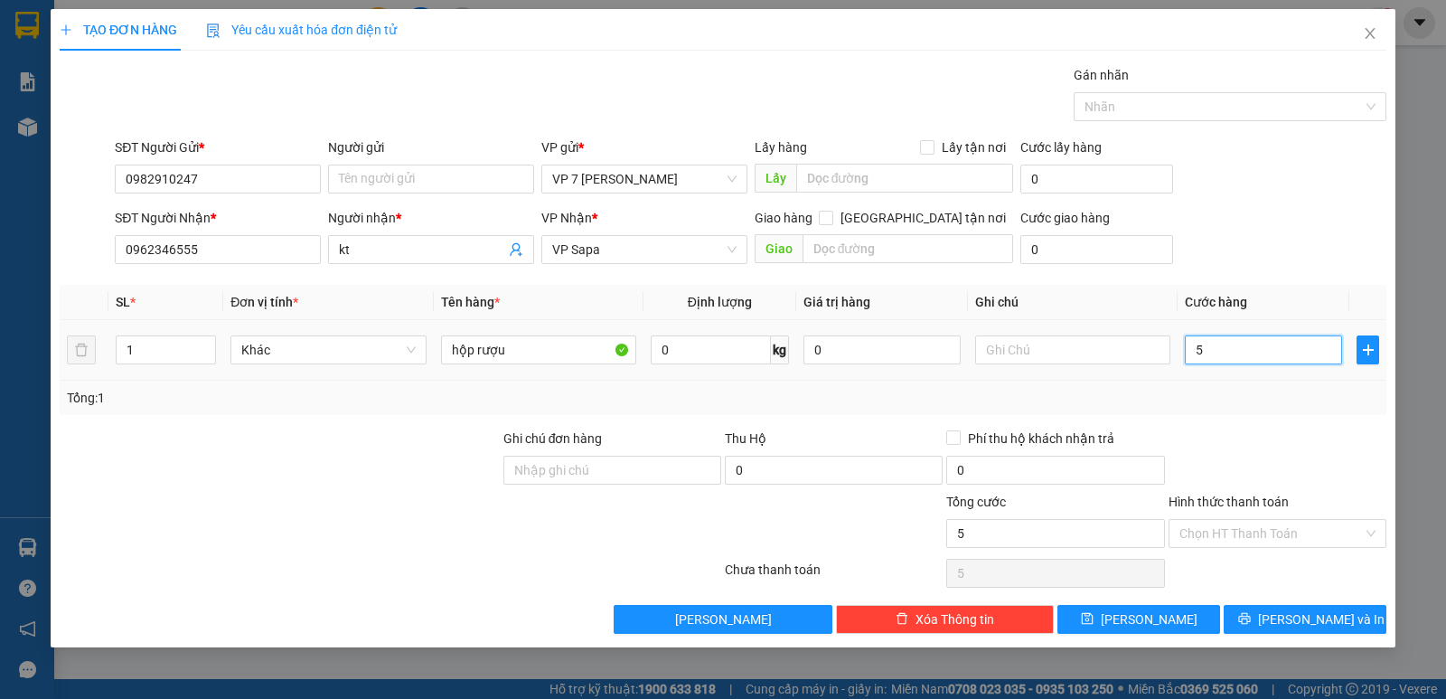
type input "50"
drag, startPoint x: 1295, startPoint y: 625, endPoint x: 1200, endPoint y: 612, distance: 96.7
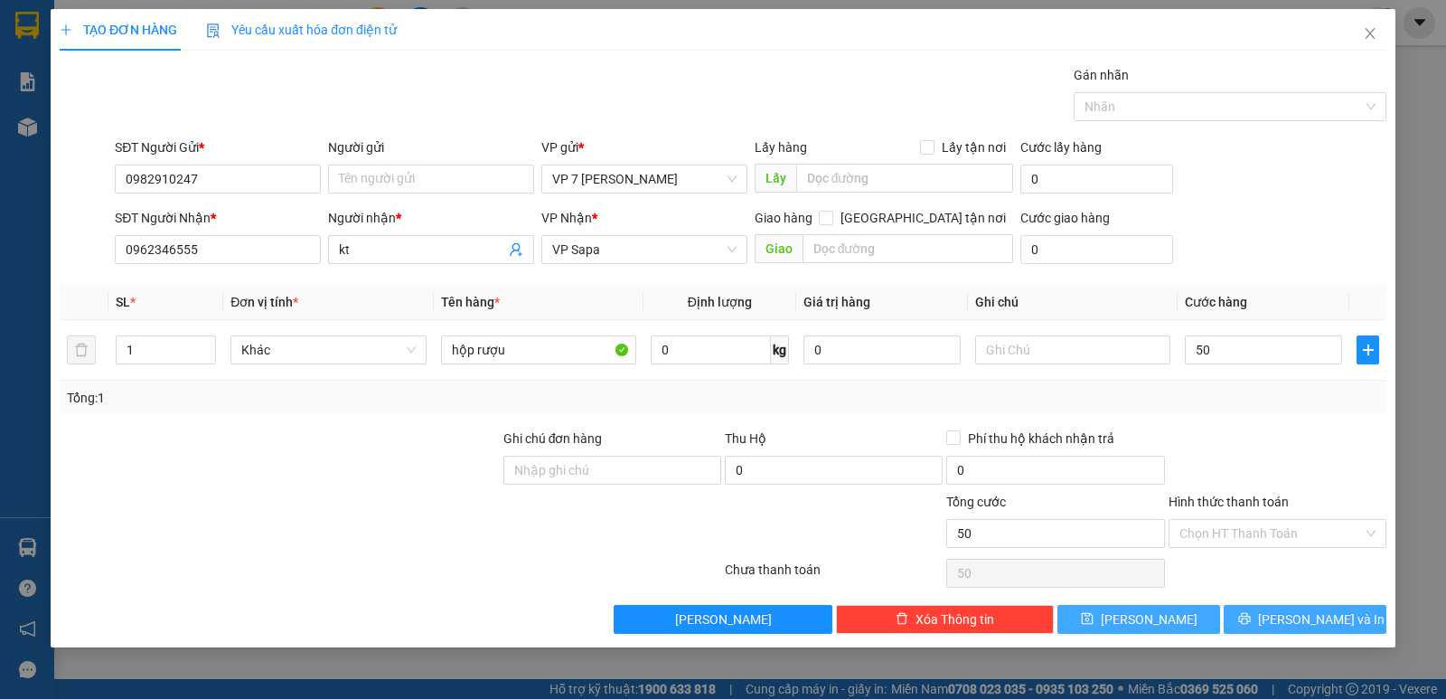
click at [1294, 625] on span "[PERSON_NAME] và In" at bounding box center [1321, 619] width 127 height 20
type input "50.000"
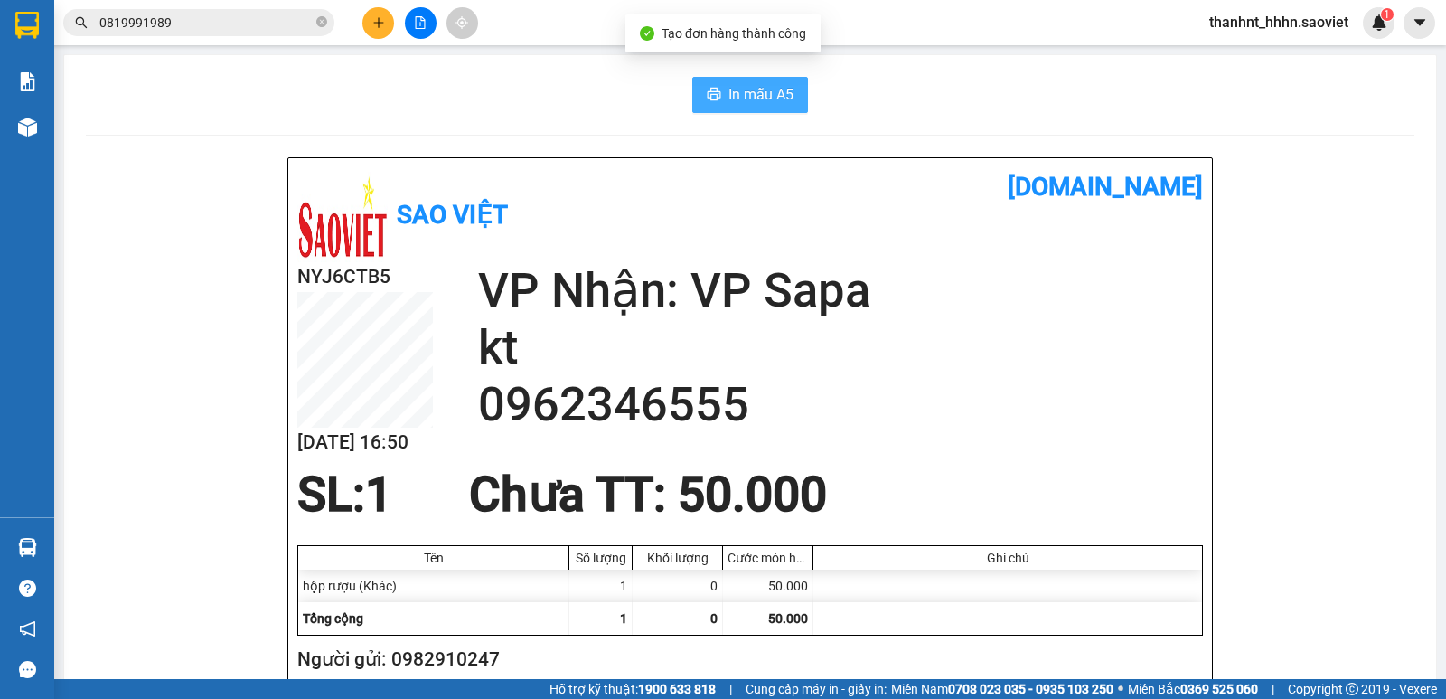
click at [739, 103] on span "In mẫu A5" at bounding box center [761, 94] width 65 height 23
click at [188, 17] on input "0819991989" at bounding box center [205, 23] width 213 height 20
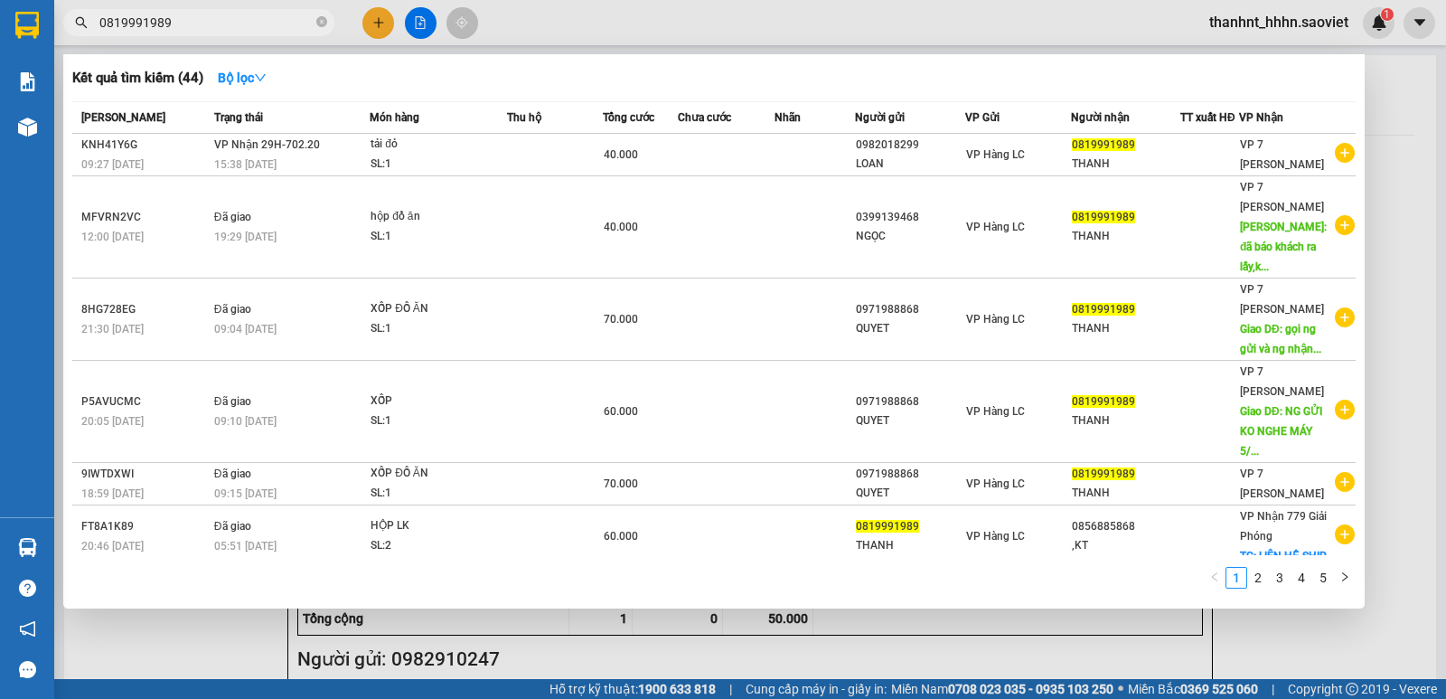
click at [188, 17] on input "0819991989" at bounding box center [205, 23] width 213 height 20
click at [202, 21] on input "0819991989" at bounding box center [205, 23] width 213 height 20
click at [323, 20] on icon "close-circle" at bounding box center [321, 21] width 11 height 11
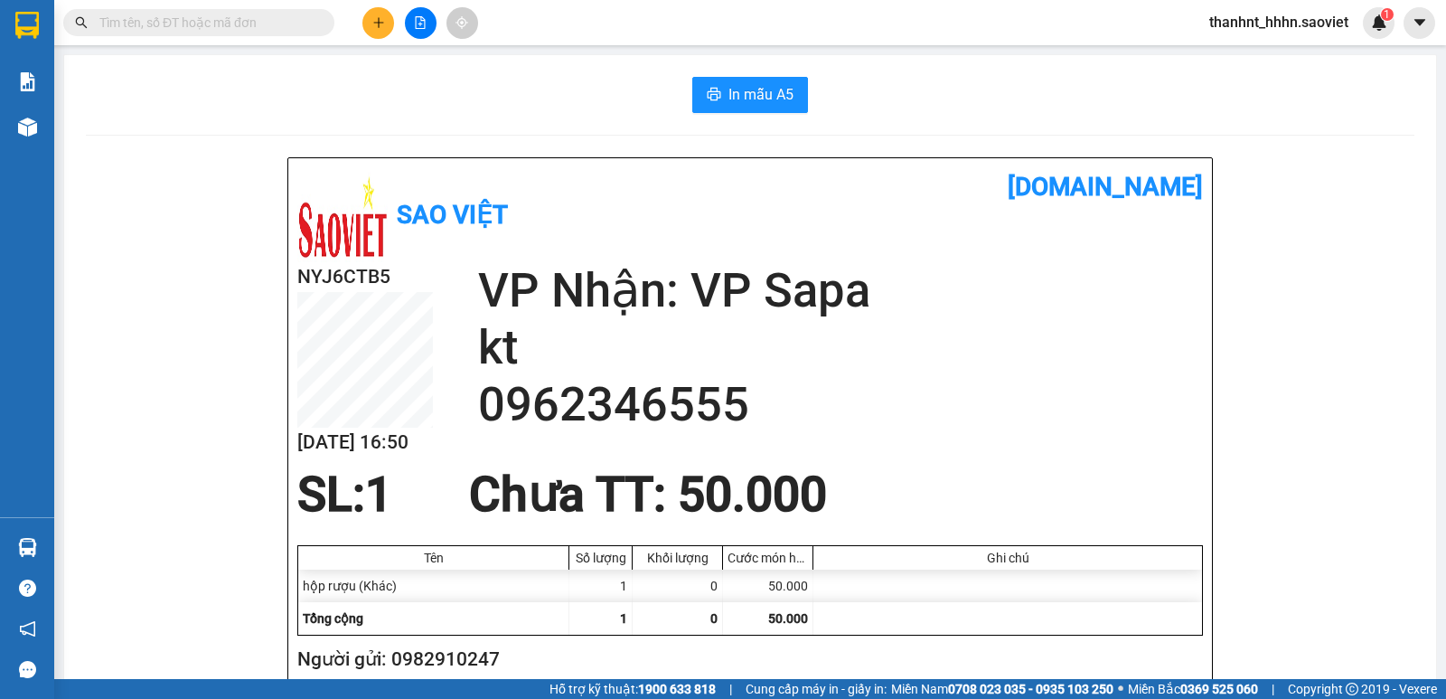
click at [184, 20] on input "text" at bounding box center [205, 23] width 213 height 20
click at [363, 19] on button at bounding box center [378, 23] width 32 height 32
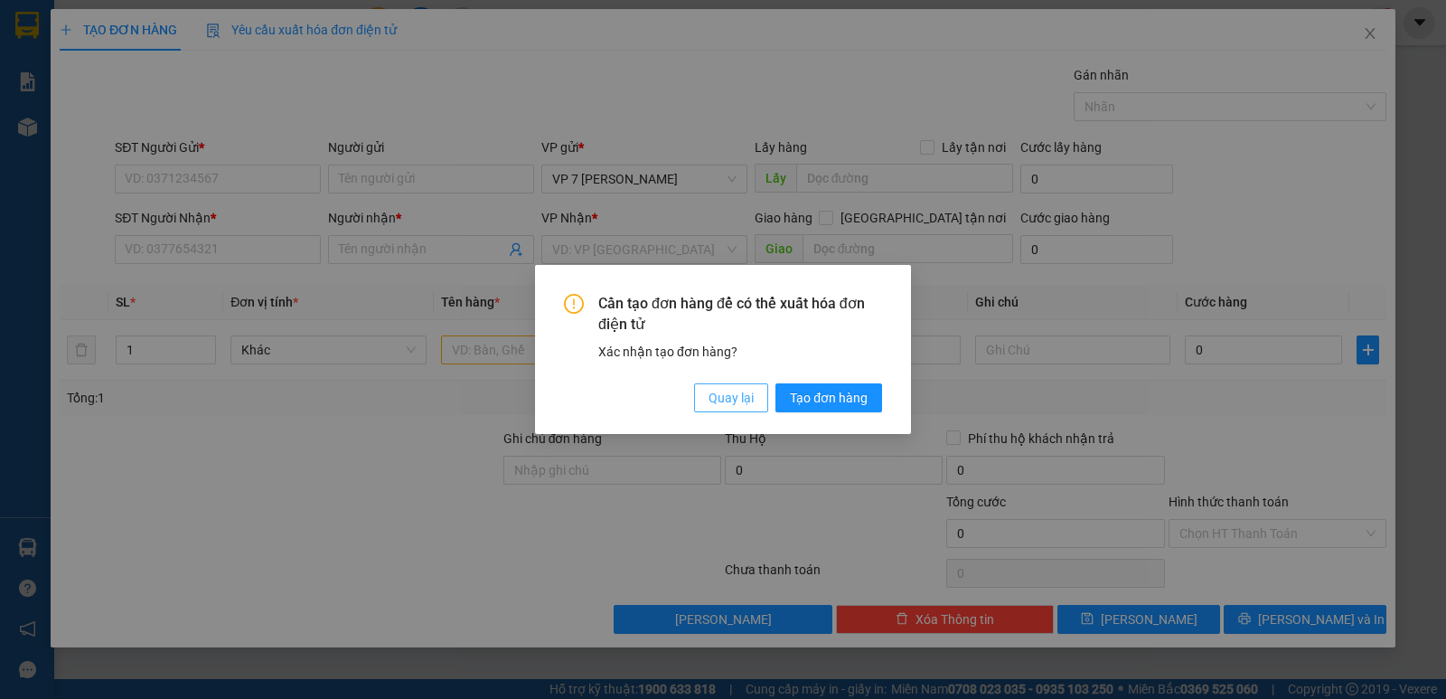
click at [714, 395] on span "Quay lại" at bounding box center [731, 398] width 45 height 20
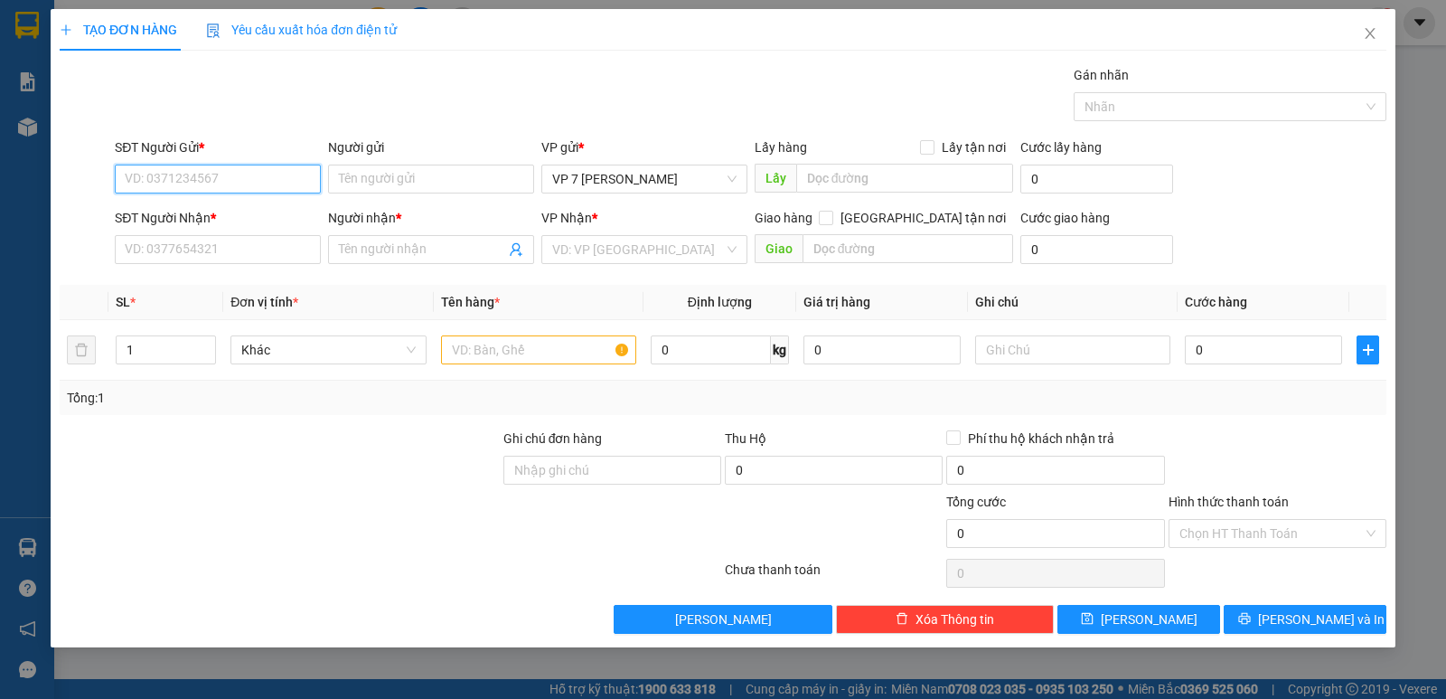
click at [210, 176] on input "SĐT Người Gửi *" at bounding box center [218, 179] width 206 height 29
type input "0987008188"
click at [184, 216] on div "0987008188" at bounding box center [218, 215] width 184 height 20
type input "0912999909"
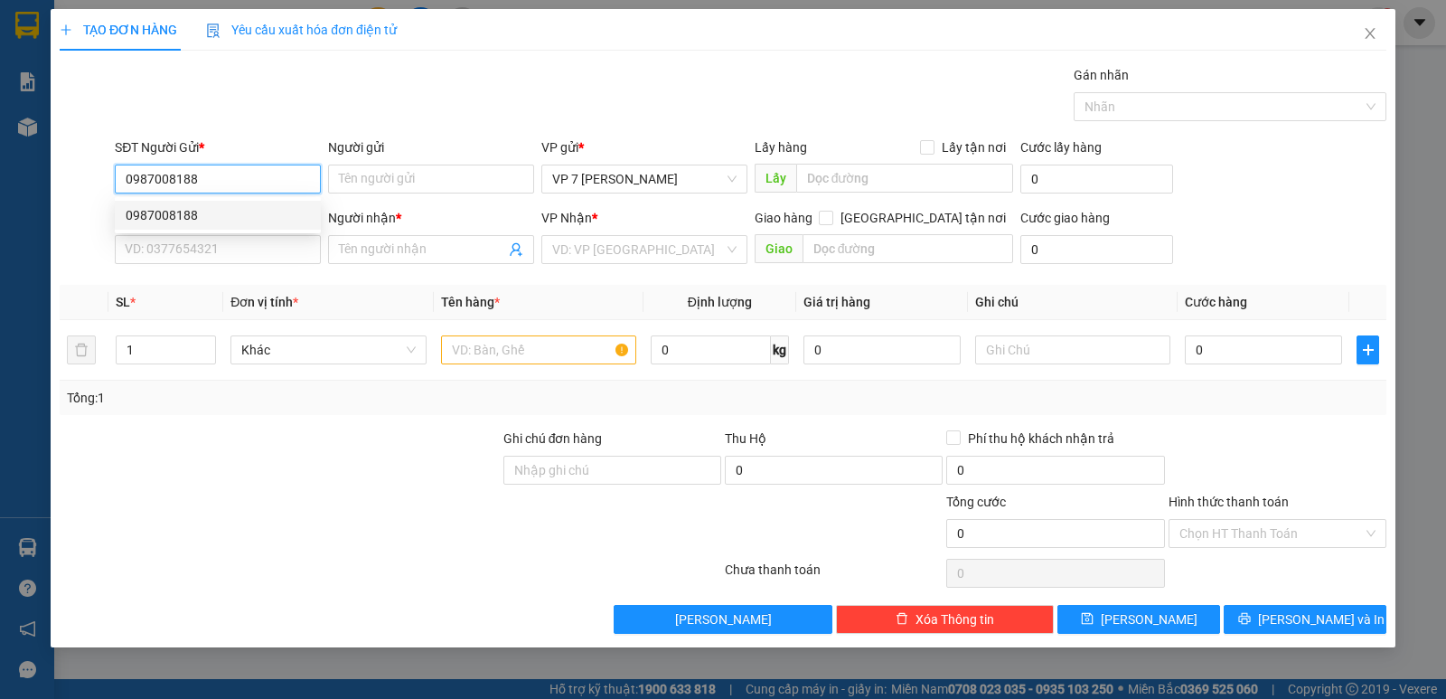
type input "A khôi"
type input "0987008188"
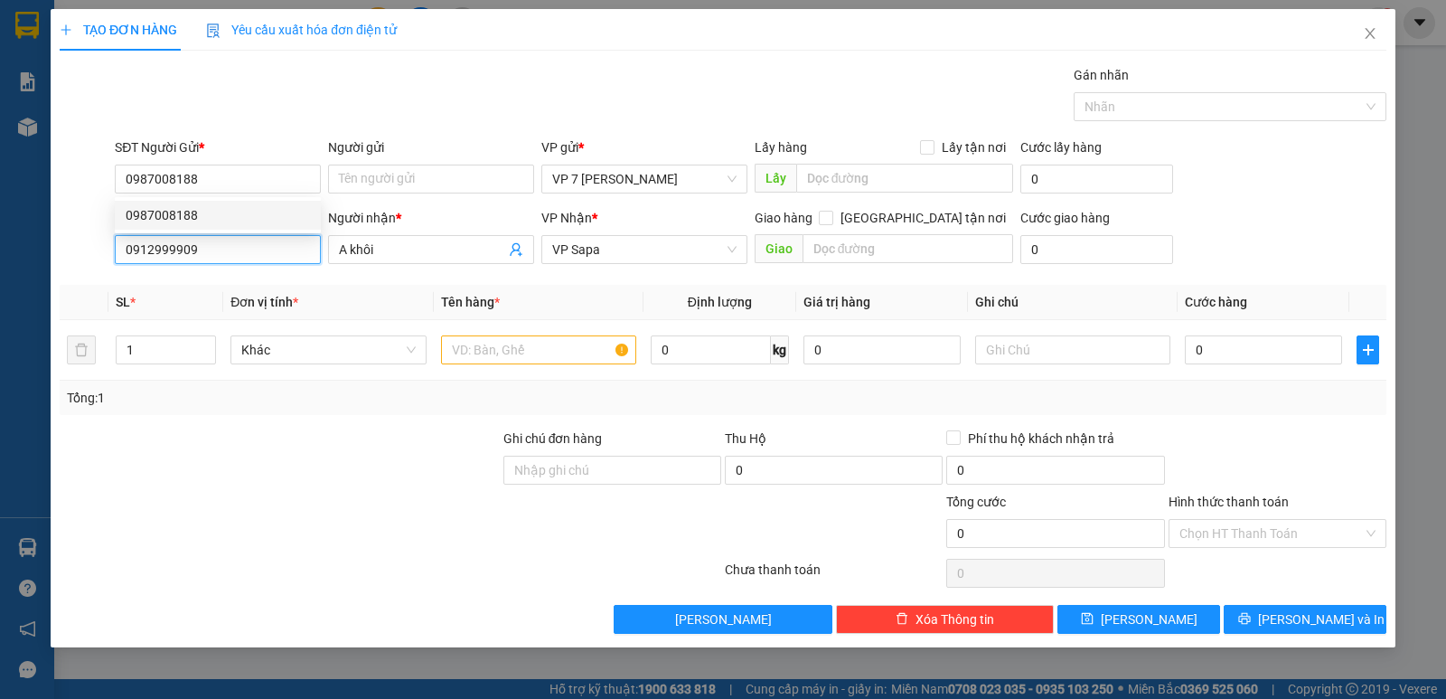
click at [219, 249] on input "0912999909" at bounding box center [218, 249] width 206 height 29
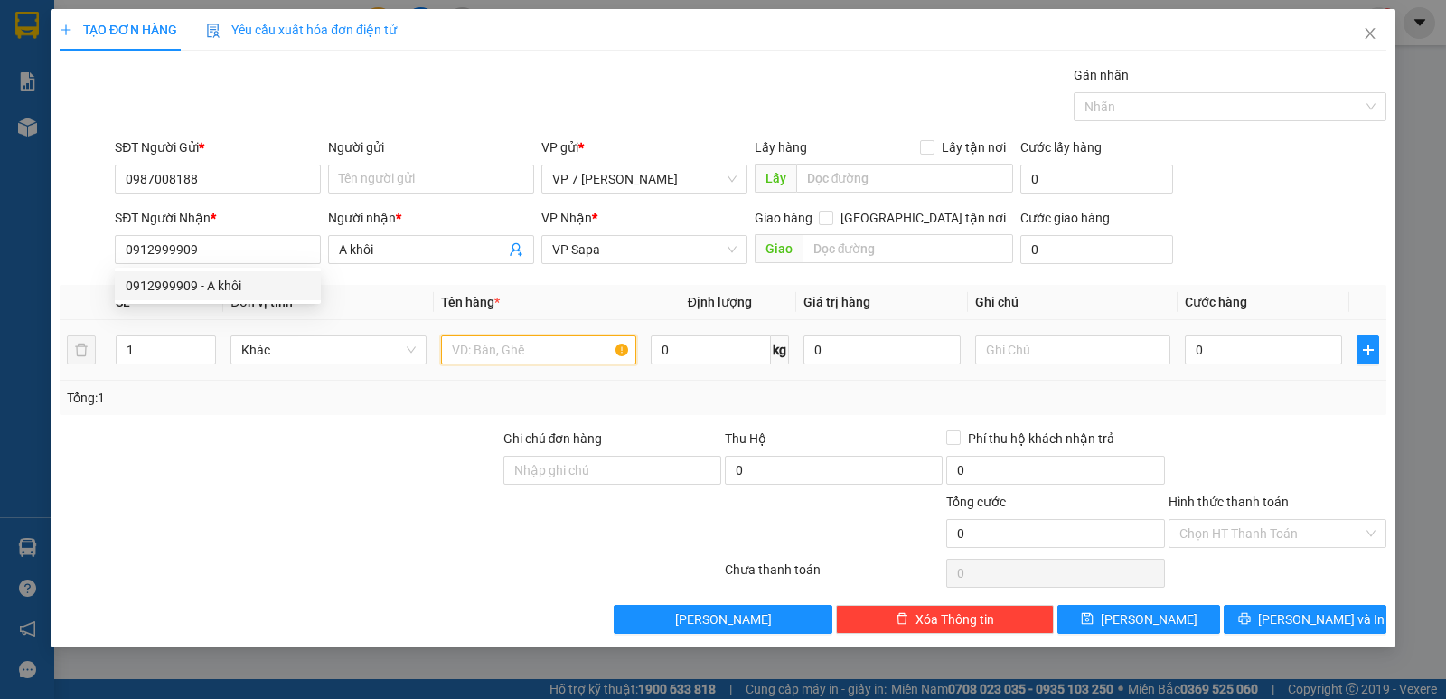
click at [504, 350] on input "text" at bounding box center [538, 349] width 195 height 29
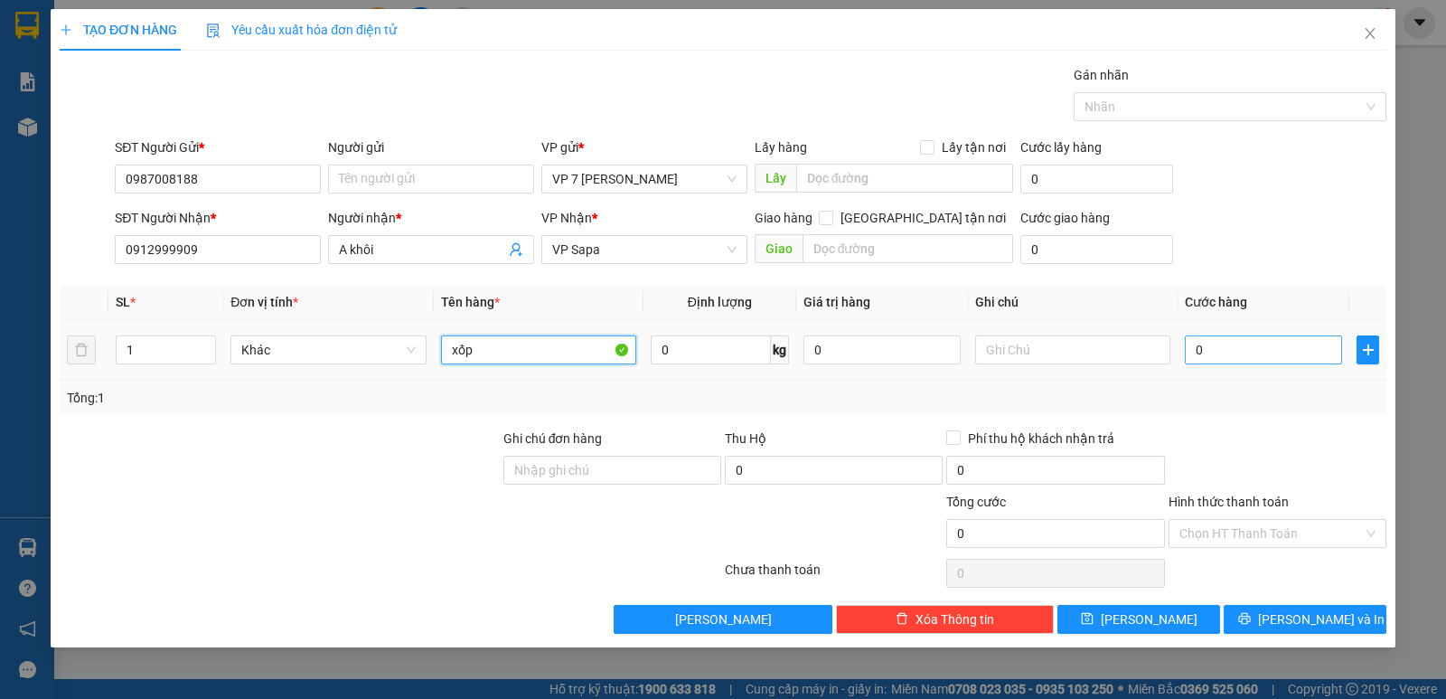
type input "xốp"
click at [1247, 349] on input "0" at bounding box center [1263, 349] width 157 height 29
type input "5"
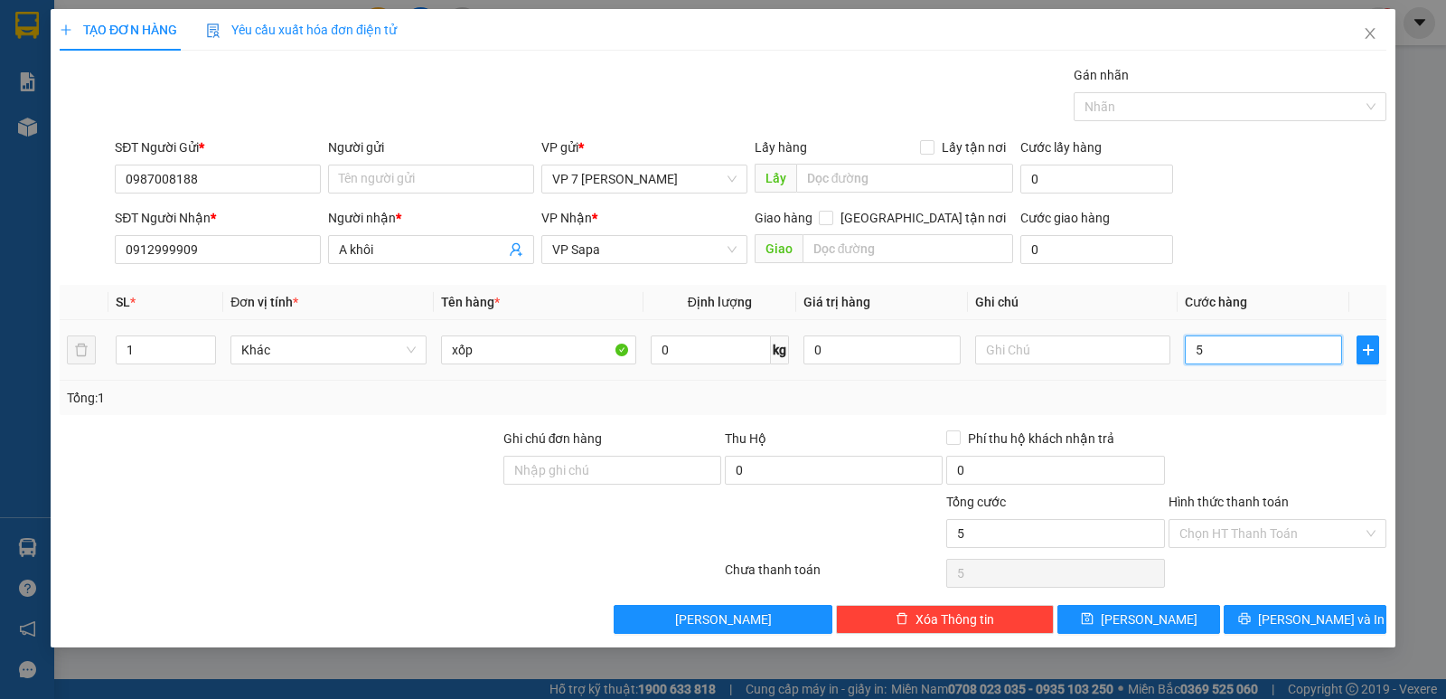
type input "50"
type input "50.000"
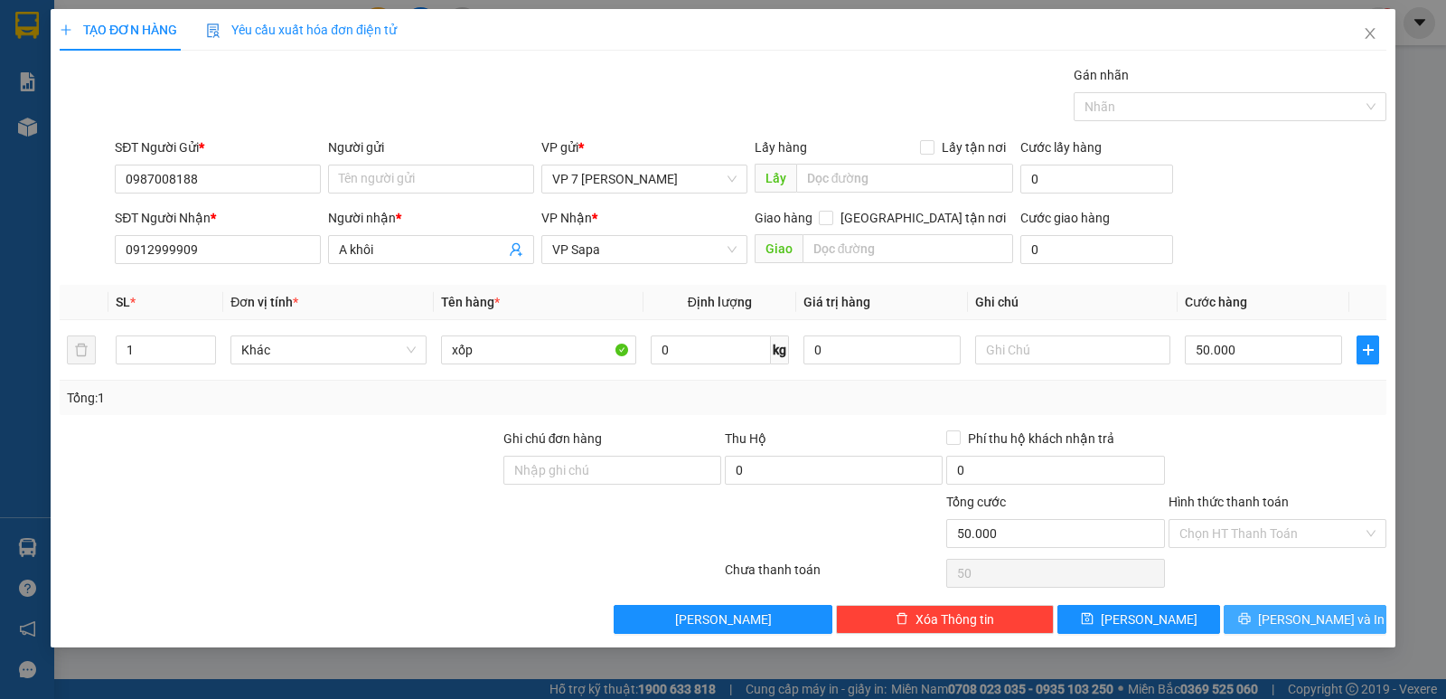
type input "50.000"
drag, startPoint x: 1315, startPoint y: 618, endPoint x: 1189, endPoint y: 603, distance: 127.5
click at [1314, 618] on span "[PERSON_NAME] và In" at bounding box center [1321, 619] width 127 height 20
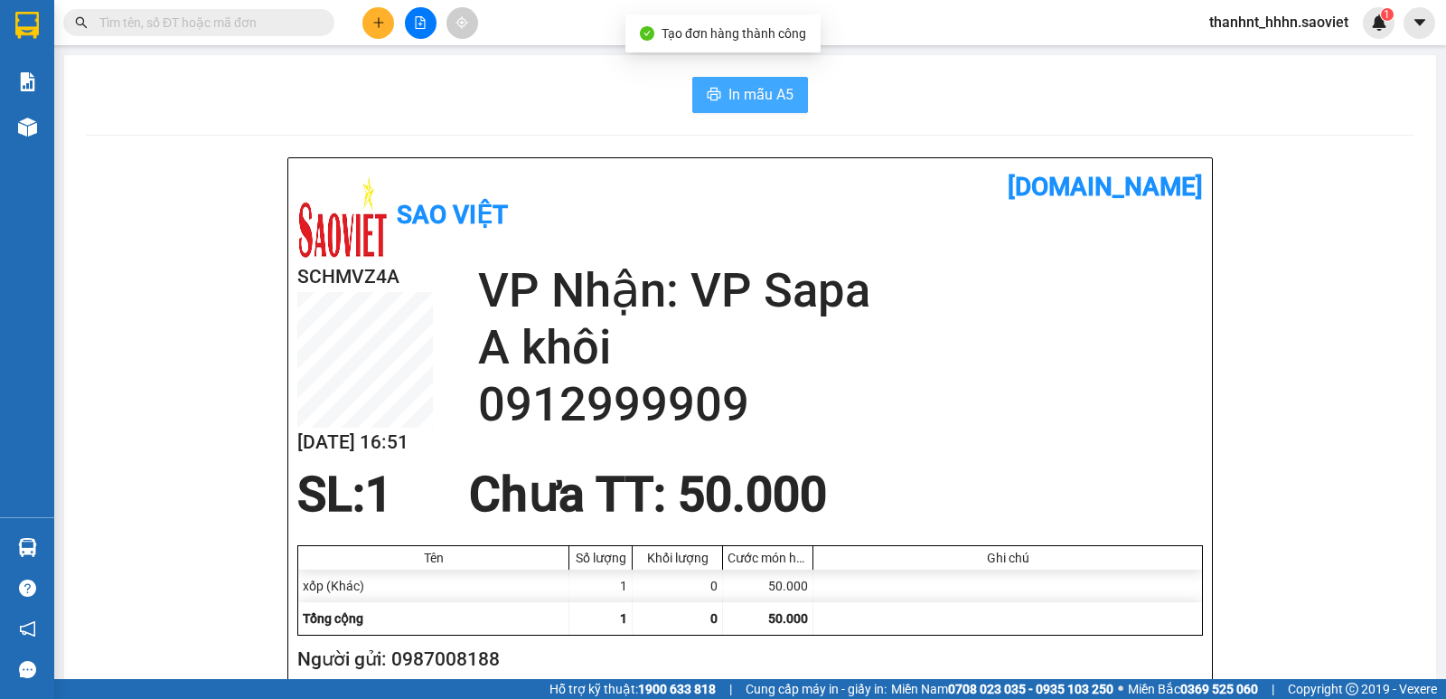
click at [717, 96] on button "In mẫu A5" at bounding box center [750, 95] width 116 height 36
click at [194, 24] on input "text" at bounding box center [205, 23] width 213 height 20
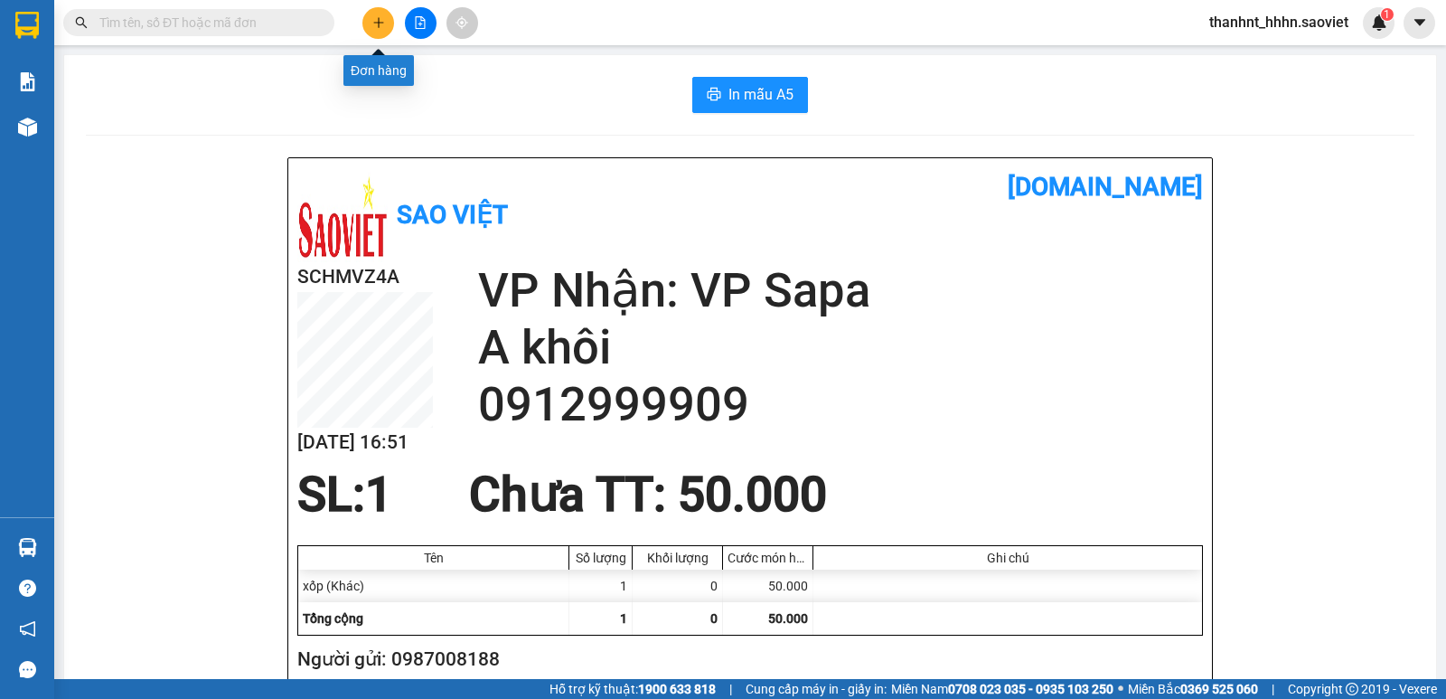
click at [373, 23] on icon "plus" at bounding box center [378, 22] width 13 height 13
